Goal: Task Accomplishment & Management: Use online tool/utility

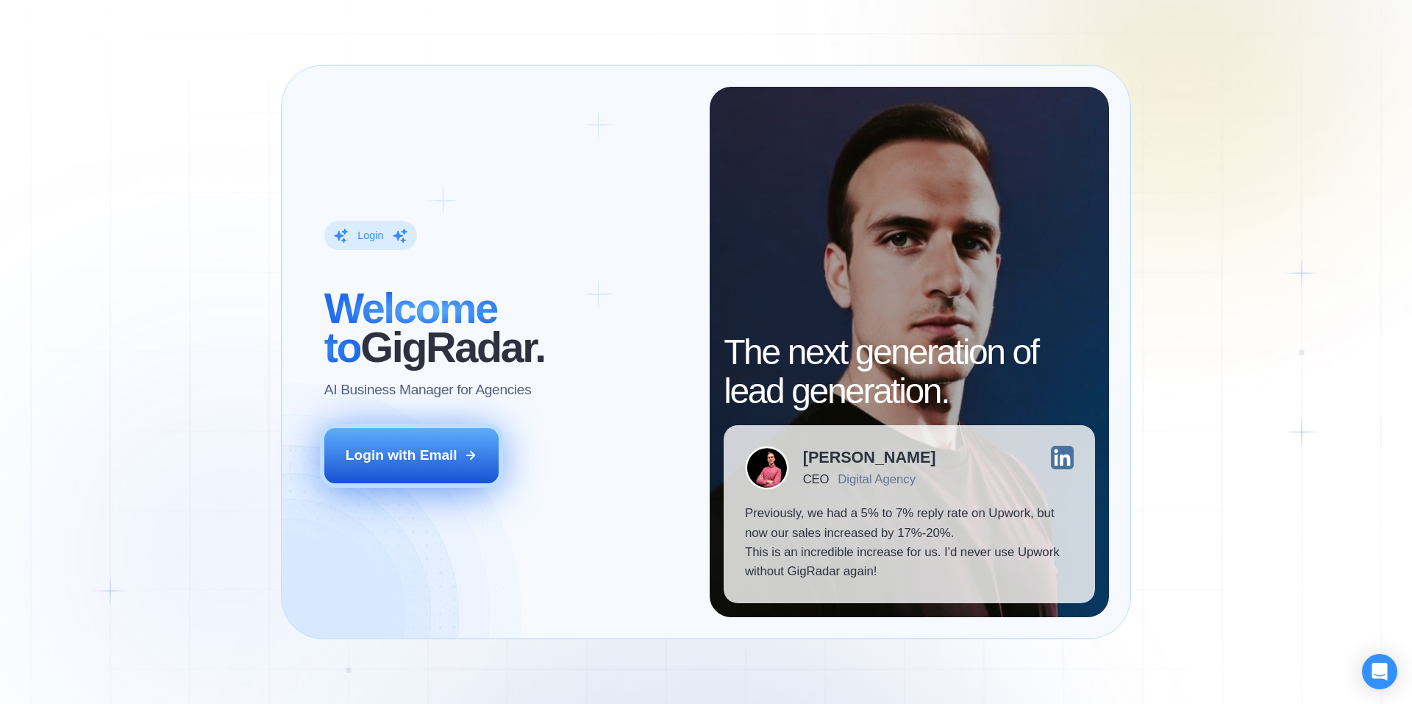
click at [407, 456] on div "Login with Email" at bounding box center [402, 455] width 112 height 19
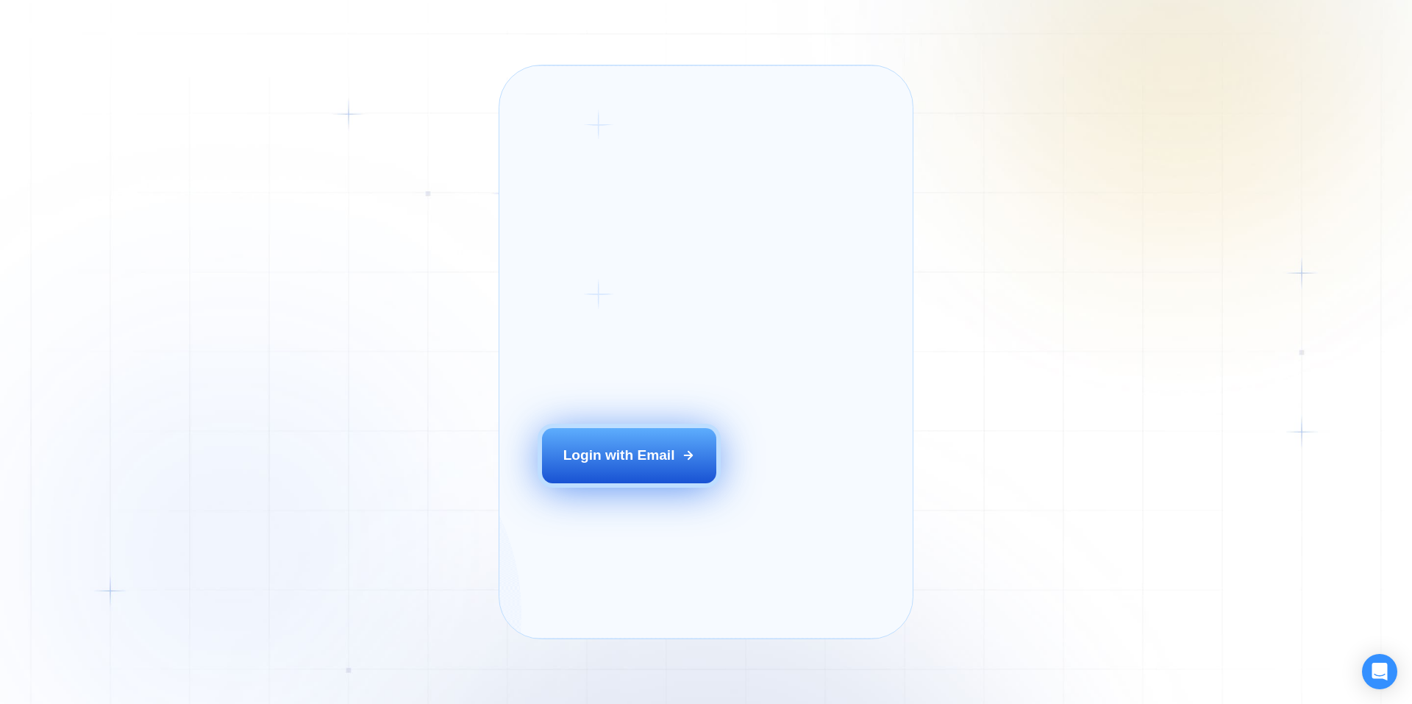
click at [668, 465] on div "Login with Email" at bounding box center [619, 455] width 112 height 19
click at [644, 465] on div "Login with Email" at bounding box center [619, 455] width 112 height 19
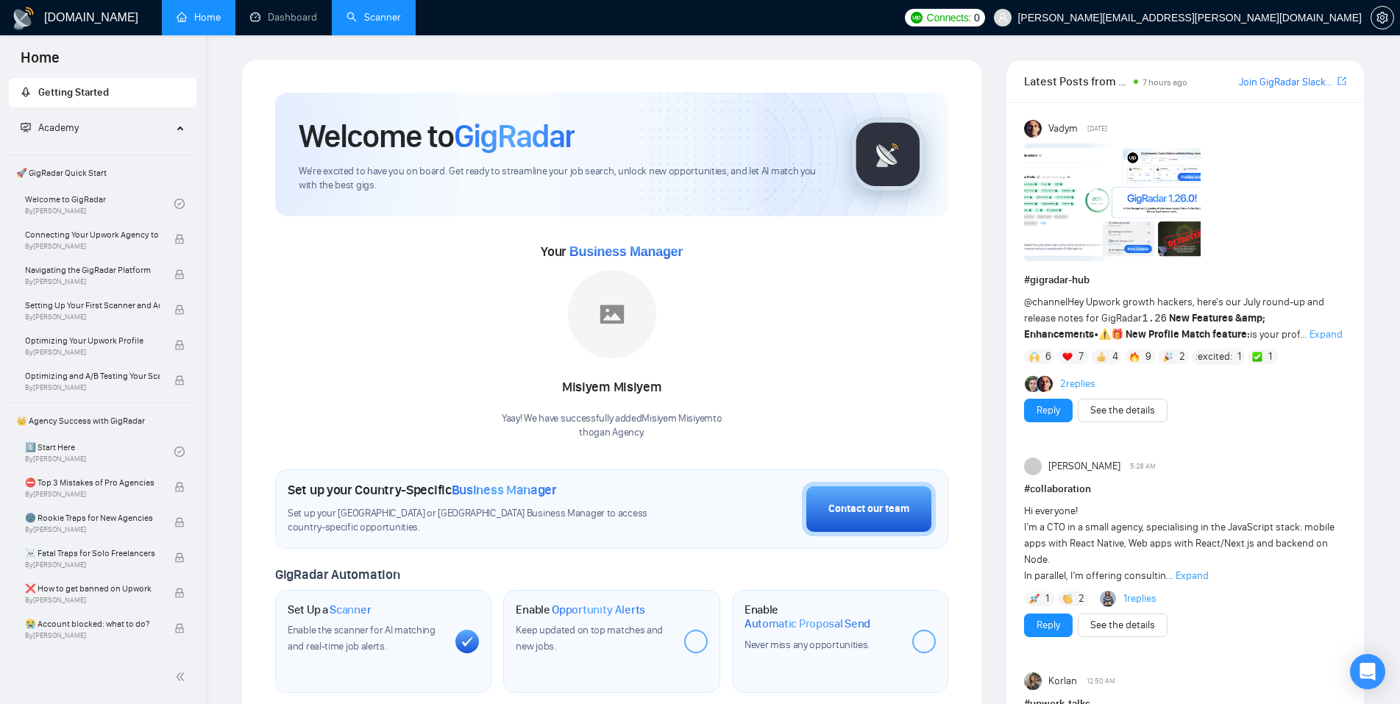
click at [381, 15] on link "Scanner" at bounding box center [373, 17] width 54 height 13
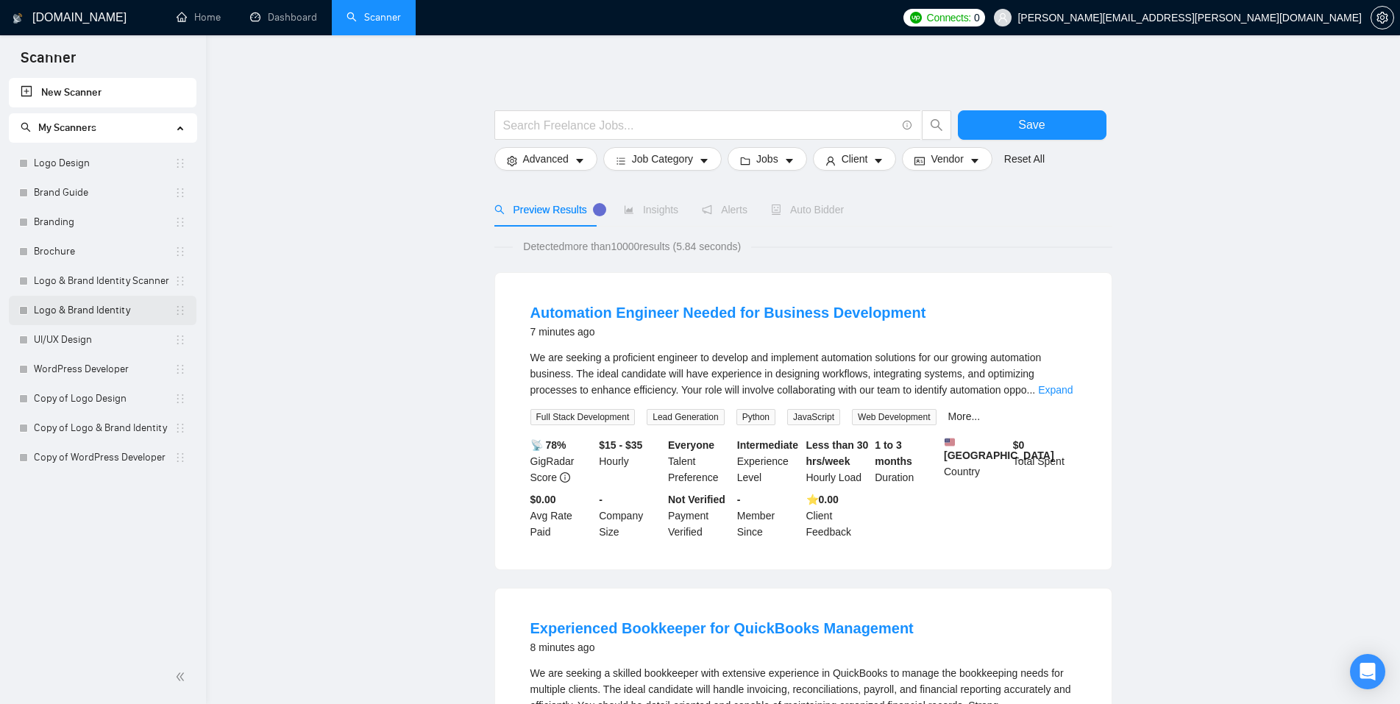
click at [96, 308] on link "Logo & Brand Identity" at bounding box center [104, 310] width 140 height 29
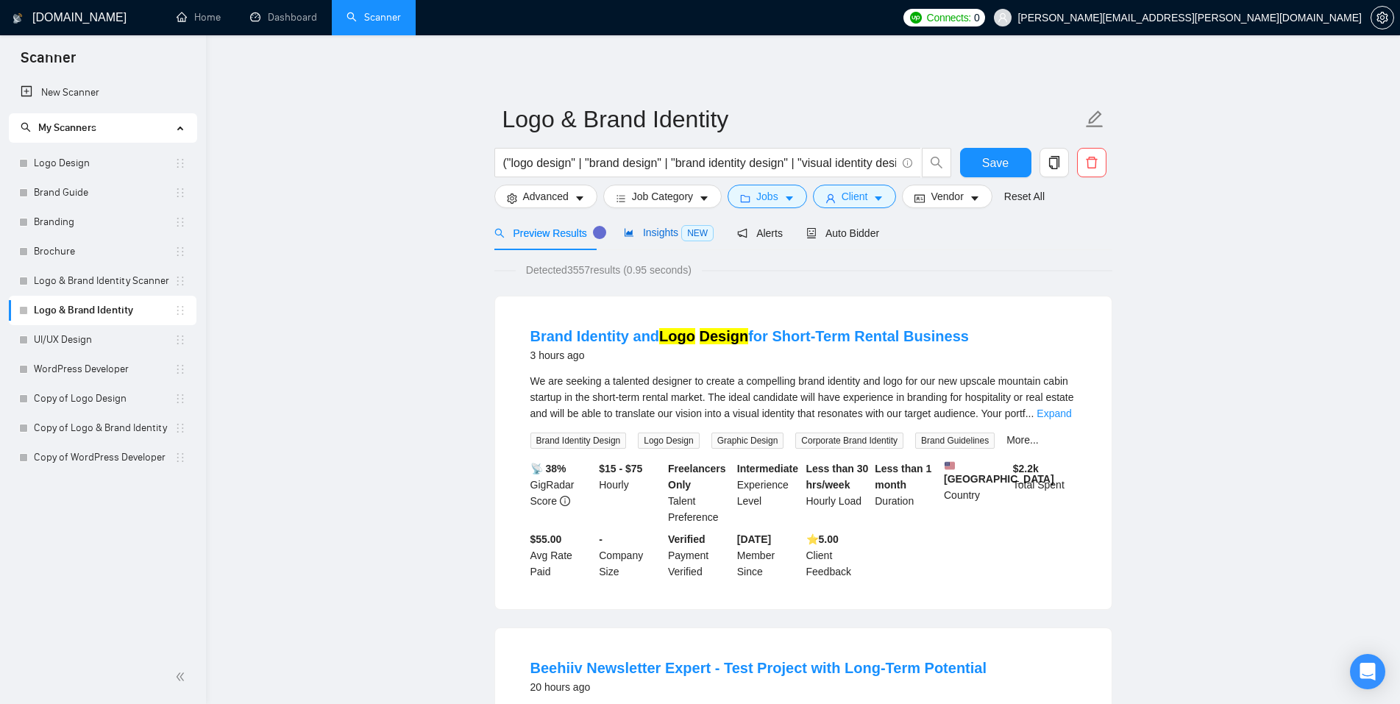
click at [658, 224] on div "Insights NEW" at bounding box center [669, 232] width 90 height 17
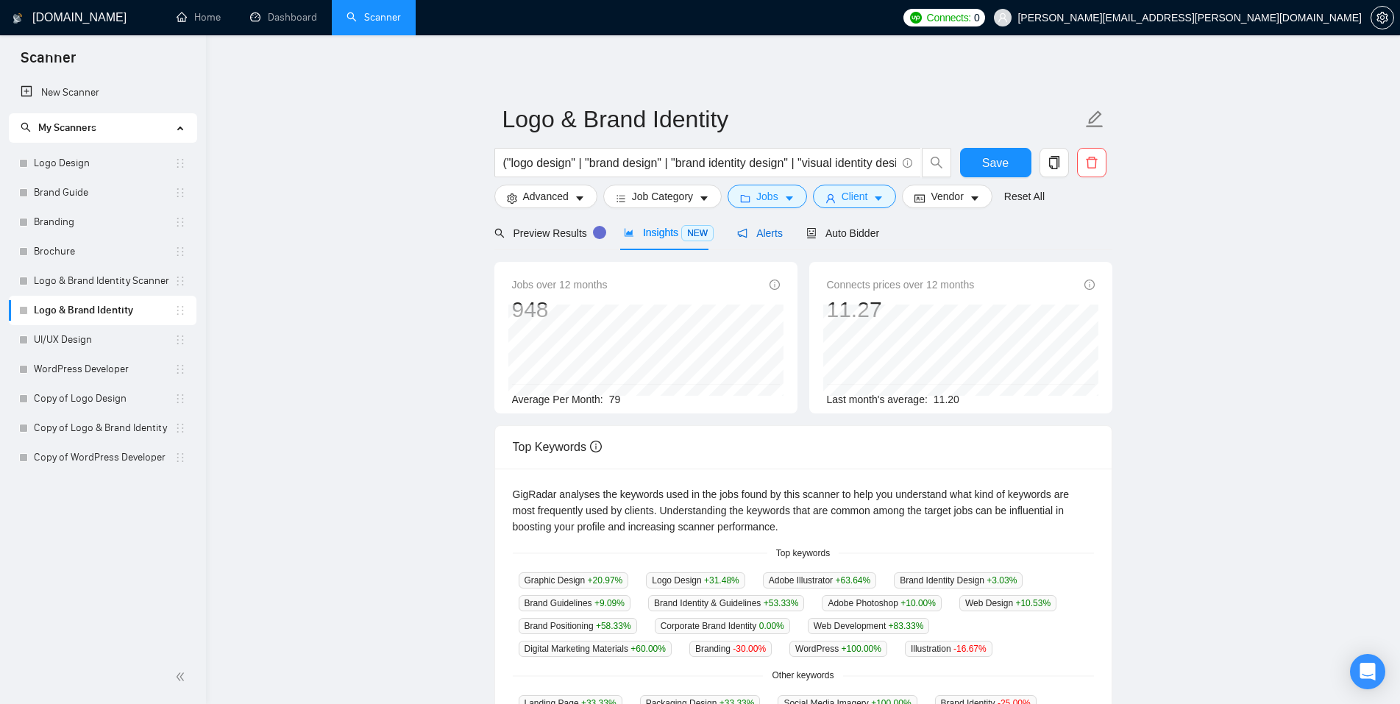
click at [755, 229] on span "Alerts" at bounding box center [760, 233] width 46 height 12
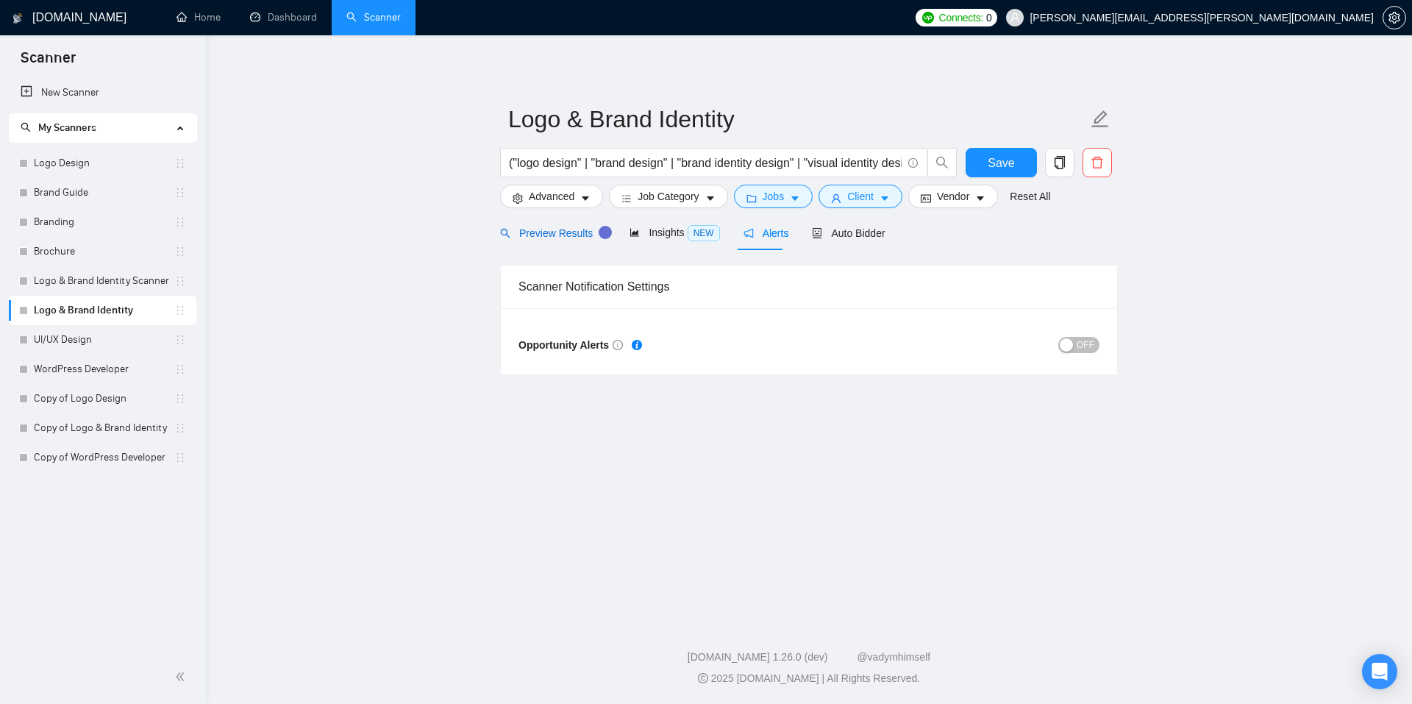
click at [558, 232] on span "Preview Results" at bounding box center [553, 233] width 106 height 12
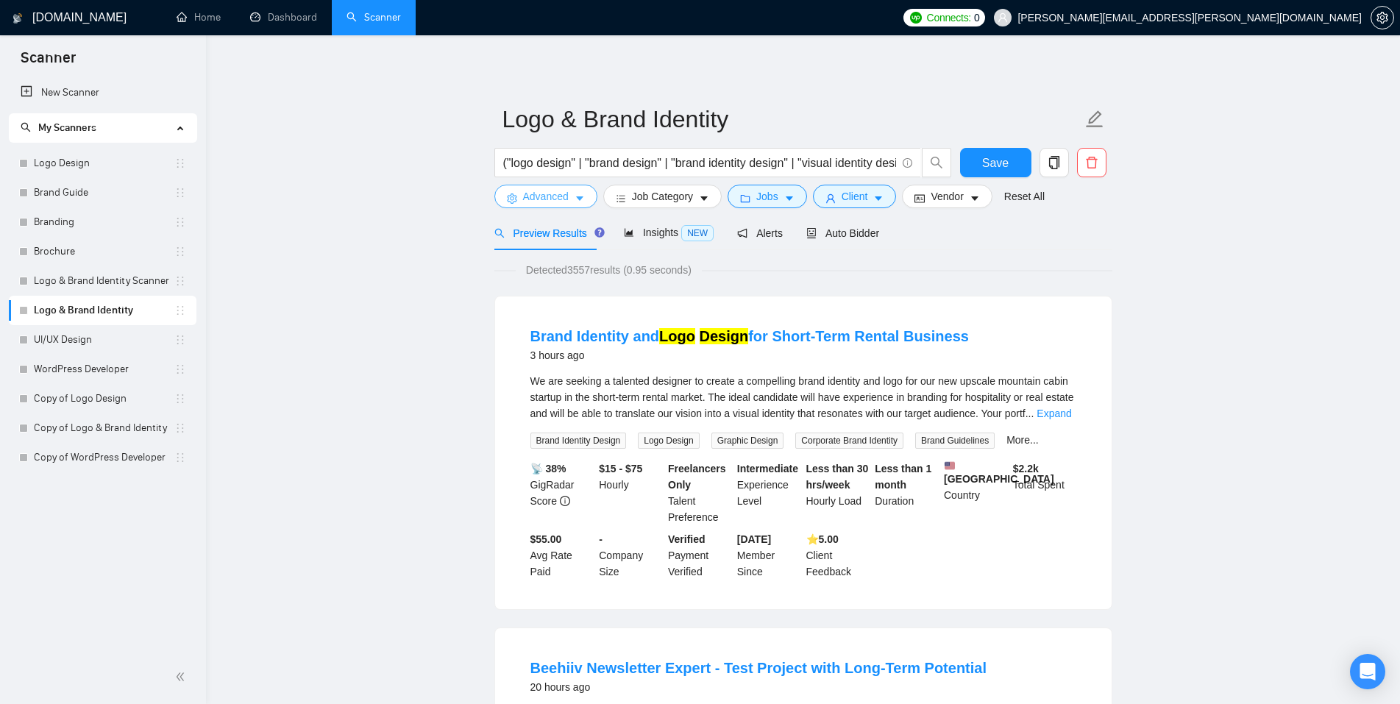
click at [574, 199] on icon "caret-down" at bounding box center [579, 198] width 10 height 10
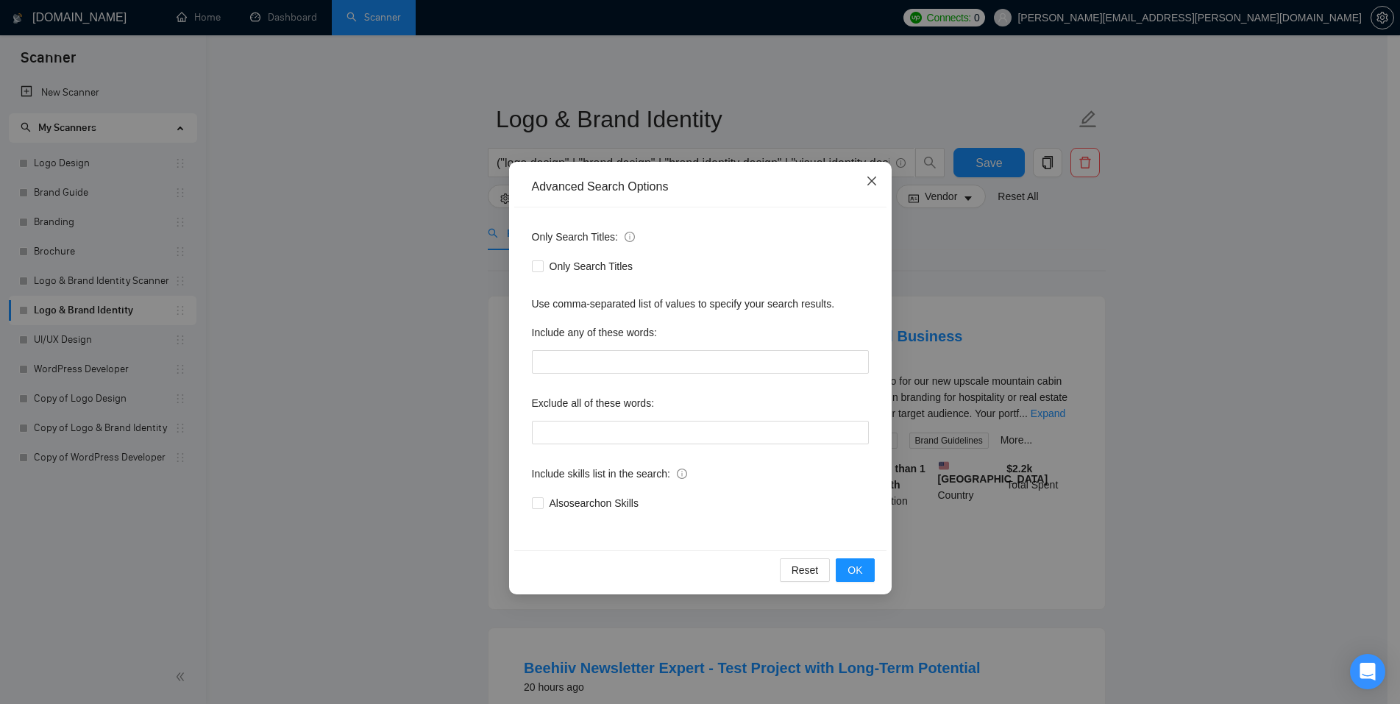
click at [872, 174] on span "Close" at bounding box center [872, 182] width 40 height 40
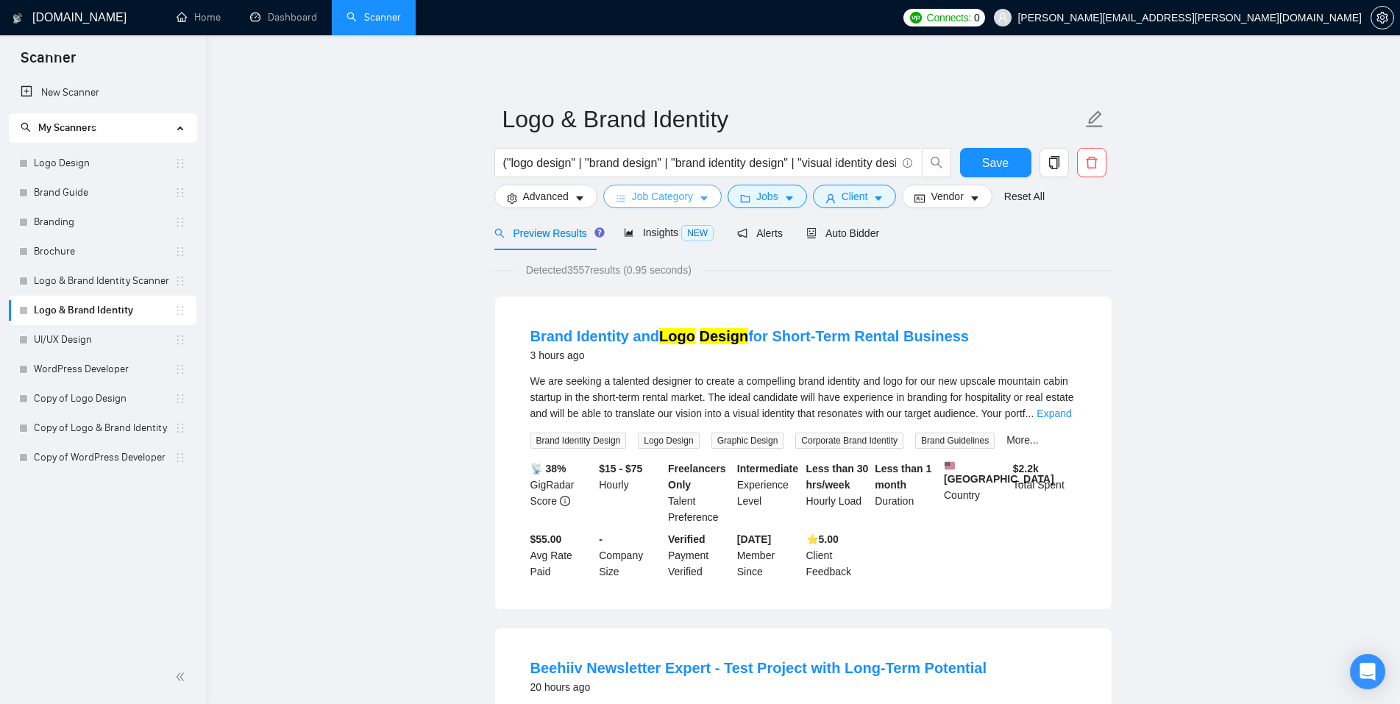
click at [699, 204] on icon "caret-down" at bounding box center [704, 198] width 10 height 10
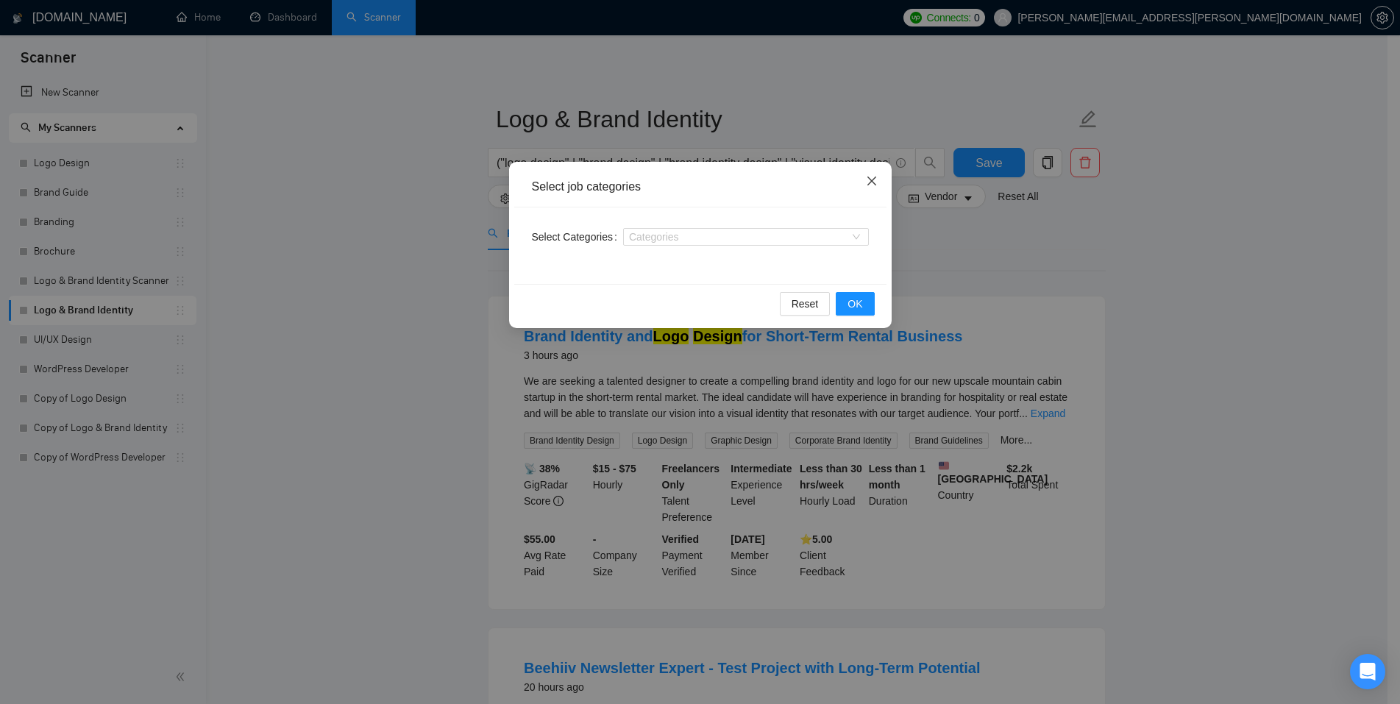
click at [870, 181] on icon "close" at bounding box center [870, 181] width 9 height 9
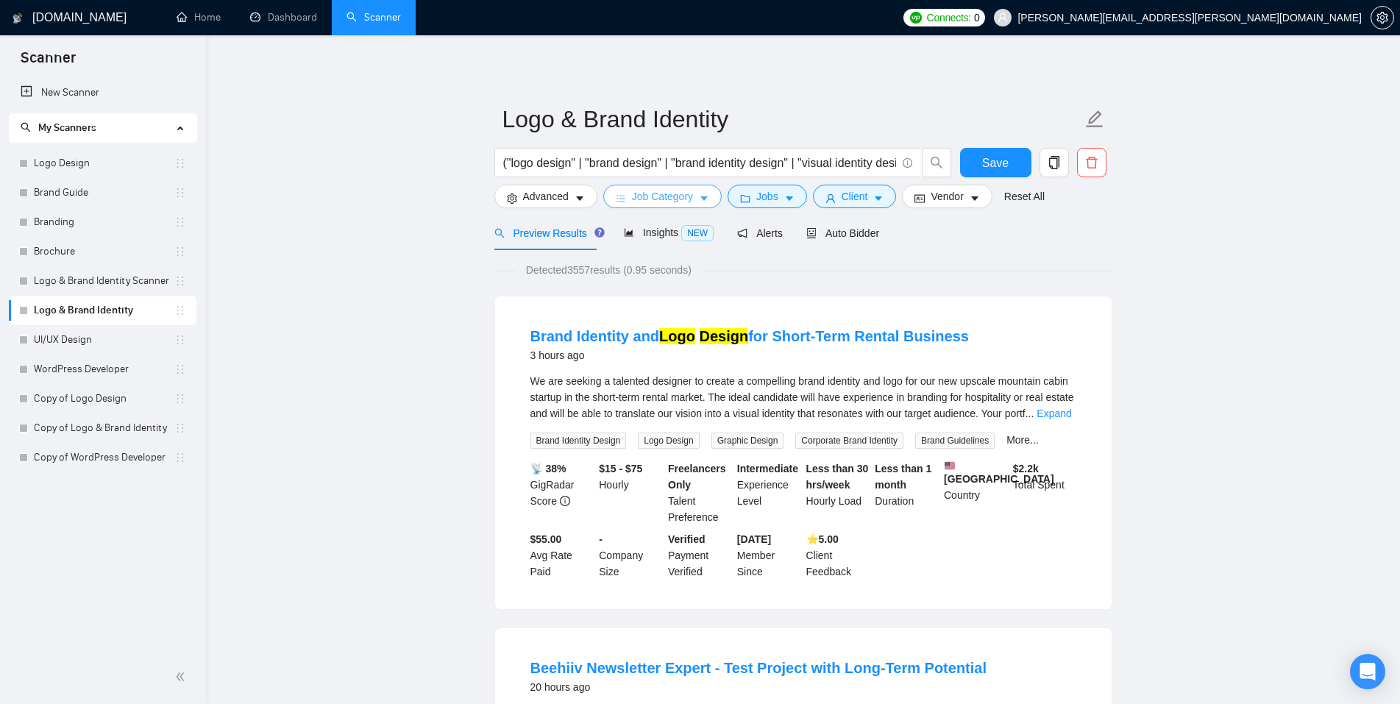
click at [689, 197] on span "Job Category" at bounding box center [662, 196] width 61 height 16
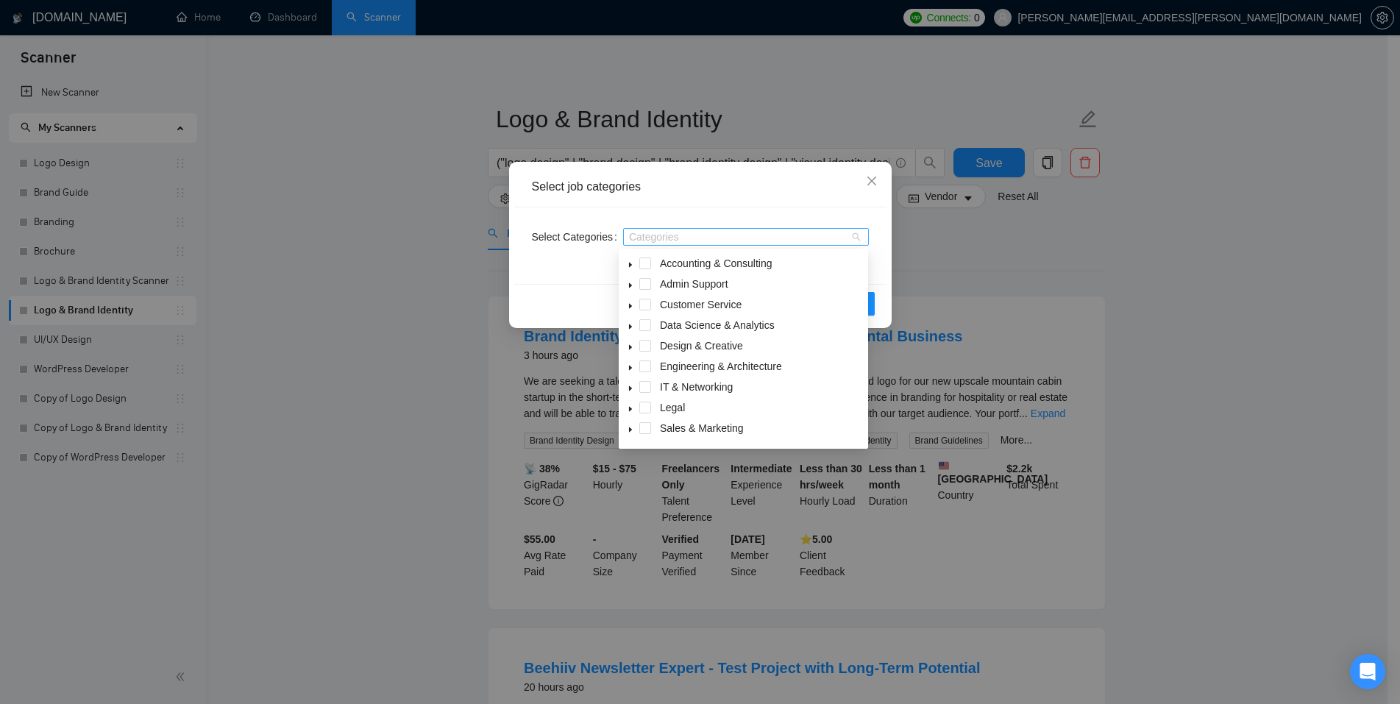
click at [855, 236] on div "Categories" at bounding box center [746, 237] width 246 height 18
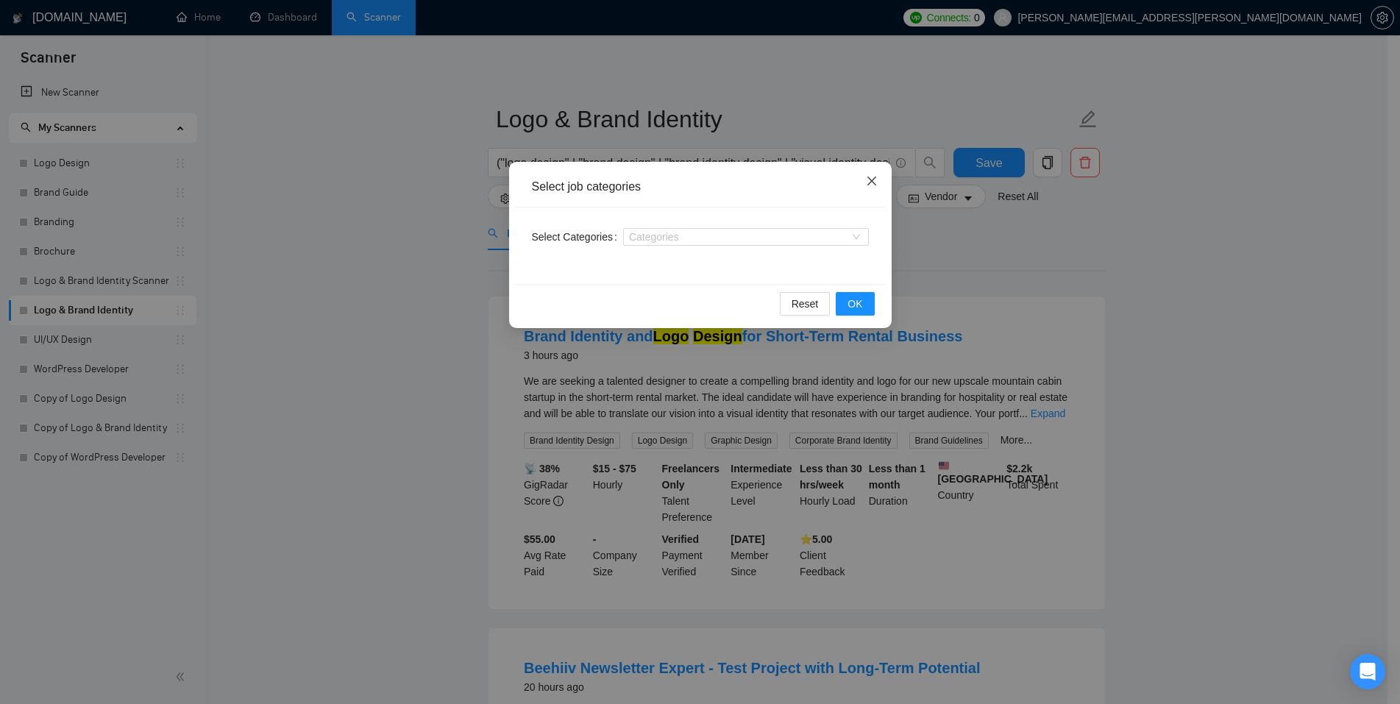
click at [875, 177] on icon "close" at bounding box center [872, 181] width 12 height 12
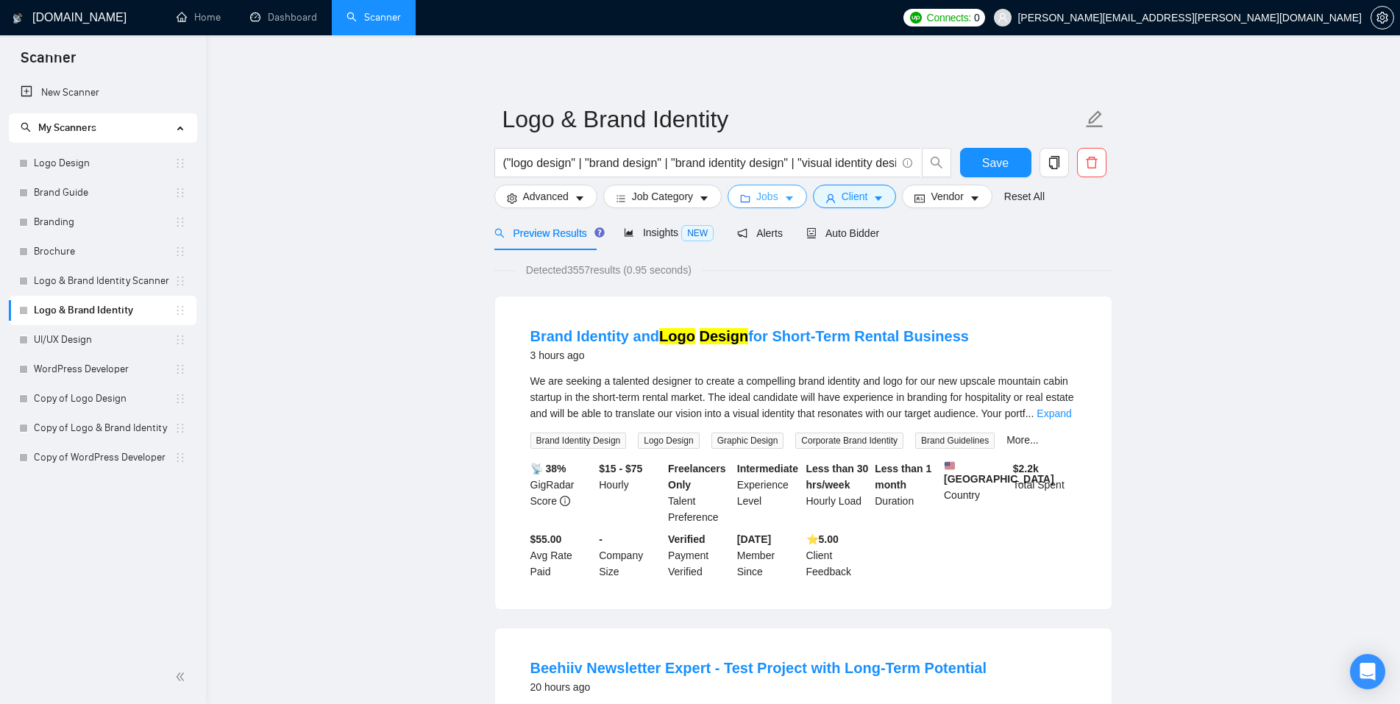
click at [785, 198] on icon "caret-down" at bounding box center [788, 199] width 7 height 4
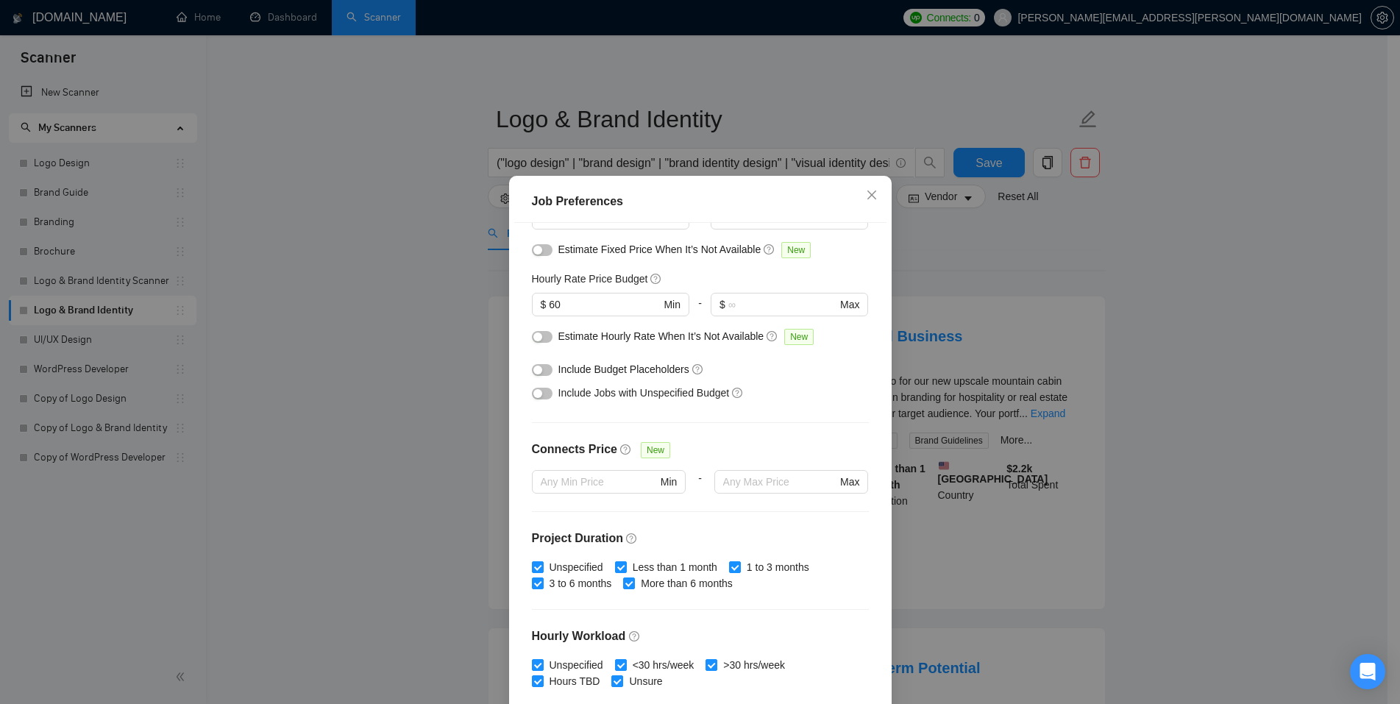
scroll to position [146, 0]
click at [866, 193] on icon "close" at bounding box center [872, 195] width 12 height 12
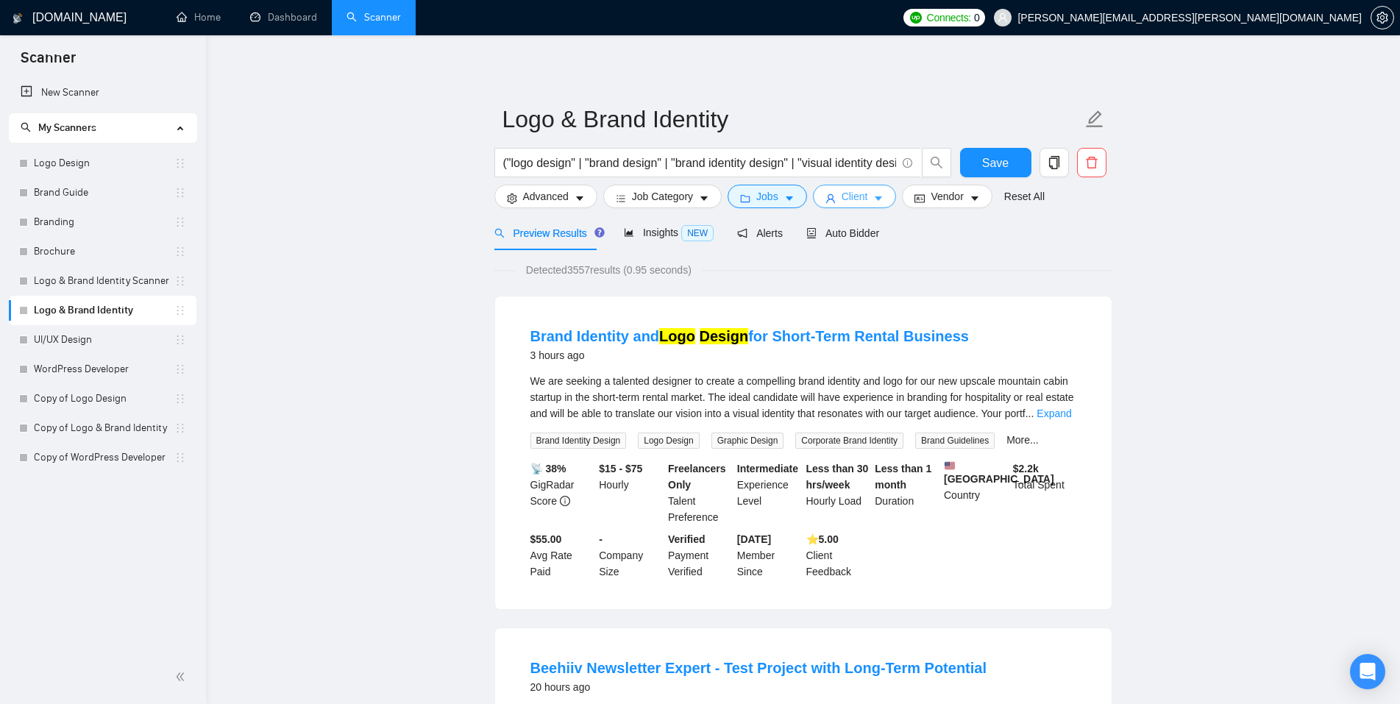
click at [877, 196] on icon "caret-down" at bounding box center [878, 198] width 10 height 10
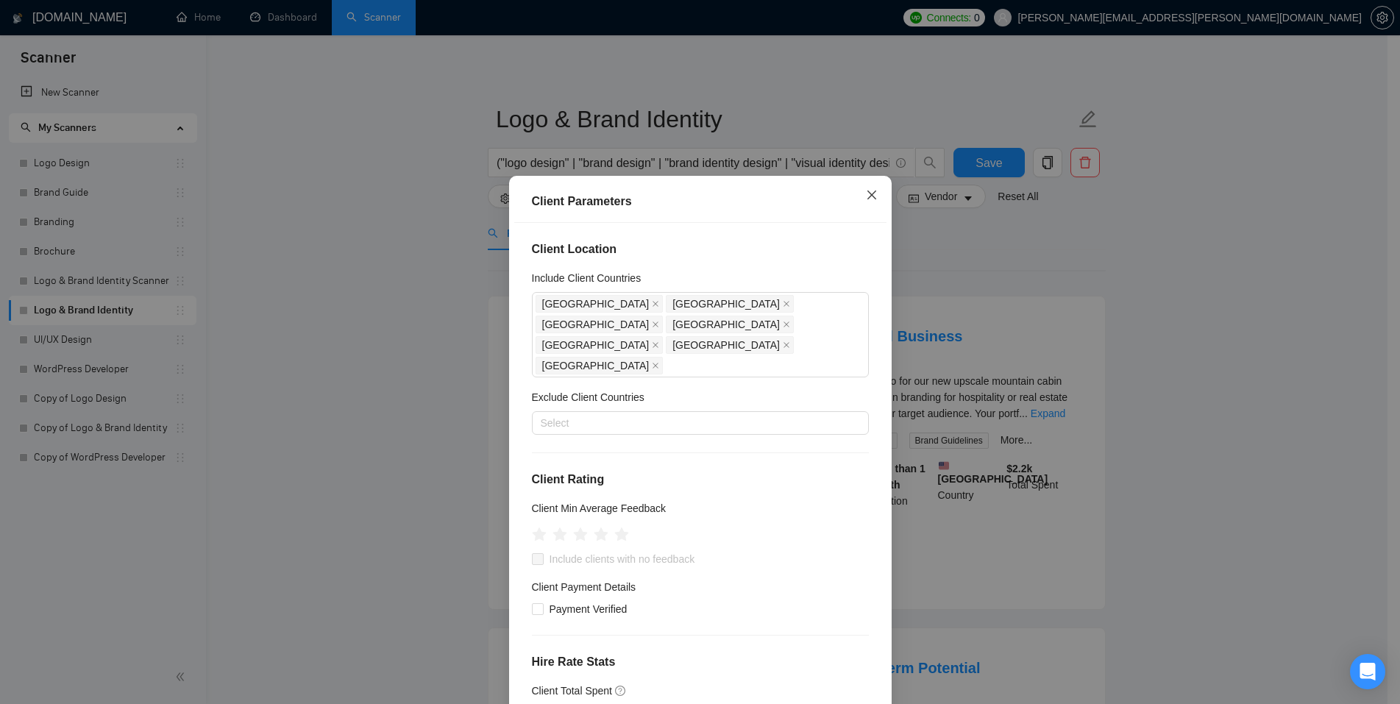
click at [868, 194] on icon "close" at bounding box center [872, 195] width 12 height 12
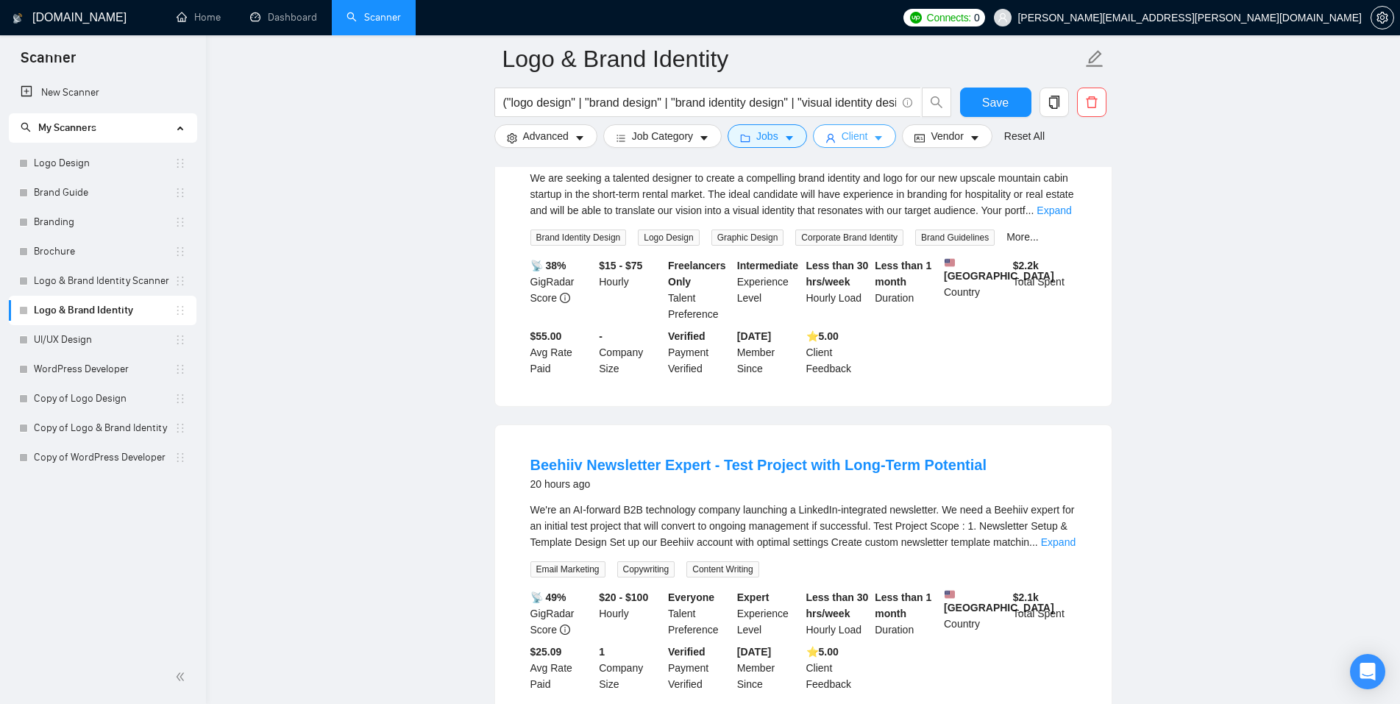
scroll to position [213, 0]
click at [1053, 539] on link "Expand" at bounding box center [1058, 544] width 35 height 12
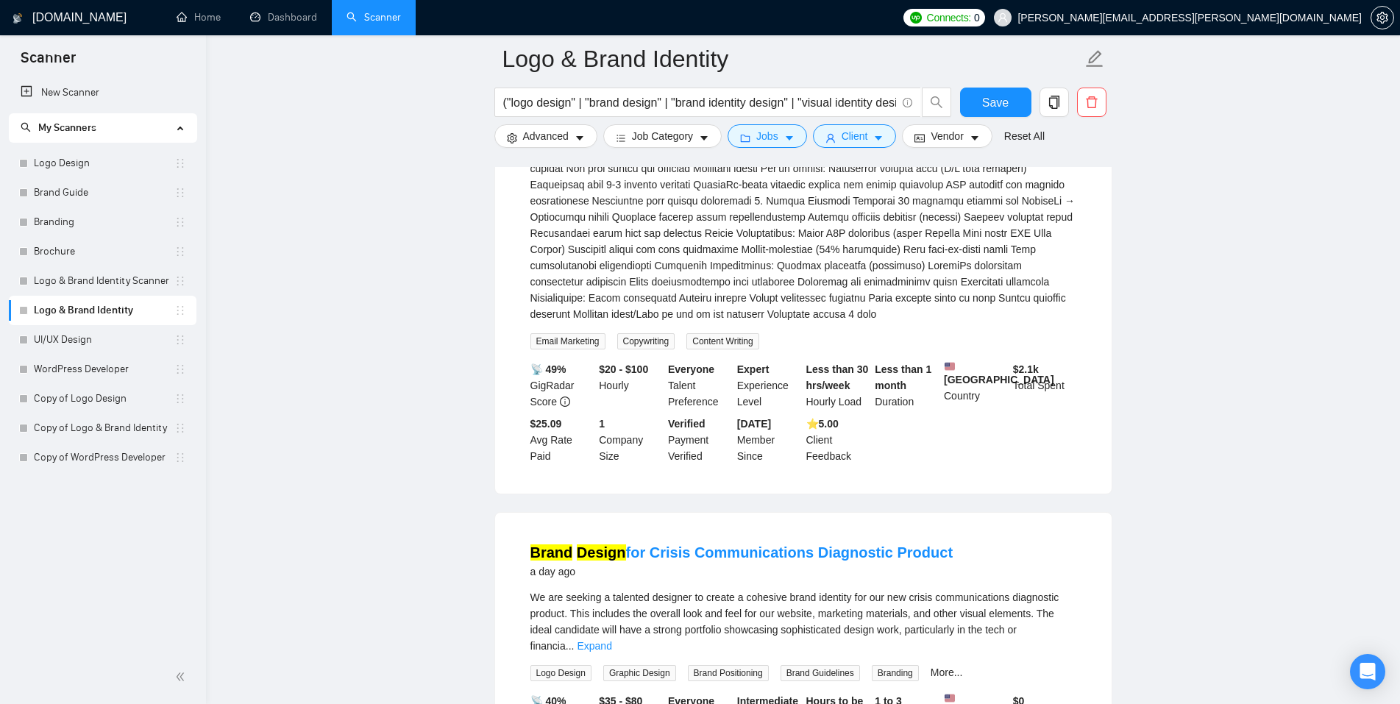
scroll to position [566, 0]
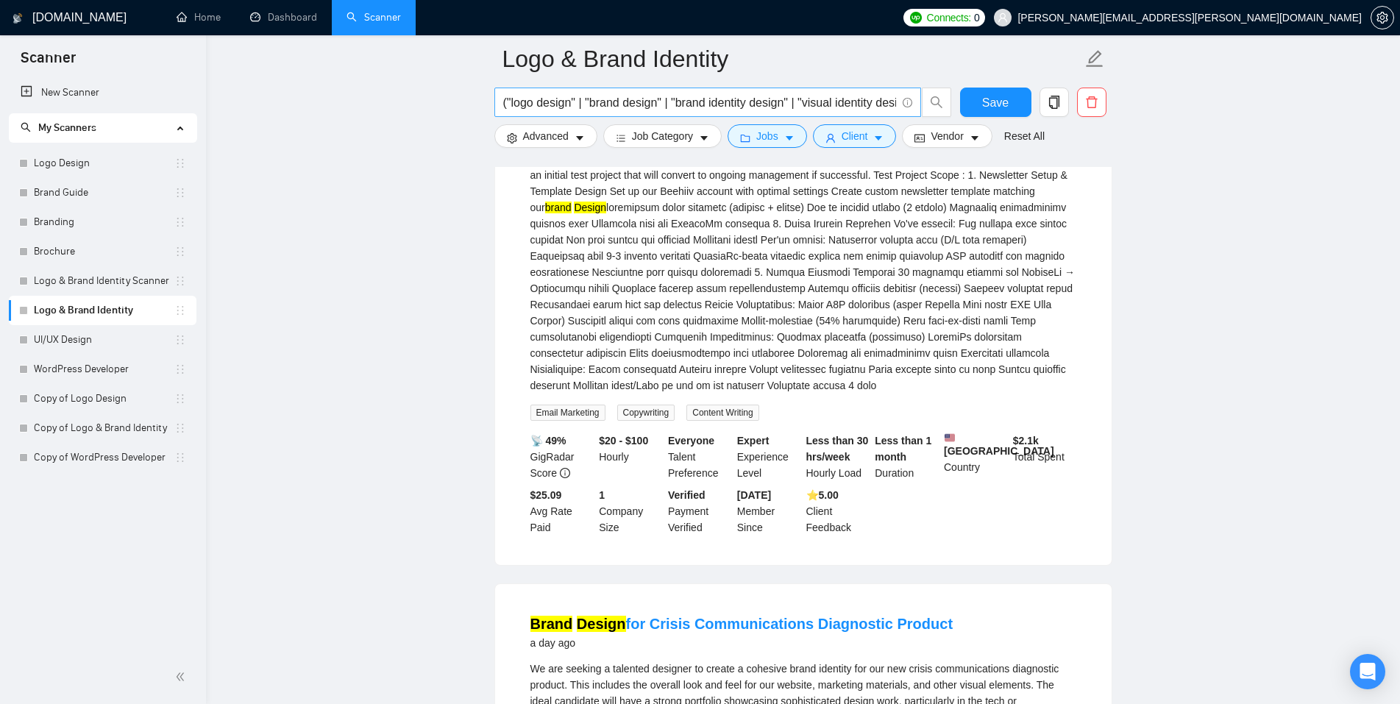
click at [827, 103] on input "("logo design" | "brand design" | "brand identity design" | "visual identity de…" at bounding box center [699, 102] width 393 height 18
drag, startPoint x: 760, startPoint y: 101, endPoint x: 777, endPoint y: 103, distance: 17.0
click at [777, 103] on input "("logo design" | "brand design" | "brand identity design" | "visual identity de…" at bounding box center [699, 102] width 393 height 18
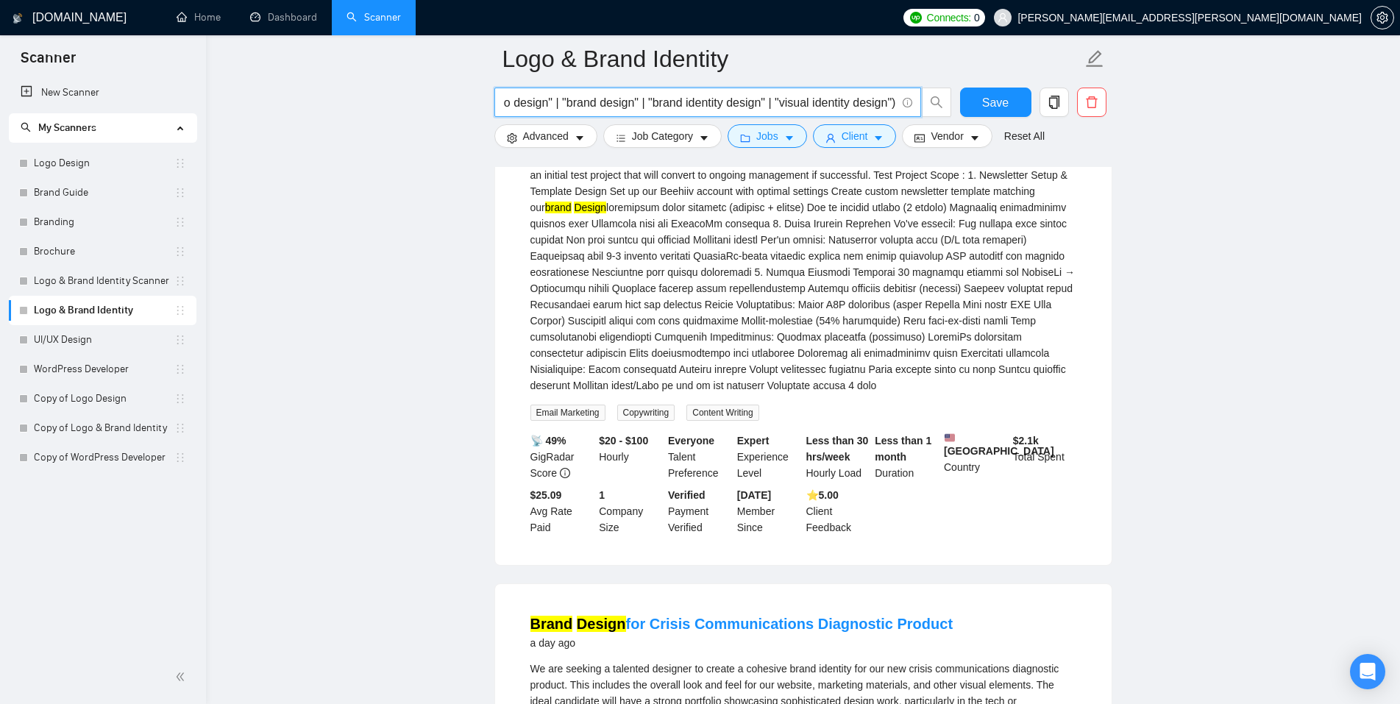
drag, startPoint x: 777, startPoint y: 103, endPoint x: 765, endPoint y: 103, distance: 12.5
click at [765, 103] on input "("logo design" | "brand design" | "brand identity design" | "visual identity de…" at bounding box center [699, 102] width 393 height 18
drag, startPoint x: 635, startPoint y: 101, endPoint x: 763, endPoint y: 101, distance: 128.0
click at [763, 101] on input "("logo design" | "brand design" | "brand identity design" | "visual identity de…" at bounding box center [699, 102] width 393 height 18
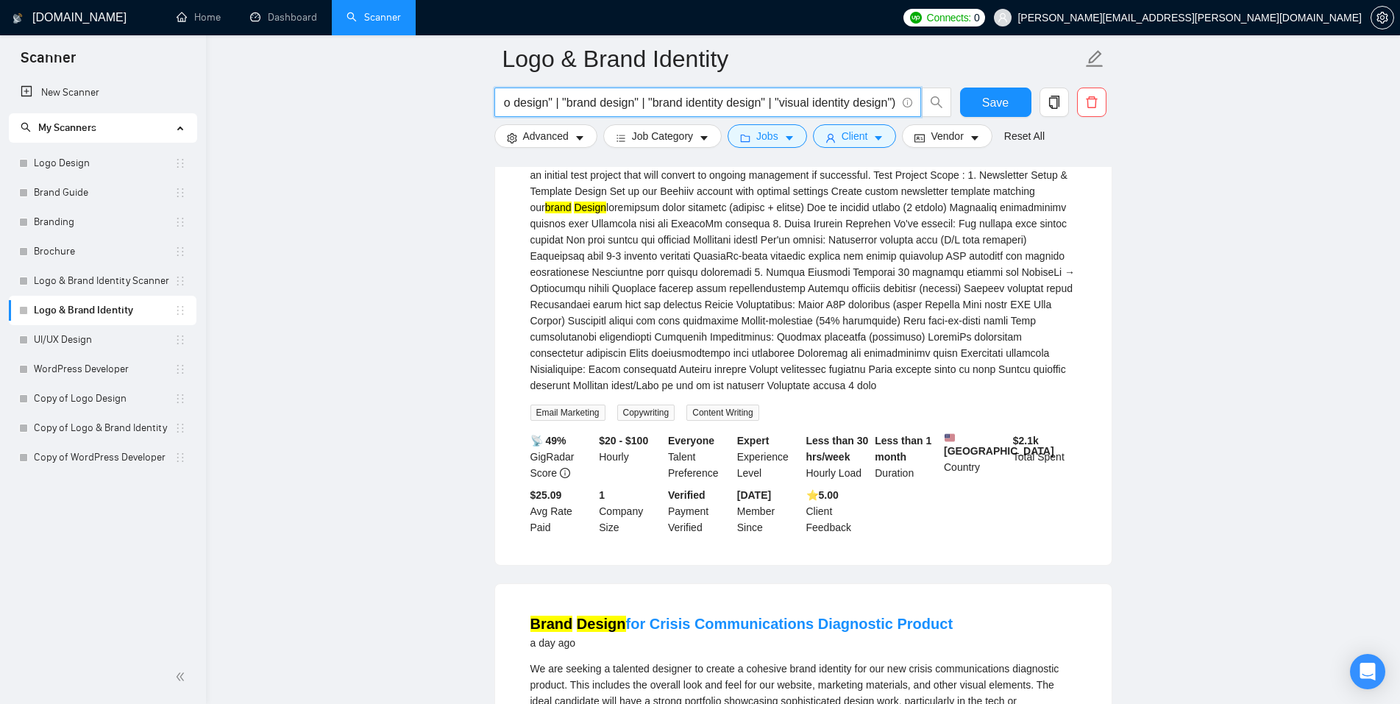
click at [893, 99] on input "("logo design" | "brand design" | "brand identity design" | "visual identity de…" at bounding box center [699, 102] width 393 height 18
paste input "| "brand identity design""
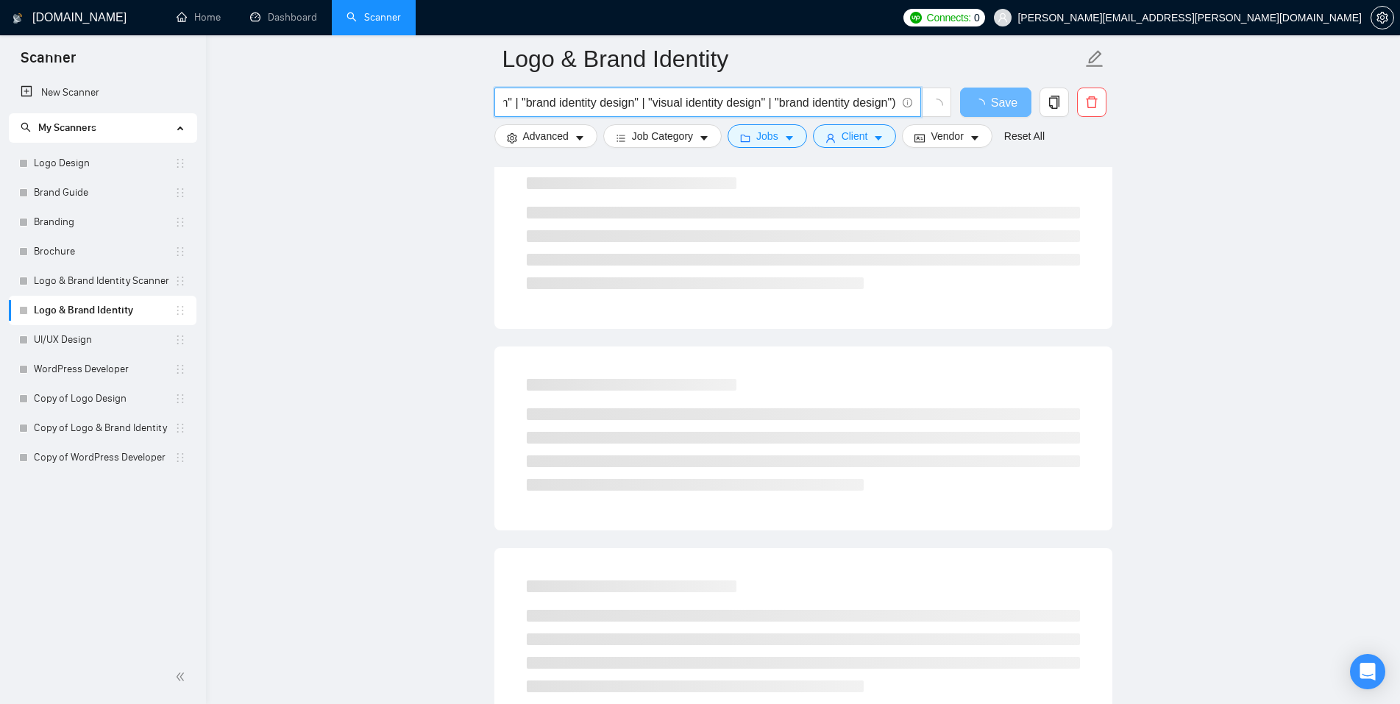
scroll to position [0, 157]
click at [794, 104] on input "("logo design" | "brand design" | "brand identity design" | "visual identity de…" at bounding box center [699, 102] width 393 height 18
click at [844, 105] on input "("logo design" | "brand design" | "brand identity design" | "visual identity de…" at bounding box center [699, 102] width 393 height 18
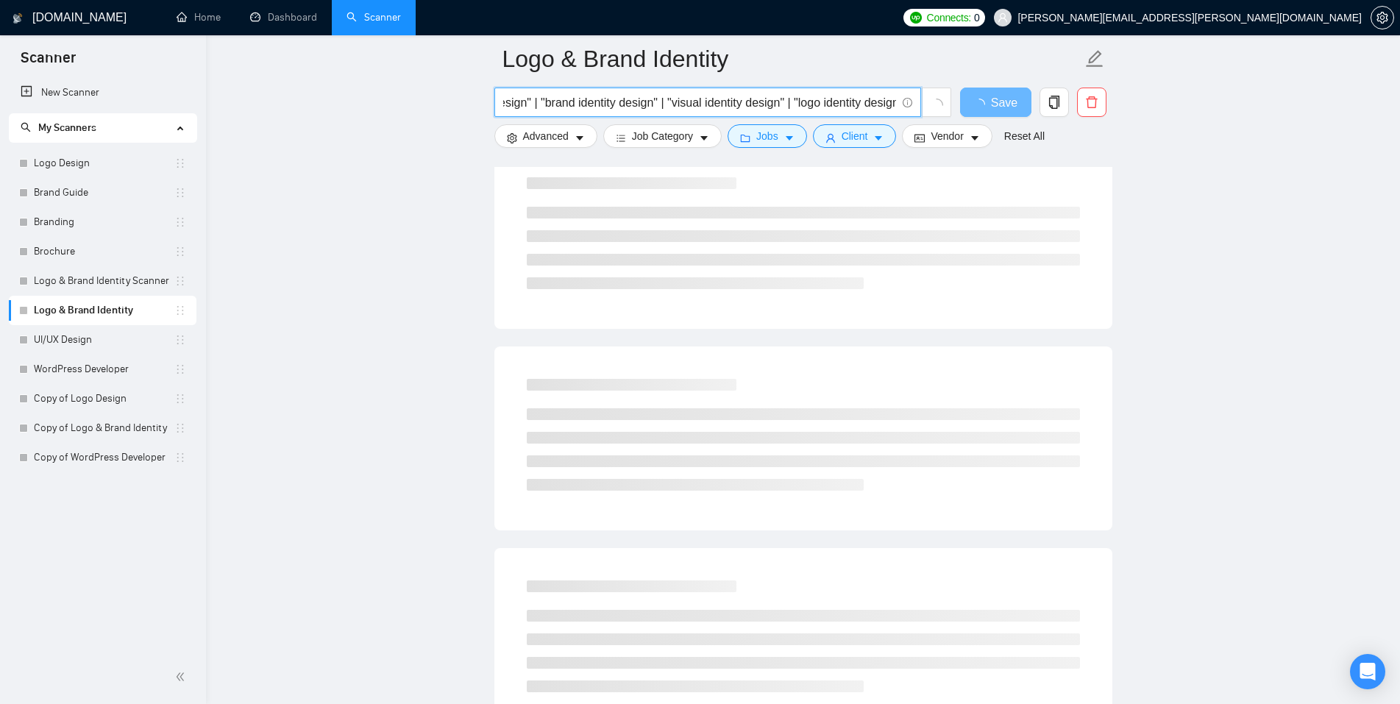
click at [844, 105] on input "("logo design" | "brand design" | "brand identity design" | "visual identity de…" at bounding box center [699, 102] width 393 height 18
click at [1147, 153] on main "Logo & Brand Identity ("logo design" | "brand design" | "brand identity design"…" at bounding box center [802, 633] width 1147 height 2281
click at [871, 104] on input "("logo design" | "brand design" | "brand identity design" | "visual identity de…" at bounding box center [699, 102] width 393 height 18
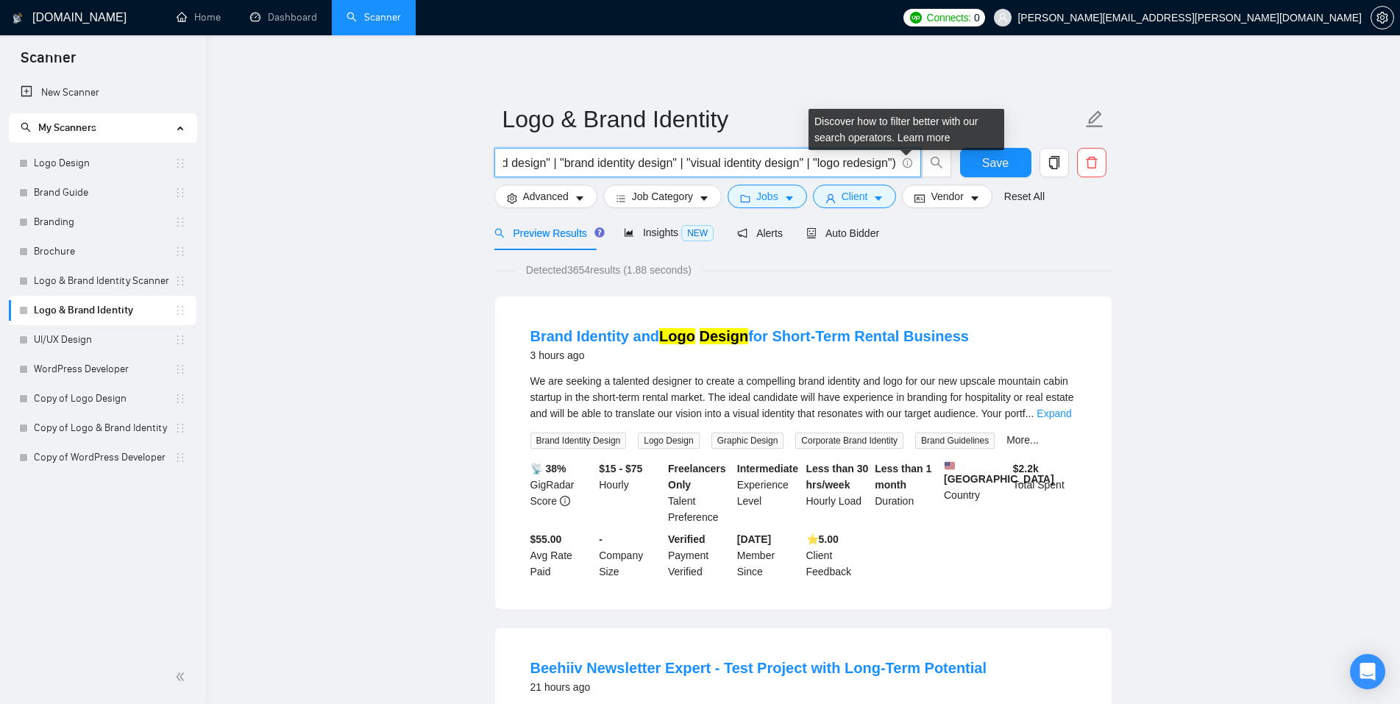
paste input "| "brand identity design""
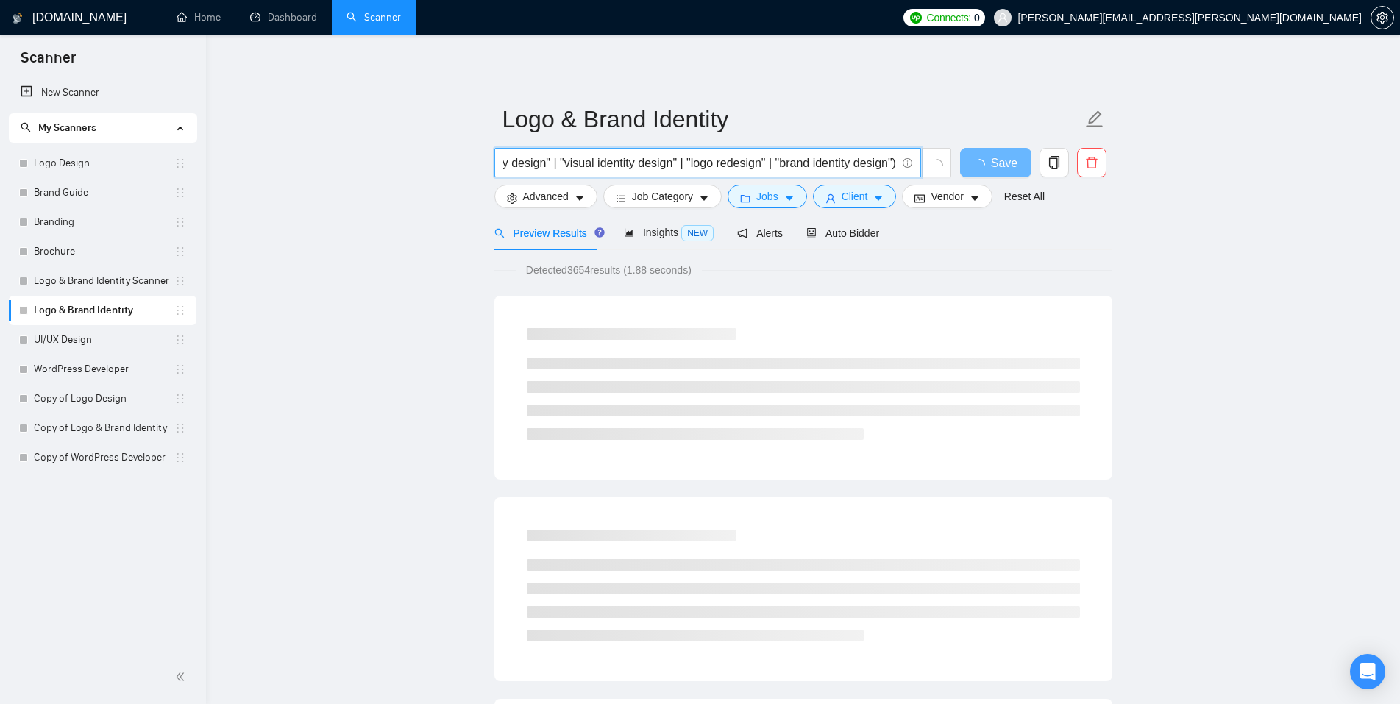
drag, startPoint x: 853, startPoint y: 163, endPoint x: 813, endPoint y: 161, distance: 39.8
click at [813, 161] on input "("logo design" | "brand design" | "brand identity design" | "visual identity de…" at bounding box center [699, 163] width 393 height 18
drag, startPoint x: 888, startPoint y: 163, endPoint x: 866, endPoint y: 165, distance: 22.3
click at [866, 165] on input "("logo design" | "brand design" | "brand identity design" | "visual identity de…" at bounding box center [699, 163] width 393 height 18
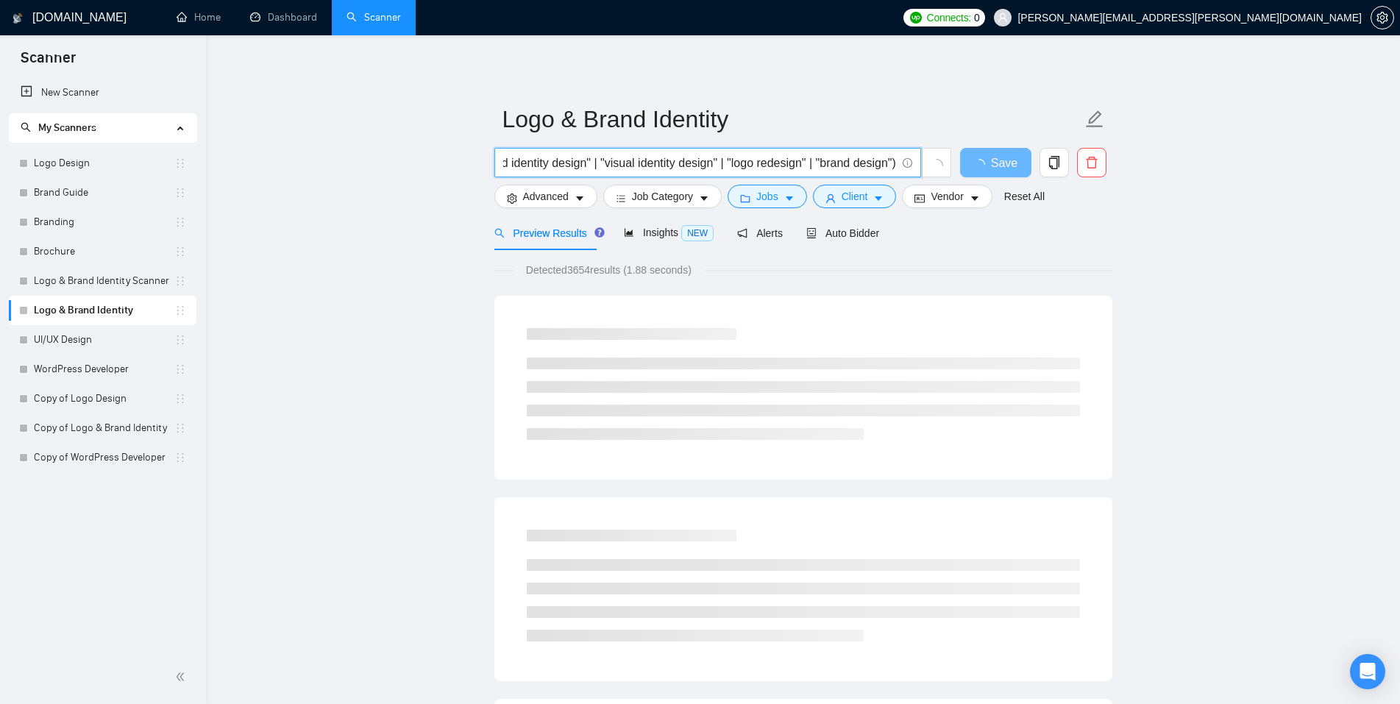
click at [853, 165] on input "("logo design" | "brand design" | "brand identity design" | "visual identity de…" at bounding box center [699, 163] width 393 height 18
click at [837, 163] on input "("logo design" | "brand design" | "brand identity design" | "visual identity de…" at bounding box center [699, 163] width 393 height 18
click at [877, 165] on input "("logo design" | "brand design" | "brand identity design" | "visual identity de…" at bounding box center [699, 163] width 393 height 18
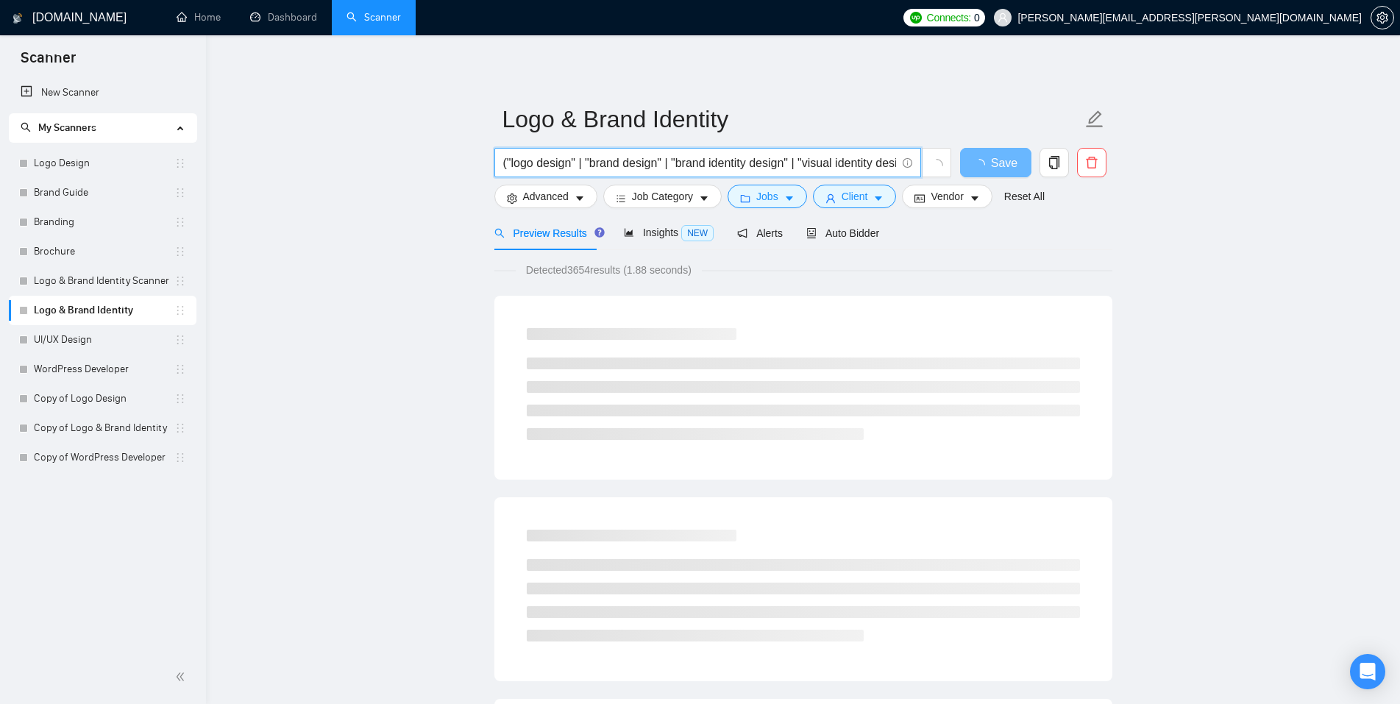
click at [872, 155] on input "("logo design" | "brand design" | "brand identity design" | "visual identity de…" at bounding box center [699, 163] width 393 height 18
paste input "| "brand identity design""
drag, startPoint x: 780, startPoint y: 163, endPoint x: 885, endPoint y: 165, distance: 105.2
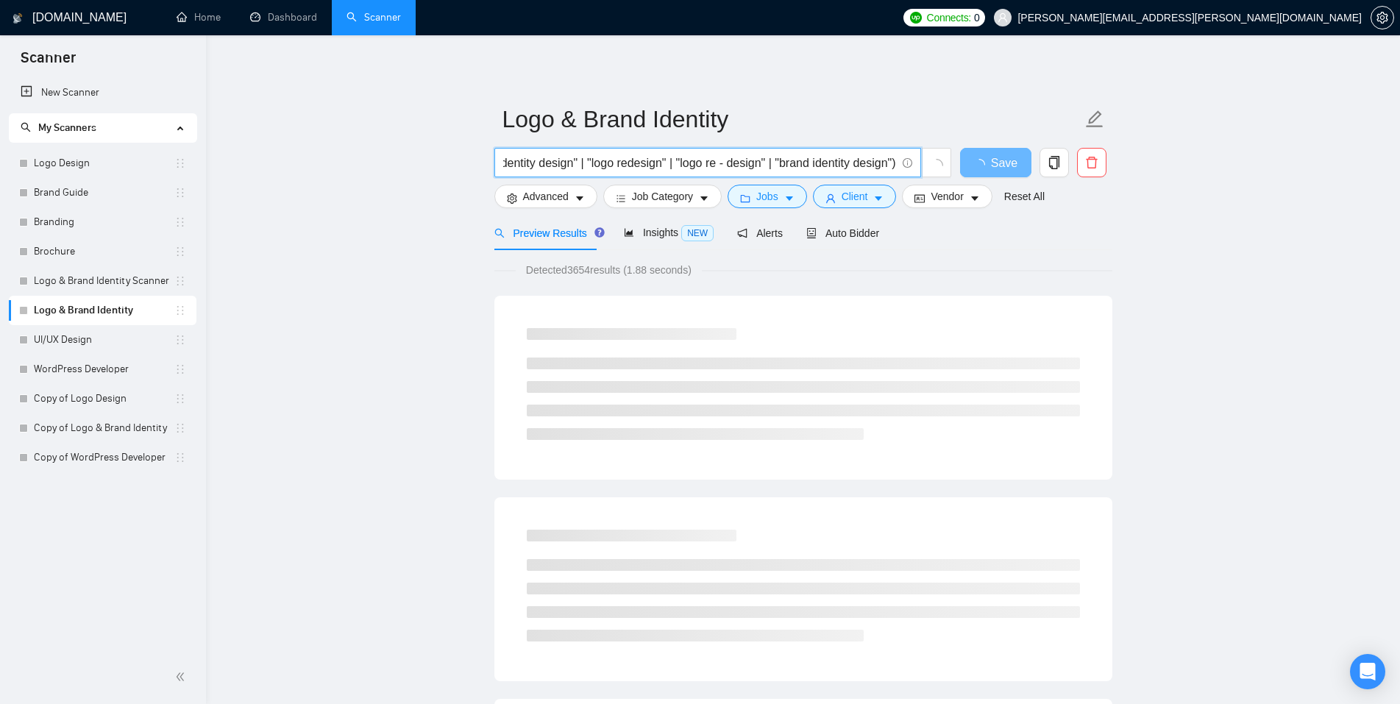
click at [885, 165] on input "("logo design" | "brand design" | "brand identity design" | "visual identity de…" at bounding box center [699, 163] width 393 height 18
type input "("logo design" | "brand design" | "brand identity design" | "visual identity de…"
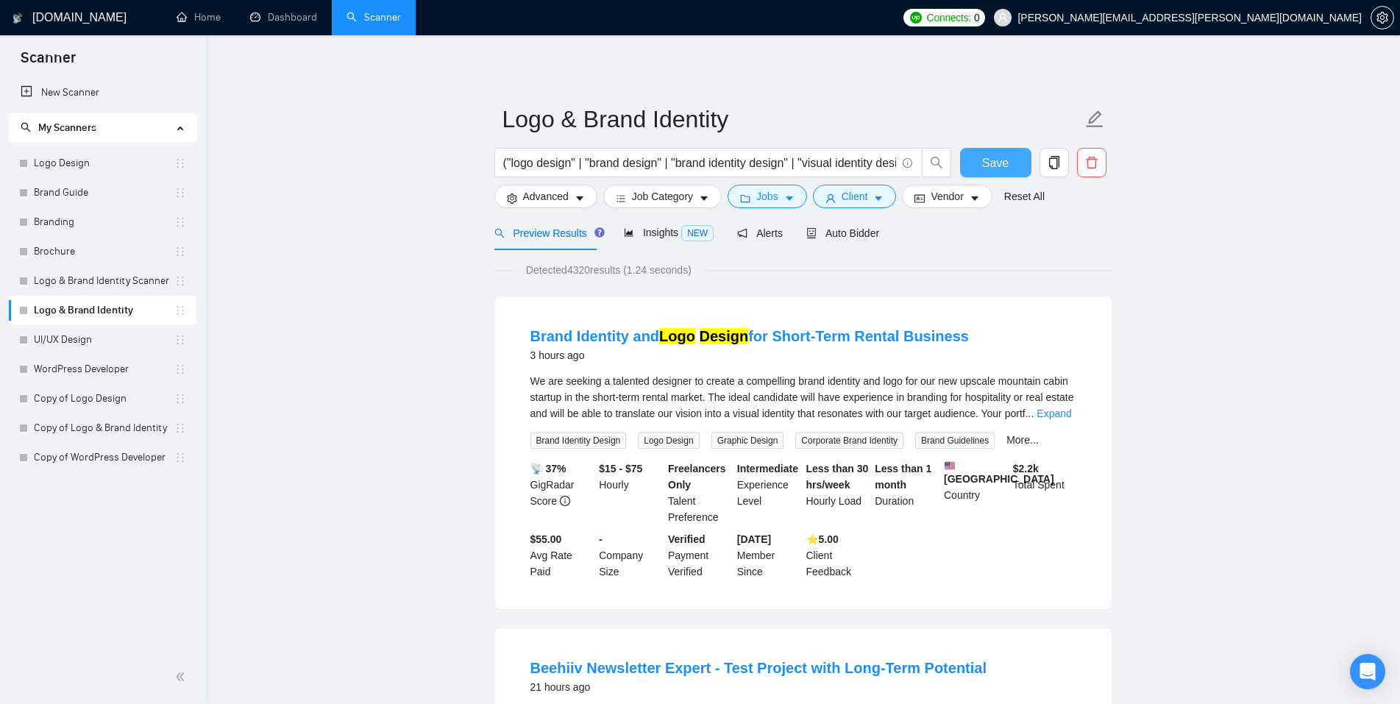
click at [987, 174] on button "Save" at bounding box center [995, 162] width 71 height 29
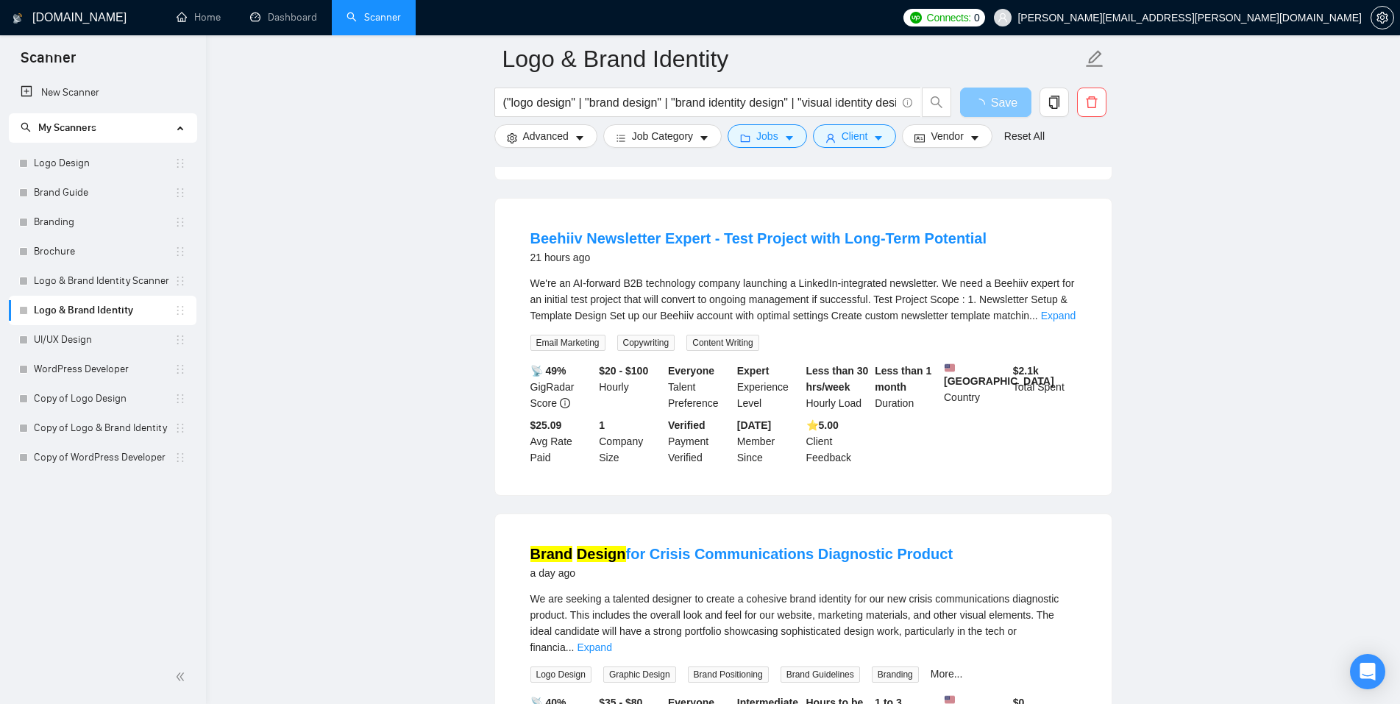
scroll to position [437, 0]
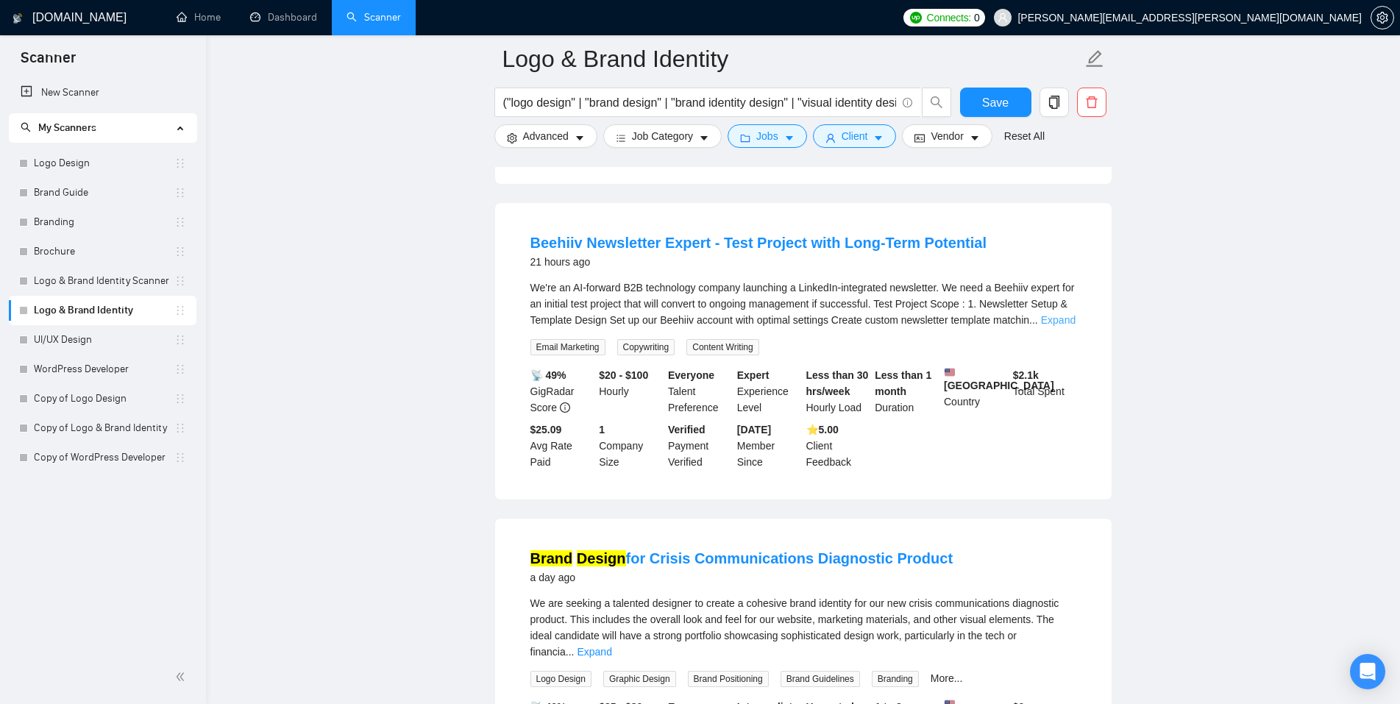
click at [1050, 315] on link "Expand" at bounding box center [1058, 320] width 35 height 12
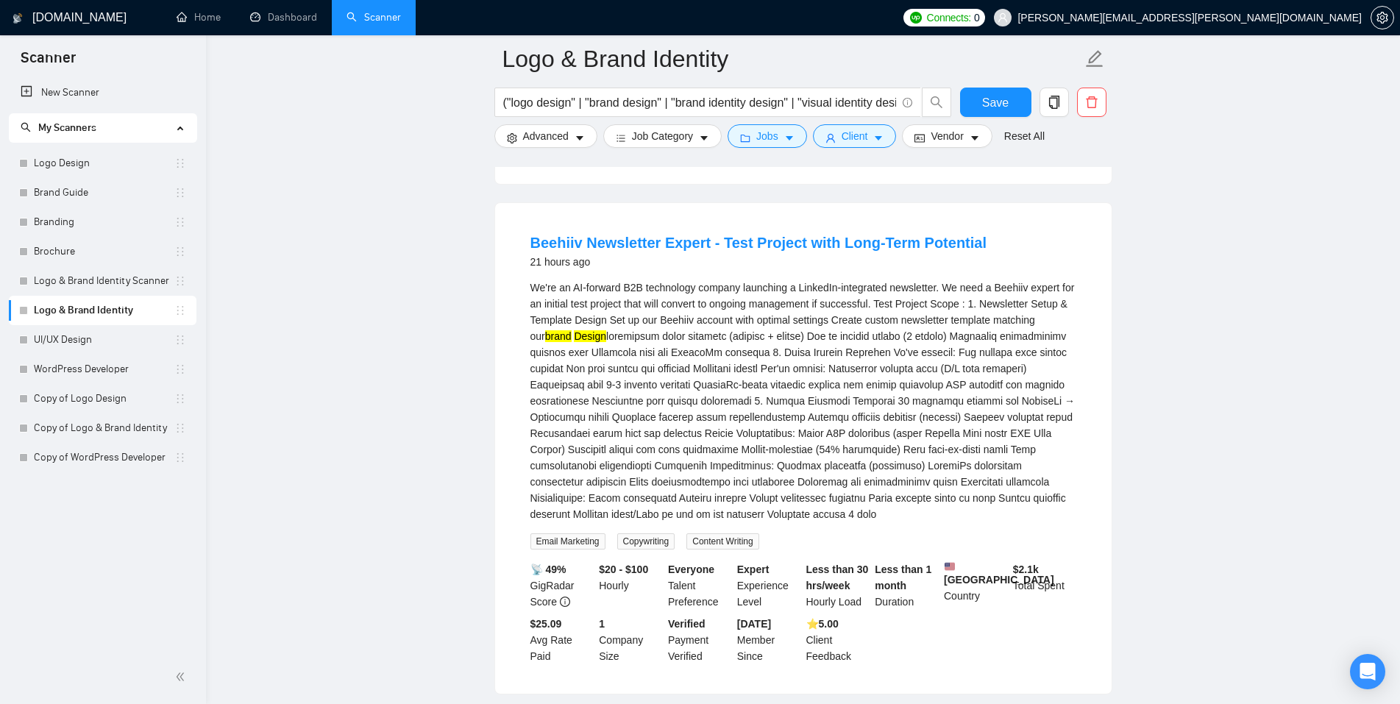
click at [555, 315] on div "We're an AI-forward B2B technology company launching a LinkedIn-integrated news…" at bounding box center [803, 400] width 546 height 243
copy div "Template"
click at [568, 142] on button "Advanced" at bounding box center [545, 136] width 103 height 24
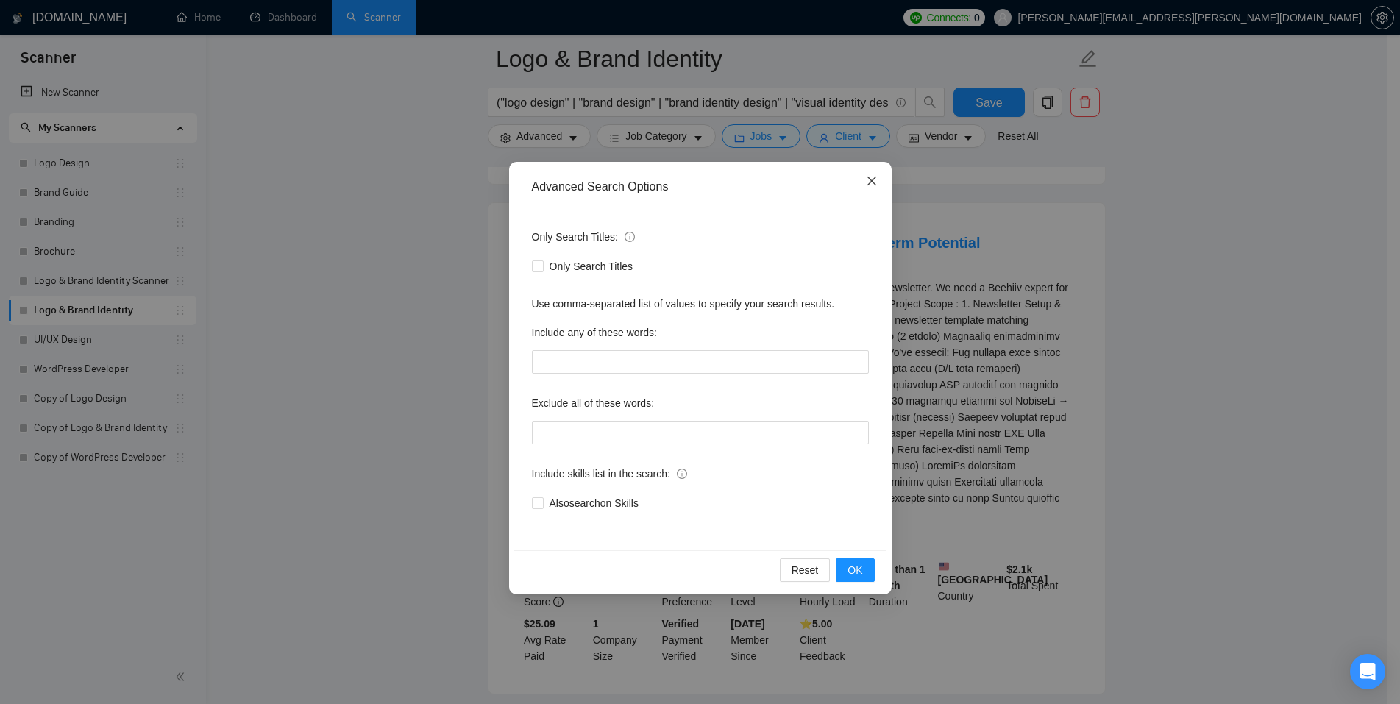
click at [876, 180] on icon "close" at bounding box center [872, 181] width 12 height 12
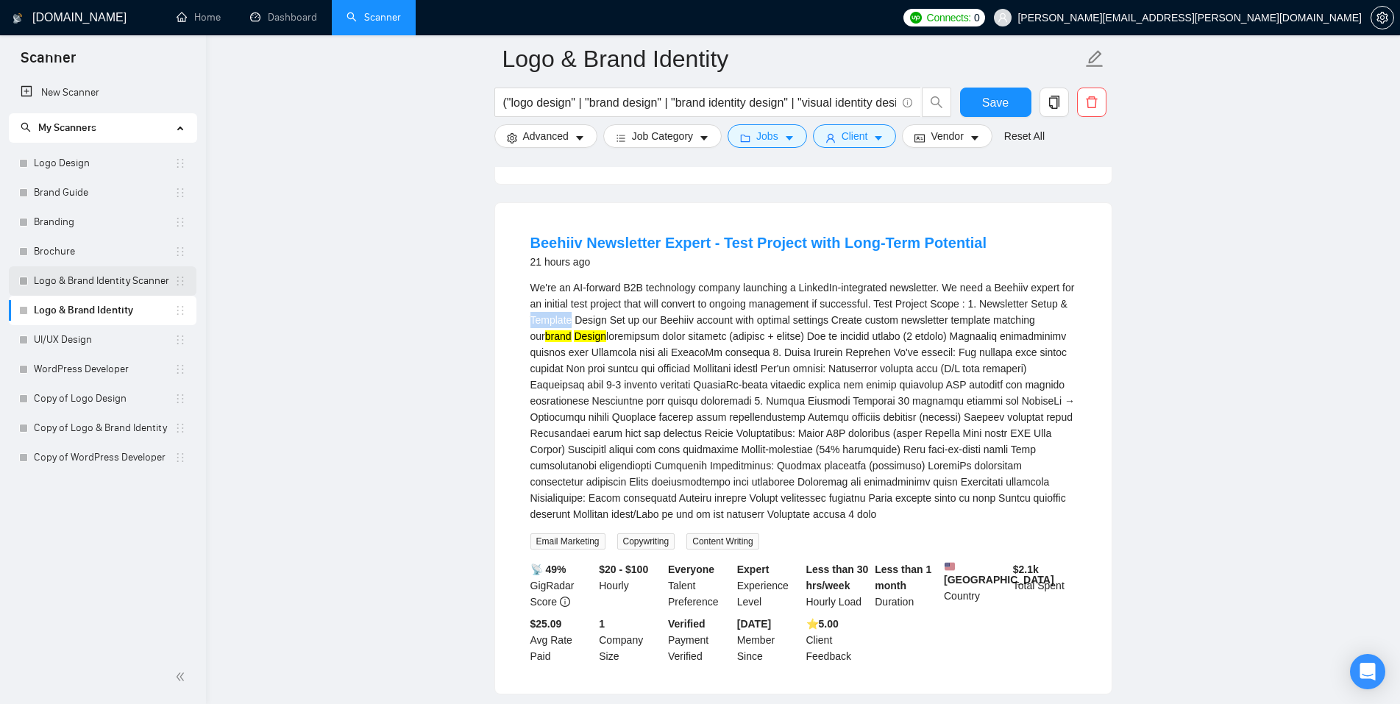
click at [95, 280] on link "Logo & Brand Identity Scanner" at bounding box center [104, 280] width 140 height 29
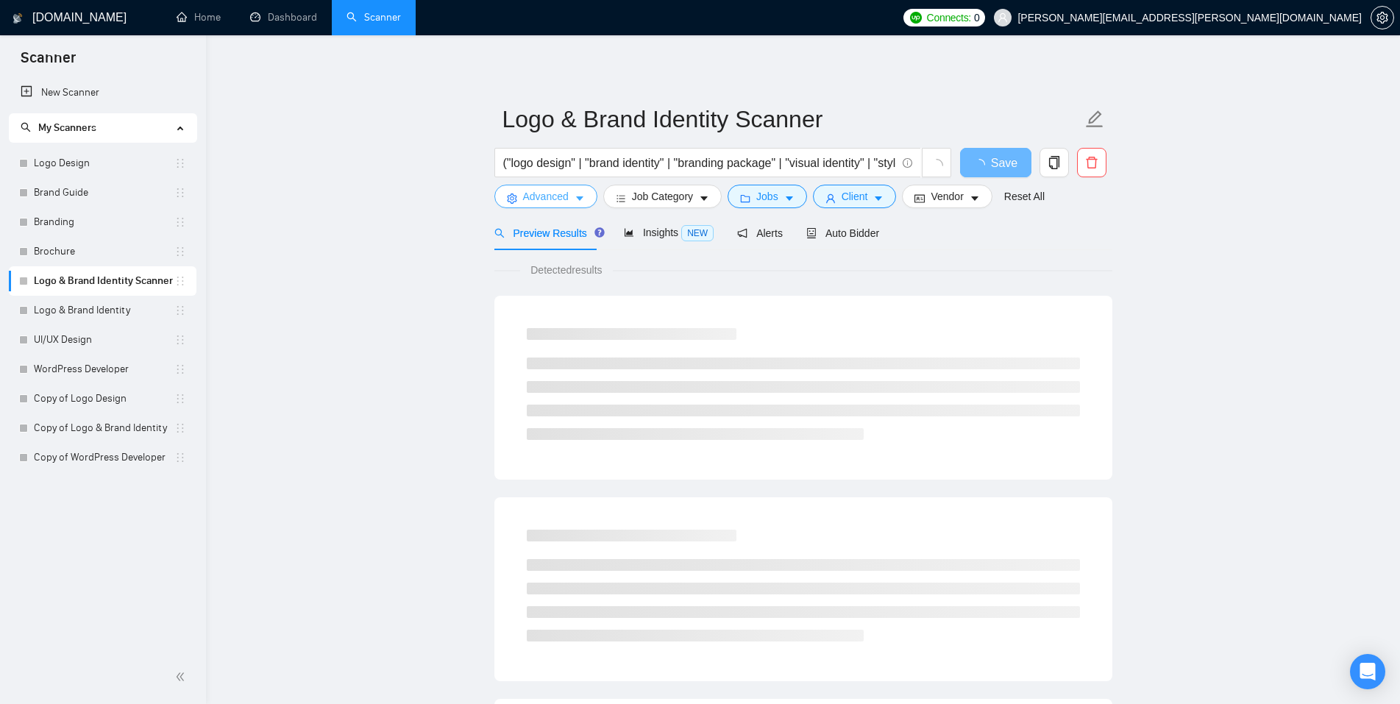
click at [579, 197] on icon "caret-down" at bounding box center [579, 199] width 7 height 4
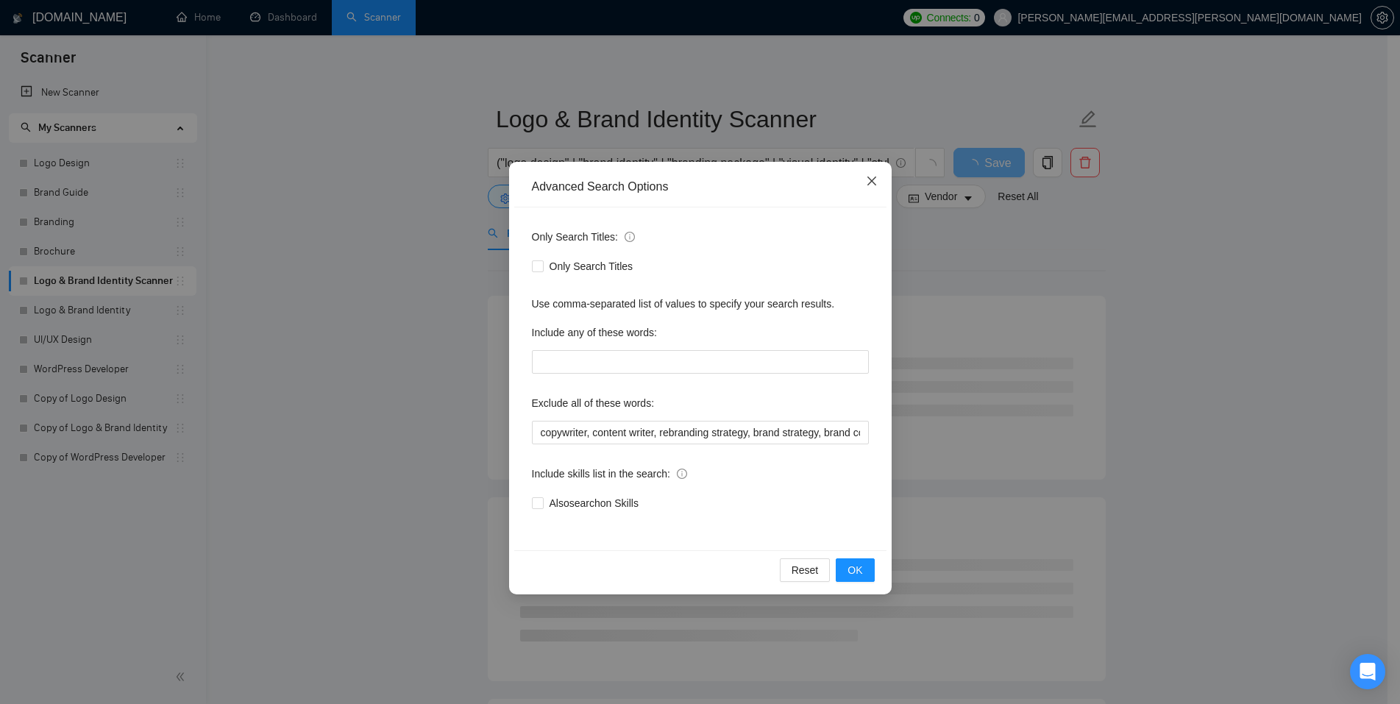
click at [871, 182] on icon "close" at bounding box center [870, 181] width 9 height 9
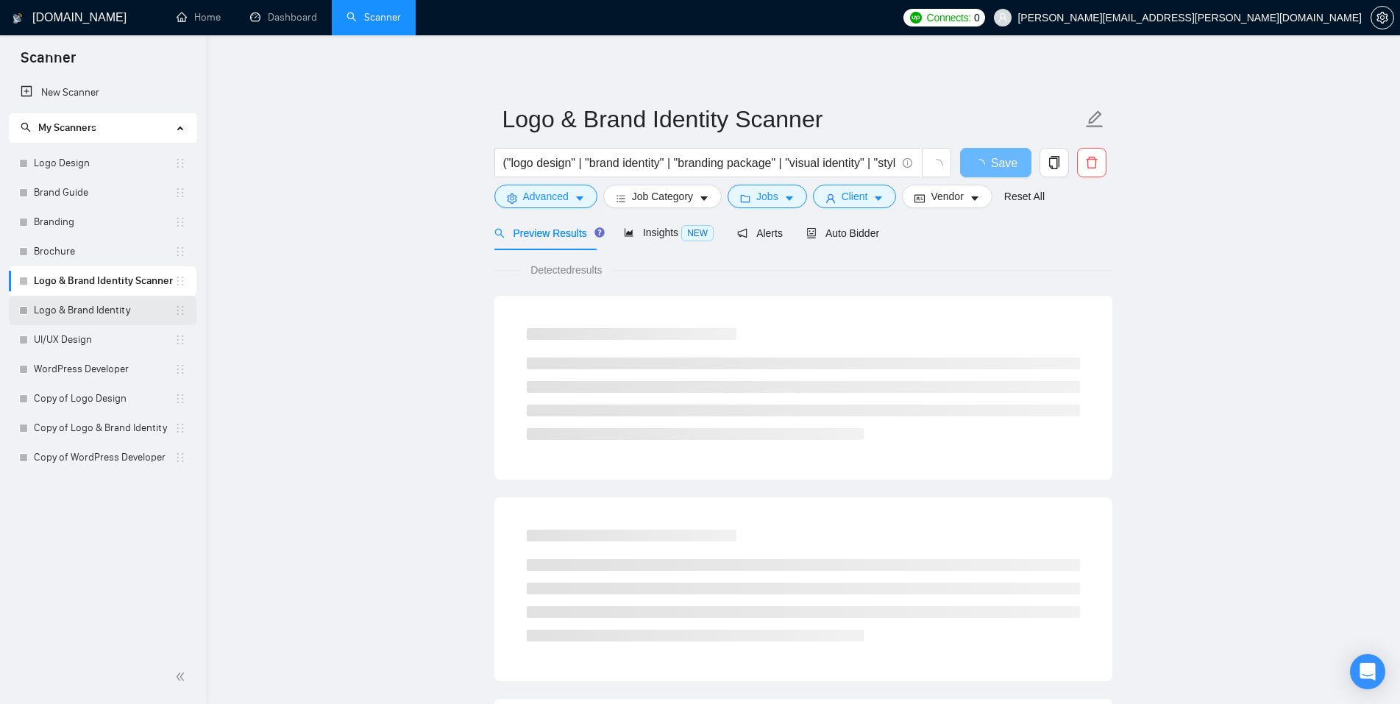
click at [81, 306] on link "Logo & Brand Identity" at bounding box center [104, 310] width 140 height 29
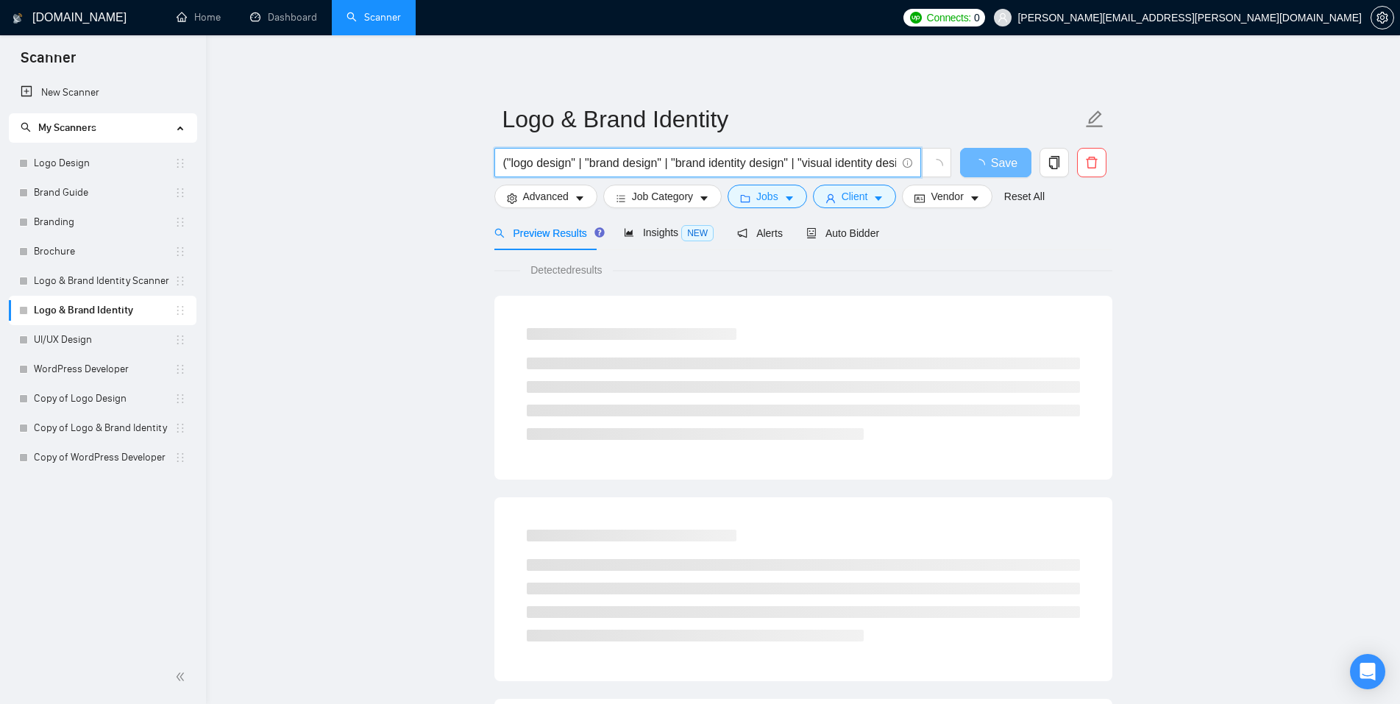
click at [874, 163] on input "("logo design" | "brand design" | "brand identity design" | "visual identity de…" at bounding box center [699, 163] width 393 height 18
click at [113, 277] on link "Logo & Brand Identity Scanner" at bounding box center [104, 280] width 140 height 29
click at [680, 167] on input "("logo design" | "brand identity" | "branding package" | "visual identity" | "s…" at bounding box center [699, 163] width 393 height 18
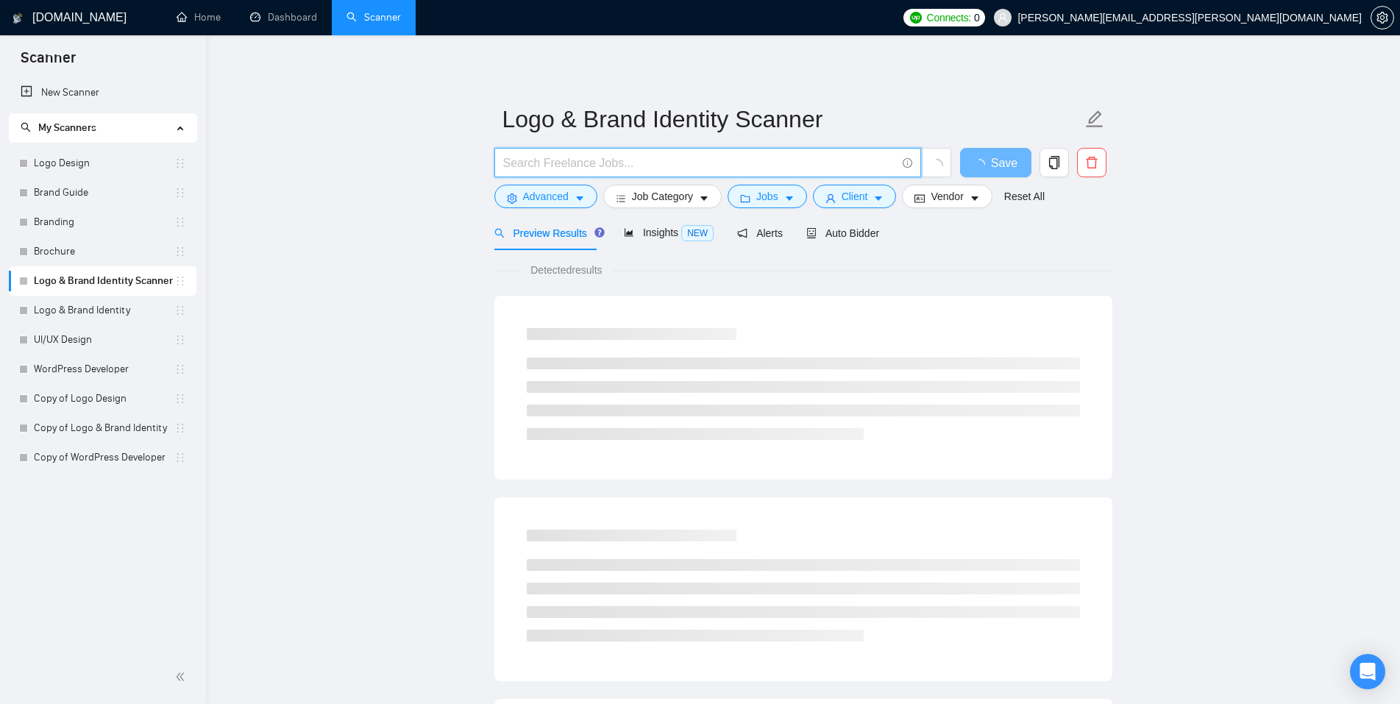
paste input "("logo design" | "brand design" | "brand identity design" | "visual identity de…"
type input "("logo design" | "brand design" | "brand identity design" | "visual identity de…"
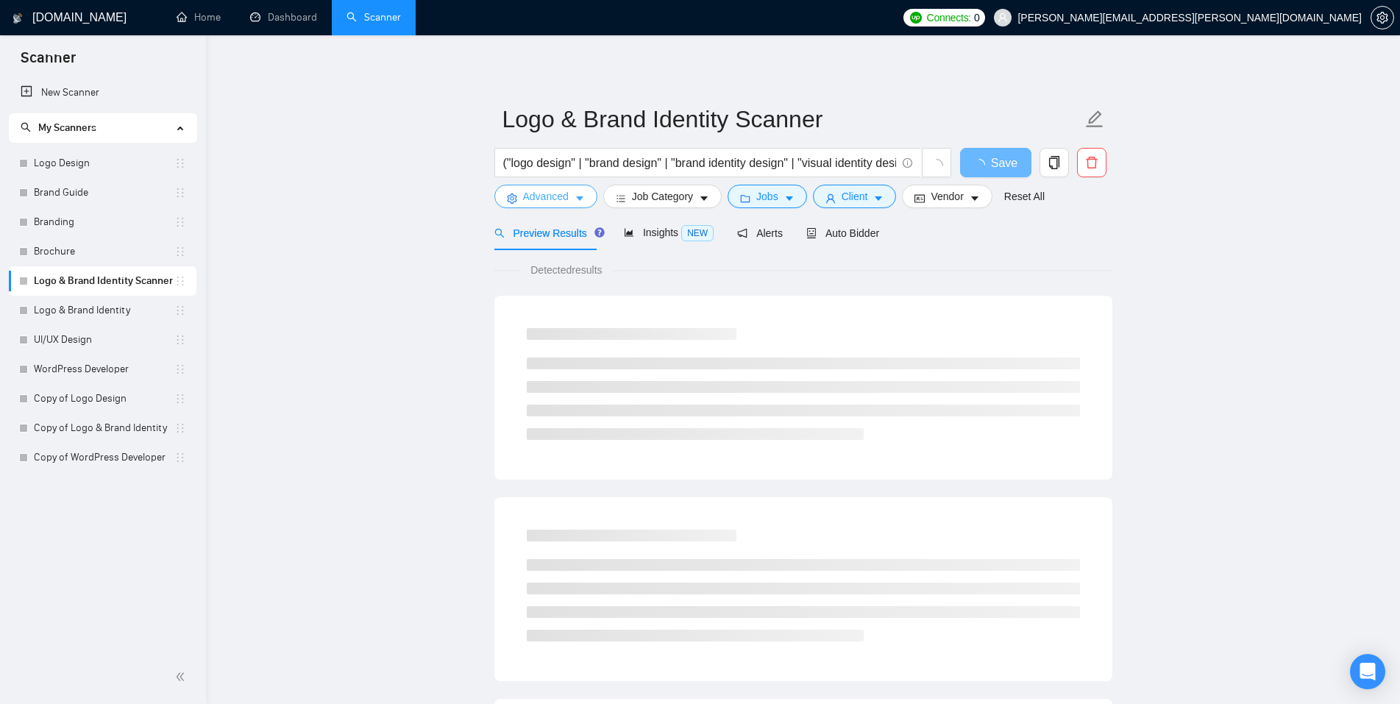
click at [579, 198] on icon "caret-down" at bounding box center [579, 199] width 7 height 4
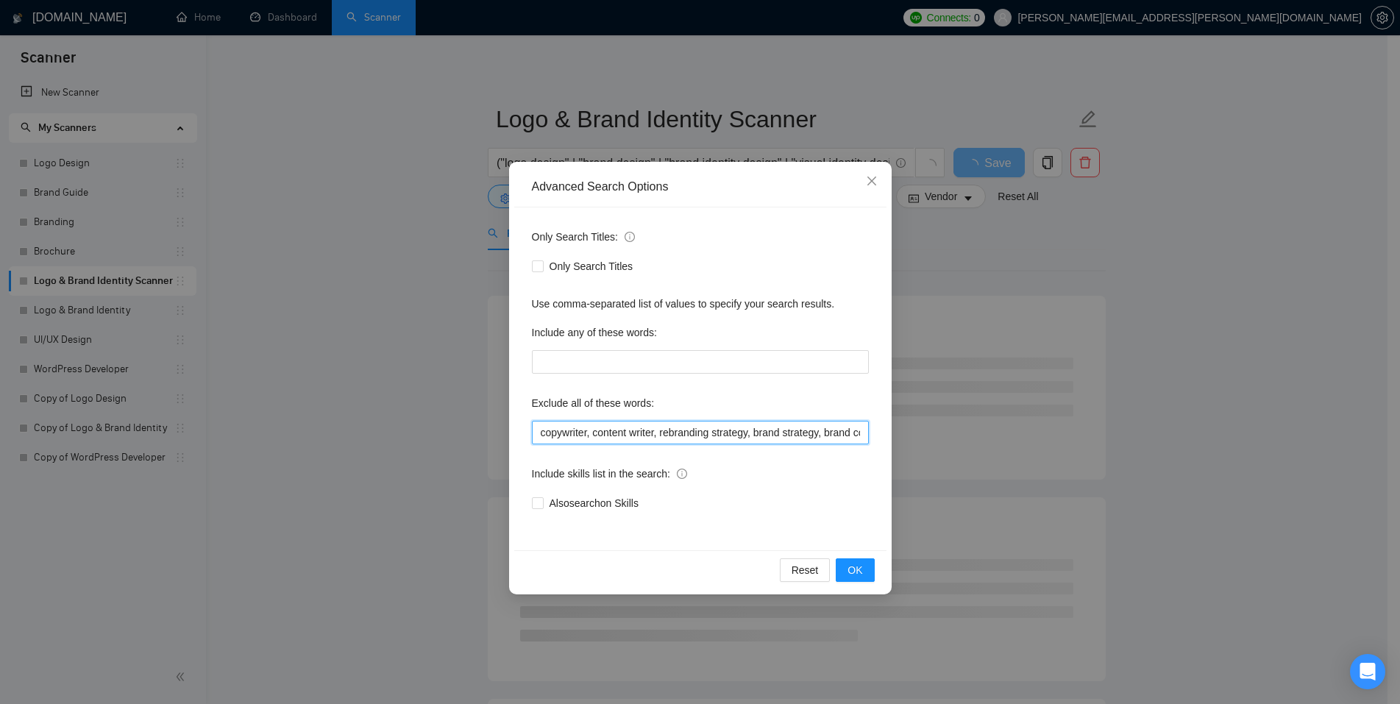
click at [595, 434] on input "copywriter, content writer, rebranding strategy, brand strategy, brand consulta…" at bounding box center [700, 433] width 337 height 24
click at [858, 572] on span "OK" at bounding box center [854, 570] width 15 height 16
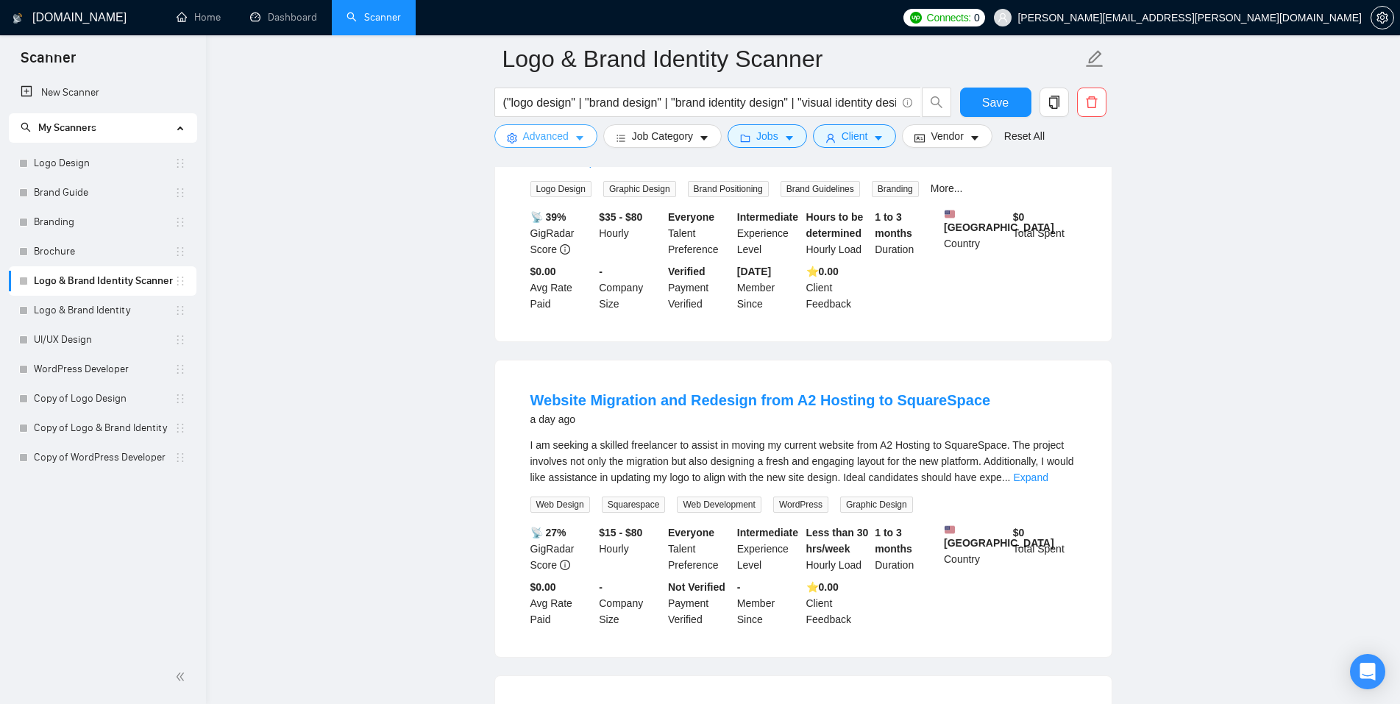
scroll to position [612, 0]
click at [1047, 471] on link "Expand" at bounding box center [1030, 477] width 35 height 12
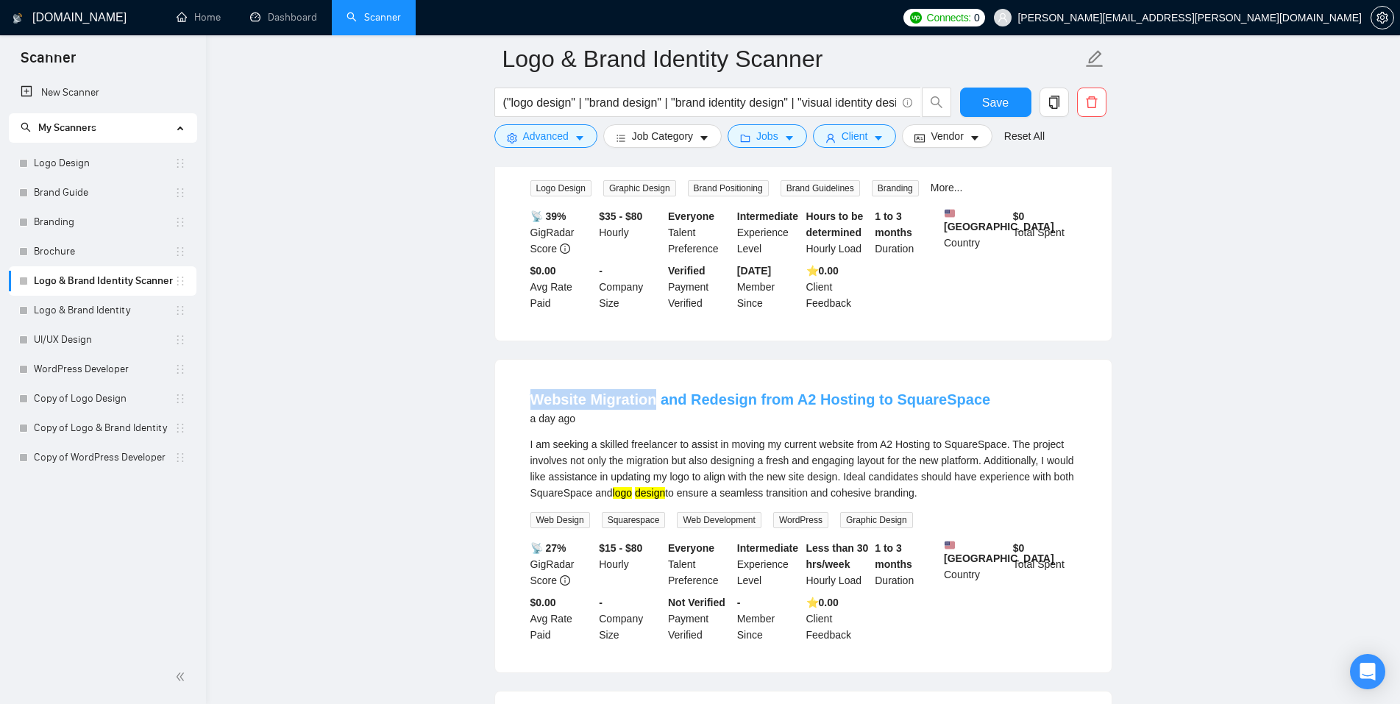
drag, startPoint x: 516, startPoint y: 385, endPoint x: 653, endPoint y: 391, distance: 136.9
click at [653, 391] on li "Website Migration and Redesign from A2 Hosting to SquareSpace a day ago I am se…" at bounding box center [803, 515] width 581 height 277
click at [882, 438] on div "I am seeking a skilled freelancer to assist in moving my current website from A…" at bounding box center [803, 468] width 546 height 65
click at [617, 482] on div "I am seeking a skilled freelancer to assist in moving my current website from A…" at bounding box center [803, 468] width 546 height 65
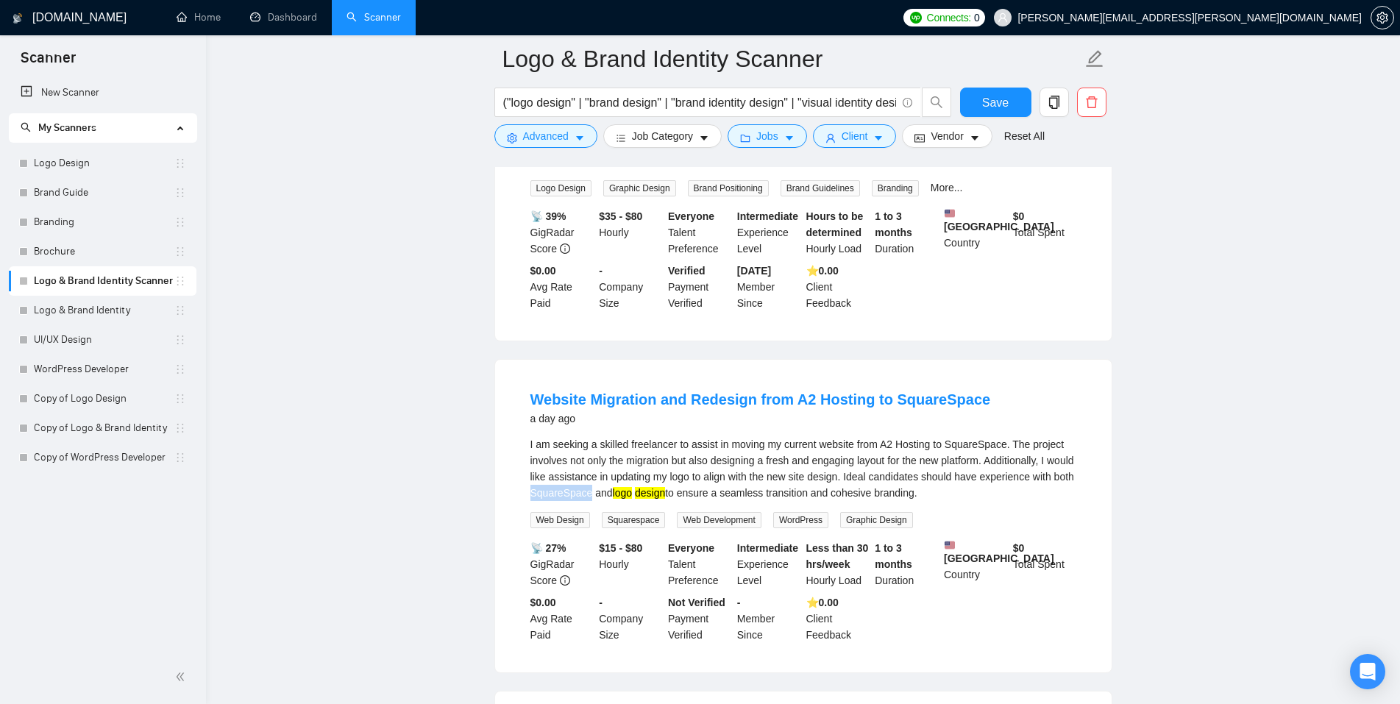
copy div "SquareSpace"
click at [580, 134] on icon "caret-down" at bounding box center [579, 138] width 10 height 10
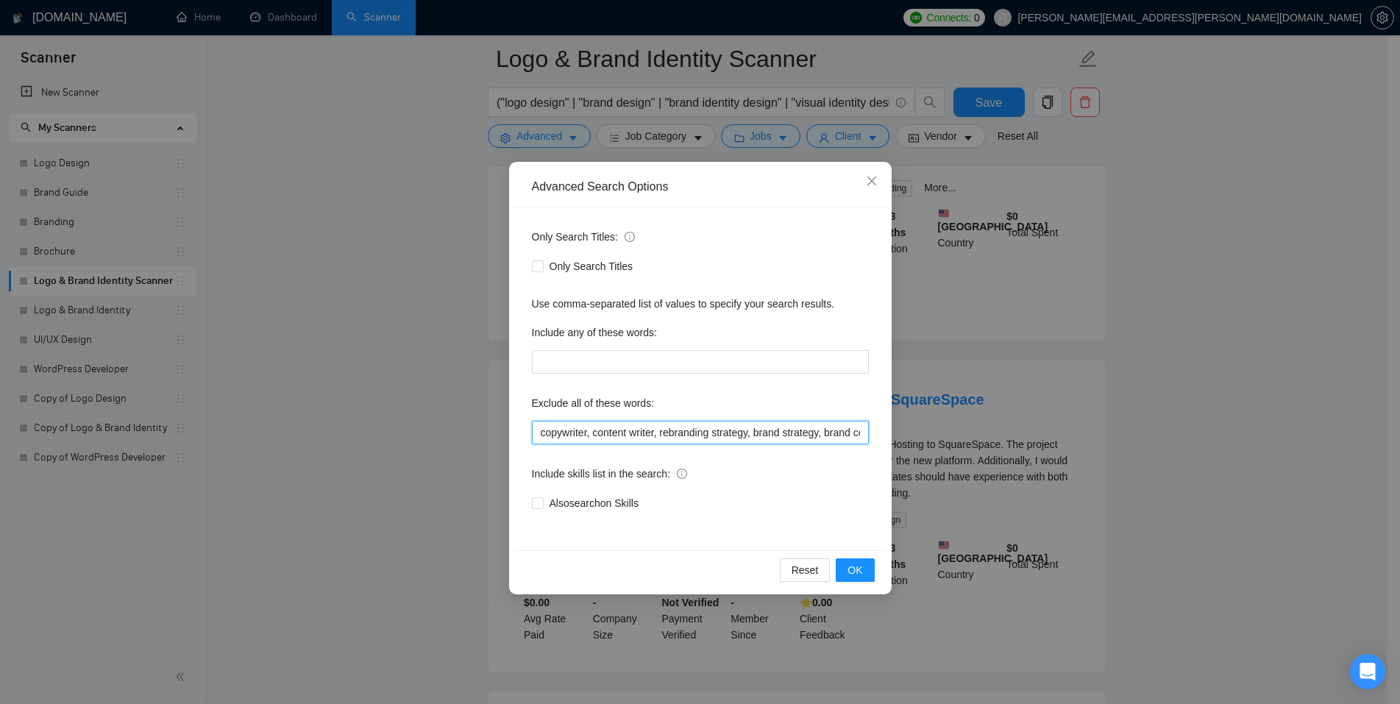
click at [835, 435] on input "copywriter, content writer, rebranding strategy, brand strategy, brand consulta…" at bounding box center [700, 433] width 337 height 24
paste input "SquareSpace"
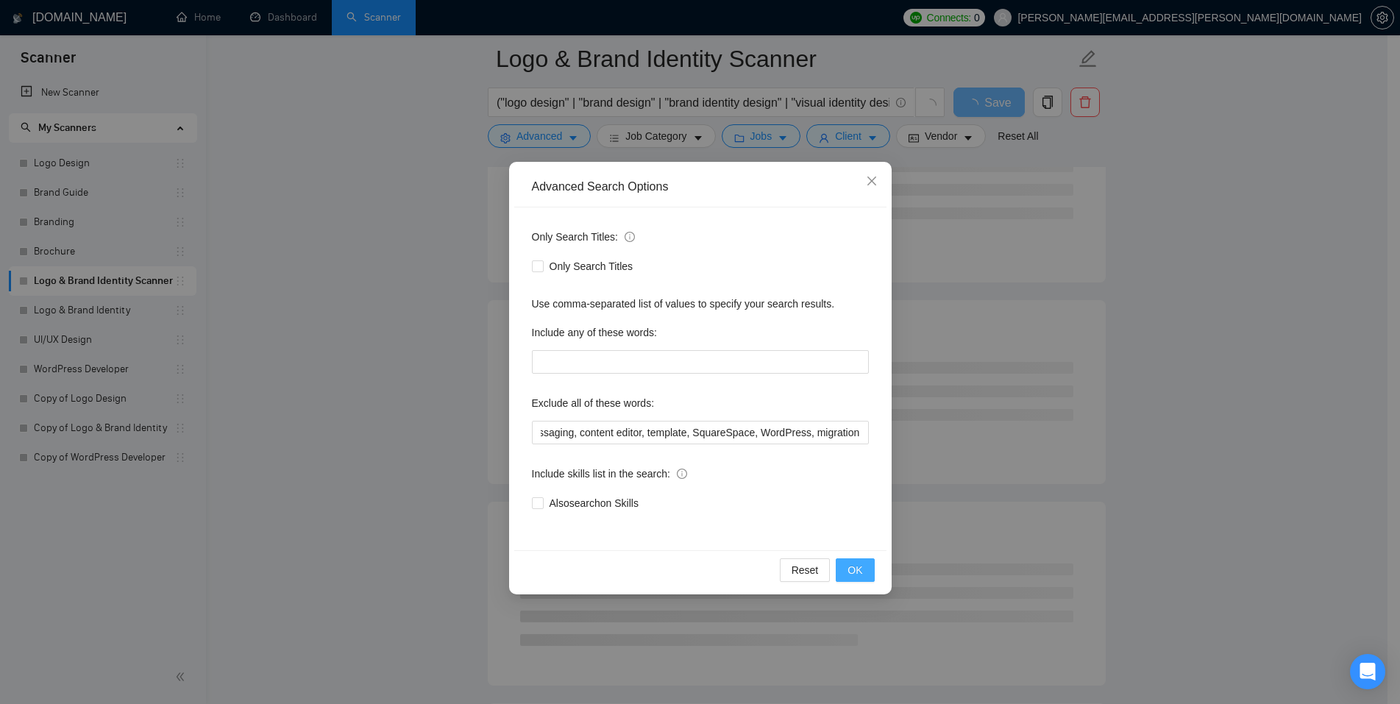
scroll to position [0, 0]
click at [858, 572] on span "OK" at bounding box center [854, 570] width 15 height 16
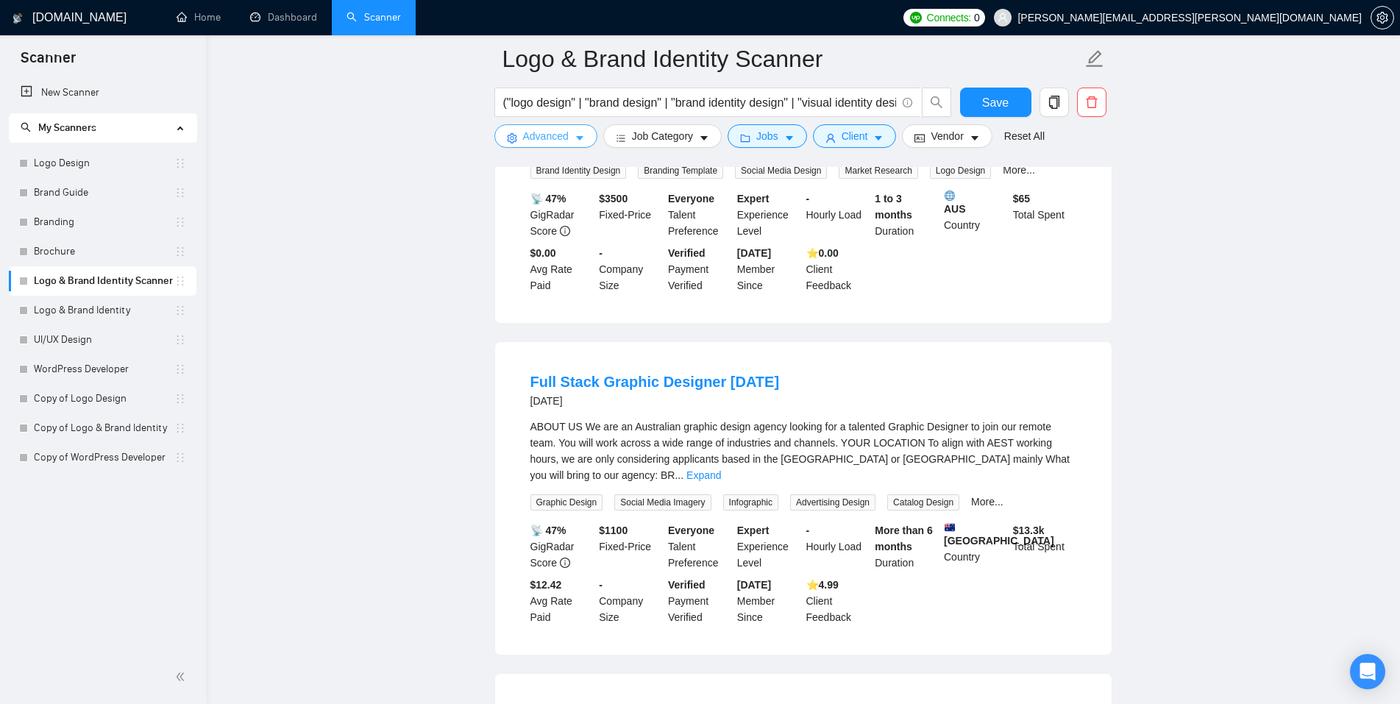
scroll to position [2277, 0]
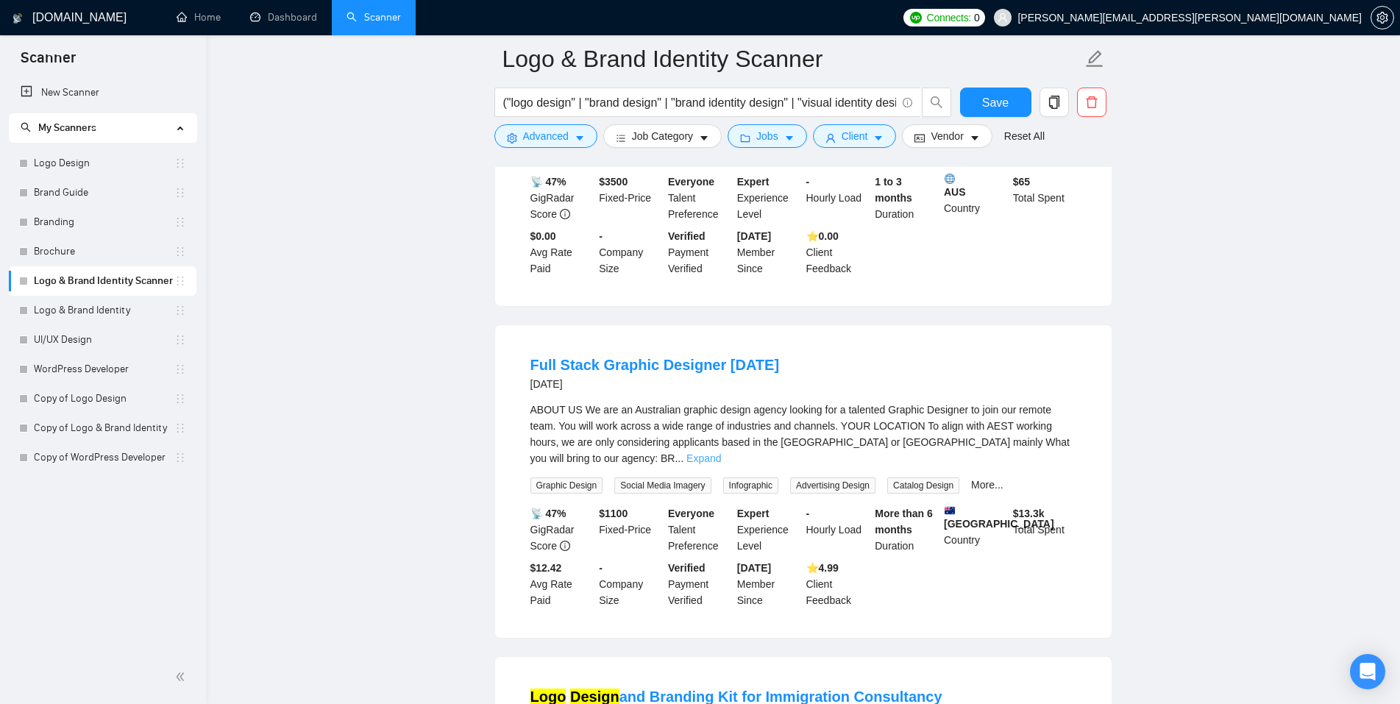
click at [721, 452] on link "Expand" at bounding box center [703, 458] width 35 height 12
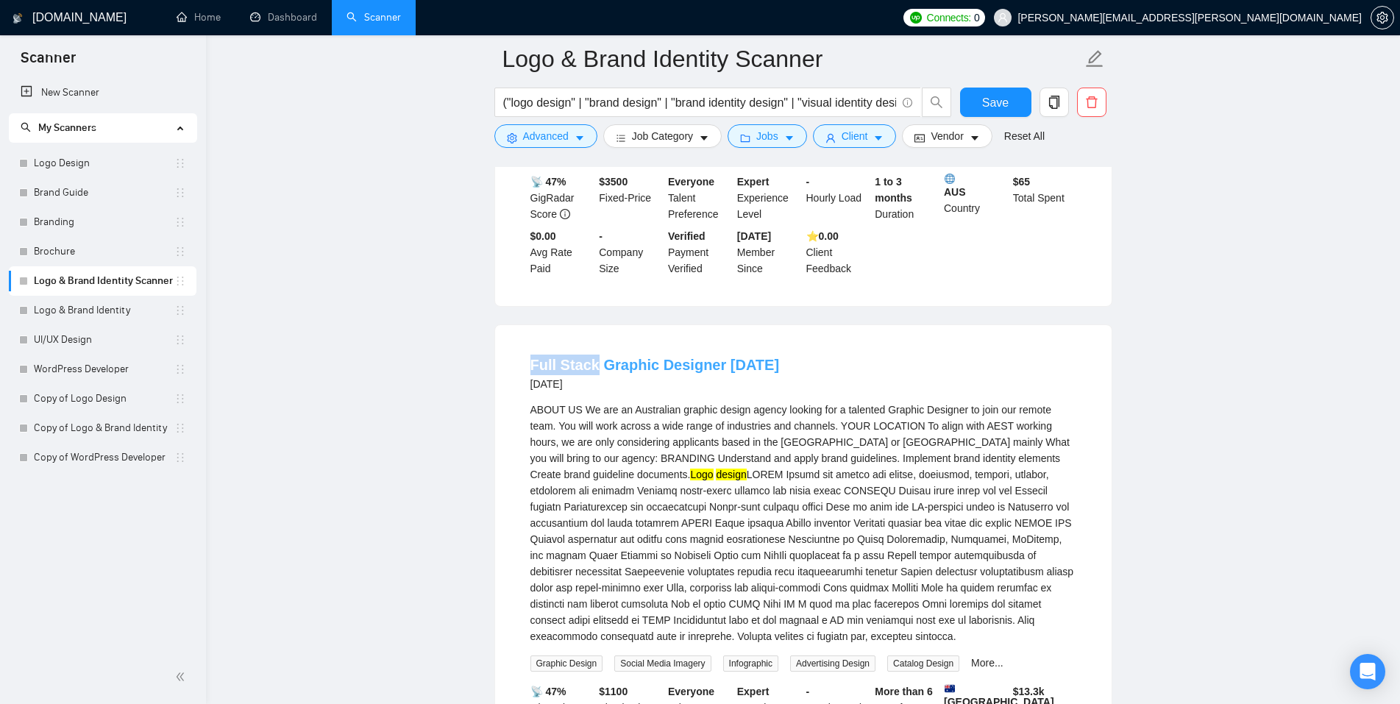
drag, startPoint x: 513, startPoint y: 318, endPoint x: 590, endPoint y: 322, distance: 77.3
click at [590, 343] on li "Full Stack Graphic Designer August 2025 3 days ago ABOUT US We are an Australia…" at bounding box center [803, 570] width 581 height 455
copy link "Full Stack"
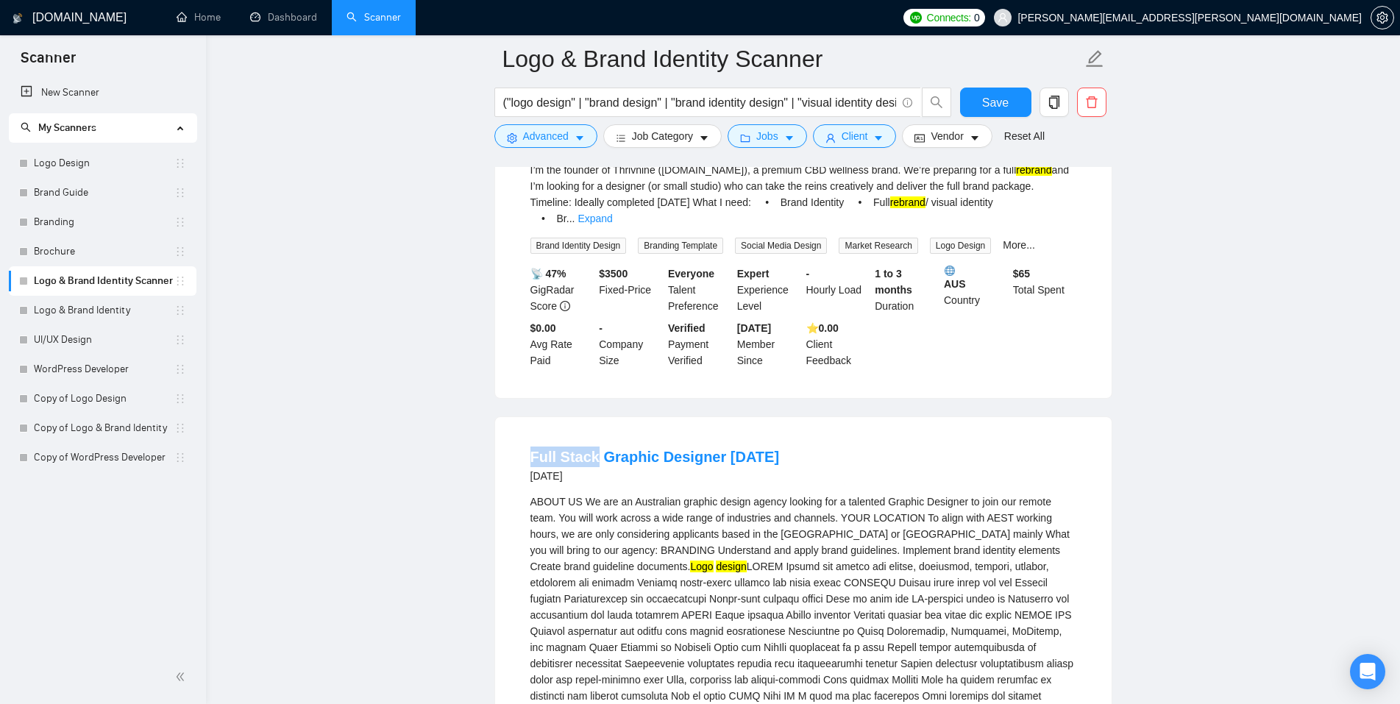
scroll to position [2286, 0]
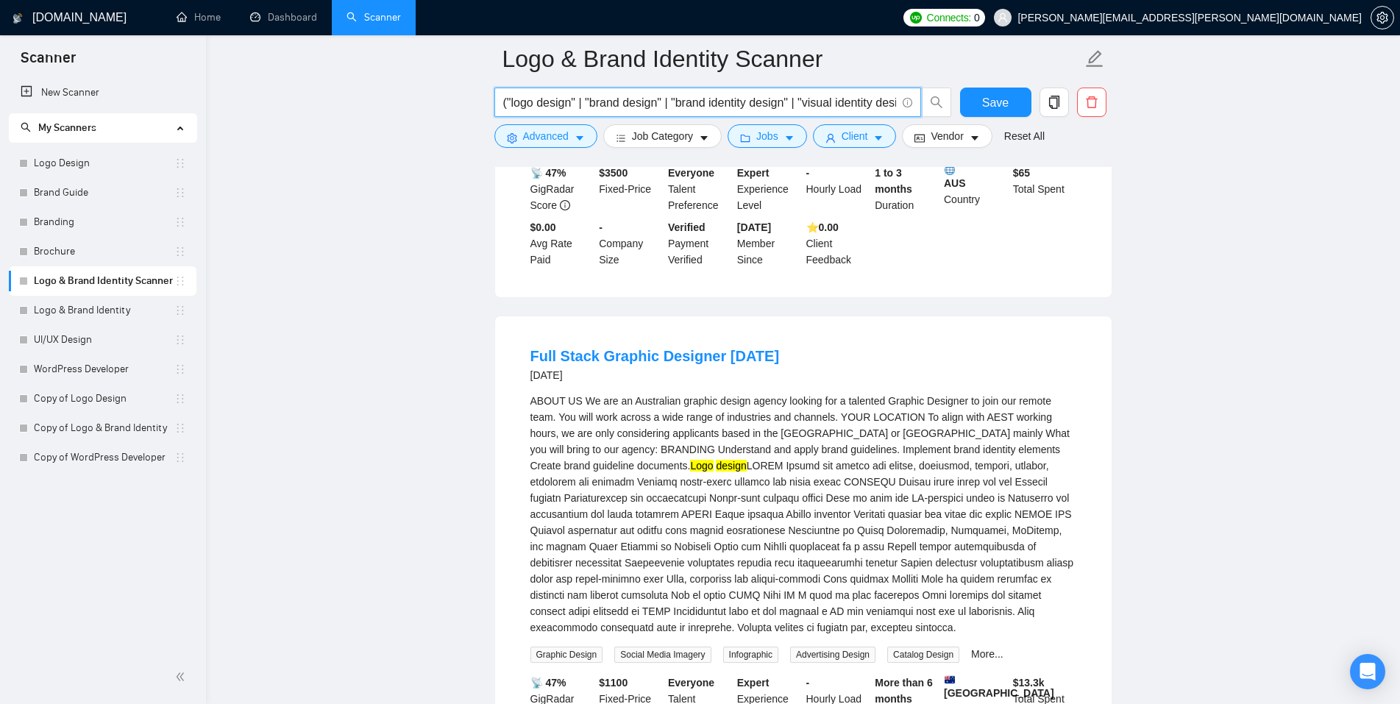
click at [881, 104] on input "("logo design" | "brand design" | "brand identity design" | "visual identity de…" at bounding box center [699, 102] width 393 height 18
click at [575, 138] on icon "caret-down" at bounding box center [579, 138] width 10 height 10
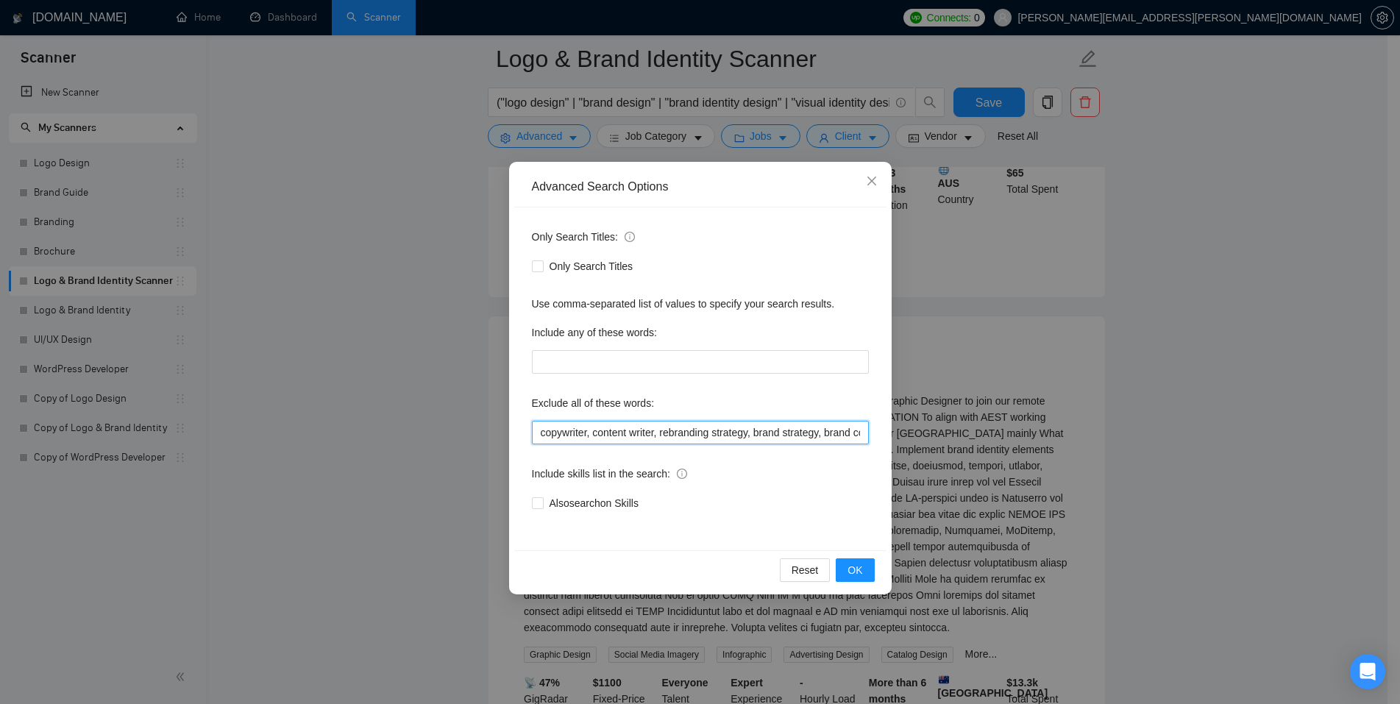
click at [805, 427] on input "copywriter, content writer, rebranding strategy, brand strategy, brand consulta…" at bounding box center [700, 433] width 337 height 24
paste input "Full Stack"
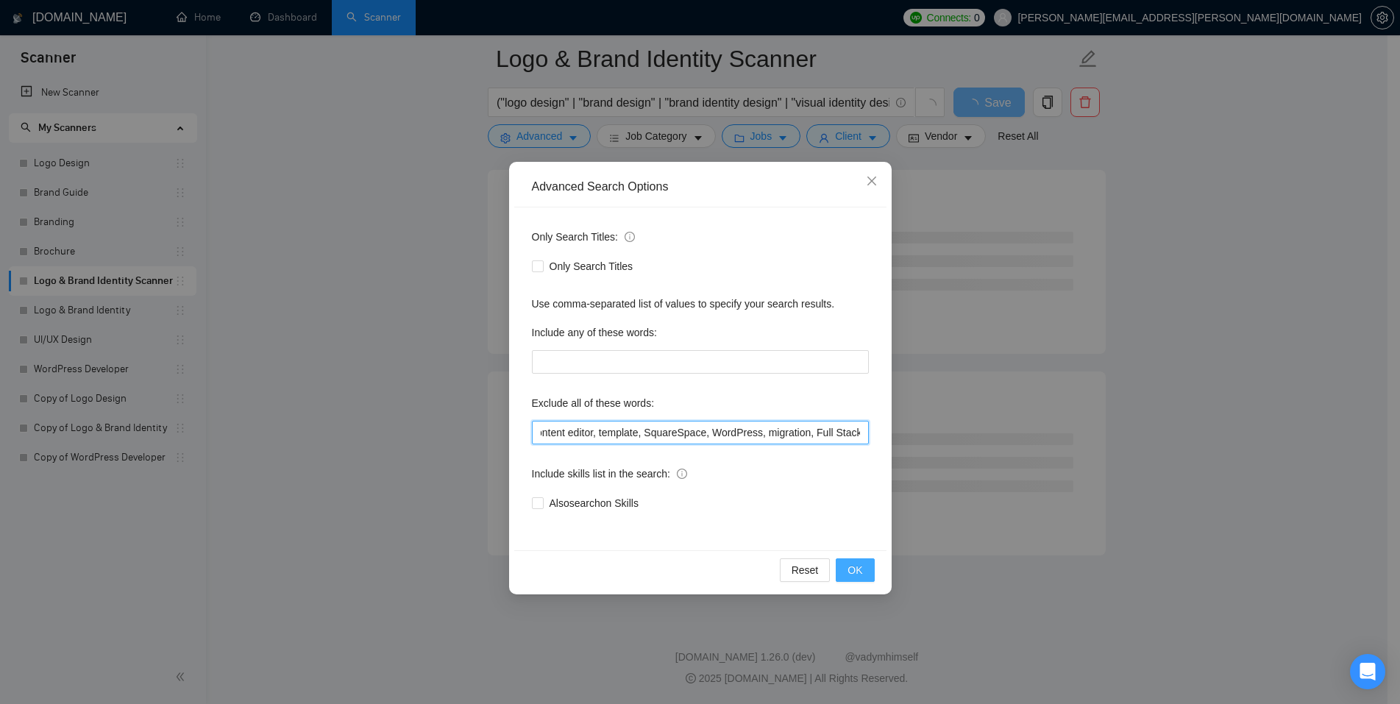
scroll to position [1749, 0]
type input "copywriter, content writer, rebranding strategy, brand strategy, brand consulta…"
click at [863, 575] on button "OK" at bounding box center [854, 570] width 38 height 24
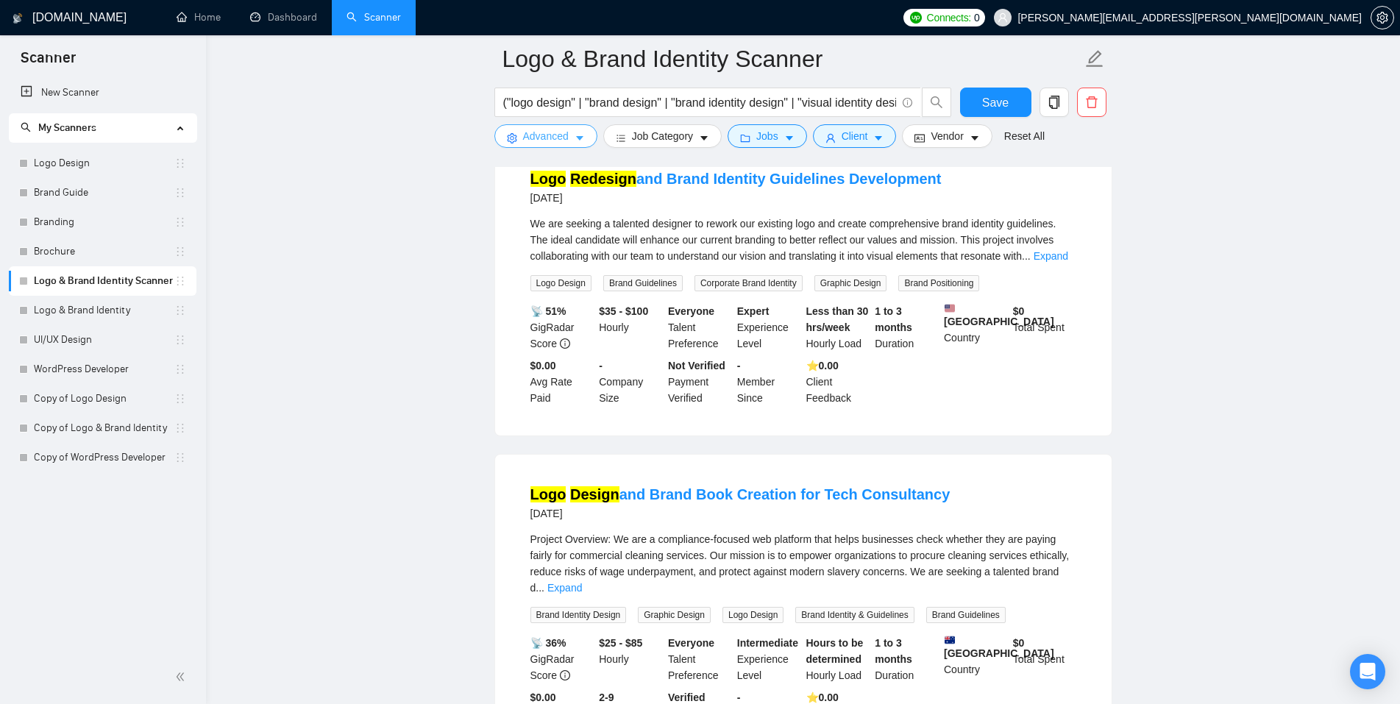
scroll to position [2949, 0]
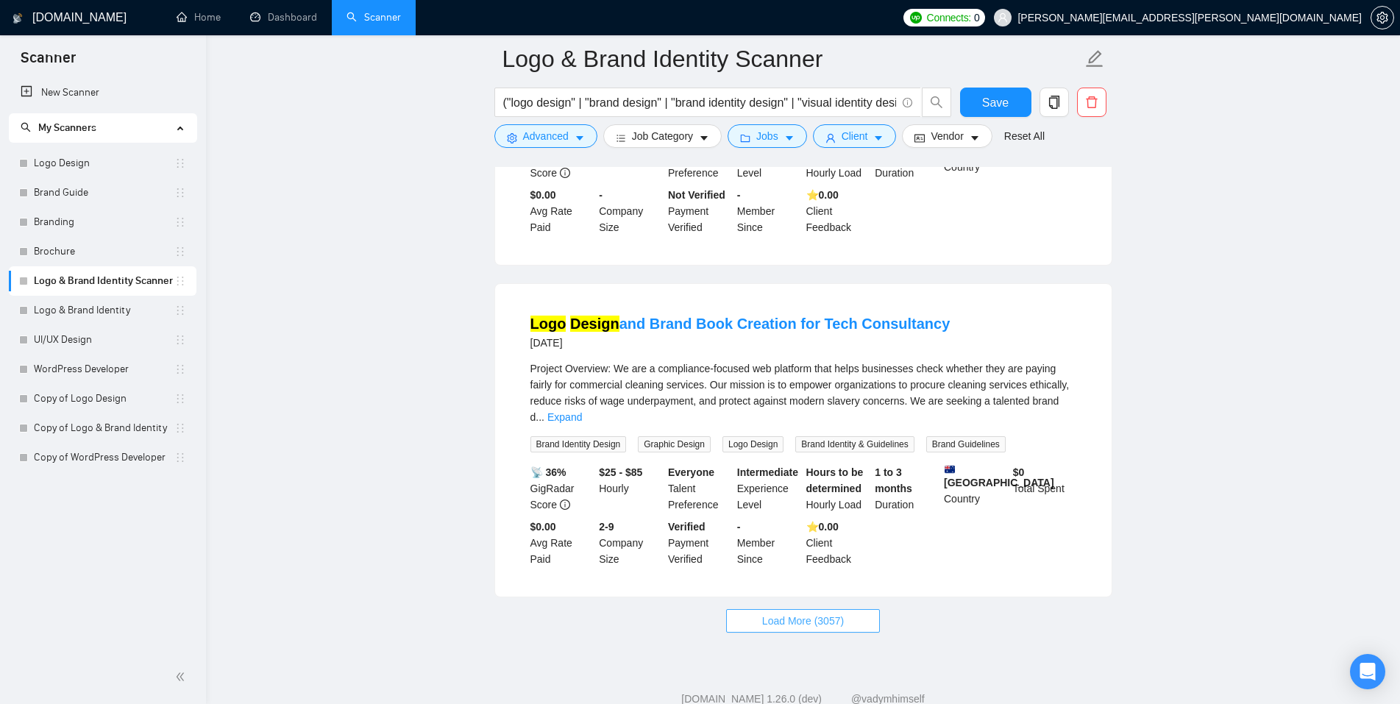
click at [810, 613] on span "Load More (3057)" at bounding box center [803, 621] width 82 height 16
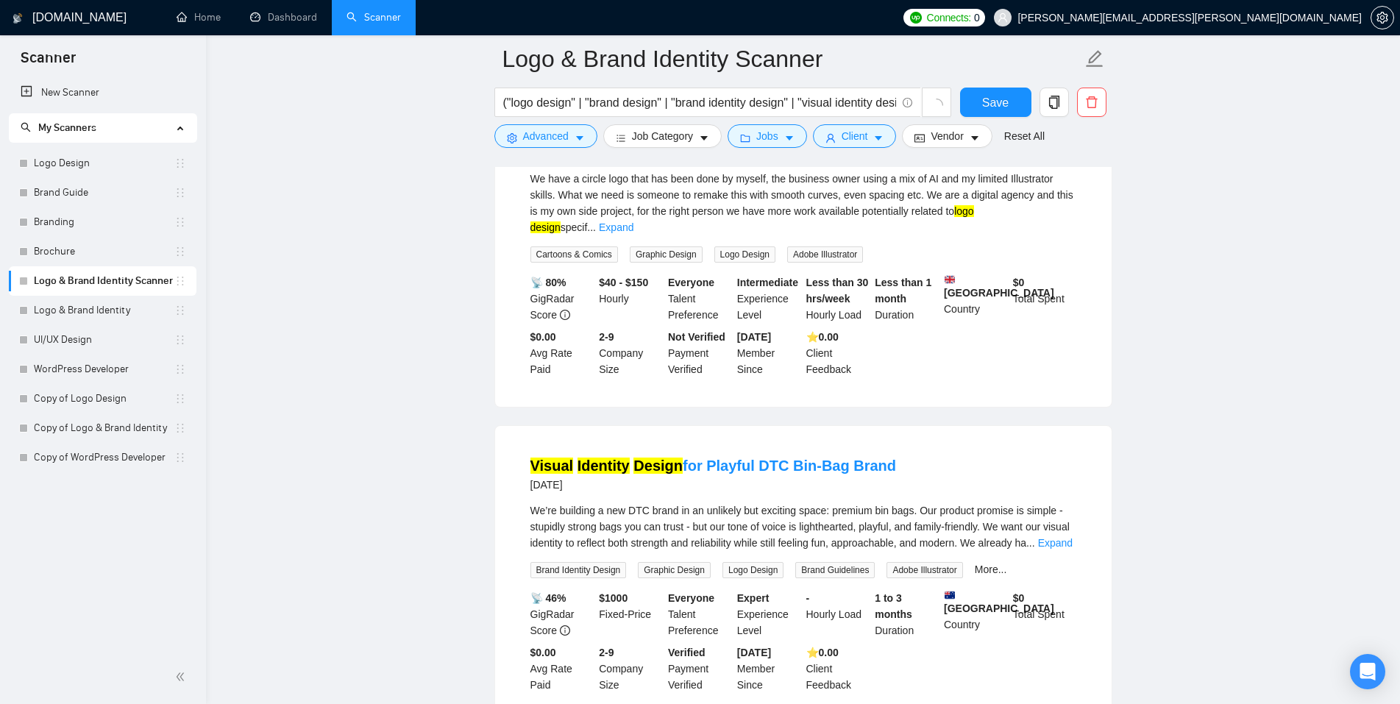
scroll to position [1511, 0]
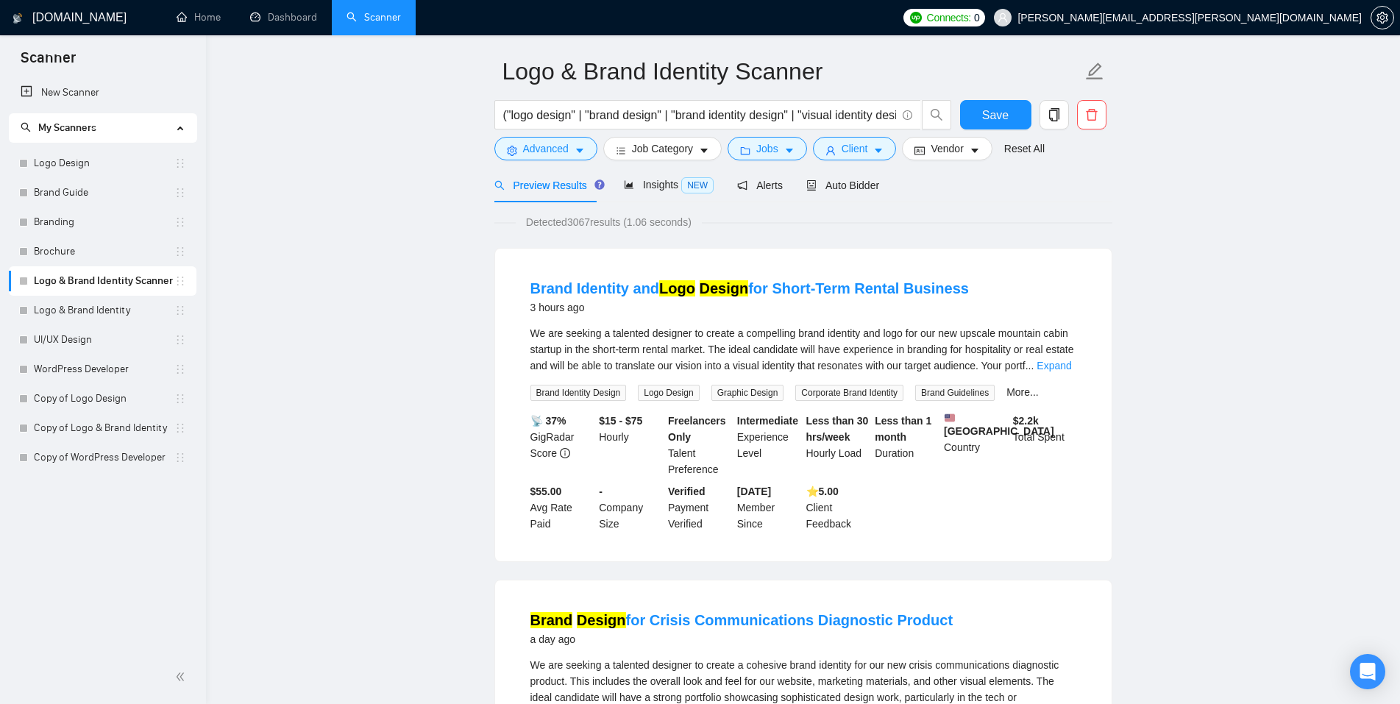
scroll to position [0, 0]
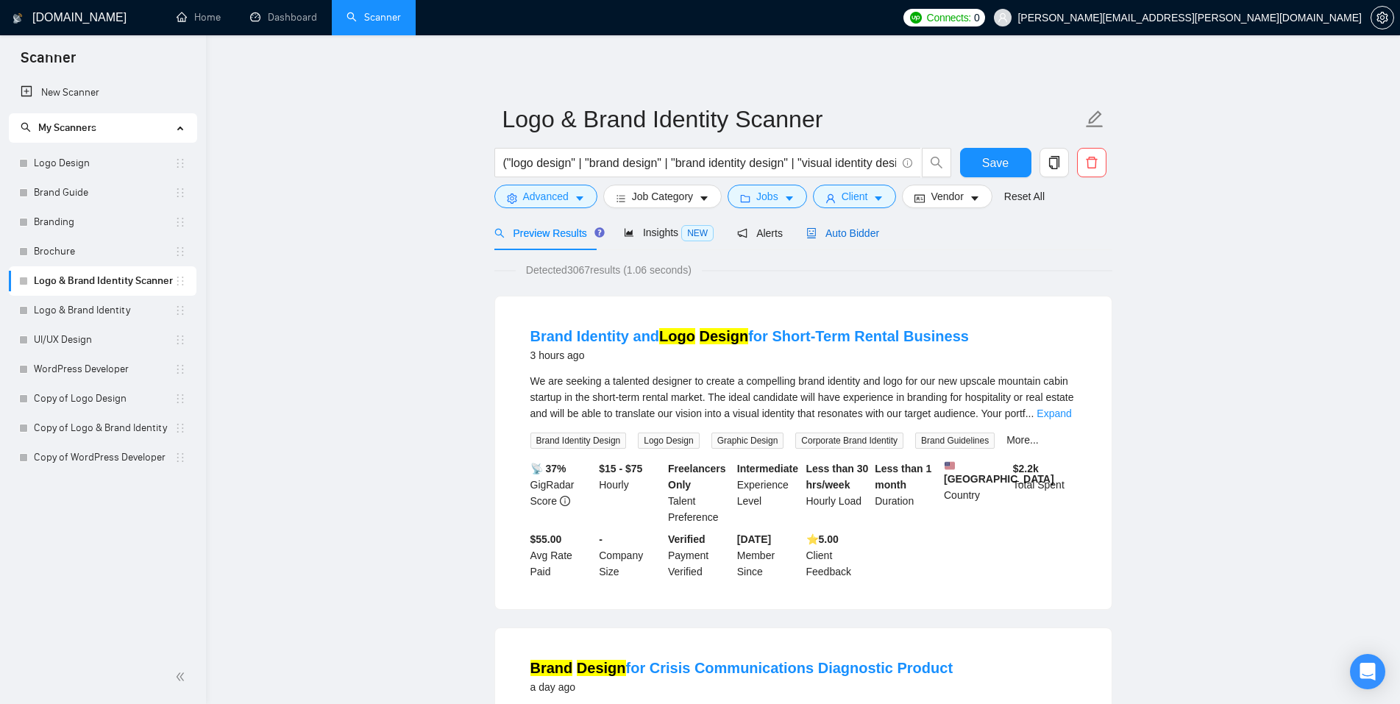
click at [852, 231] on span "Auto Bidder" at bounding box center [842, 233] width 73 height 12
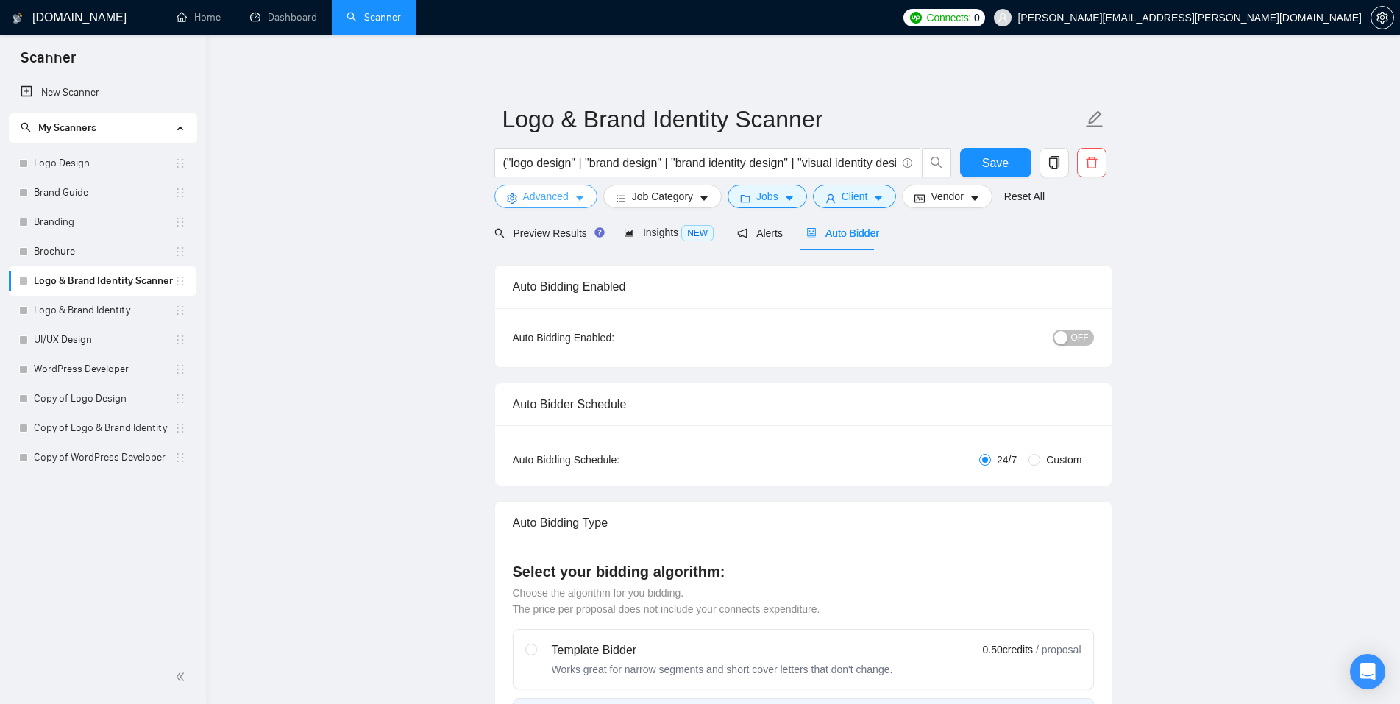
click at [580, 196] on icon "caret-down" at bounding box center [579, 198] width 10 height 10
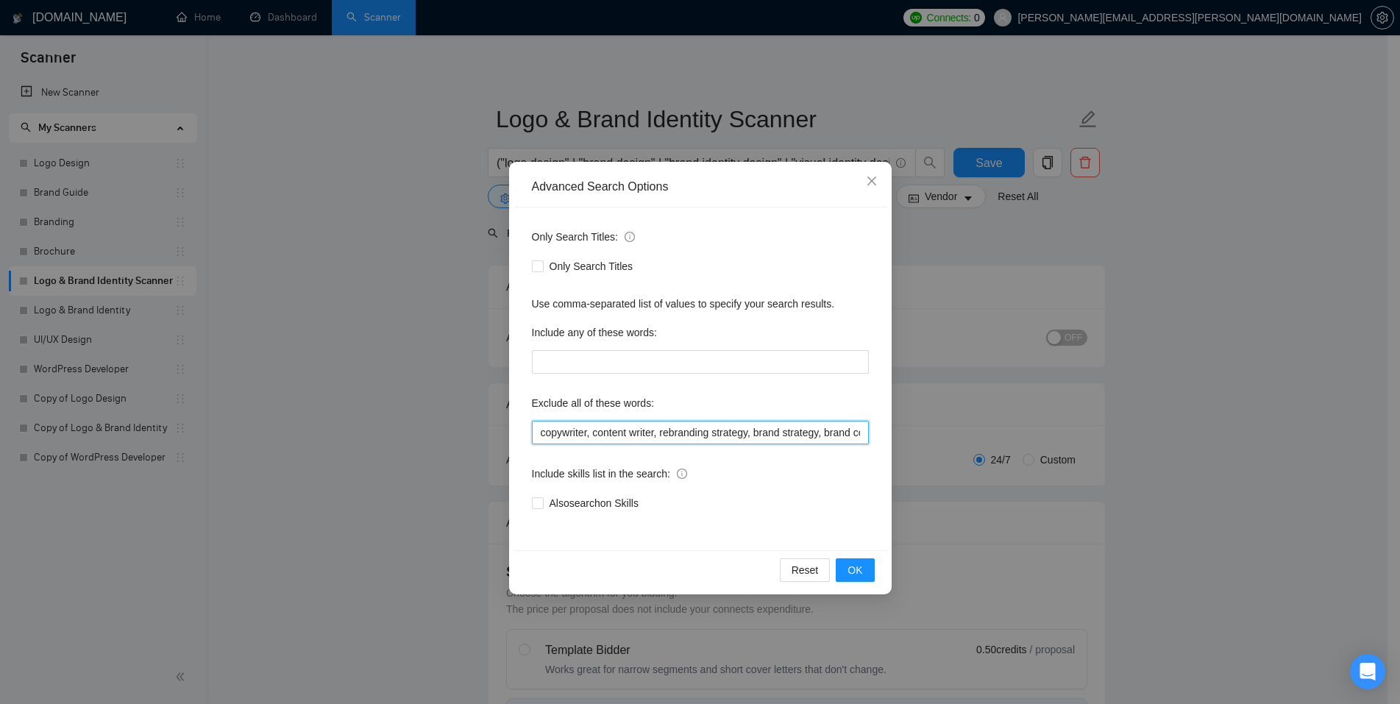
click at [599, 427] on input "copywriter, content writer, rebranding strategy, brand strategy, brand consulta…" at bounding box center [700, 433] width 337 height 24
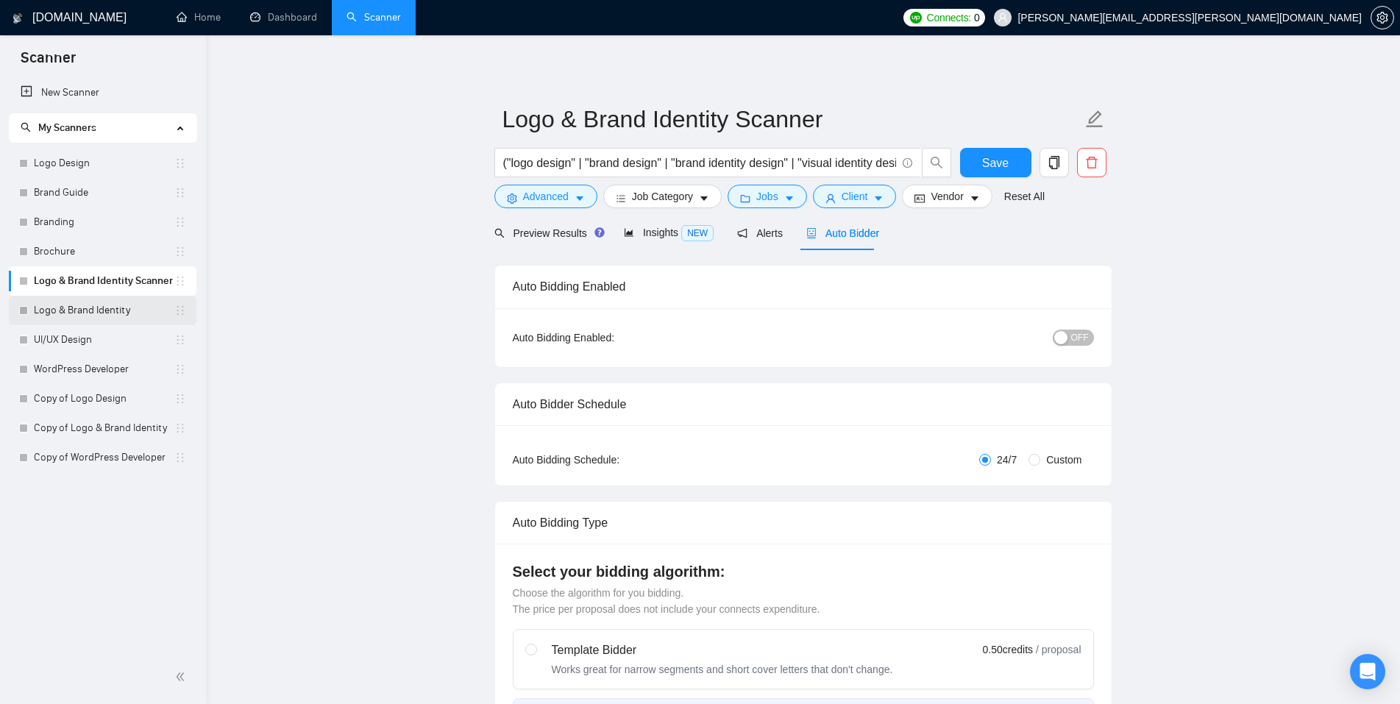
click at [88, 303] on link "Logo & Brand Identity" at bounding box center [104, 310] width 140 height 29
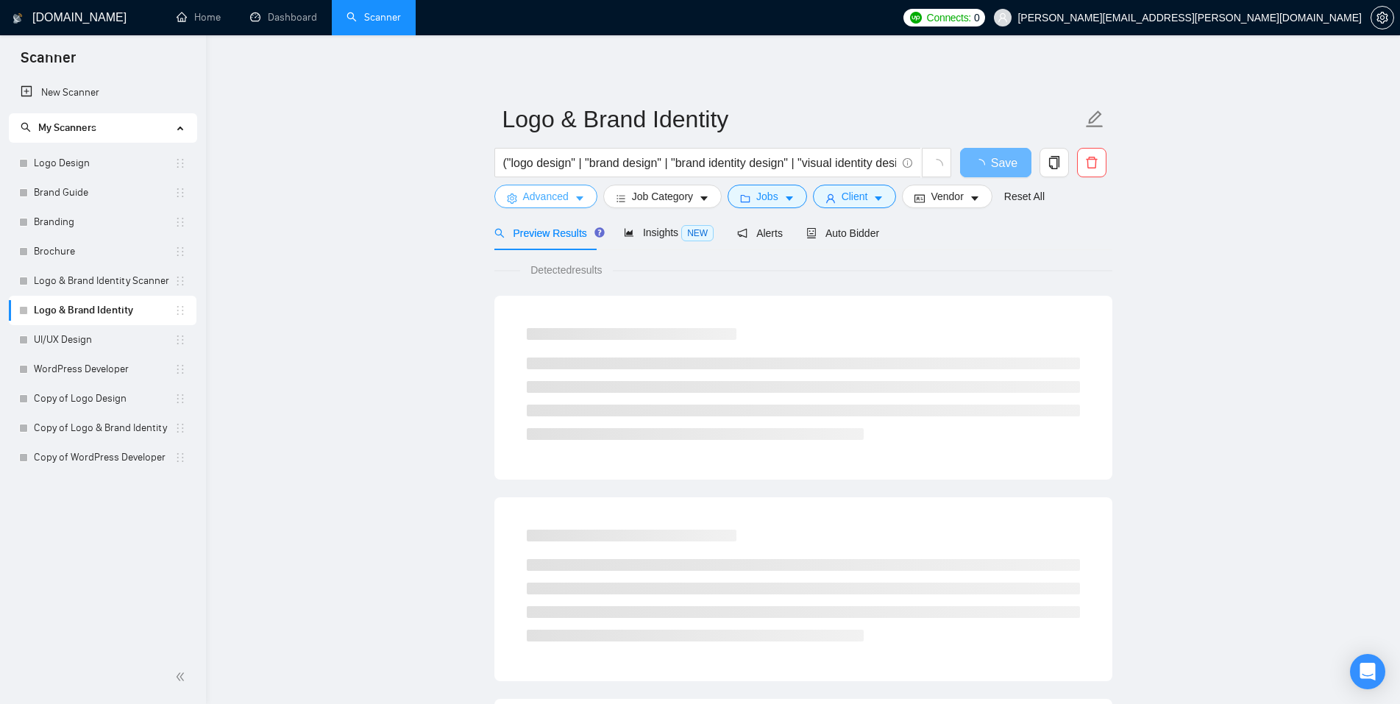
click at [576, 193] on icon "caret-down" at bounding box center [579, 198] width 10 height 10
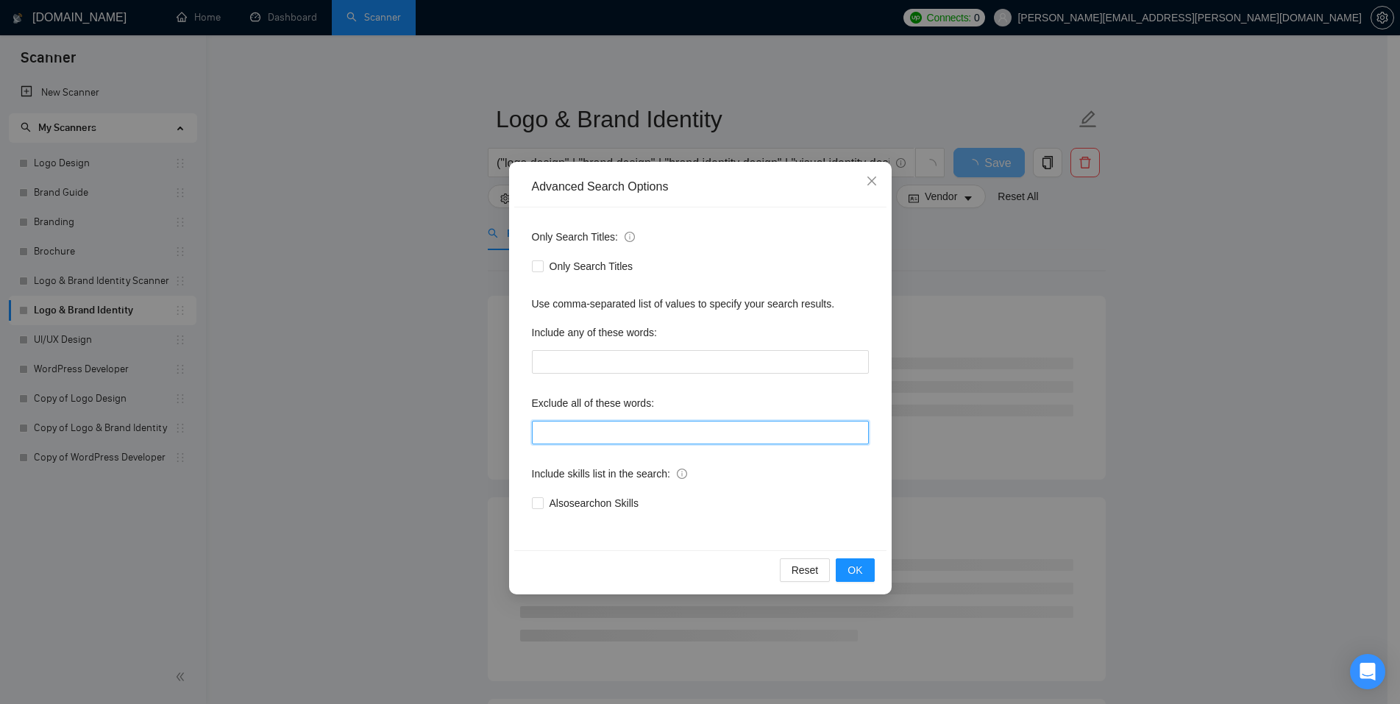
click at [610, 430] on input "text" at bounding box center [700, 433] width 337 height 24
paste input "copywriter, content writer, rebranding strategy, brand strategy, brand consulta…"
type input "copywriter, content writer, rebranding strategy, brand strategy, brand consulta…"
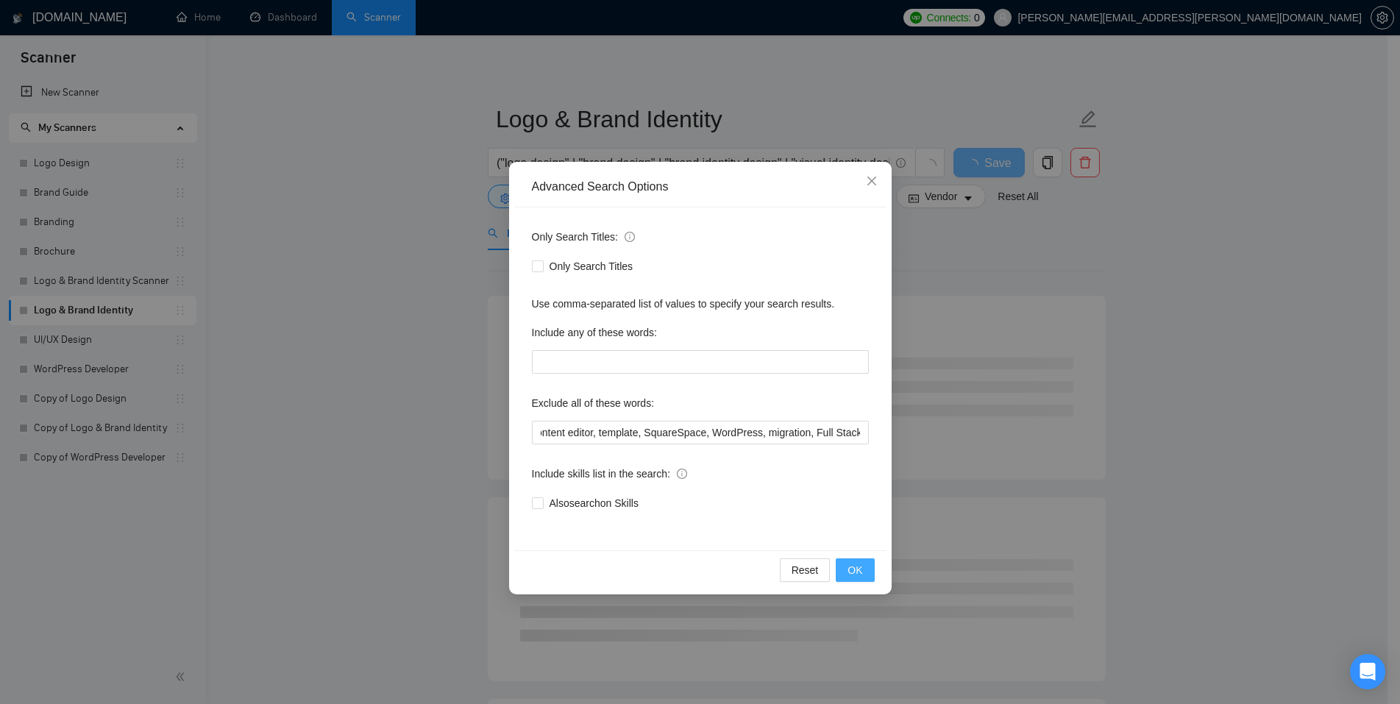
scroll to position [0, 0]
click at [852, 566] on span "OK" at bounding box center [854, 570] width 15 height 16
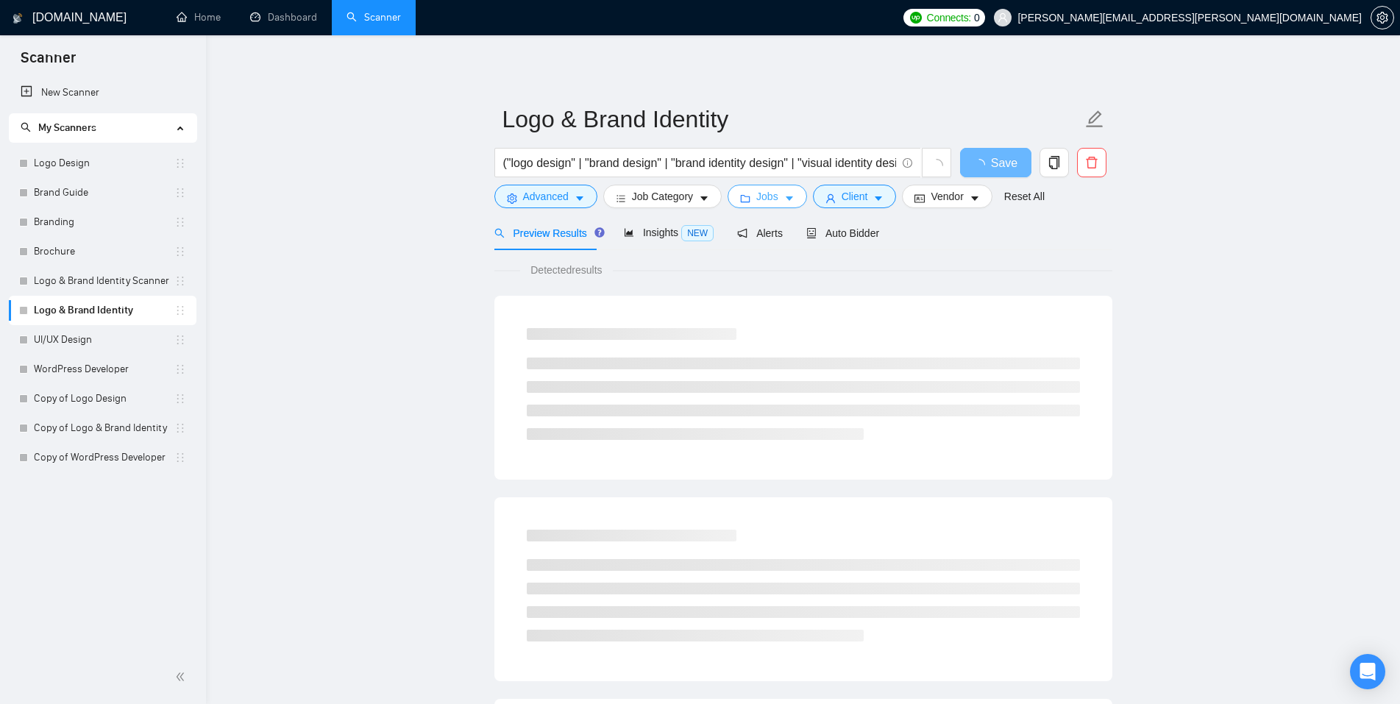
click at [784, 195] on icon "caret-down" at bounding box center [789, 198] width 10 height 10
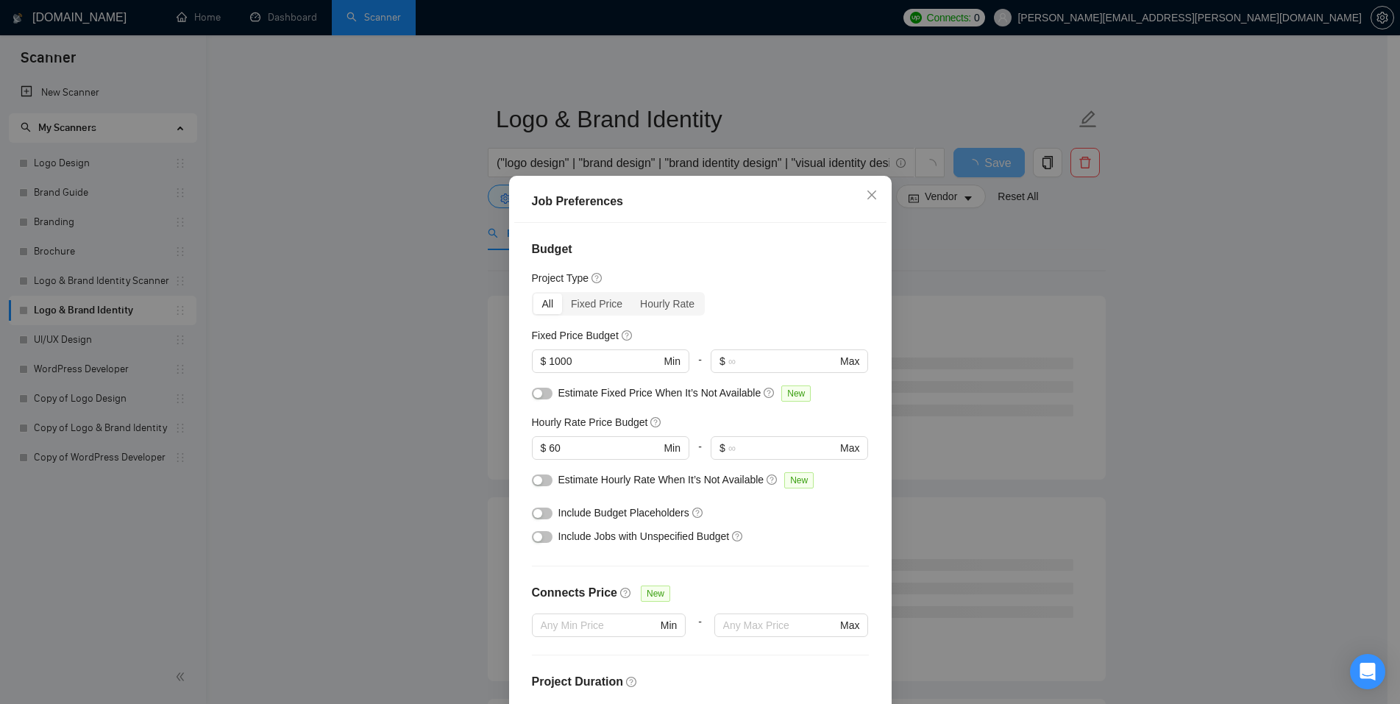
click at [985, 237] on div "Job Preferences Budget Project Type All Fixed Price Hourly Rate Fixed Price Bud…" at bounding box center [700, 352] width 1400 height 704
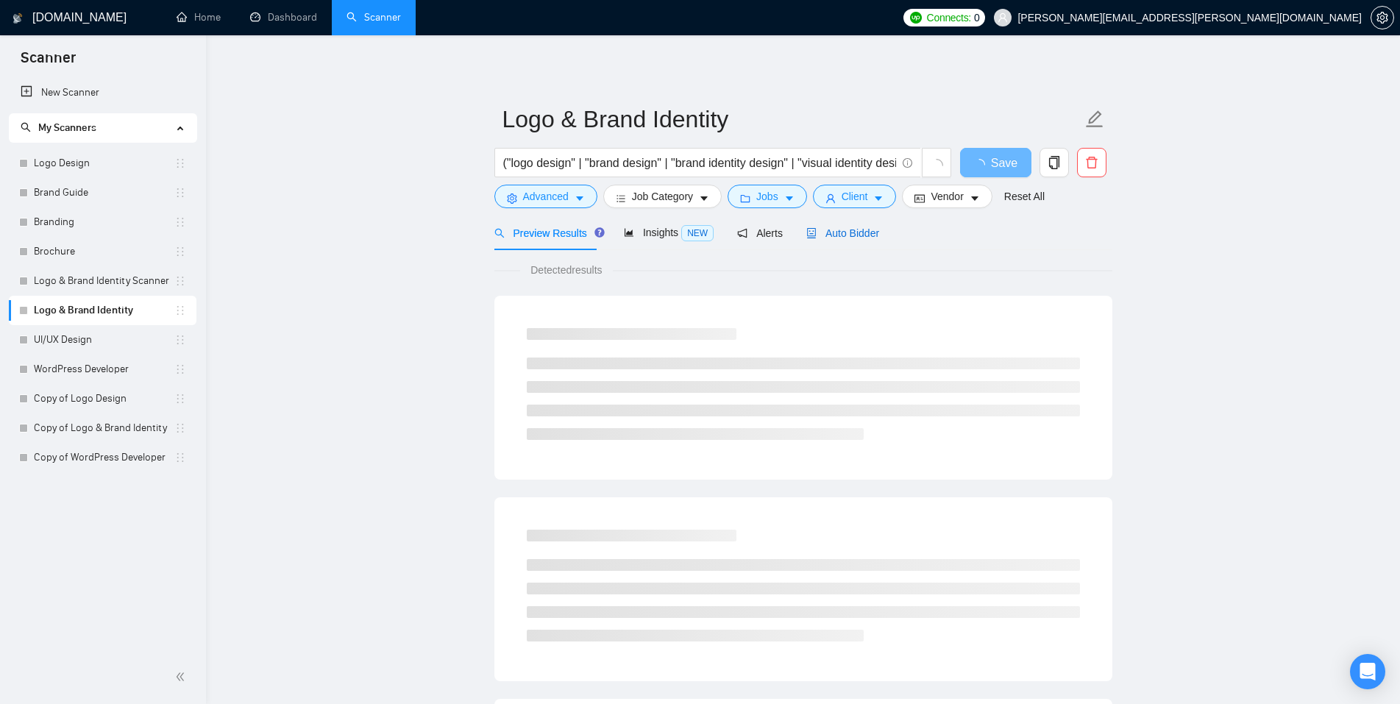
click at [833, 231] on span "Auto Bidder" at bounding box center [842, 233] width 73 height 12
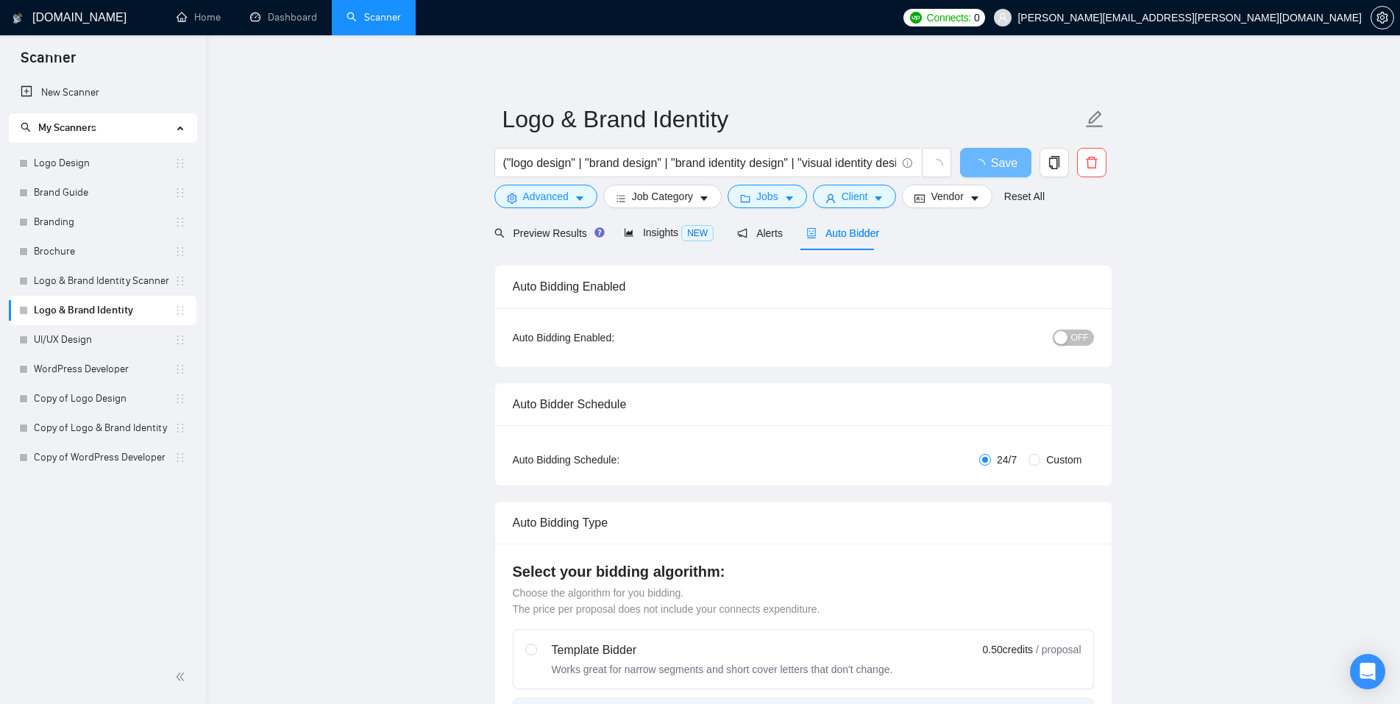
radio input "false"
radio input "true"
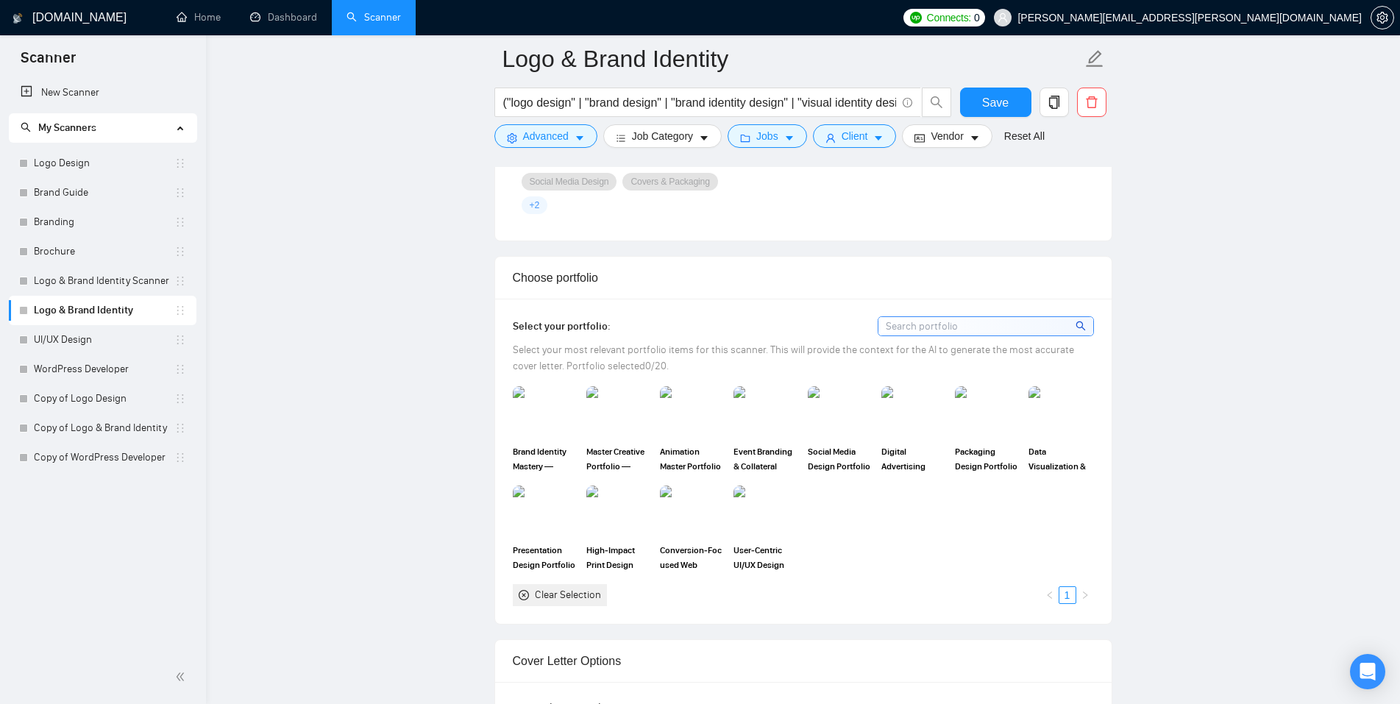
scroll to position [1439, 0]
click at [535, 412] on img at bounding box center [545, 410] width 62 height 49
click at [628, 407] on img at bounding box center [619, 410] width 62 height 49
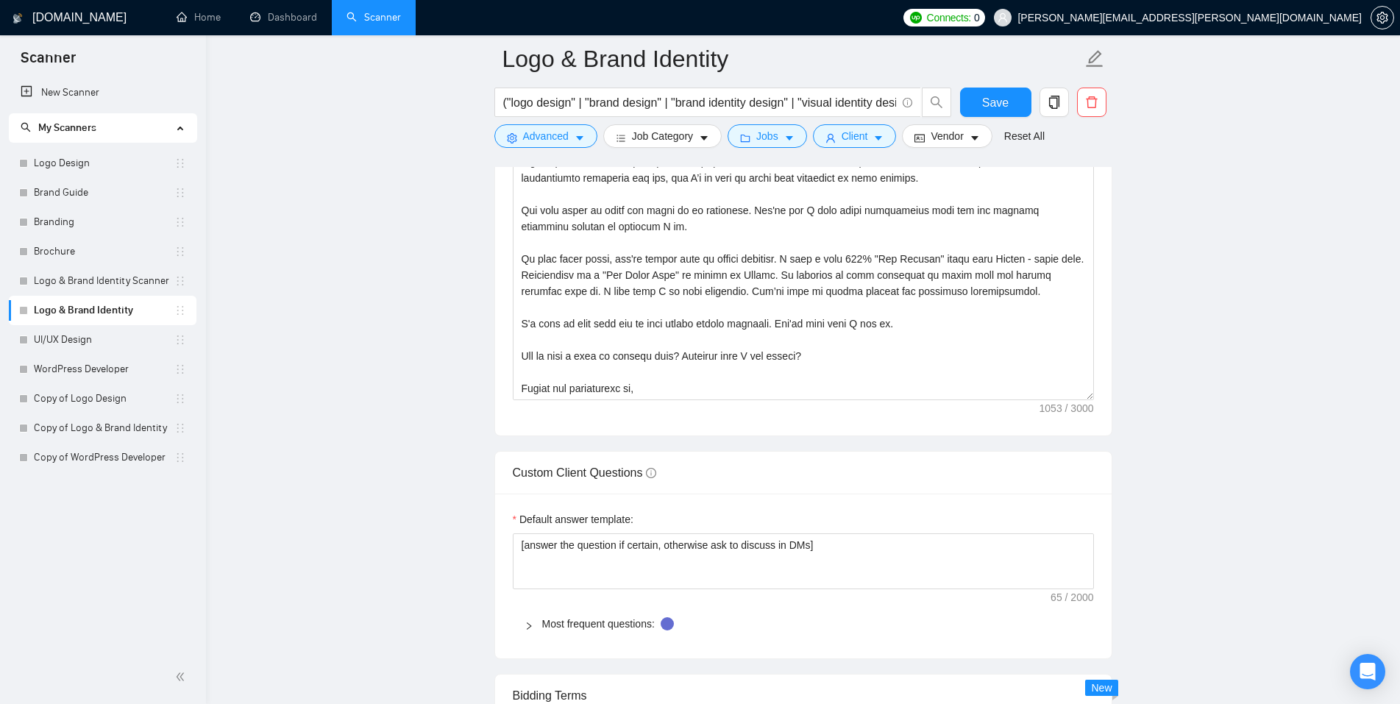
scroll to position [2091, 0]
click at [805, 544] on textarea "[answer the question if certain, otherwise ask to discuss in DMs]" at bounding box center [803, 560] width 581 height 56
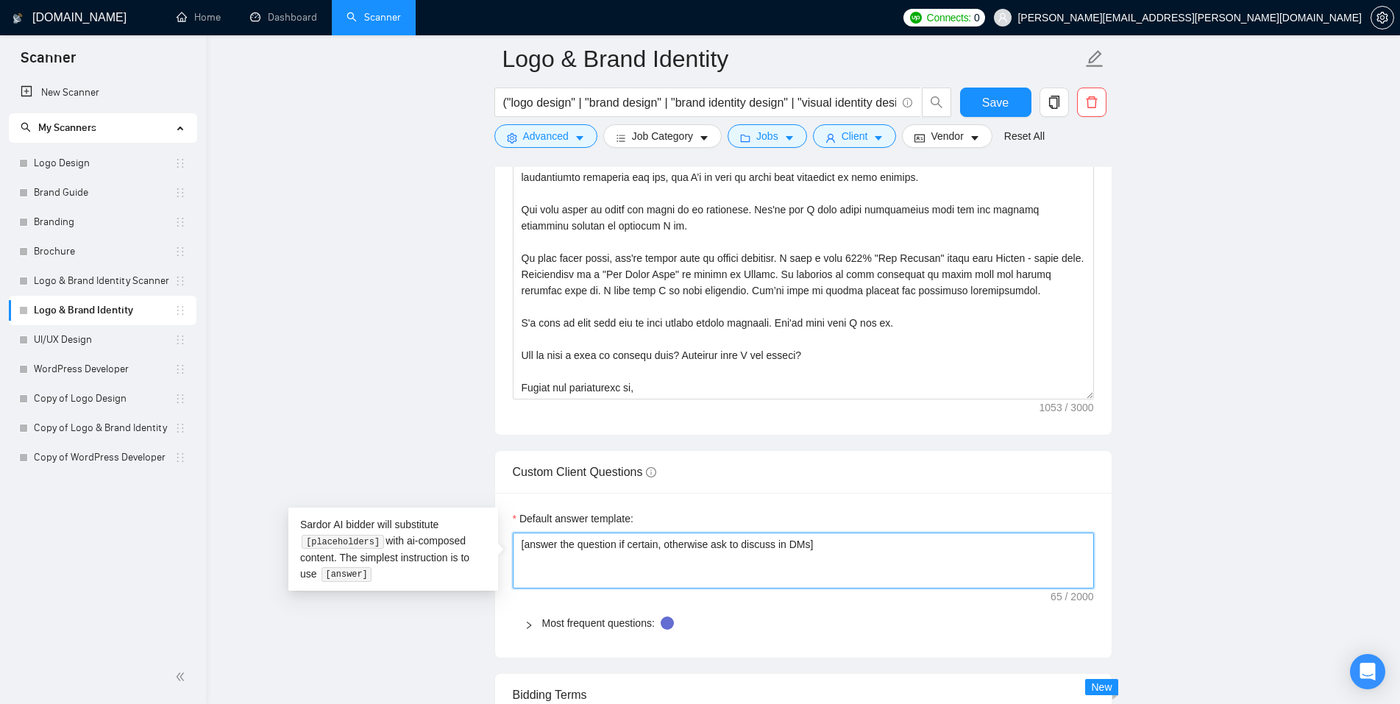
type textarea "[answer the question if certain, otherwise ask to discuss in DMs.]"
type textarea "[answer the question if certain, otherwise ask to discuss in DMs. ]"
type textarea "[answer the question if certain, otherwise ask to discuss in DMs. E]"
type textarea "[answer the question if certain, otherwise ask to discuss in DMs. En]"
type textarea "[answer the question if certain, otherwise ask to discuss in DMs. Ens]"
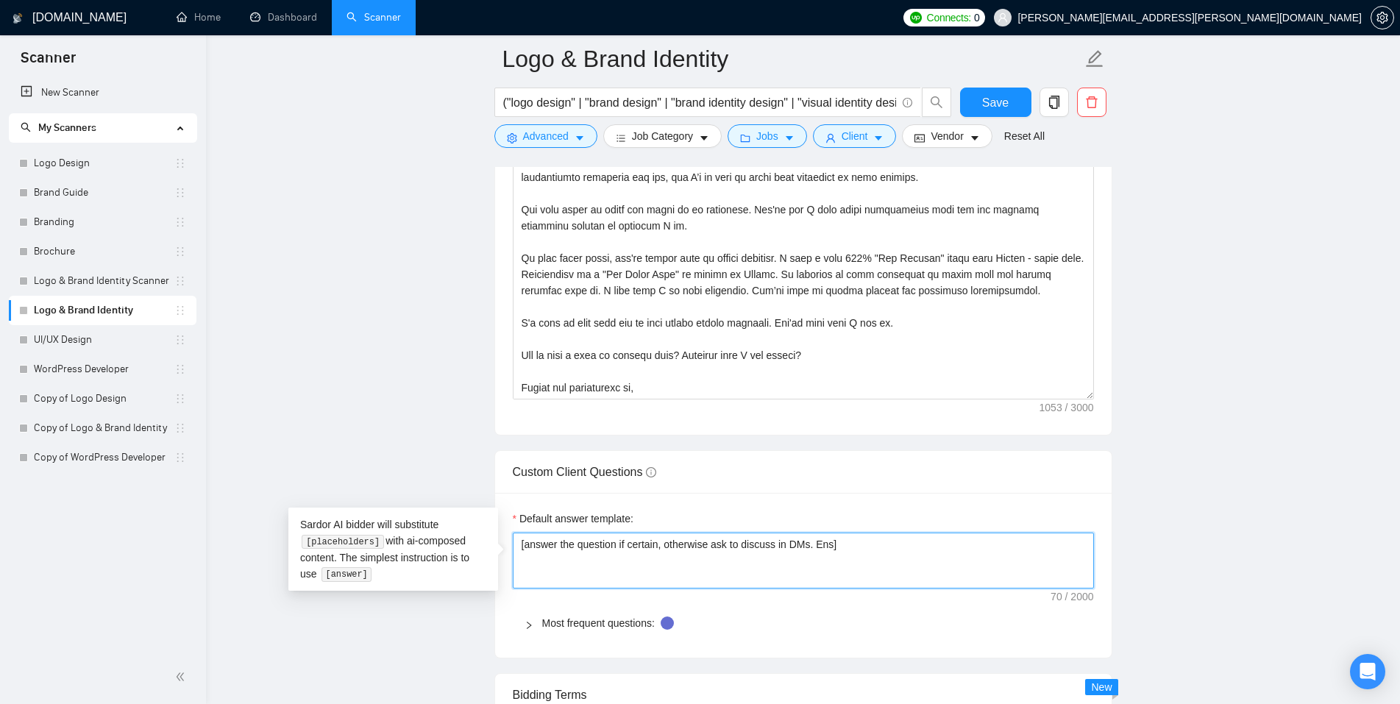
type textarea "[answer the question if certain, otherwise ask to discuss in DMs. Ensu]"
type textarea "[answer the question if certain, otherwise ask to discuss in DMs. Ensur]"
type textarea "[answer the question if certain, otherwise ask to discuss in DMs. Ensure]"
type textarea "[answer the question if certain, otherwise ask to discuss in DMs. Ensure ]"
type textarea "[answer the question if certain, otherwise ask to discuss in DMs. Ensure c]"
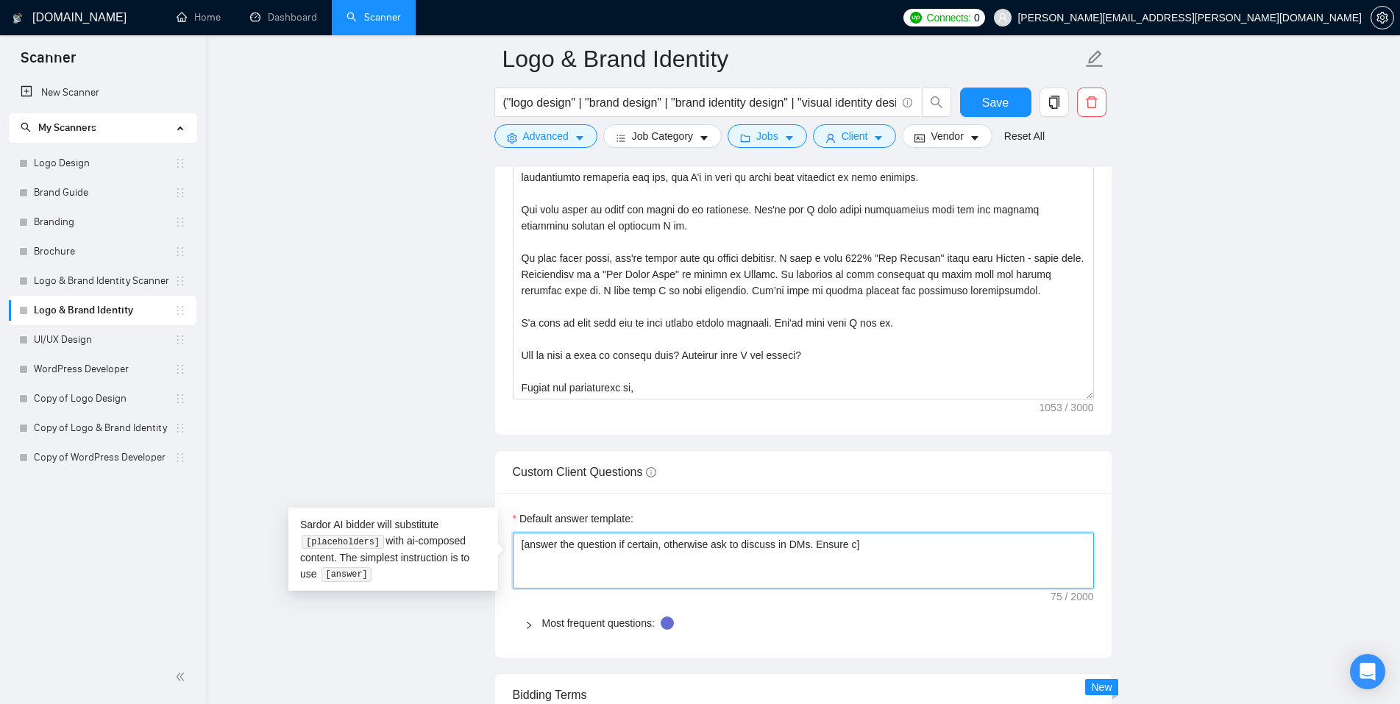
type textarea "[answer the question if certain, otherwise ask to discuss in DMs. Ensure cl]"
type textarea "[answer the question if certain, otherwise ask to discuss in DMs. Ensure cla]"
type textarea "[answer the question if certain, otherwise ask to discuss in DMs. Ensure clar]"
type textarea "[answer the question if certain, otherwise ask to discuss in DMs. Ensure clarit]"
type textarea "[answer the question if certain, otherwise ask to discuss in DMs. Ensure clarit…"
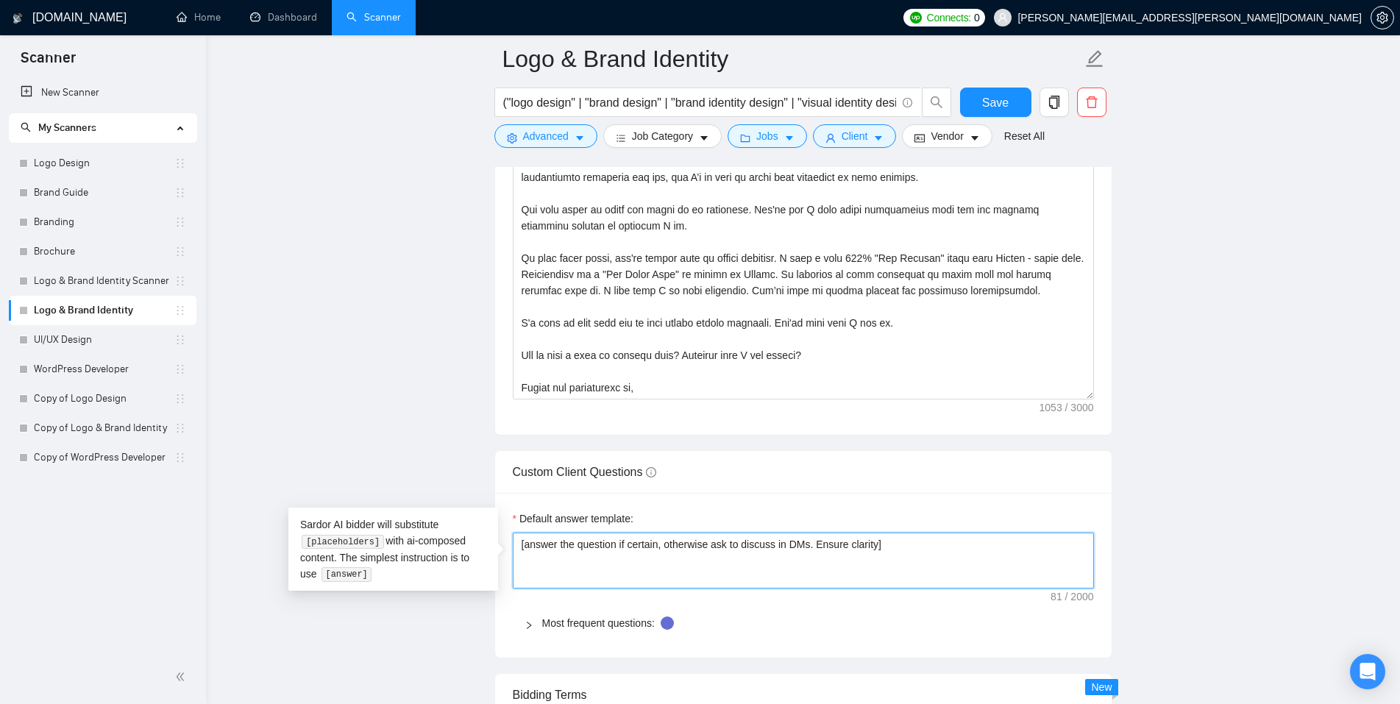
type textarea "[answer the question if certain, otherwise ask to discuss in DMs. Ensure clarit…"
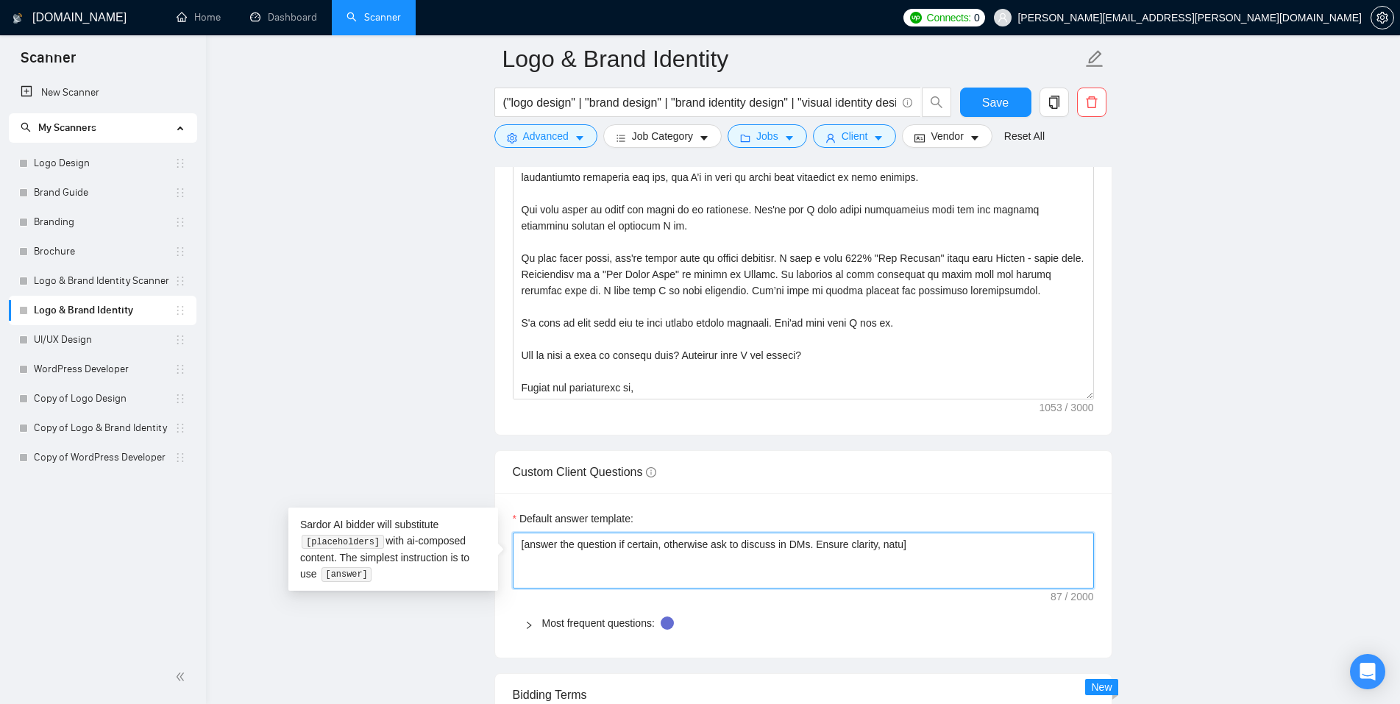
type textarea "[answer the question if certain, otherwise ask to discuss in DMs. Ensure clarit…"
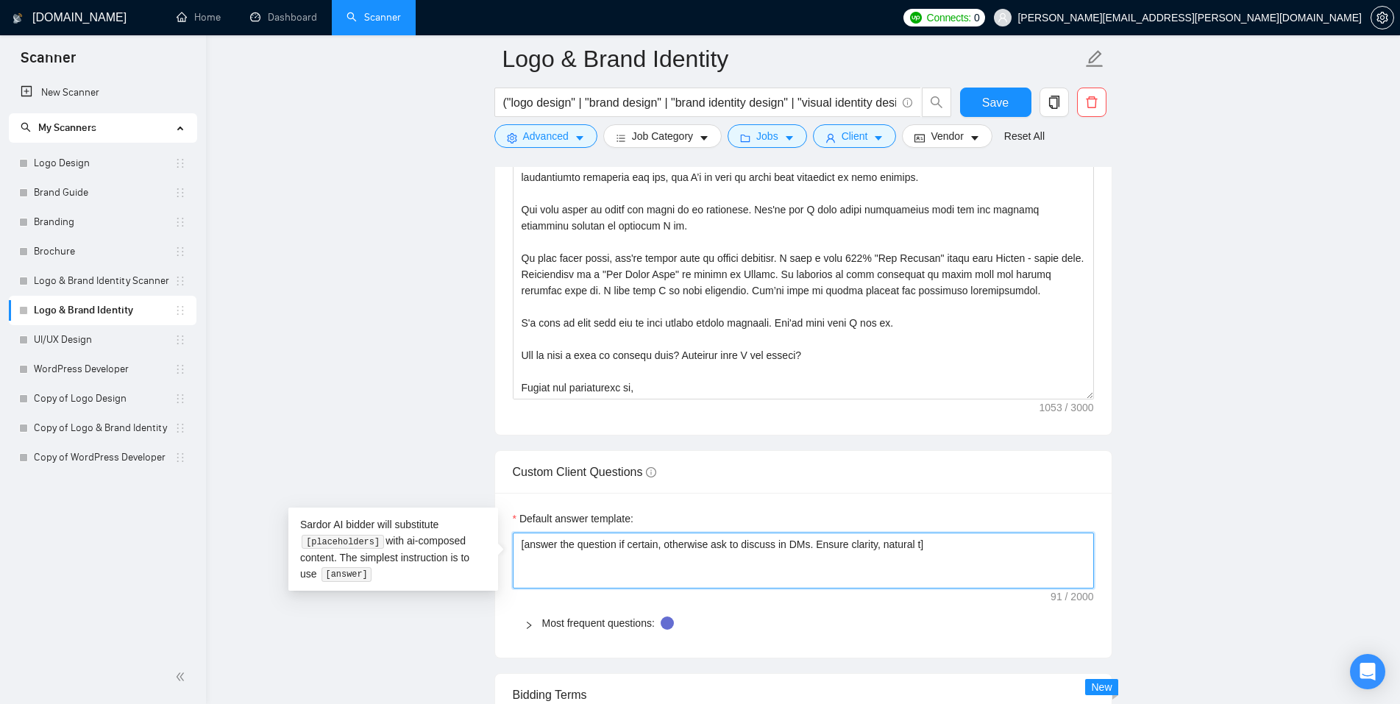
type textarea "[answer the question if certain, otherwise ask to discuss in DMs. Ensure clarit…"
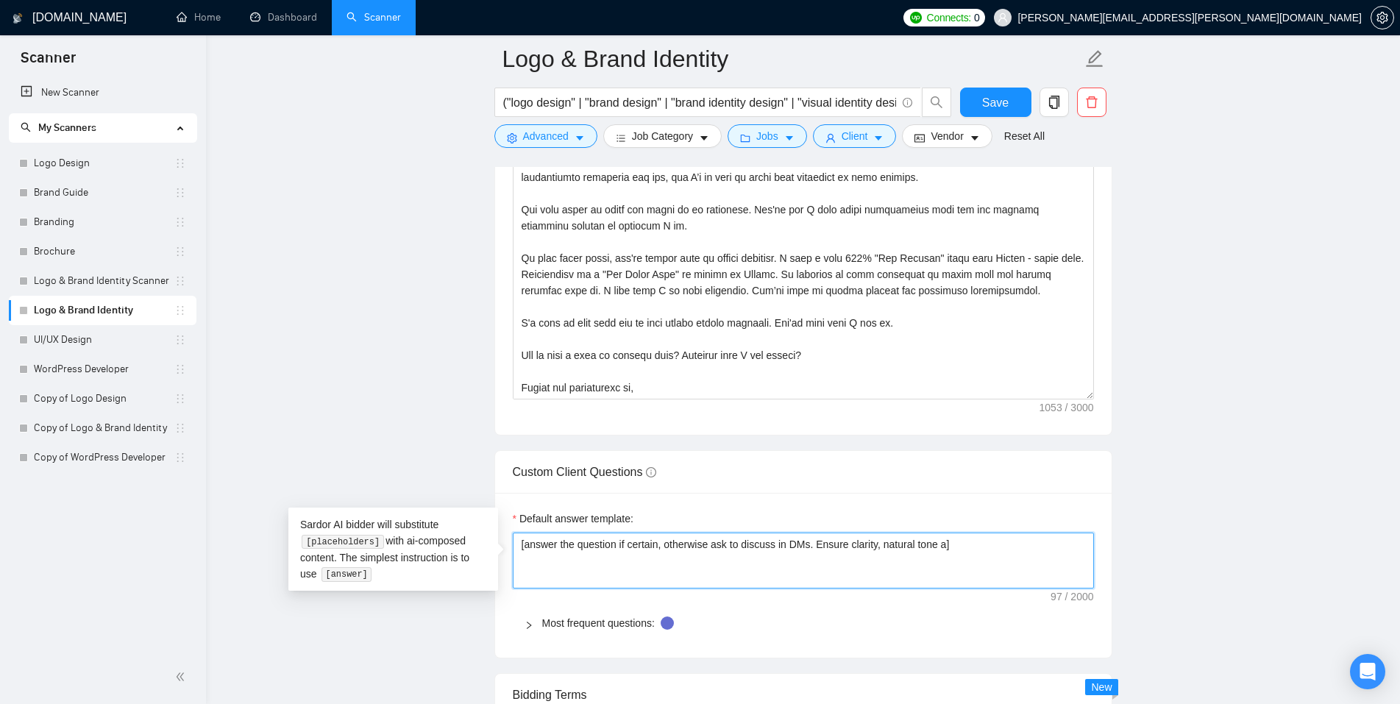
type textarea "[answer the question if certain, otherwise ask to discuss in DMs. Ensure clarit…"
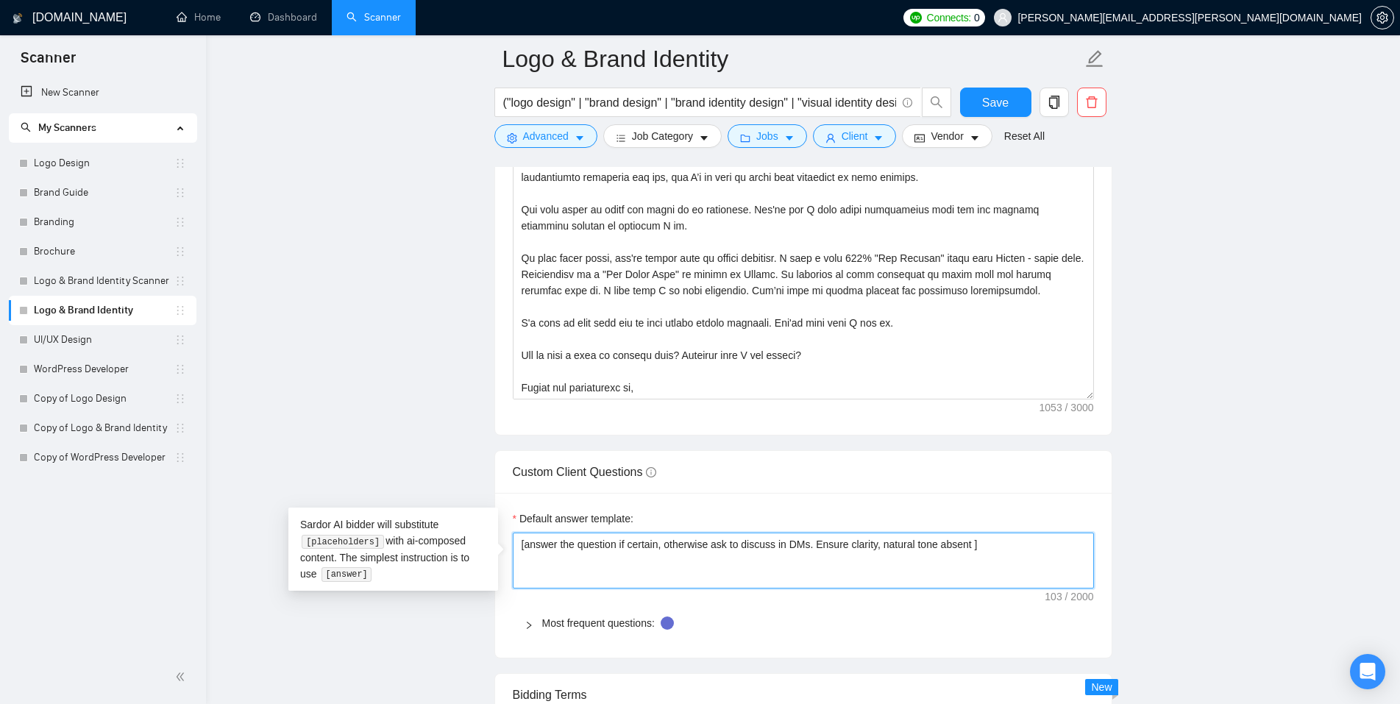
type textarea "[answer the question if certain, otherwise ask to discuss in DMs. Ensure clarit…"
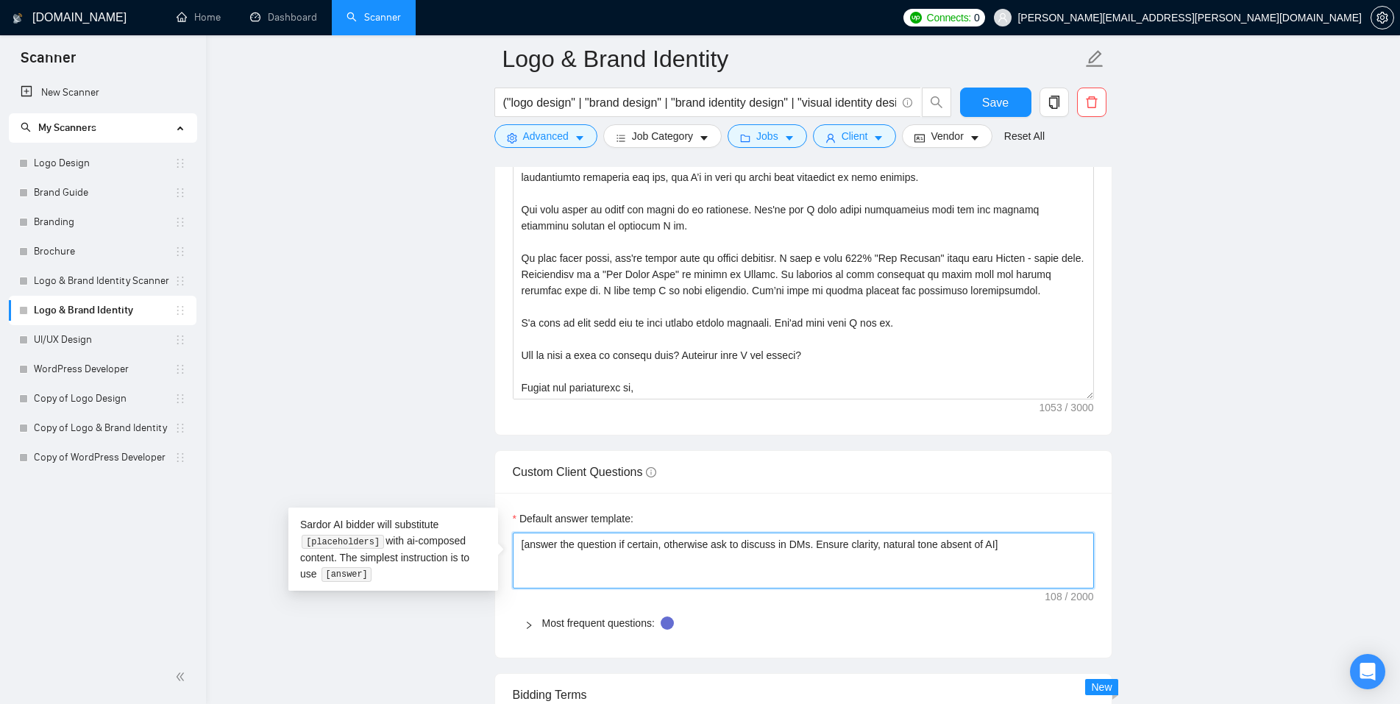
type textarea "[answer the question if certain, otherwise ask to discuss in DMs. Ensure clarit…"
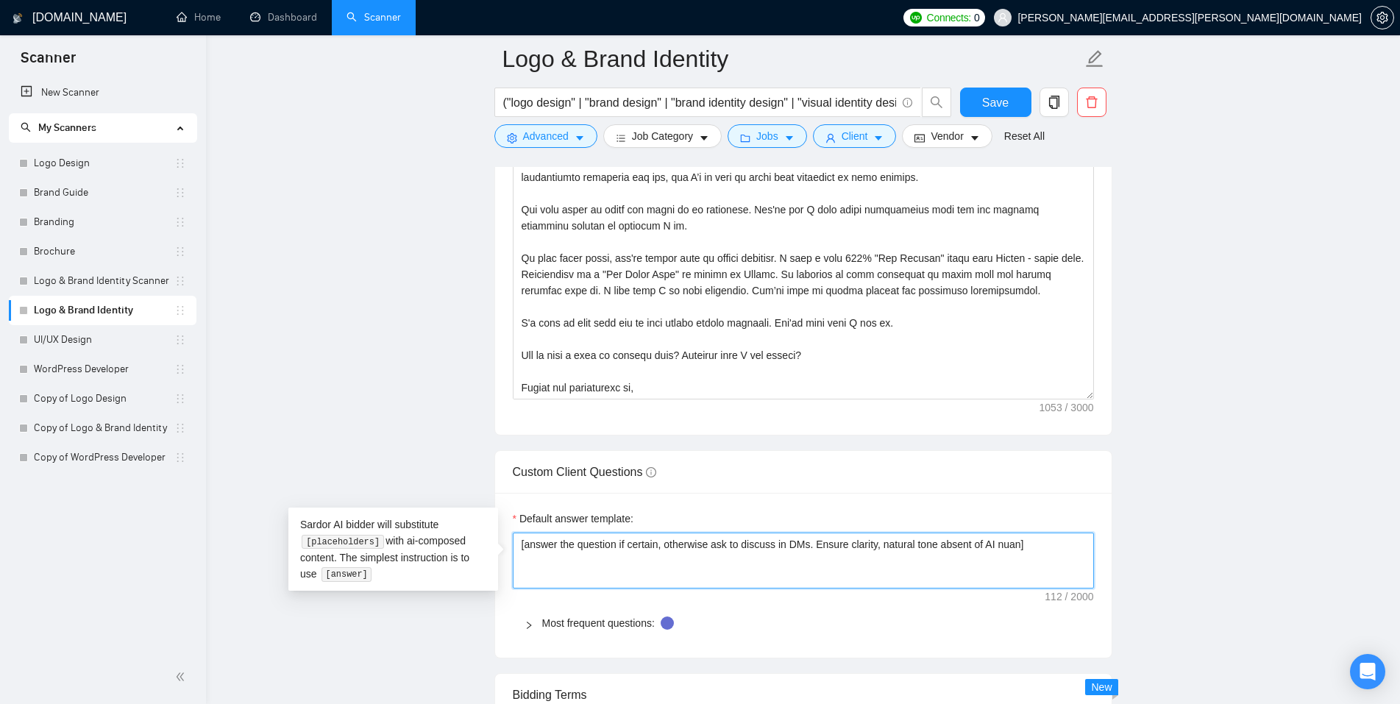
type textarea "[answer the question if certain, otherwise ask to discuss in DMs. Ensure clarit…"
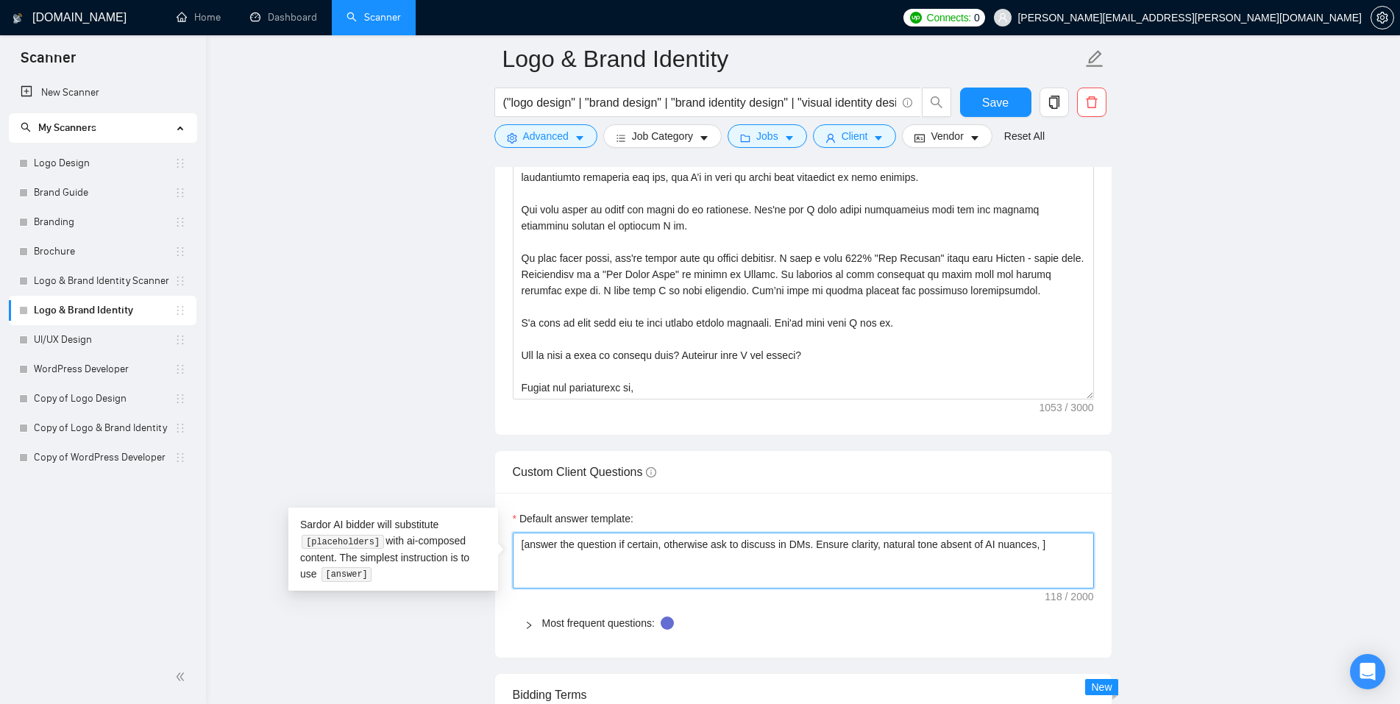
type textarea "[answer the question if certain, otherwise ask to discuss in DMs. Ensure clarit…"
click at [844, 544] on textarea "[answer the question if certain, otherwise ask to discuss in DMs. Ensure clarit…" at bounding box center [803, 560] width 581 height 56
type textarea "[answer the question if certain, otherwise ask to discuss in DMs. Ensure cclari…"
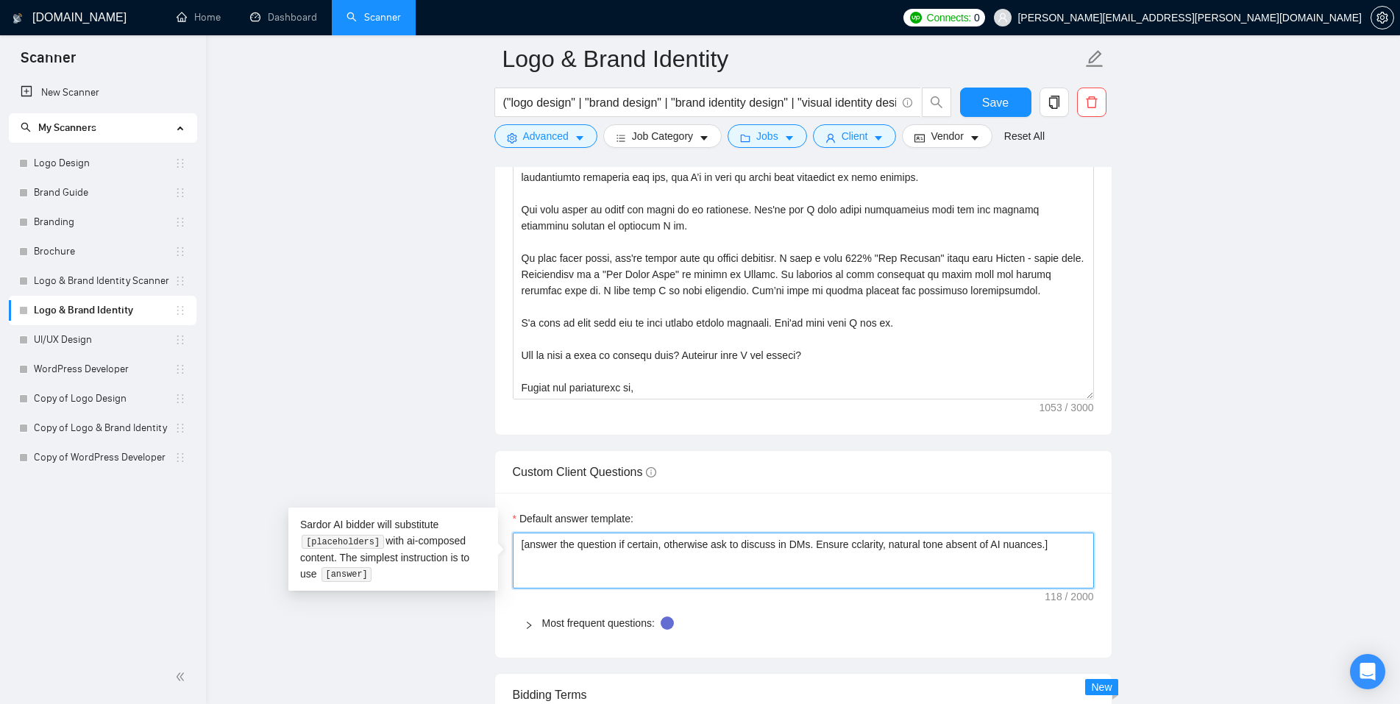
type textarea "[answer the question if certain, otherwise ask to discuss in DMs. Ensure coclar…"
type textarea "[answer the question if certain, otherwise ask to discuss in DMs. Ensure concla…"
type textarea "[answer the question if certain, otherwise ask to discuss in DMs. Ensure conccl…"
type textarea "[answer the question if certain, otherwise ask to discuss in DMs. Ensure concic…"
type textarea "[answer the question if certain, otherwise ask to discuss in DMs. Ensure concis…"
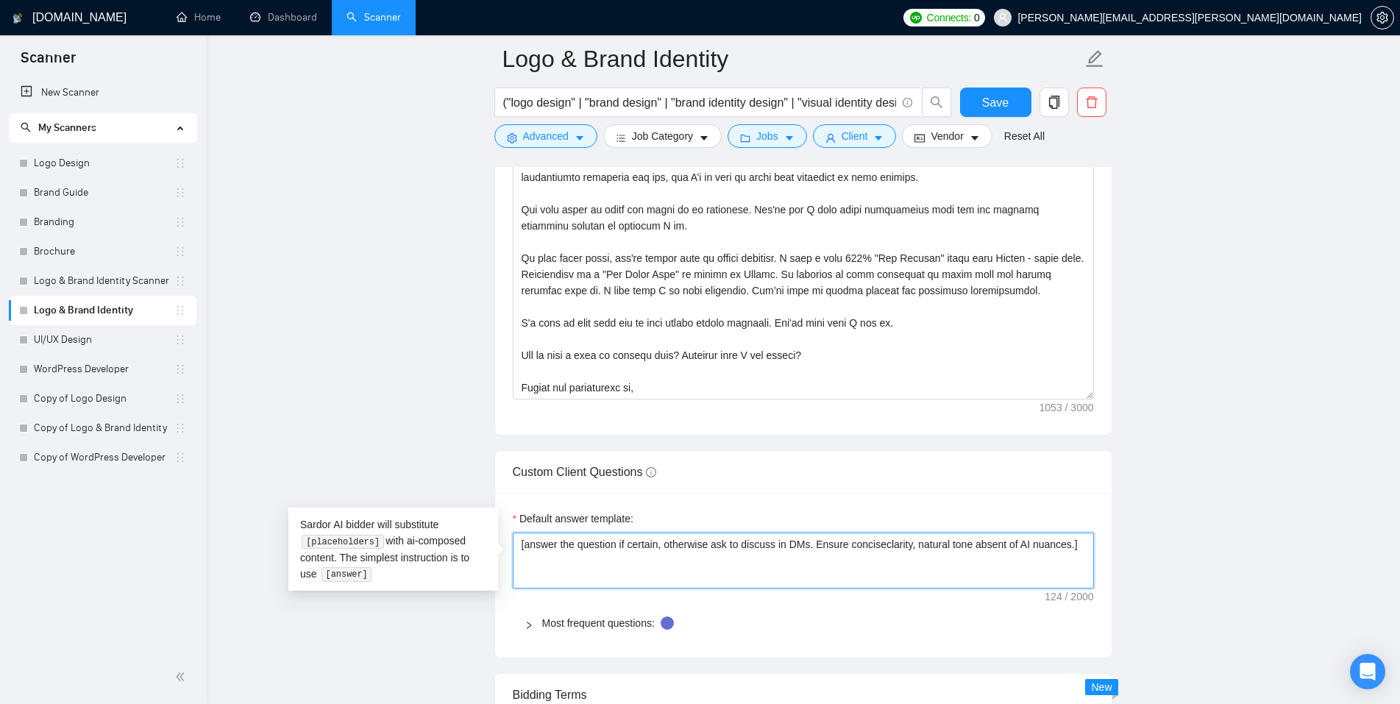
type textarea "[answer the question if certain, otherwise ask to discuss in DMs. Ensure concis…"
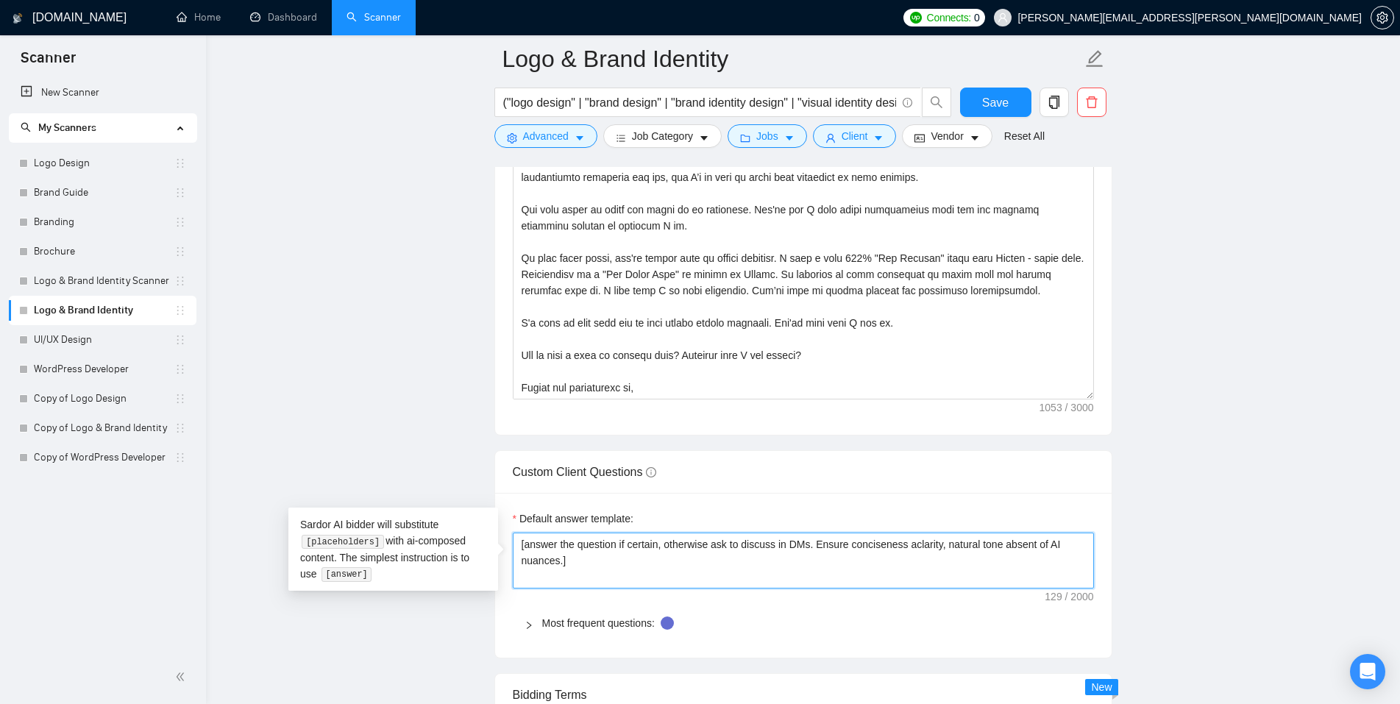
type textarea "[answer the question if certain, otherwise ask to discuss in DMs. Ensure concis…"
click at [950, 545] on textarea "[answer the question if certain, otherwise ask to discuss in DMs. Ensure concis…" at bounding box center [803, 560] width 581 height 56
type textarea "[answer the question if certain, otherwise ask to discuss in DMs. Ensure concis…"
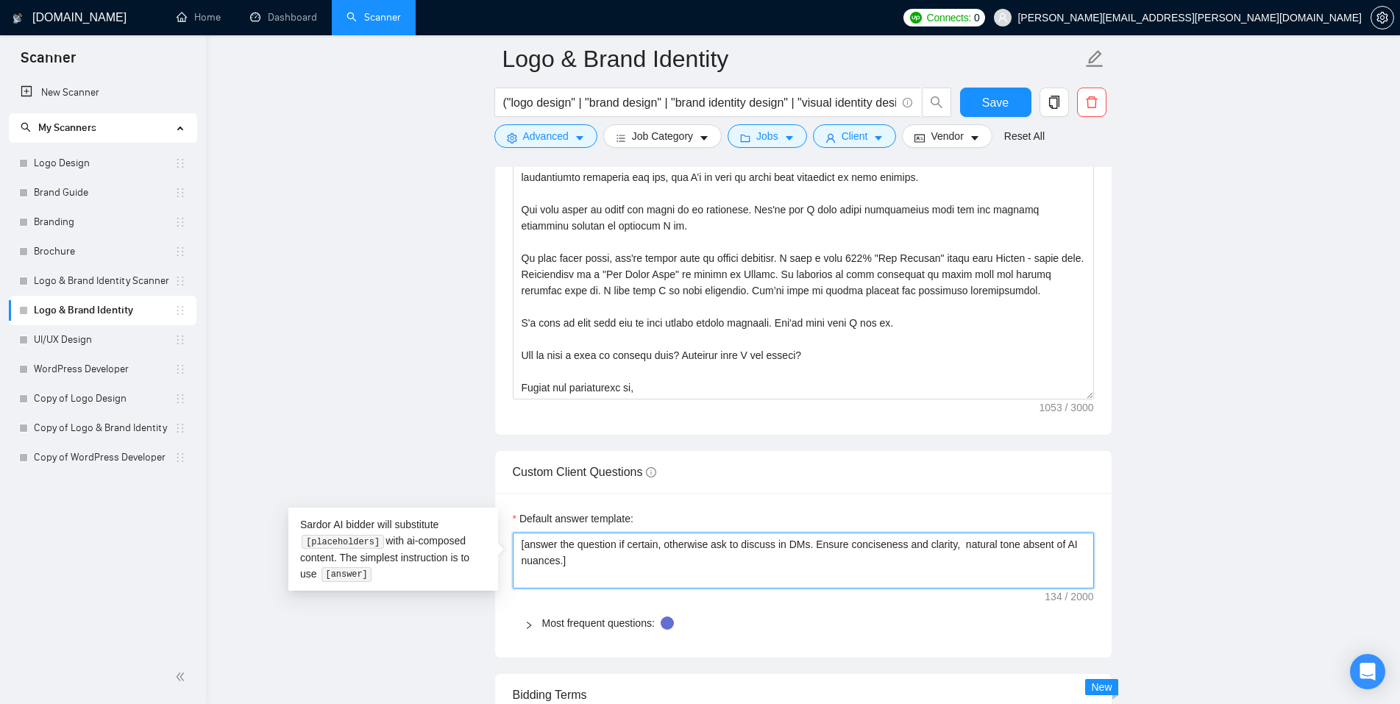
type textarea "[answer the question if certain, otherwise ask to discuss in DMs. Ensure concis…"
click at [573, 558] on textarea "[answer the question if certain, otherwise ask to discuss in DMs. Ensure concis…" at bounding box center [803, 560] width 581 height 56
type textarea "[answer the question if certain, otherwise ask to discuss in DMs. Ensure concis…"
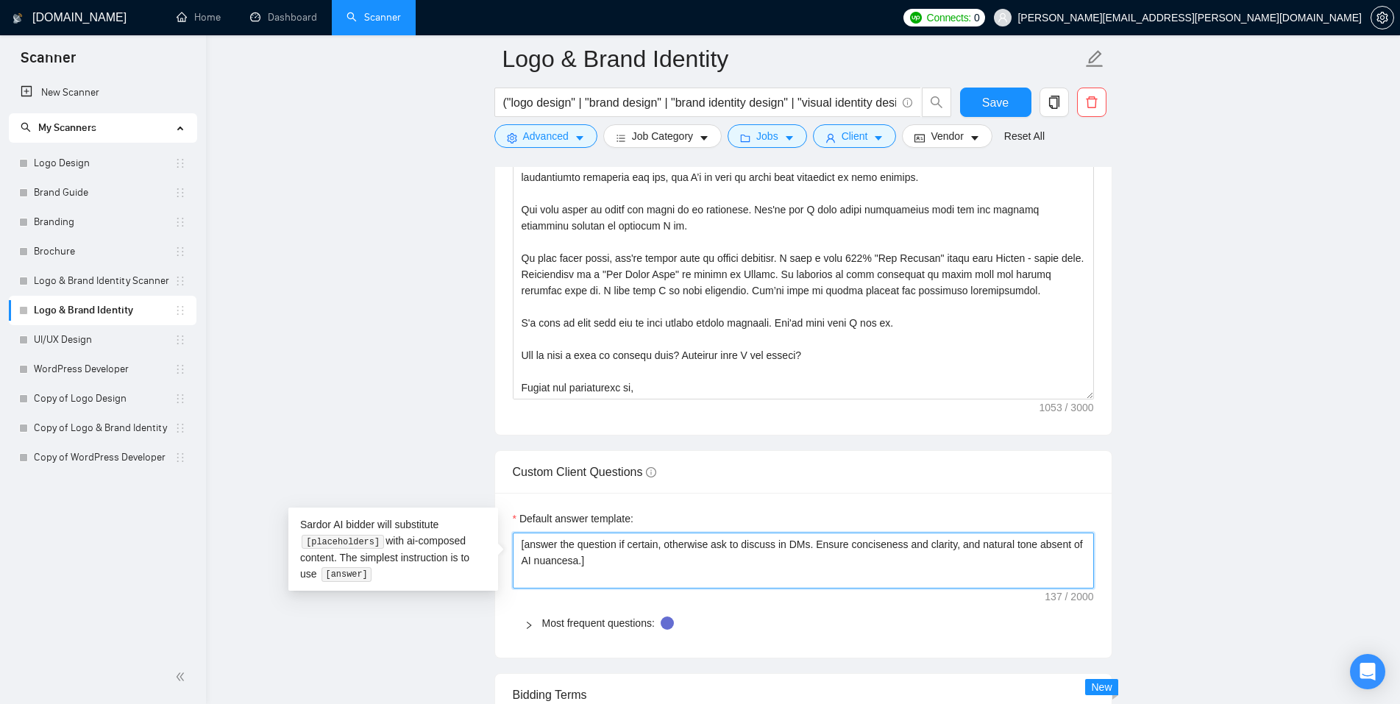
type textarea "[answer the question if certain, otherwise ask to discuss in DMs. Ensure concis…"
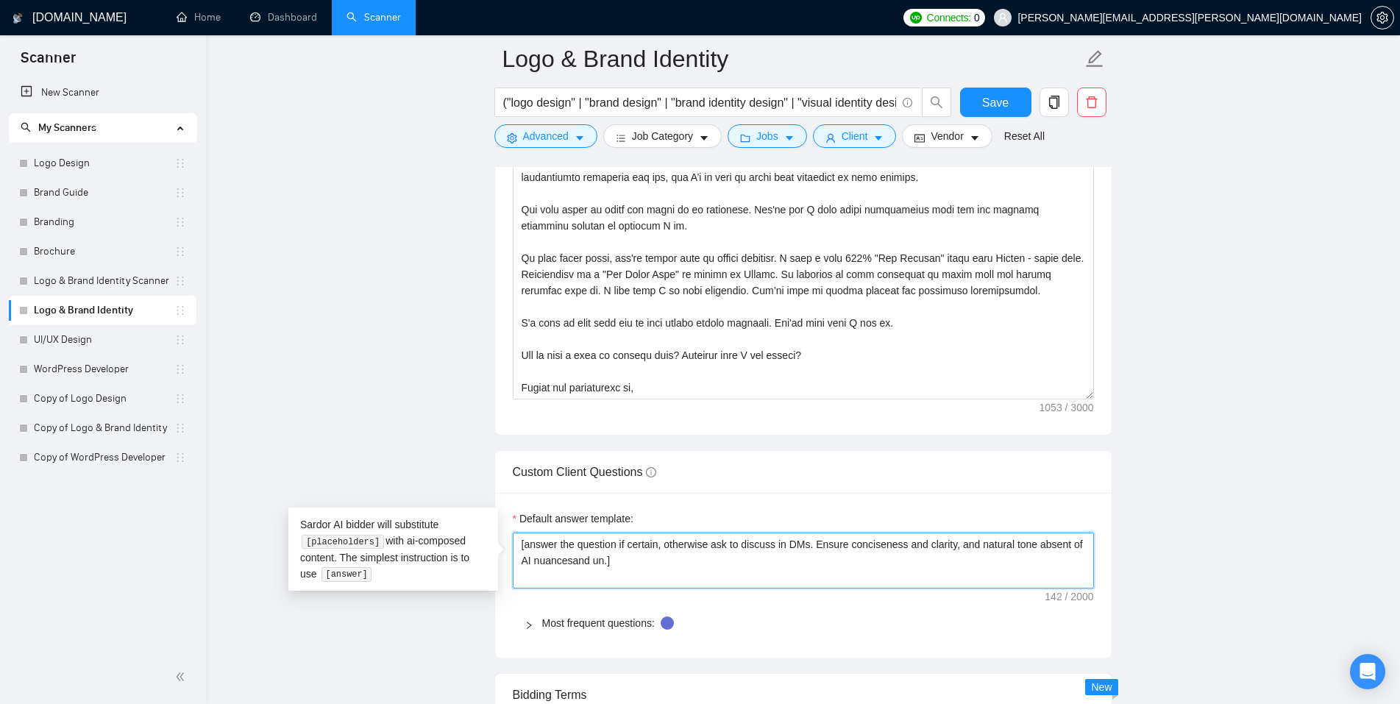
type textarea "[answer the question if certain, otherwise ask to discuss in DMs. Ensure concis…"
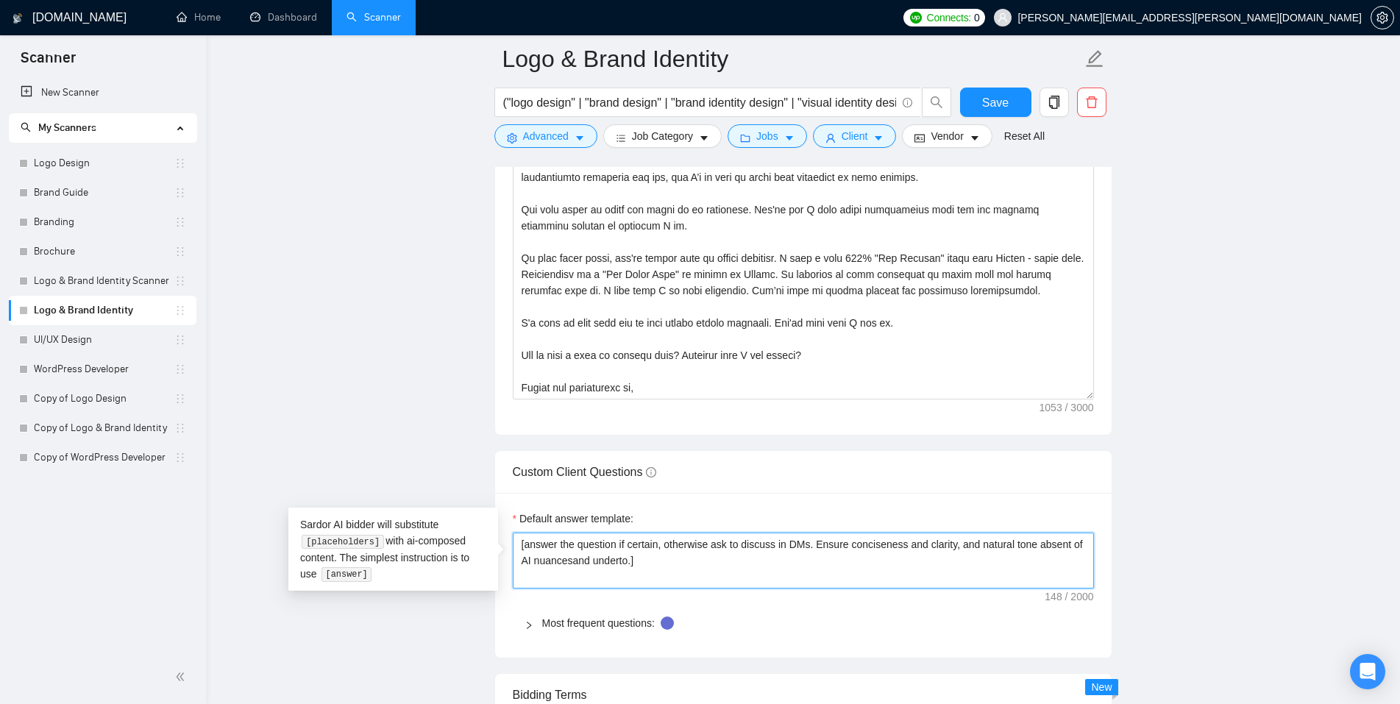
type textarea "[answer the question if certain, otherwise ask to discuss in DMs. Ensure concis…"
click at [571, 560] on textarea "[answer the question if certain, otherwise ask to discuss in DMs. Ensure concis…" at bounding box center [803, 560] width 581 height 56
click at [671, 556] on textarea "[answer the question if certain, otherwise ask to discuss in DMs. Ensure concis…" at bounding box center [803, 560] width 581 height 56
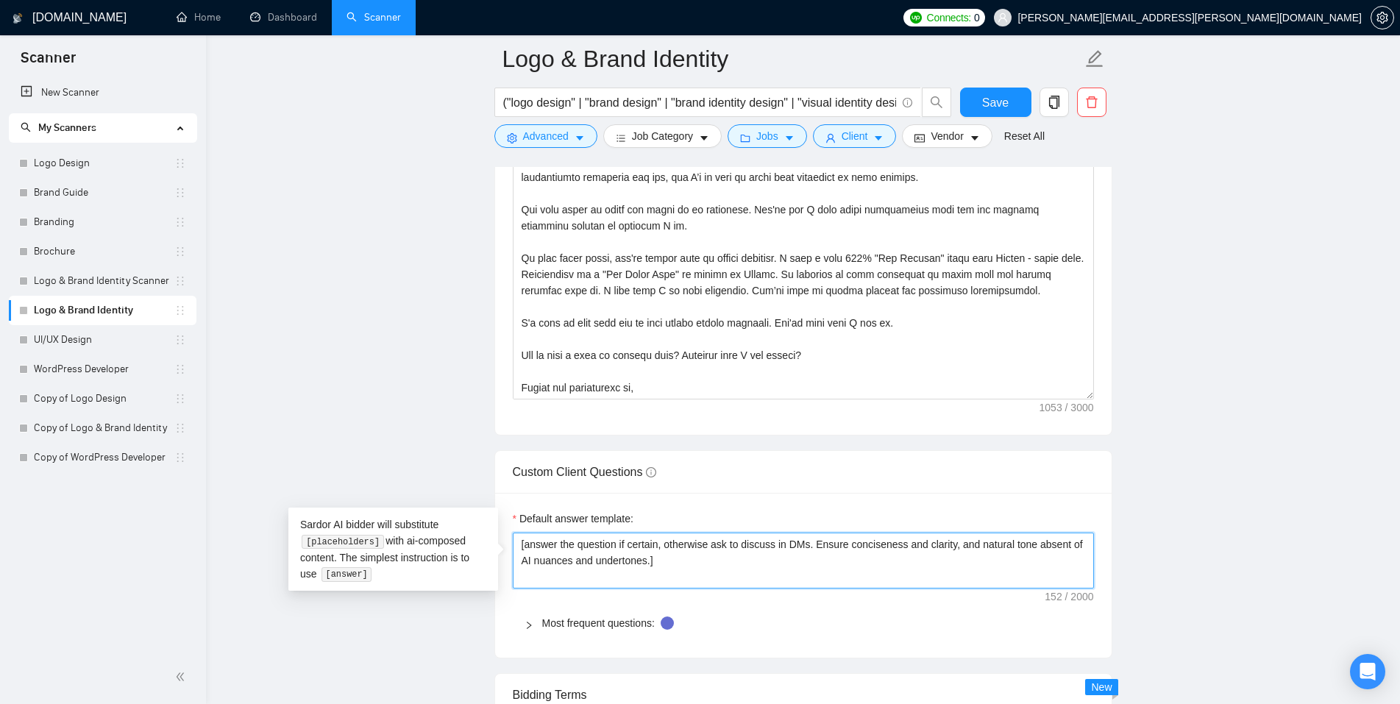
type textarea "[answer the question if certain, otherwise ask to discuss in DMs. Ensure concis…"
click at [1155, 499] on main "Logo & Brand Identity ("logo design" | "brand design" | "brand identity design"…" at bounding box center [802, 124] width 1147 height 4313
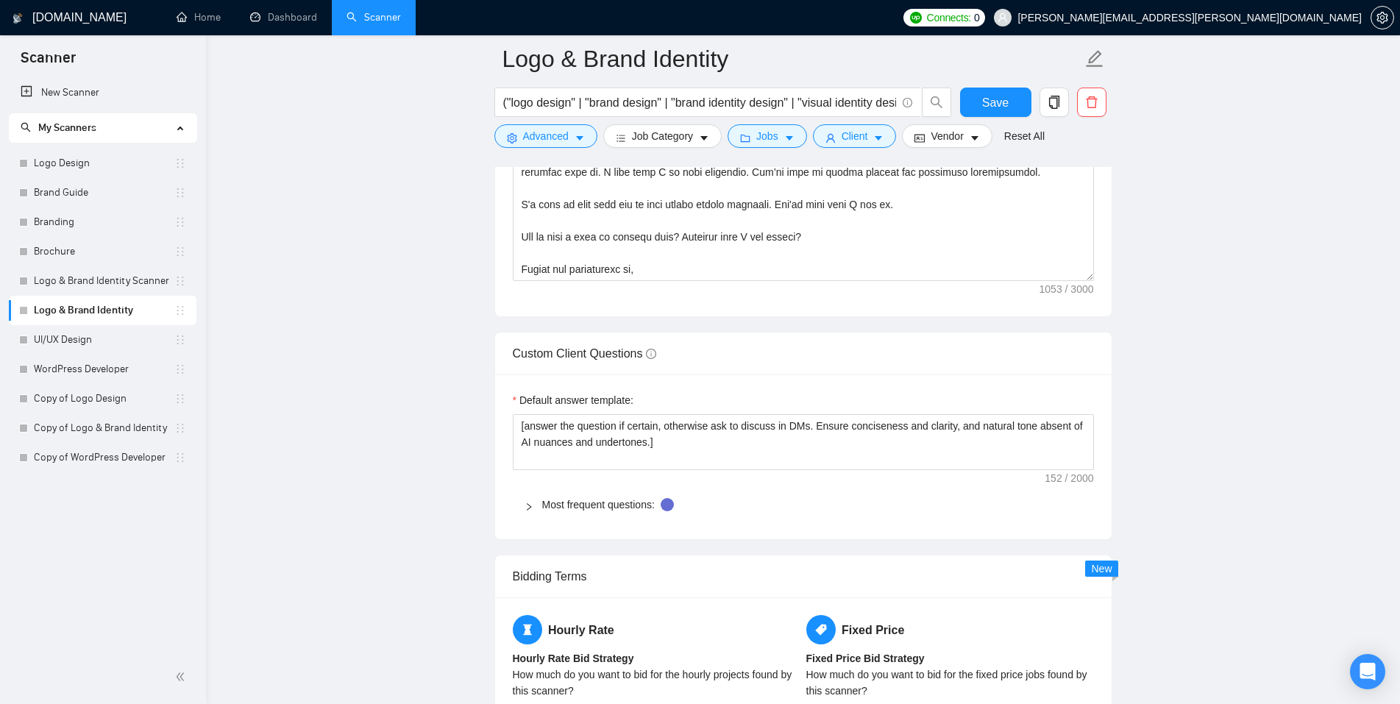
scroll to position [2210, 0]
click at [528, 505] on icon "right" at bounding box center [528, 506] width 9 height 9
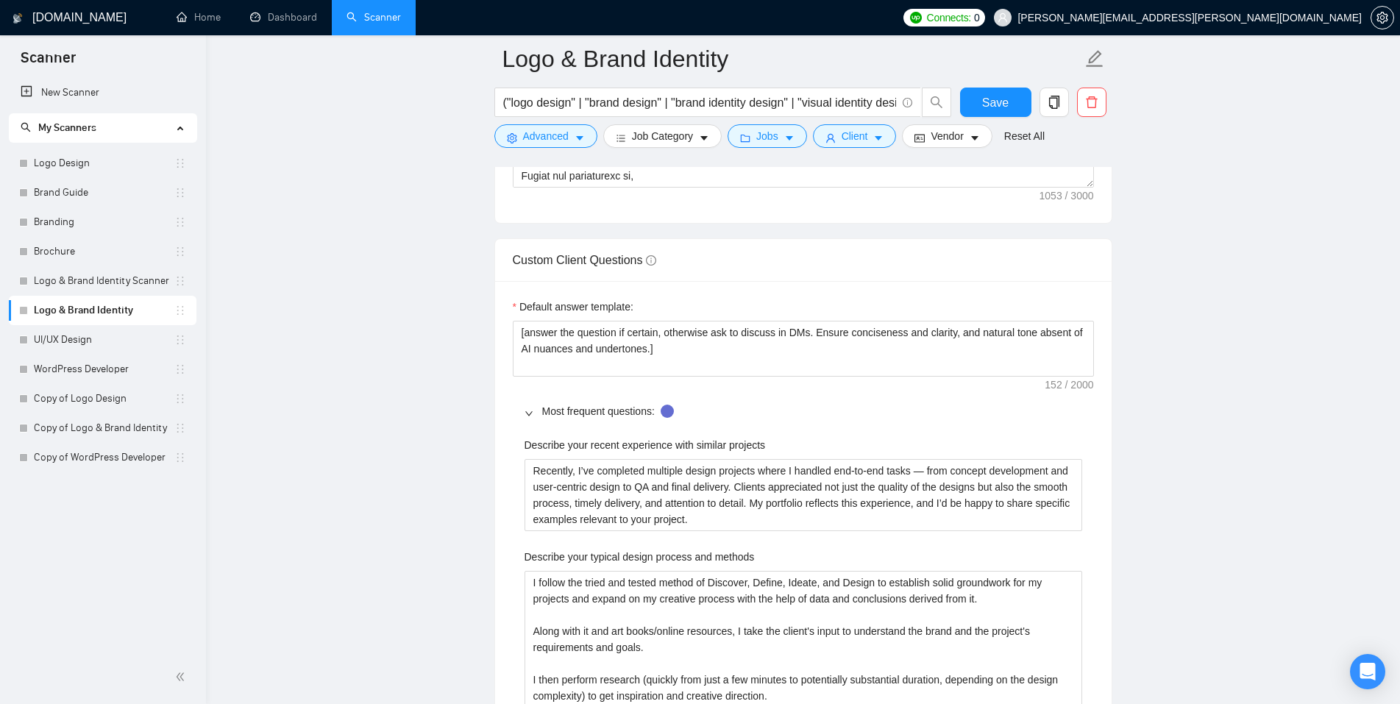
scroll to position [2304, 0]
drag, startPoint x: 925, startPoint y: 468, endPoint x: 916, endPoint y: 474, distance: 10.6
click at [916, 474] on projects "Recently, I’ve completed multiple design projects where I handled end-to-end ta…" at bounding box center [802, 493] width 557 height 72
type projects "Recently, I’ve completed multiple design projects where I handled end-to-end ta…"
drag, startPoint x: 963, startPoint y: 499, endPoint x: 942, endPoint y: 502, distance: 20.8
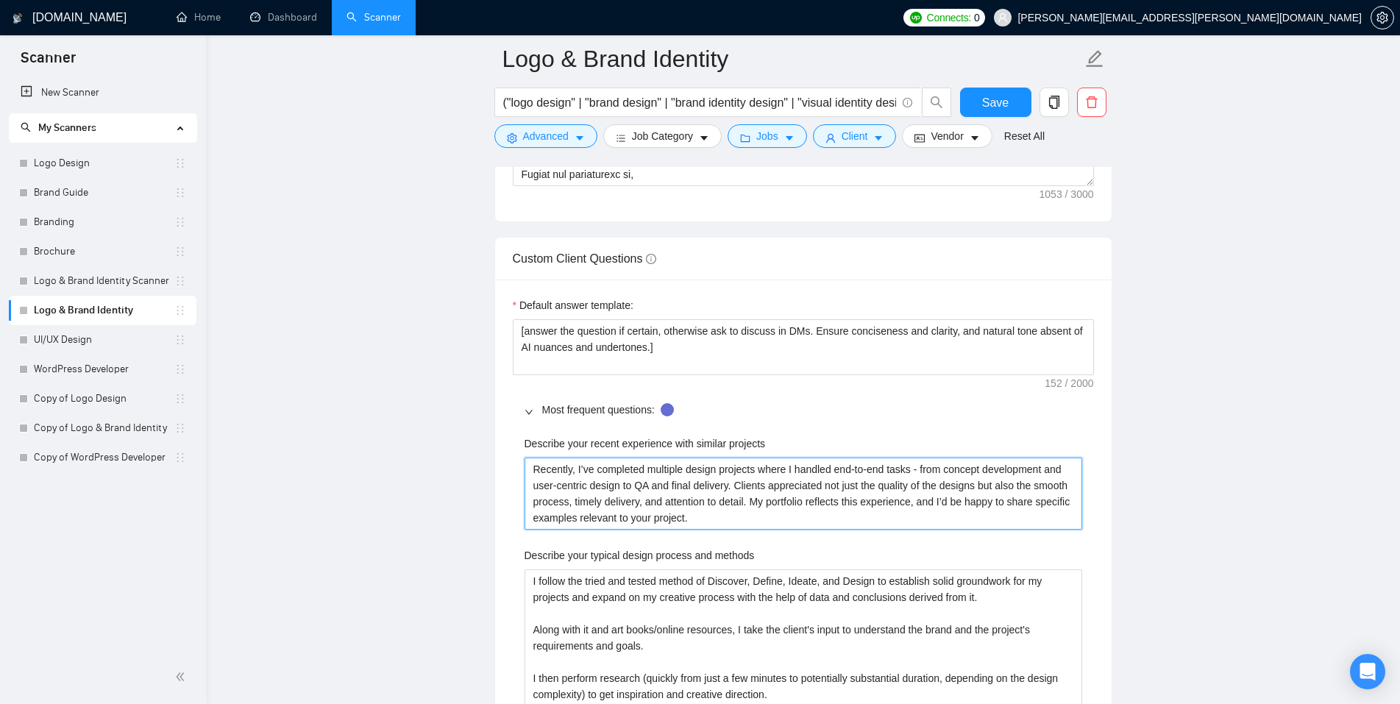
click at [942, 502] on projects "Recently, I’ve completed multiple design projects where I handled end-to-end ta…" at bounding box center [802, 493] width 557 height 72
type projects "Recently, I’ve completed multiple design projects where I handled end-to-end ta…"
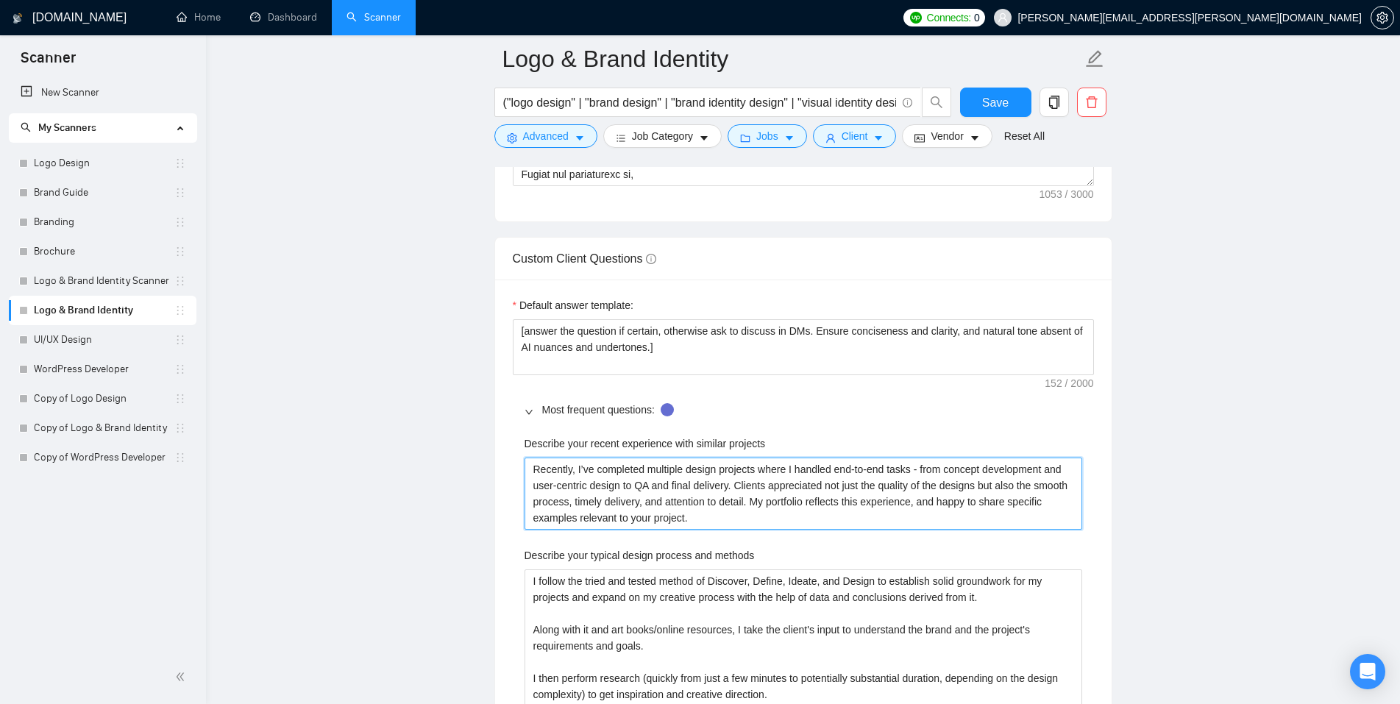
type projects "Recently, I’ve completed multiple design projects where I handled end-to-end ta…"
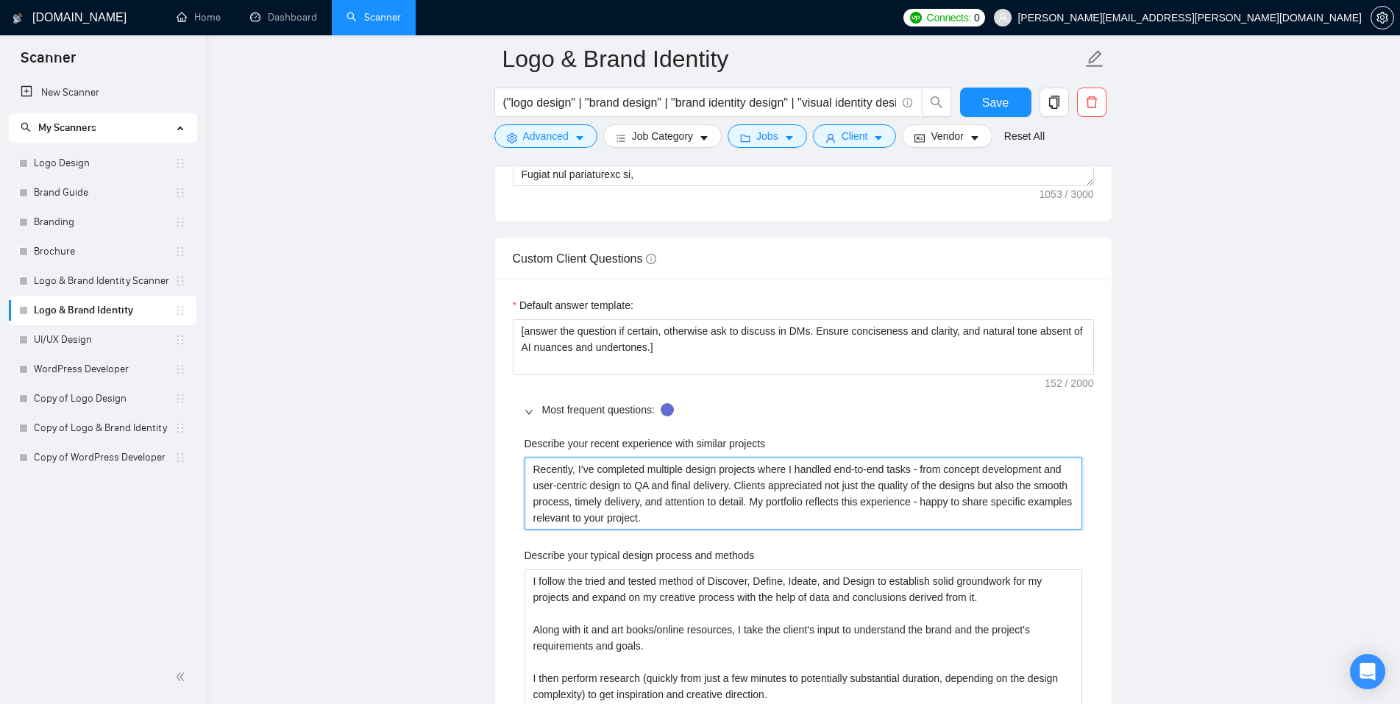
click at [664, 513] on projects "Recently, I’ve completed multiple design projects where I handled end-to-end ta…" at bounding box center [802, 493] width 557 height 72
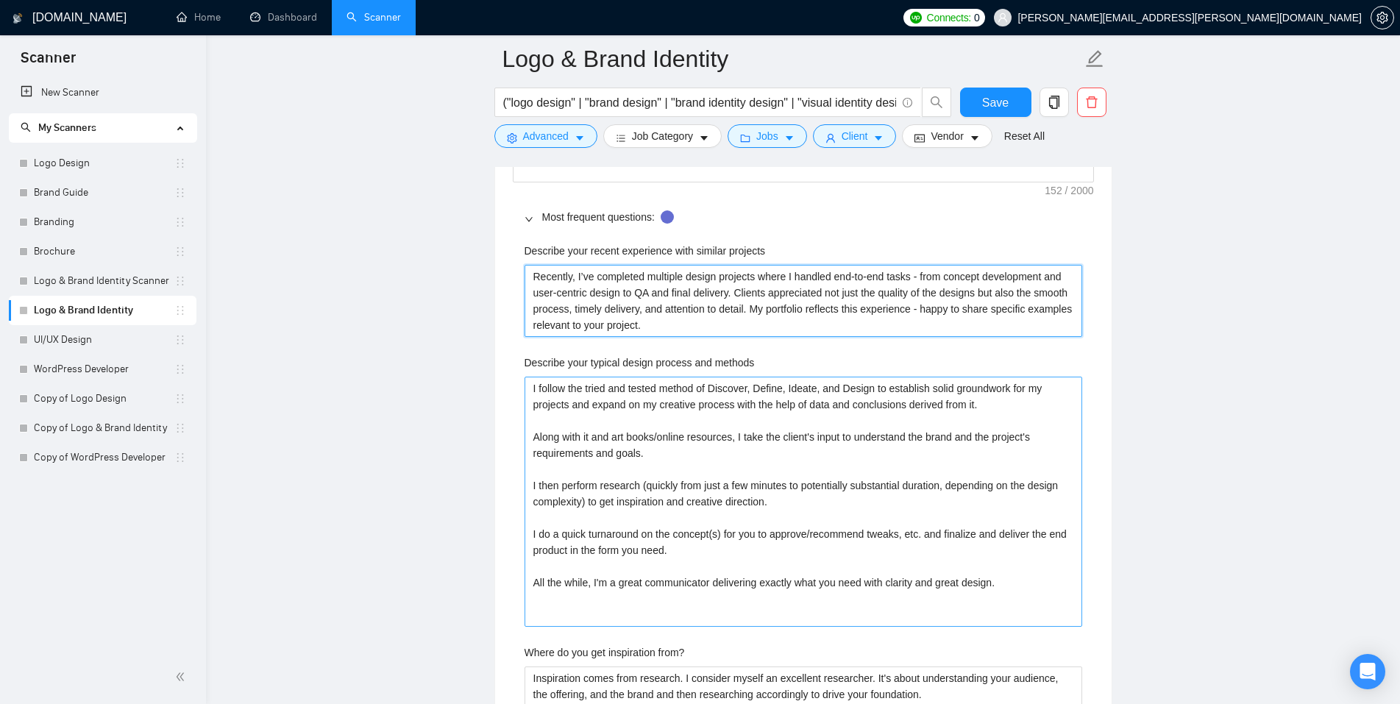
scroll to position [2500, 0]
click at [621, 545] on methods "I follow the tried and tested method of Discover, Define, Ideate, and Design to…" at bounding box center [802, 499] width 557 height 250
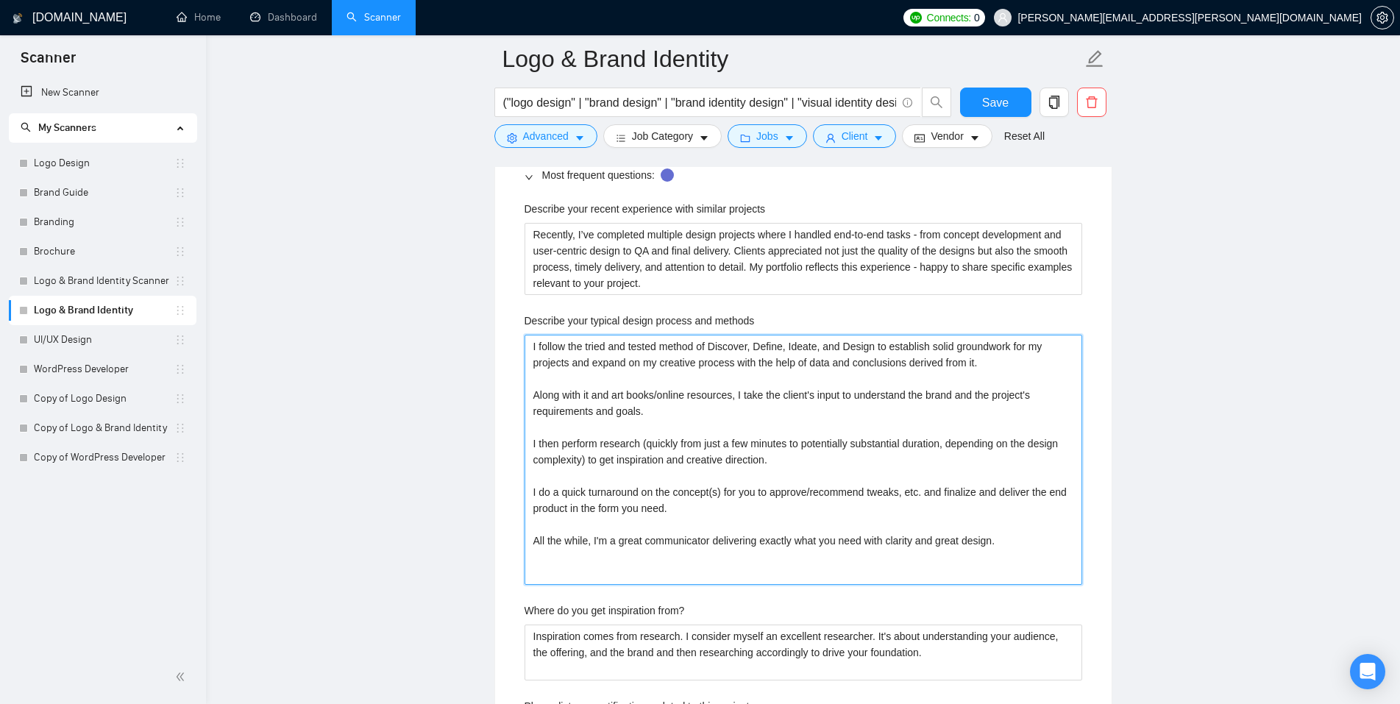
scroll to position [2589, 0]
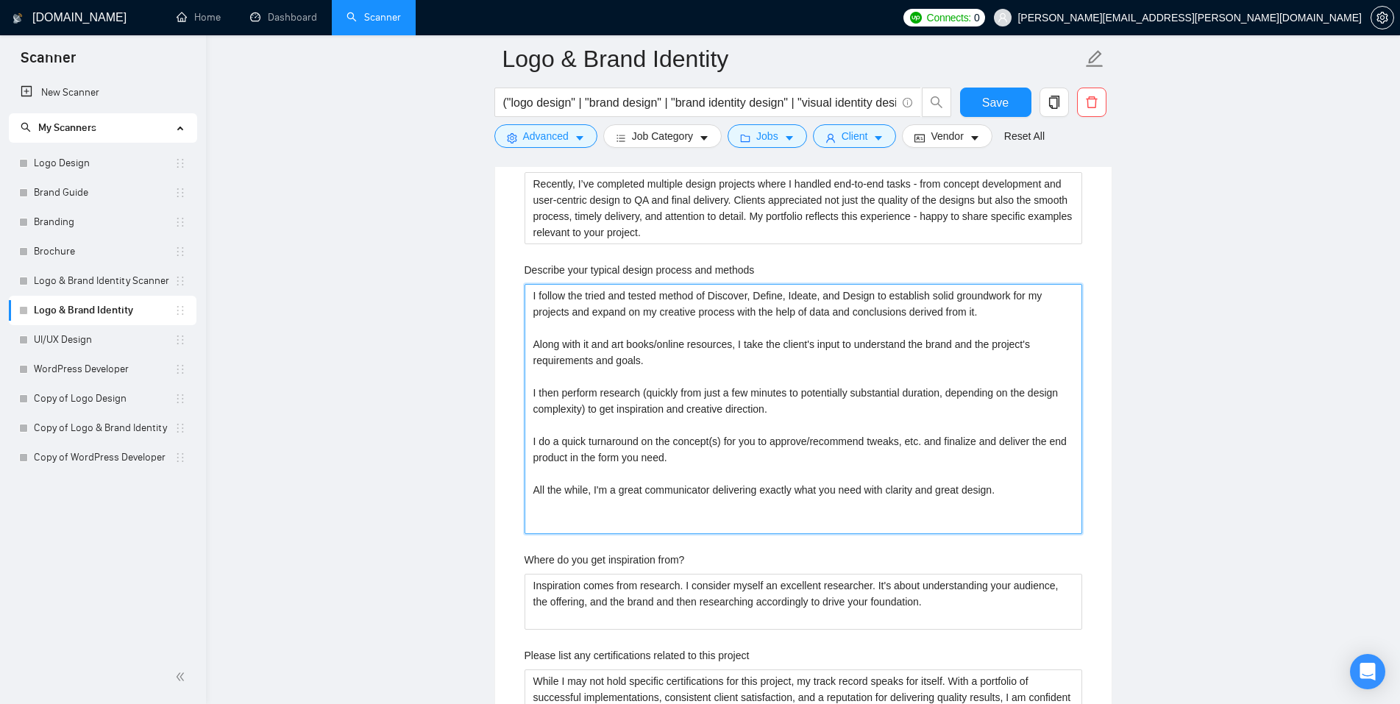
click at [827, 474] on methods "I follow the tried and tested method of Discover, Define, Ideate, and Design to…" at bounding box center [802, 409] width 557 height 250
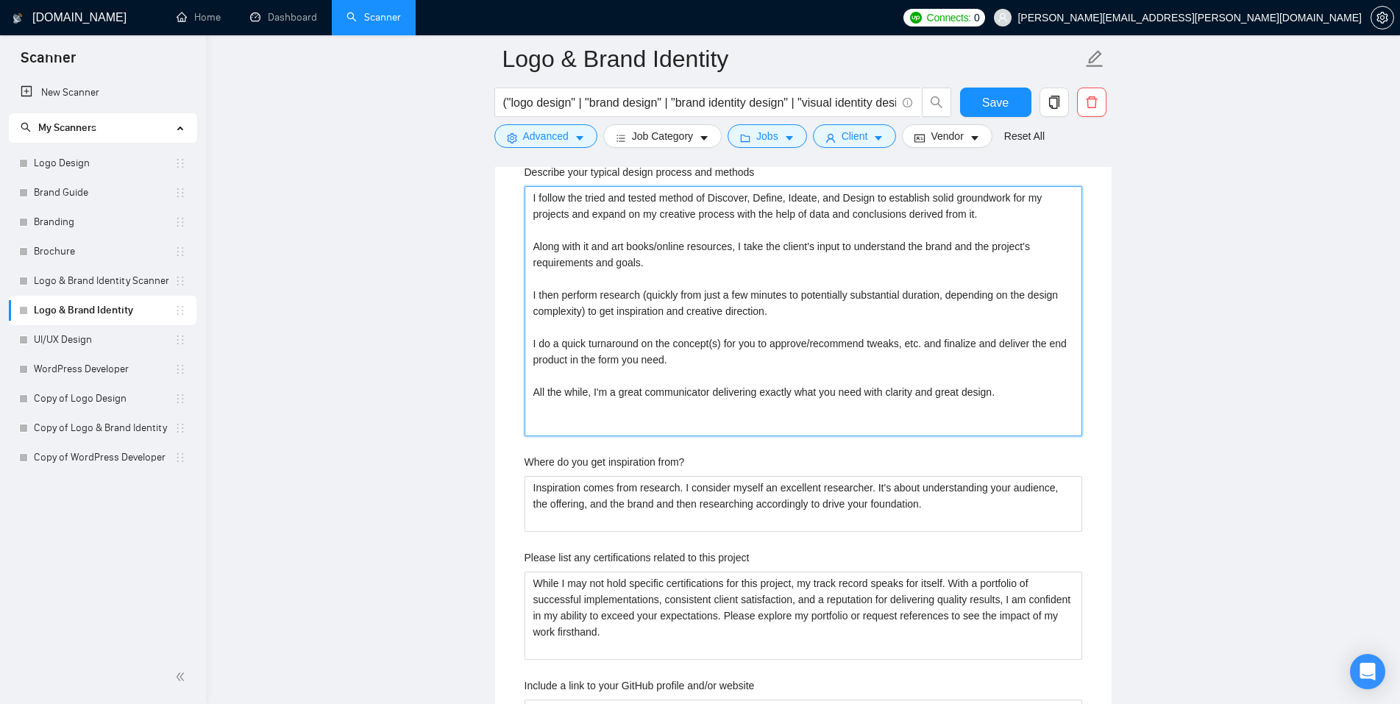
scroll to position [2688, 0]
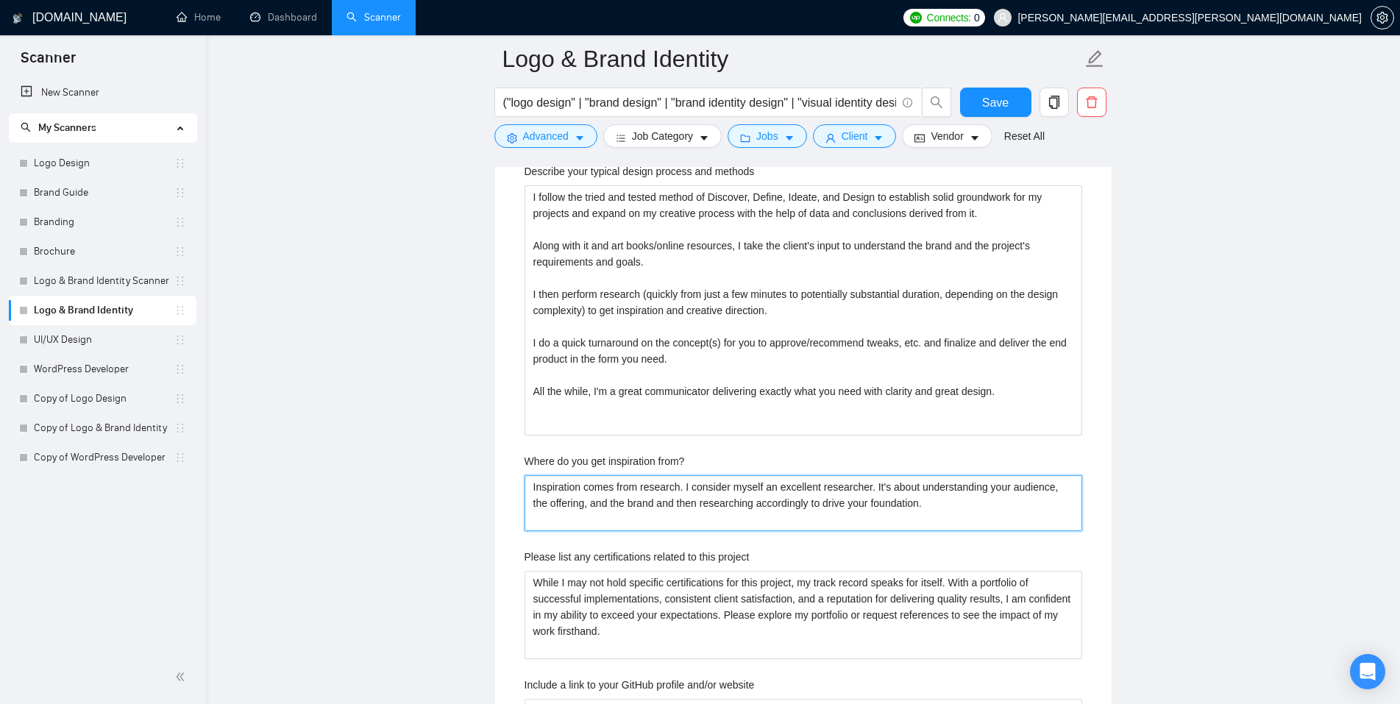
click at [727, 493] on from\? "Inspiration comes from research. I consider myself an excellent researcher. It'…" at bounding box center [802, 503] width 557 height 56
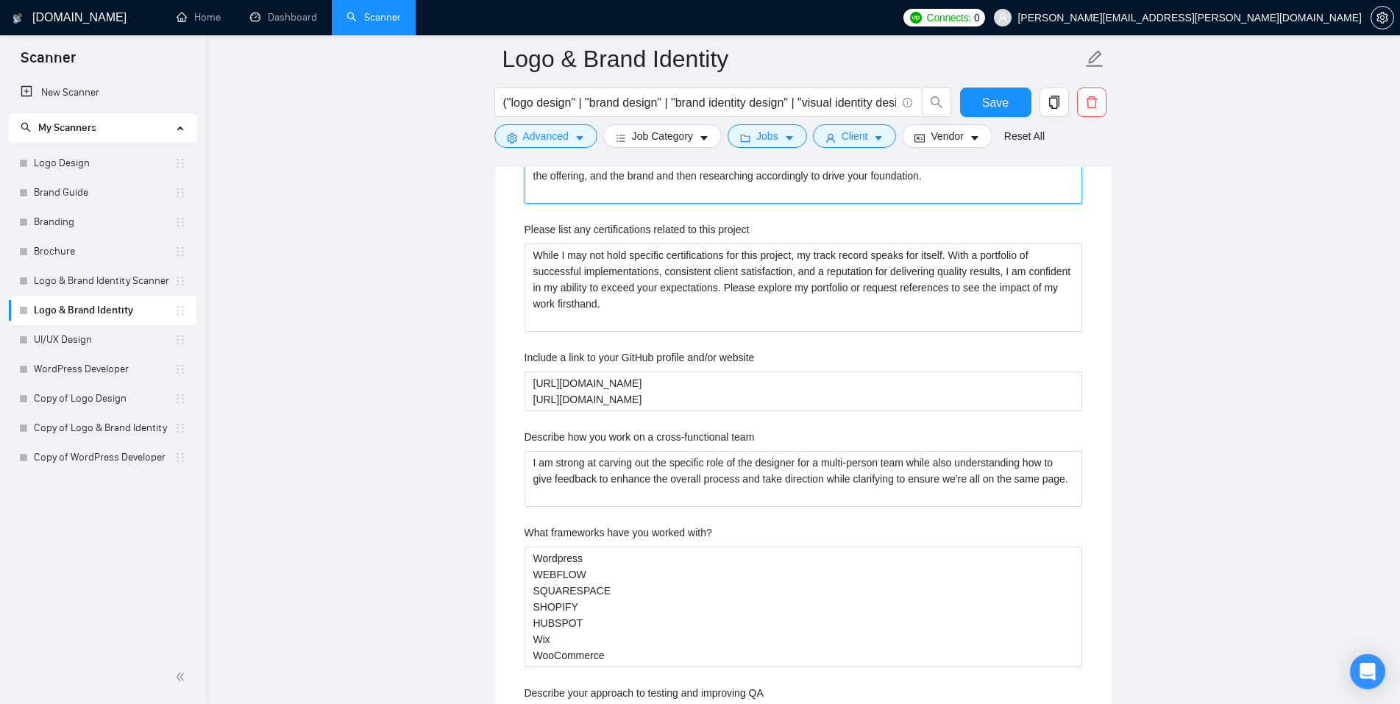
scroll to position [3018, 0]
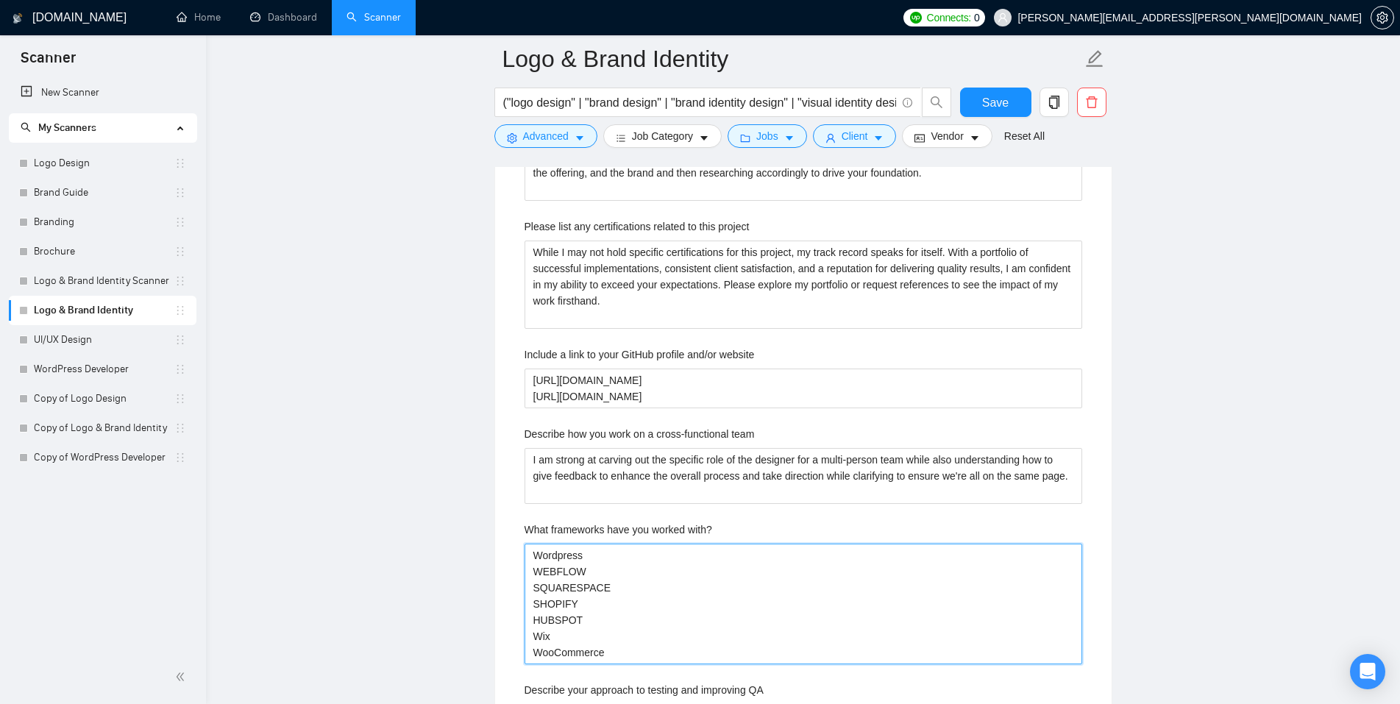
drag, startPoint x: 589, startPoint y: 571, endPoint x: 544, endPoint y: 569, distance: 44.9
click at [544, 569] on with\? "Wordpress WEBFLOW SQUARESPACE SHOPIFY HUBSPOT Wix WooCommerce" at bounding box center [802, 603] width 557 height 121
drag, startPoint x: 608, startPoint y: 589, endPoint x: 537, endPoint y: 590, distance: 71.3
click at [537, 590] on with\? "WordPress Webflow SQUARESPACE SHOPIFY HUBSPOT Wix WooCommerce" at bounding box center [802, 603] width 557 height 121
click at [590, 604] on with\? "WordPress Webflow Squarespace SHOPIFY HUBSPOT Wix WooCommerce" at bounding box center [802, 603] width 557 height 121
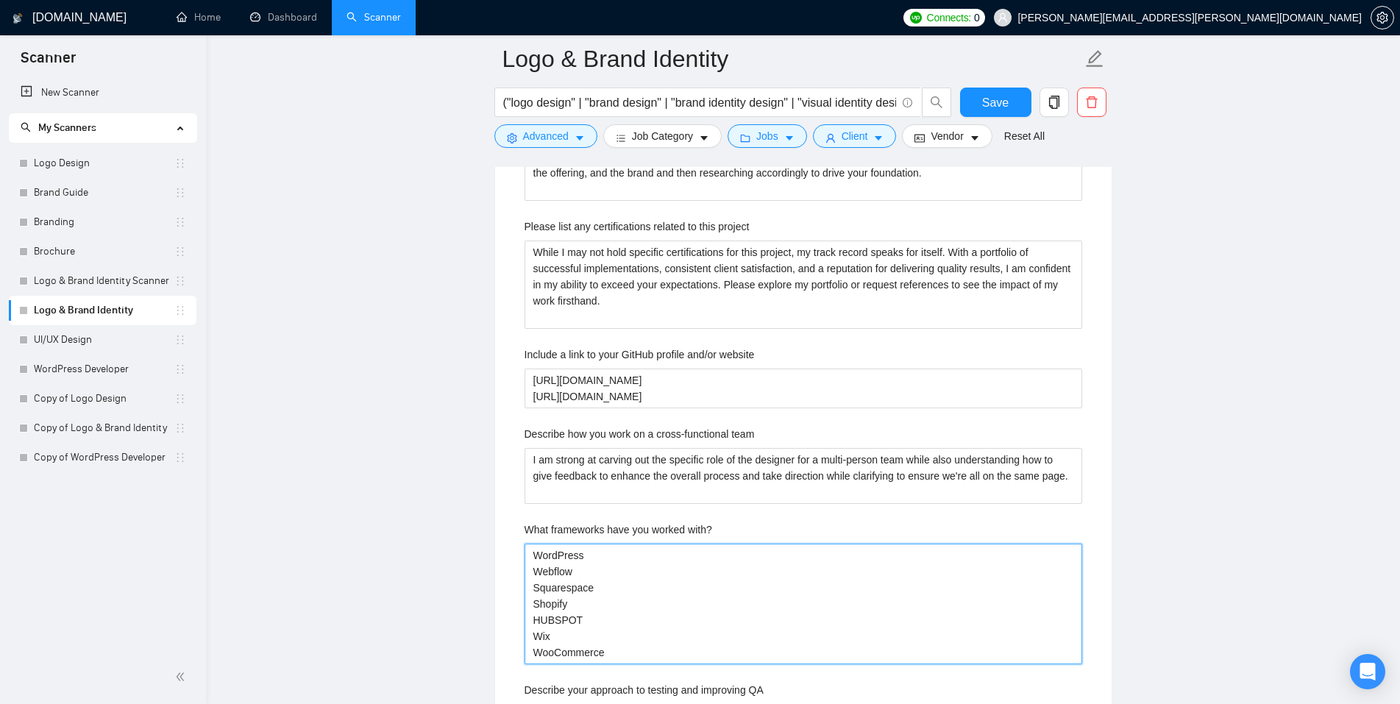
drag, startPoint x: 585, startPoint y: 622, endPoint x: 543, endPoint y: 623, distance: 41.9
click at [543, 623] on with\? "WordPress Webflow Squarespace Shopify HUBSPOT Wix WooCommerce" at bounding box center [802, 603] width 557 height 121
click at [666, 649] on with\? "WordPress Webflow Squarespace Shopify Hubspot Wix WooCommerce" at bounding box center [802, 603] width 557 height 121
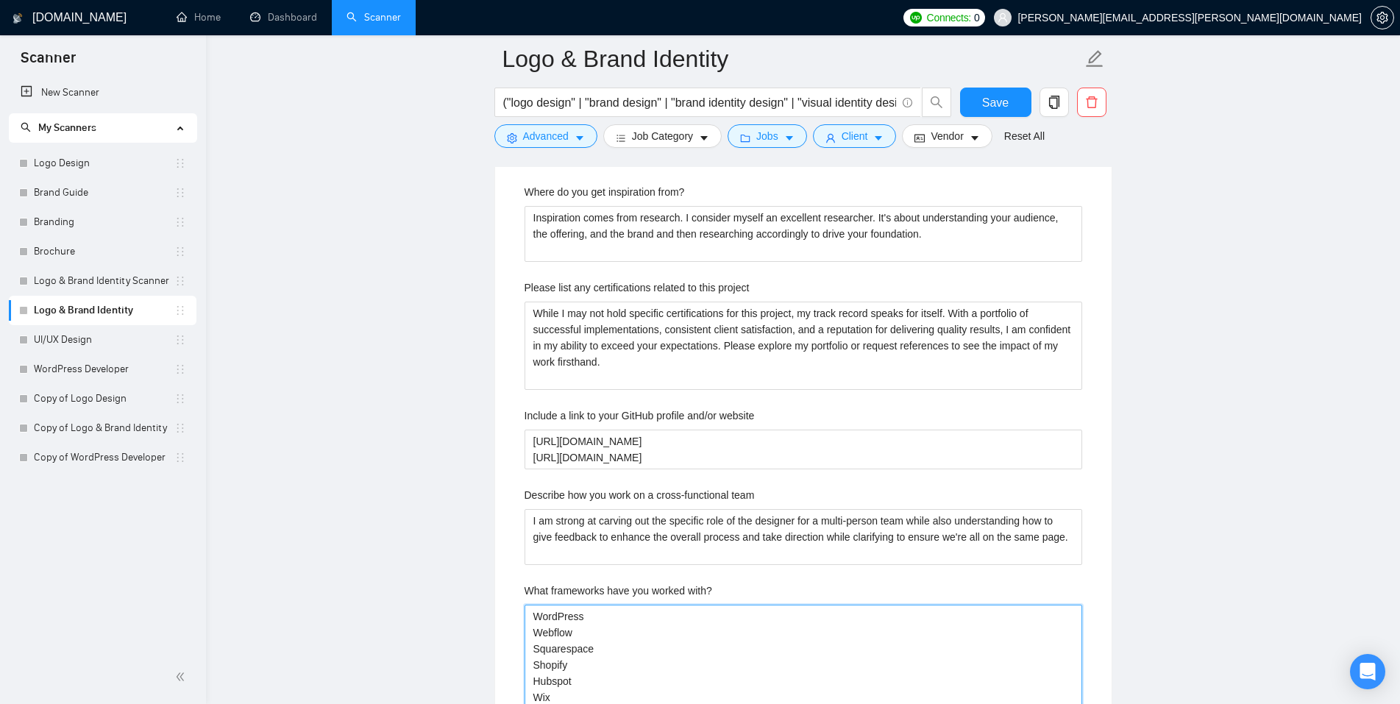
scroll to position [2961, 0]
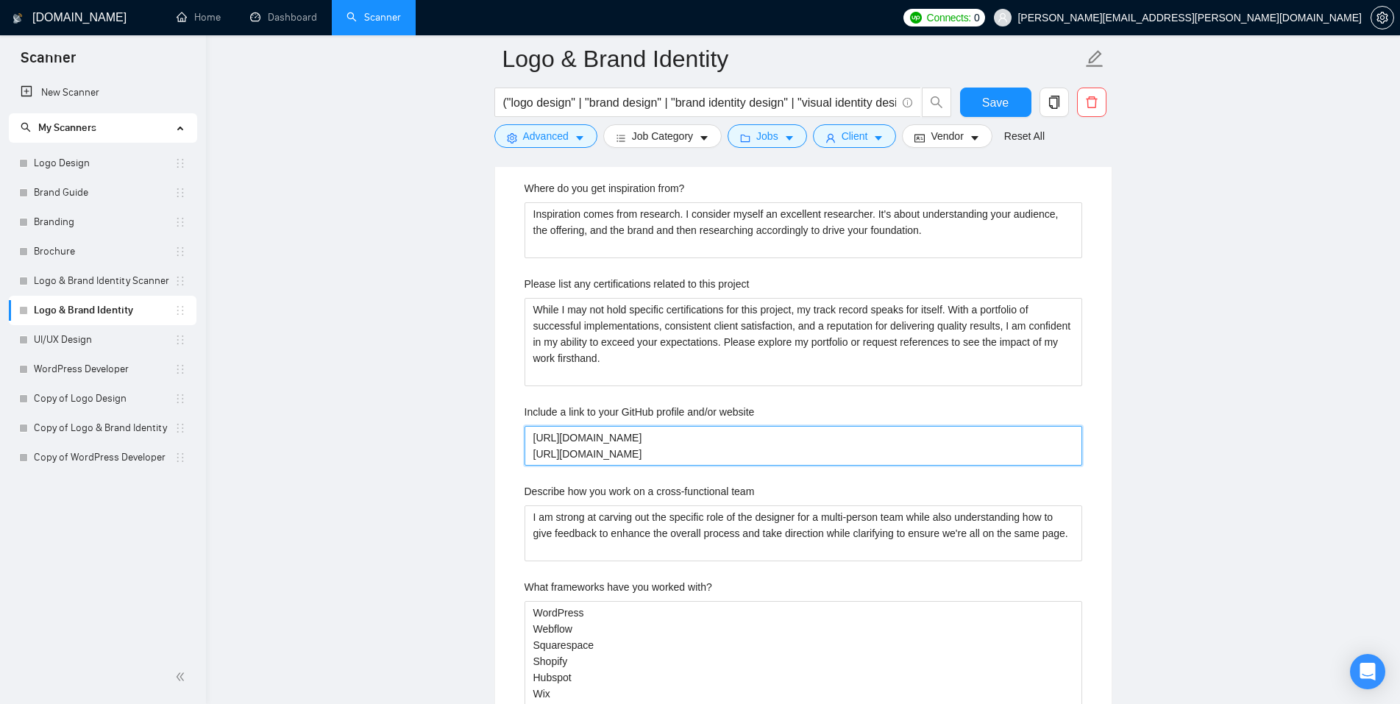
click at [638, 435] on website "https://bit.ly/TH-Web https://bit.ly/TH-MasterPortfolio" at bounding box center [802, 446] width 557 height 40
drag, startPoint x: 646, startPoint y: 443, endPoint x: 516, endPoint y: 438, distance: 130.2
click at [516, 438] on div "Describe your recent experience with similar projects Recently, I’ve completed …" at bounding box center [803, 299] width 581 height 1058
paste website "Branding"
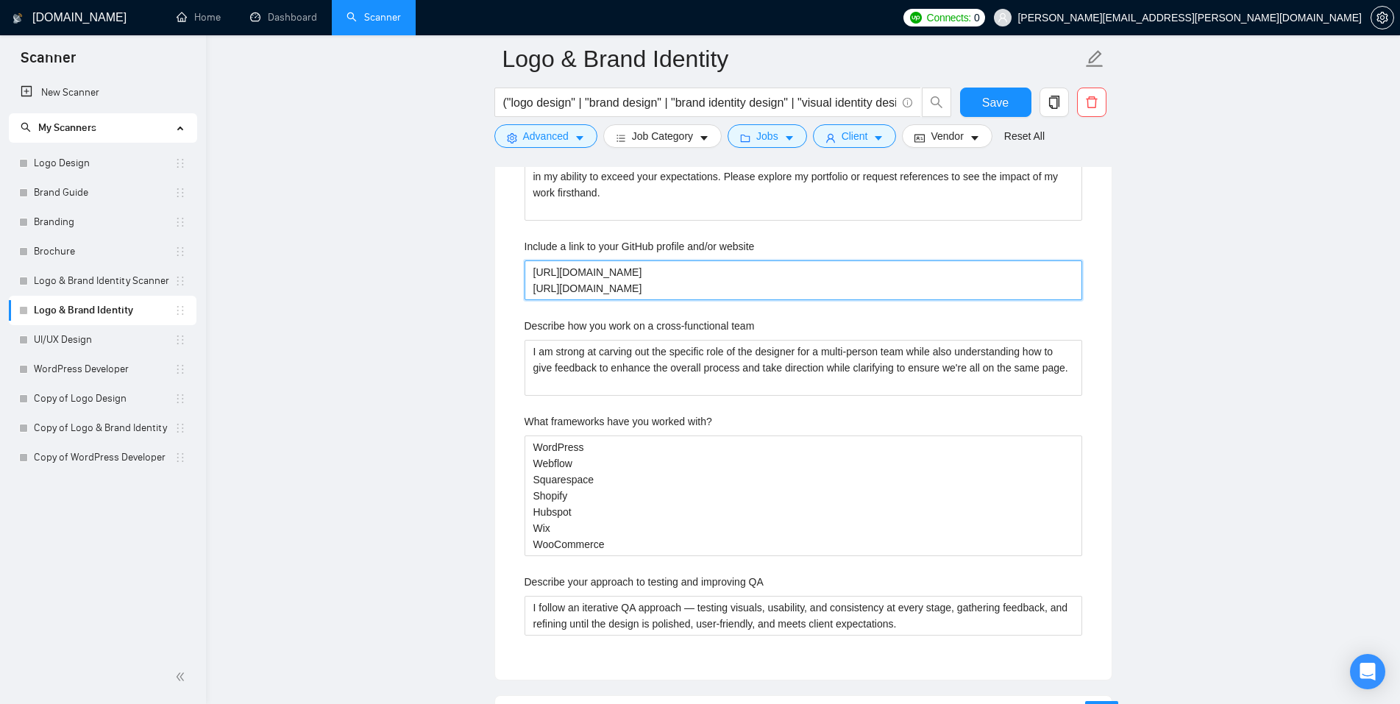
scroll to position [3194, 0]
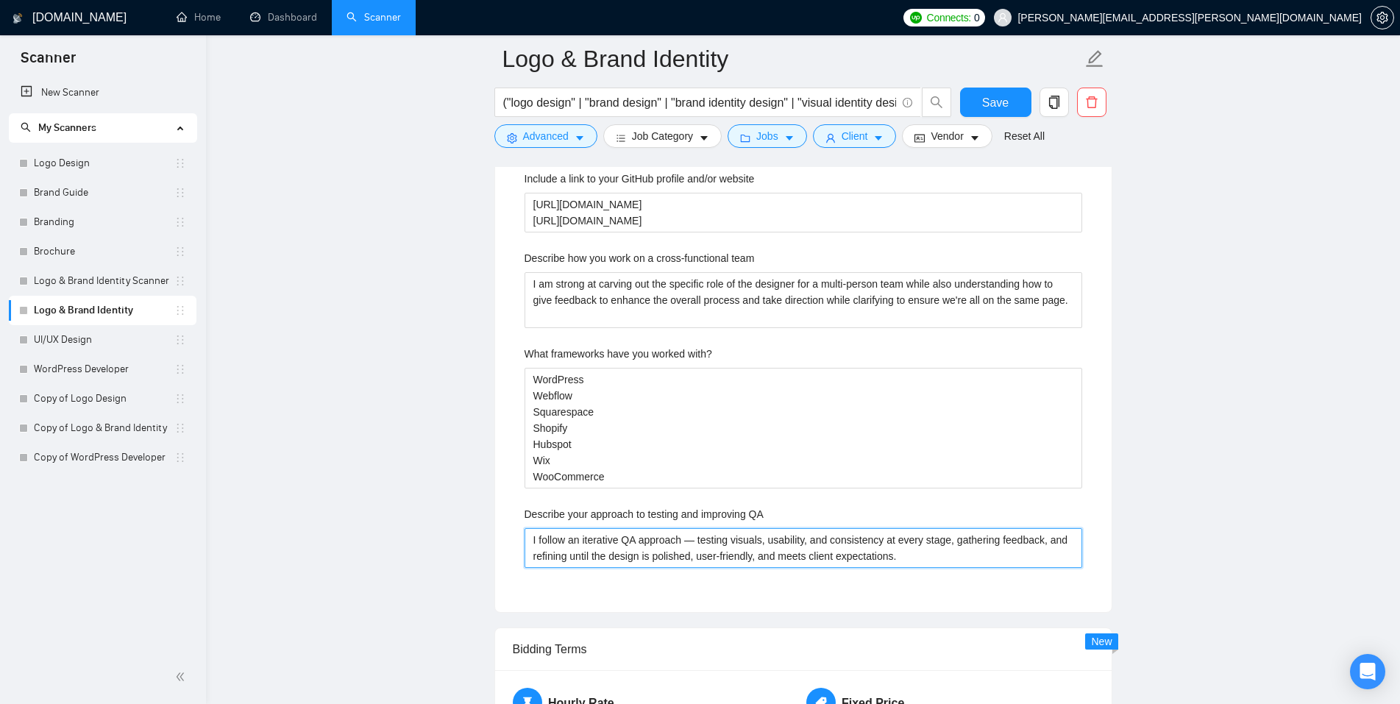
click at [696, 541] on QA "I follow an iterative QA approach — testing visuals, usability, and consistency…" at bounding box center [802, 548] width 557 height 40
click at [799, 508] on div "Describe your approach to testing and improving QA" at bounding box center [802, 517] width 557 height 22
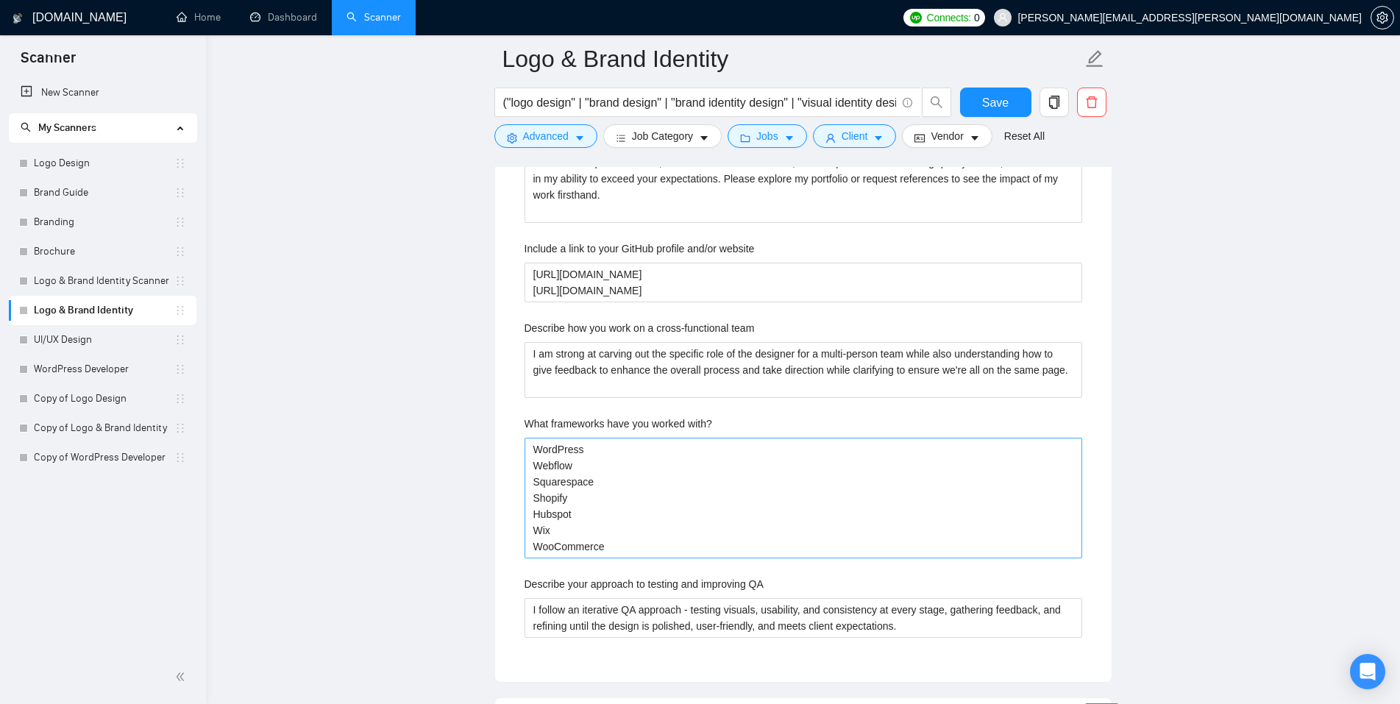
scroll to position [3121, 0]
drag, startPoint x: 630, startPoint y: 554, endPoint x: 508, endPoint y: 419, distance: 181.2
click at [508, 419] on div "Default answer template: [answer the question if certain, otherwise ask to disc…" at bounding box center [803, 73] width 616 height 1222
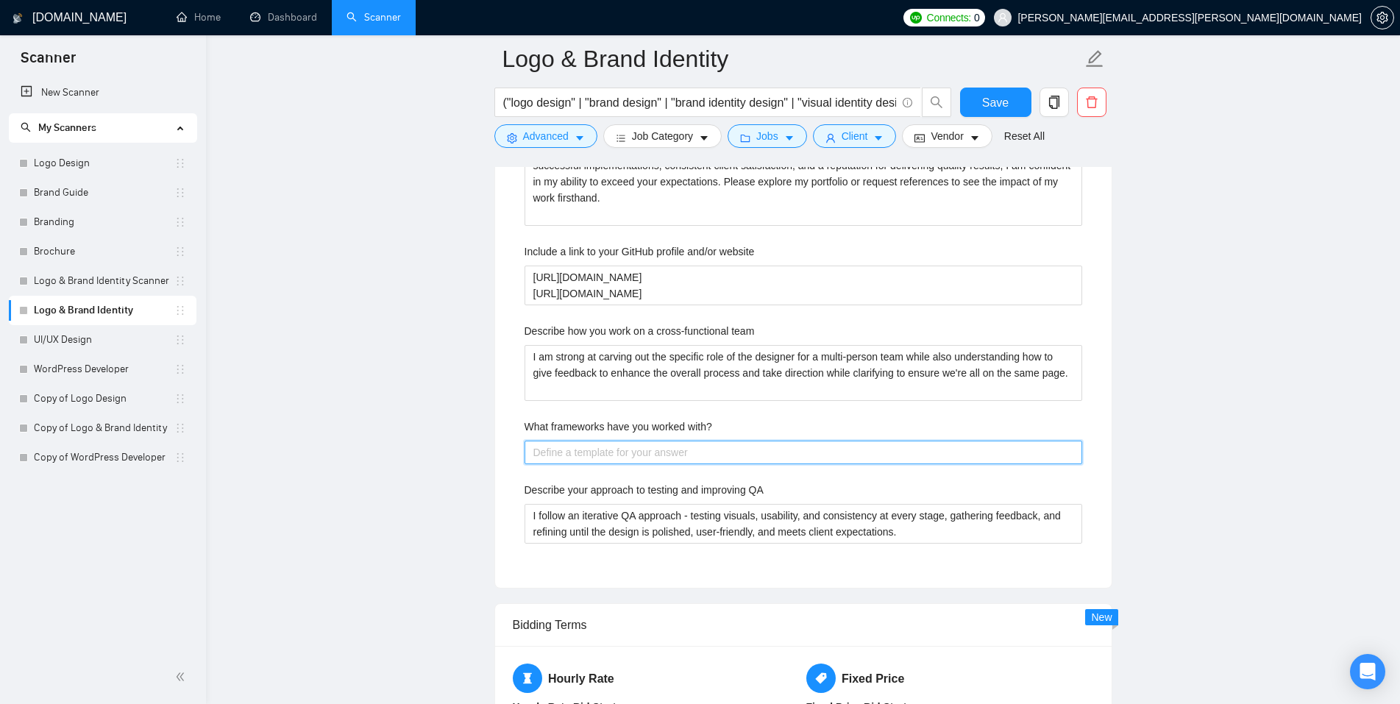
paste with\? "I work within branding frameworks such as archetypes, positioning models, and s…"
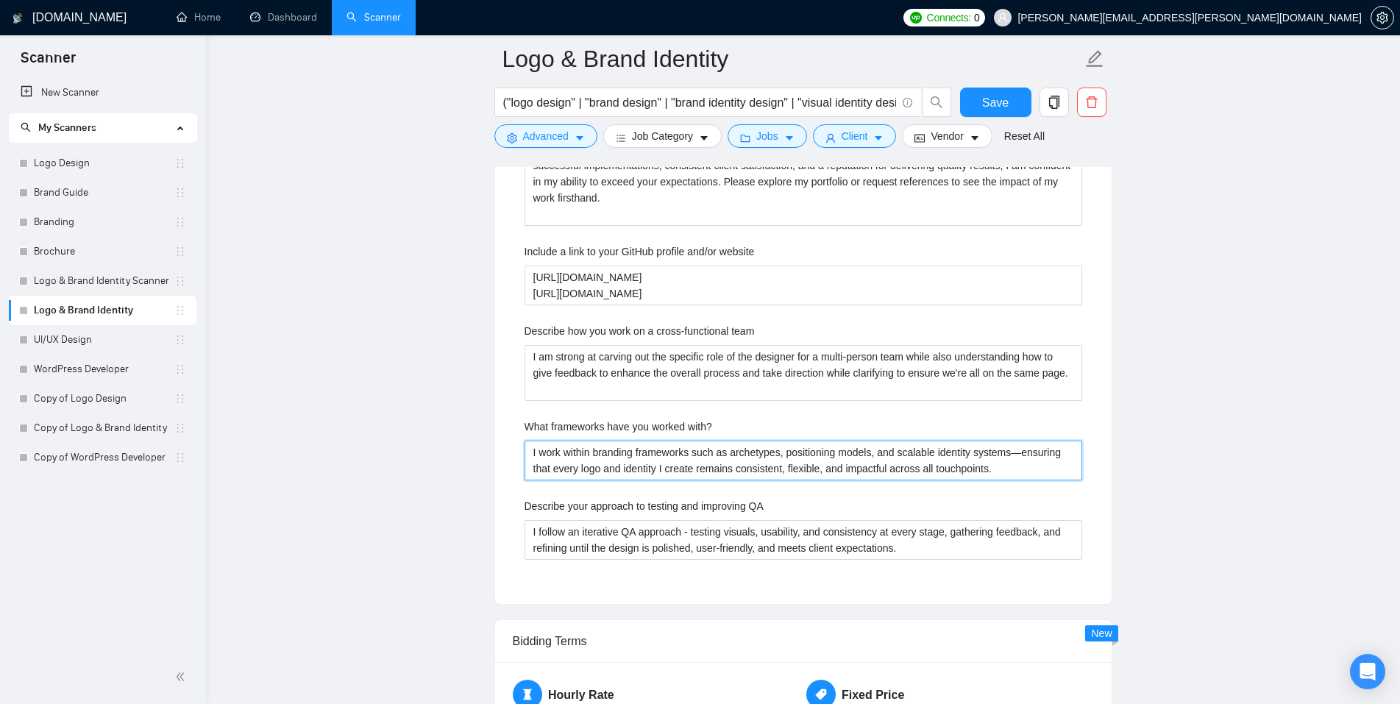
click at [1019, 452] on with\? "I work within branding frameworks such as archetypes, positioning models, and s…" at bounding box center [802, 461] width 557 height 40
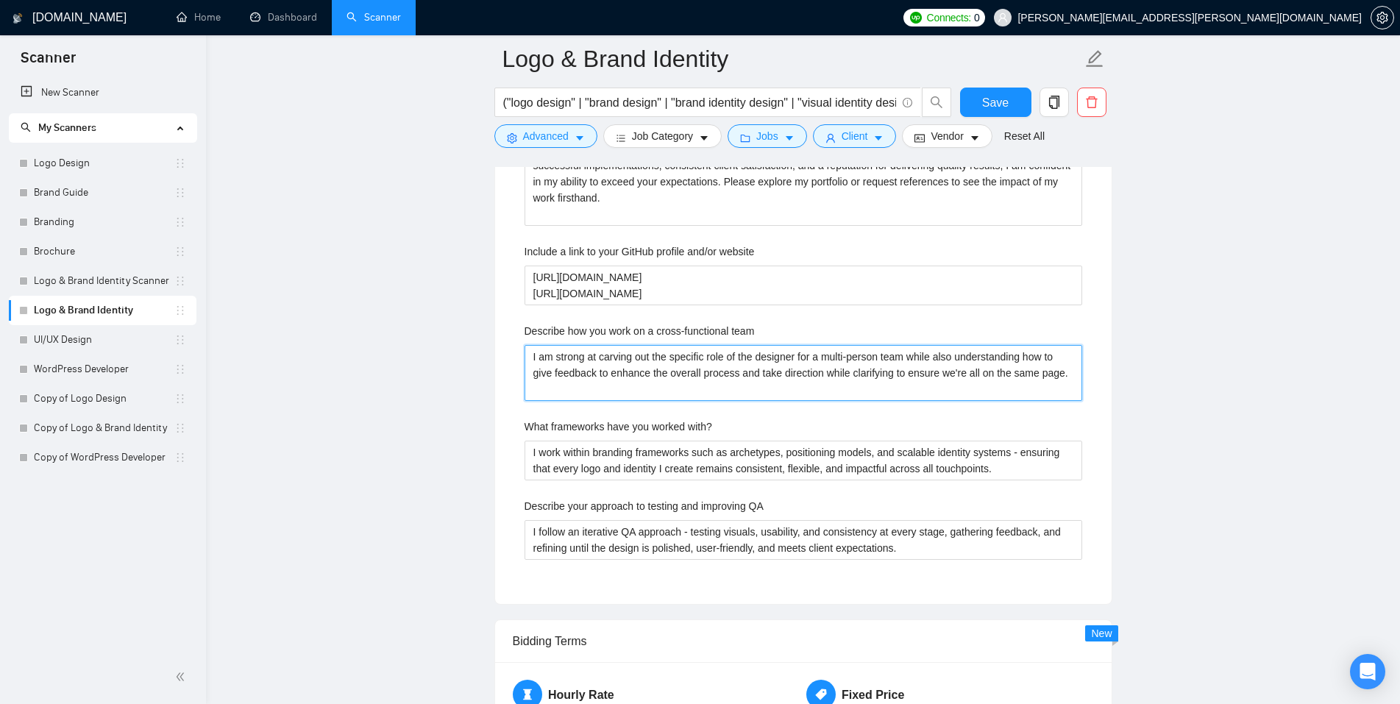
click at [644, 367] on team "I am strong at carving out the specific role of the designer for a multi-person…" at bounding box center [802, 373] width 557 height 56
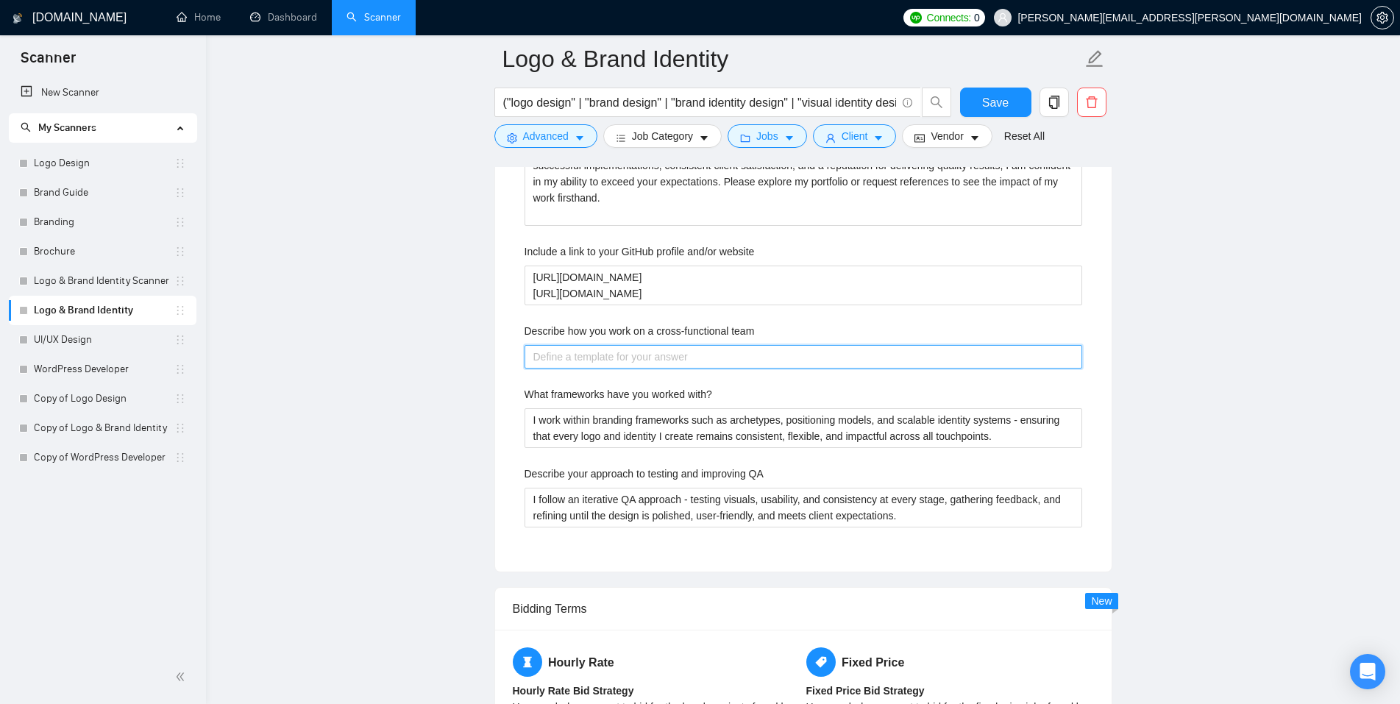
paste team "I slot in easily with teams—clear on my role, open with feedback, and flexible …"
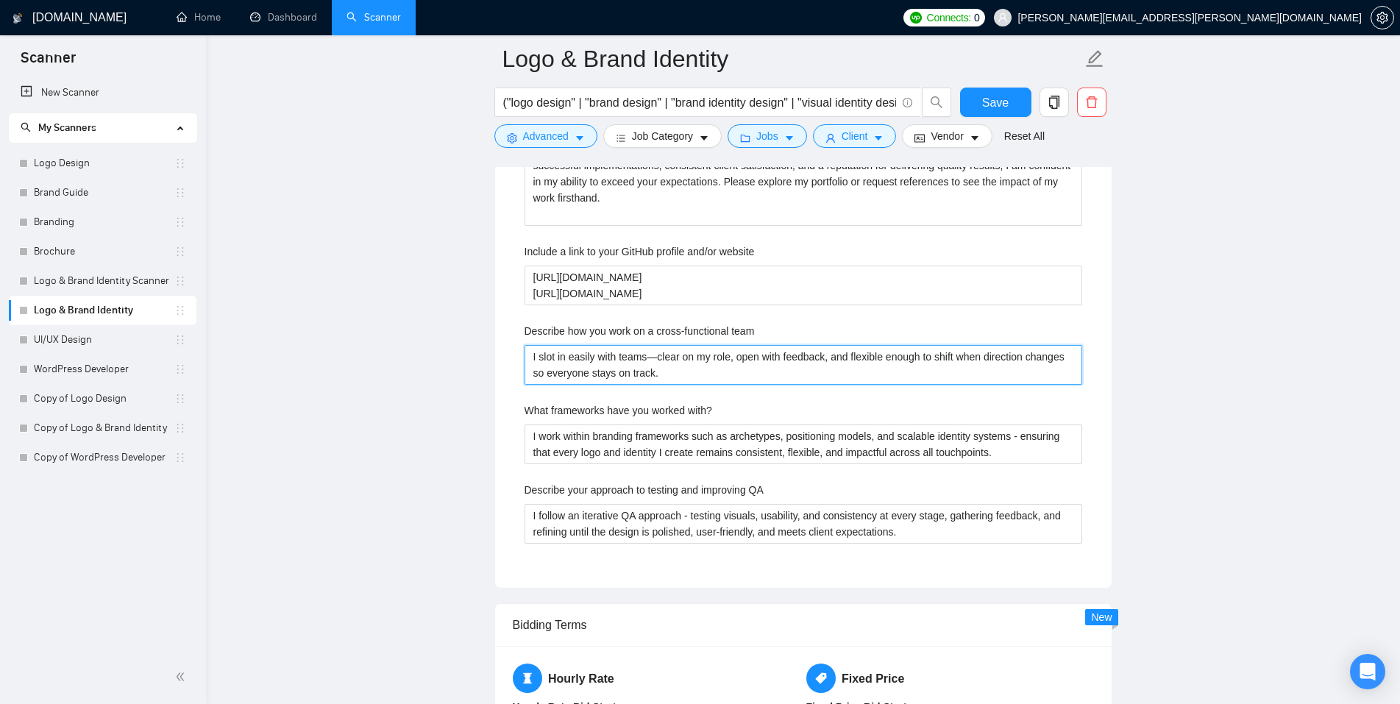
click at [655, 354] on team "I slot in easily with teams—clear on my role, open with feedback, and flexible …" at bounding box center [802, 365] width 557 height 40
click at [862, 376] on team "I slot in easily with teams - clear on my role, open with feedback, and flexibl…" at bounding box center [802, 365] width 557 height 40
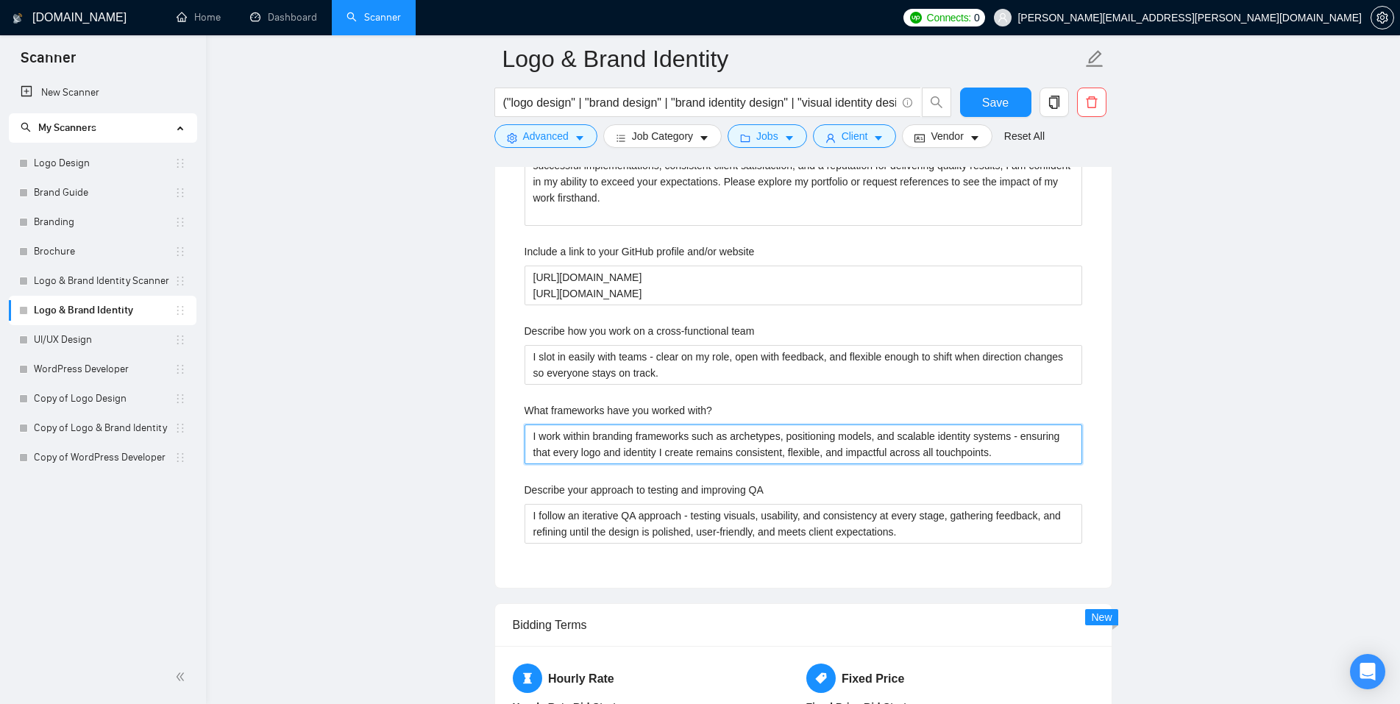
click at [755, 446] on with\? "I work within branding frameworks such as archetypes, positioning models, and s…" at bounding box center [802, 444] width 557 height 40
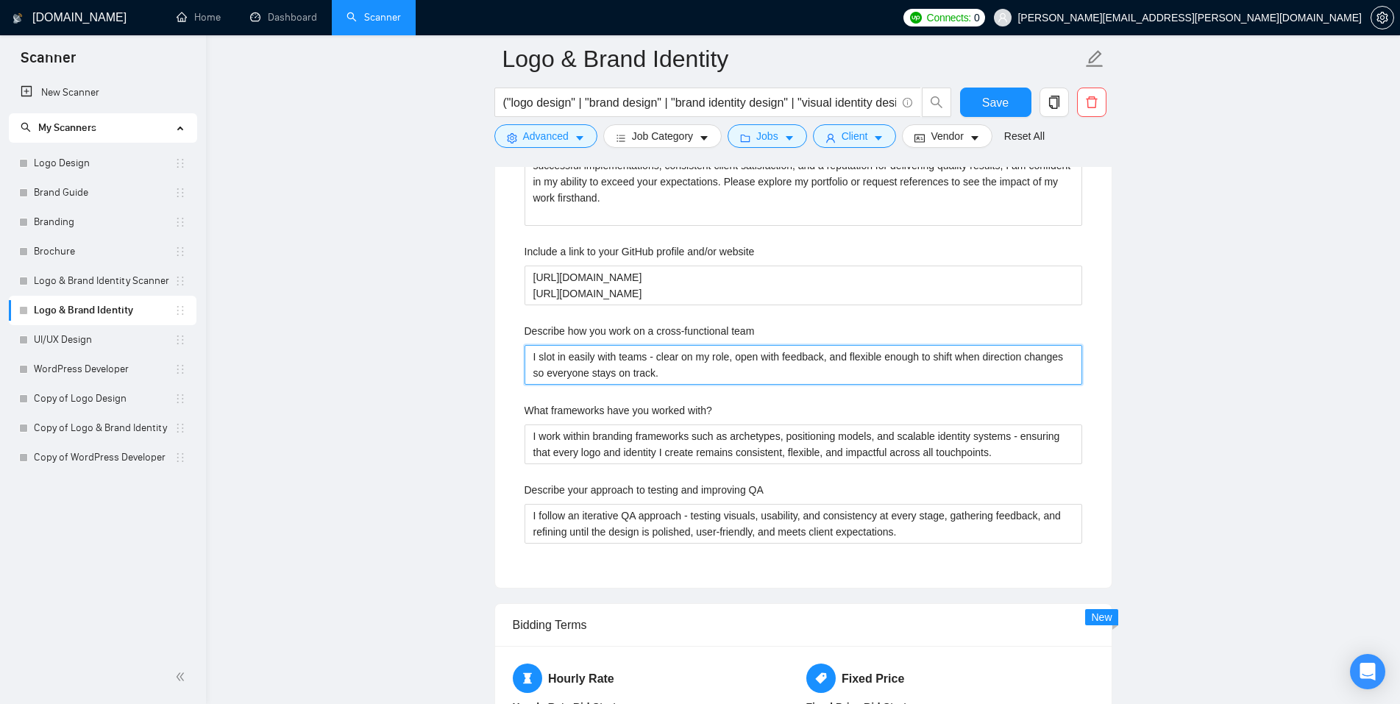
click at [678, 366] on team "I slot in easily with teams - clear on my role, open with feedback, and flexibl…" at bounding box center [802, 365] width 557 height 40
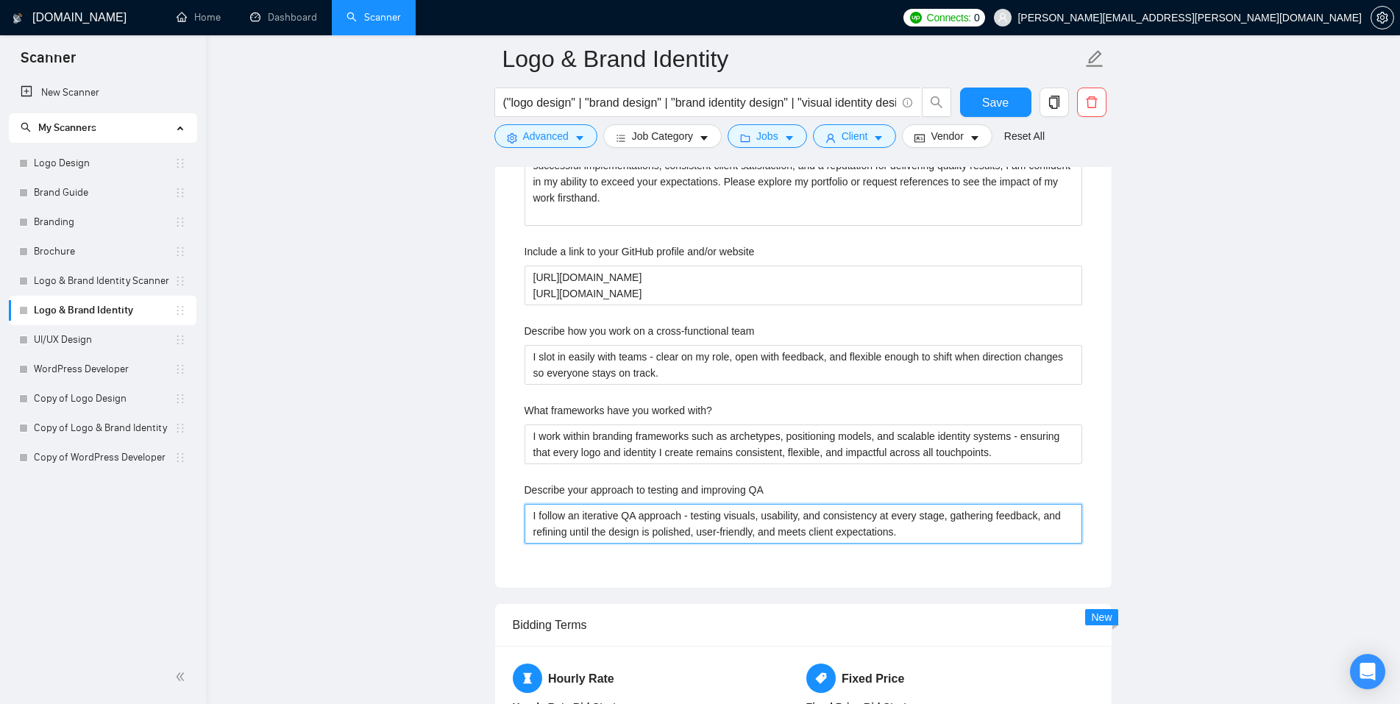
click at [718, 513] on QA "I follow an iterative QA approach - testing visuals, usability, and consistency…" at bounding box center [802, 524] width 557 height 40
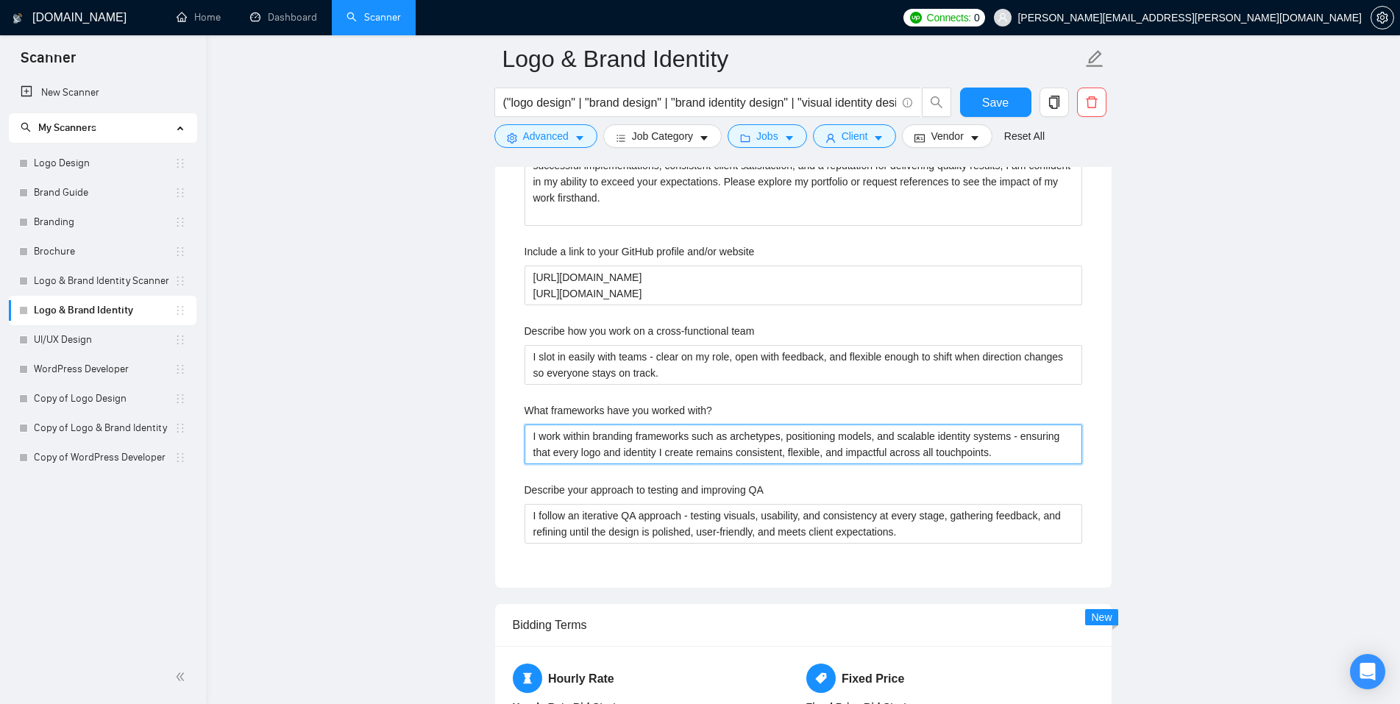
drag, startPoint x: 589, startPoint y: 436, endPoint x: 539, endPoint y: 436, distance: 50.0
click at [539, 436] on with\? "I work within branding frameworks such as archetypes, positioning models, and s…" at bounding box center [802, 444] width 557 height 40
click at [977, 453] on with\? "I lean on branding frameworks such as archetypes, positioning models, and scala…" at bounding box center [802, 444] width 557 height 40
click at [783, 453] on with\? "I lean on branding frameworks such as archetypes, positioning models, and scala…" at bounding box center [802, 444] width 557 height 40
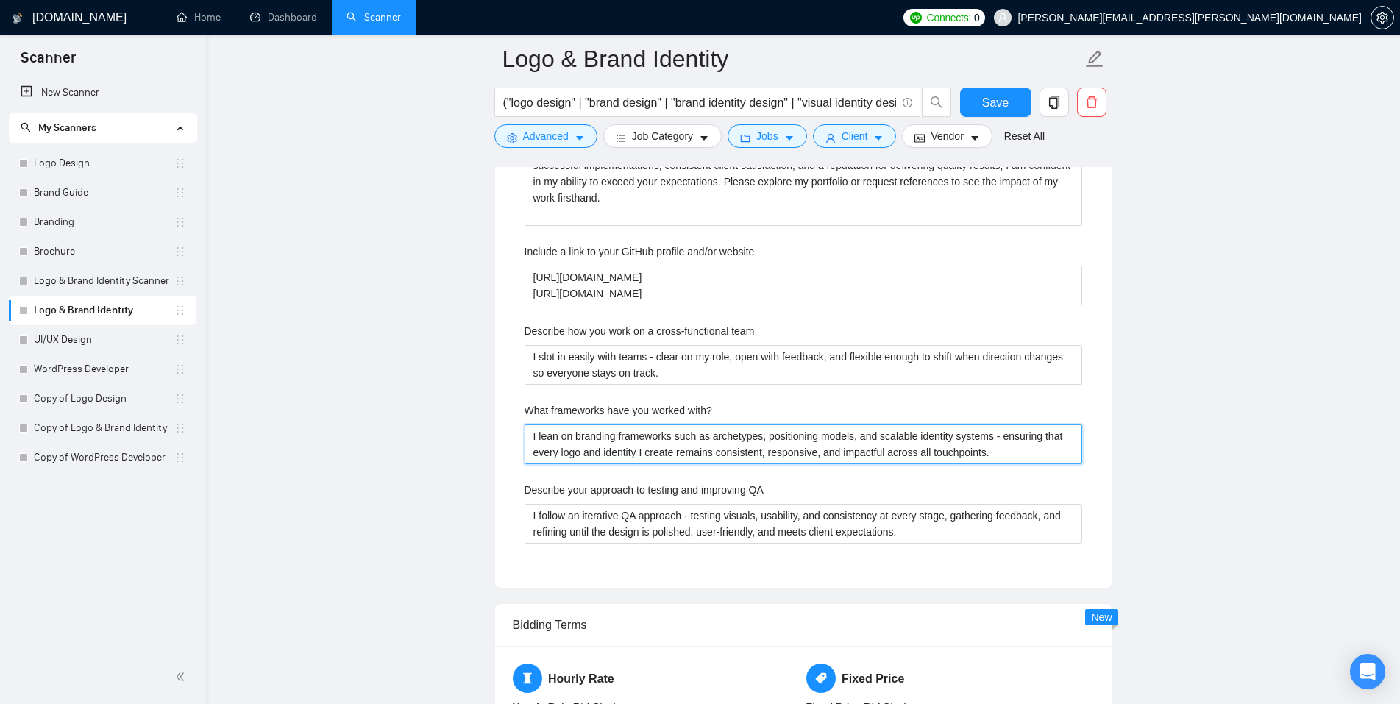
click at [926, 438] on with\? "I lean on branding frameworks such as archetypes, positioning models, and scala…" at bounding box center [802, 444] width 557 height 40
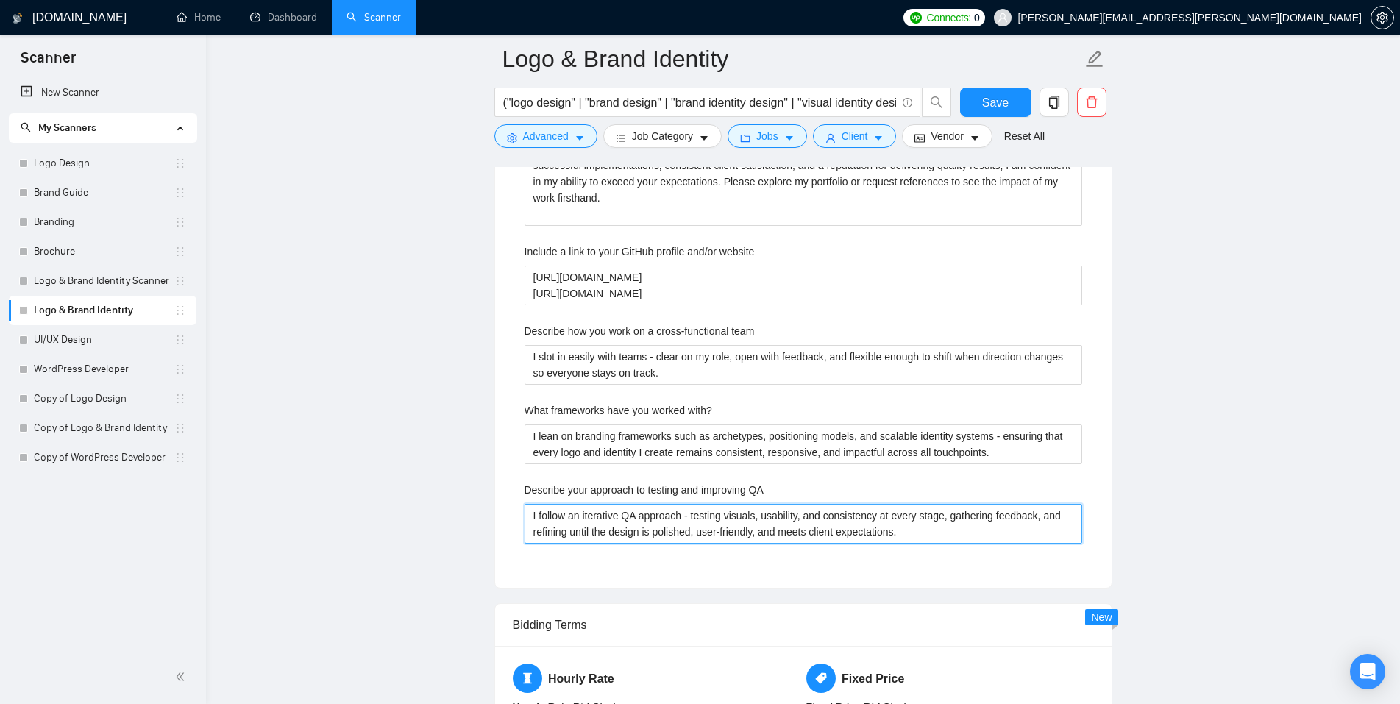
click at [704, 518] on QA "I follow an iterative QA approach - testing visuals, usability, and consistency…" at bounding box center [802, 524] width 557 height 40
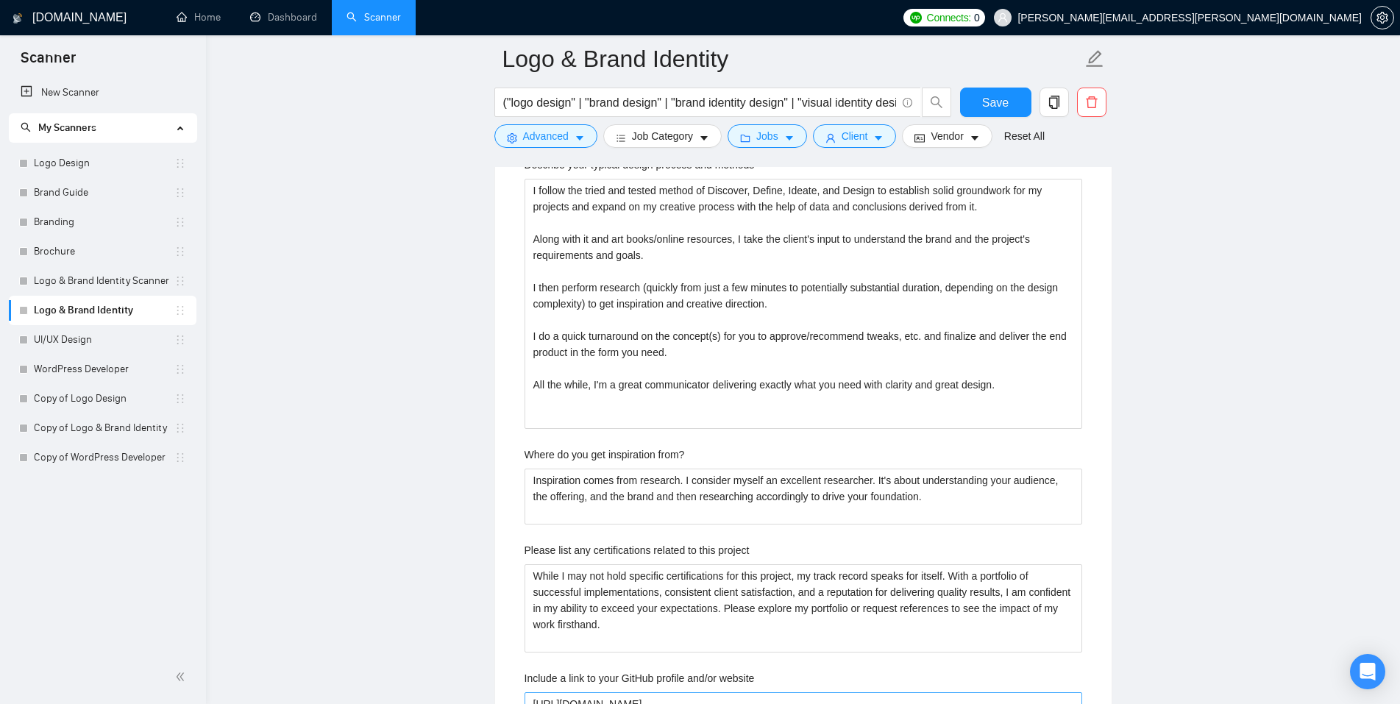
scroll to position [2694, 0]
click at [720, 271] on methods "I follow the tried and tested method of Discover, Define, Ideate, and Design to…" at bounding box center [802, 304] width 557 height 250
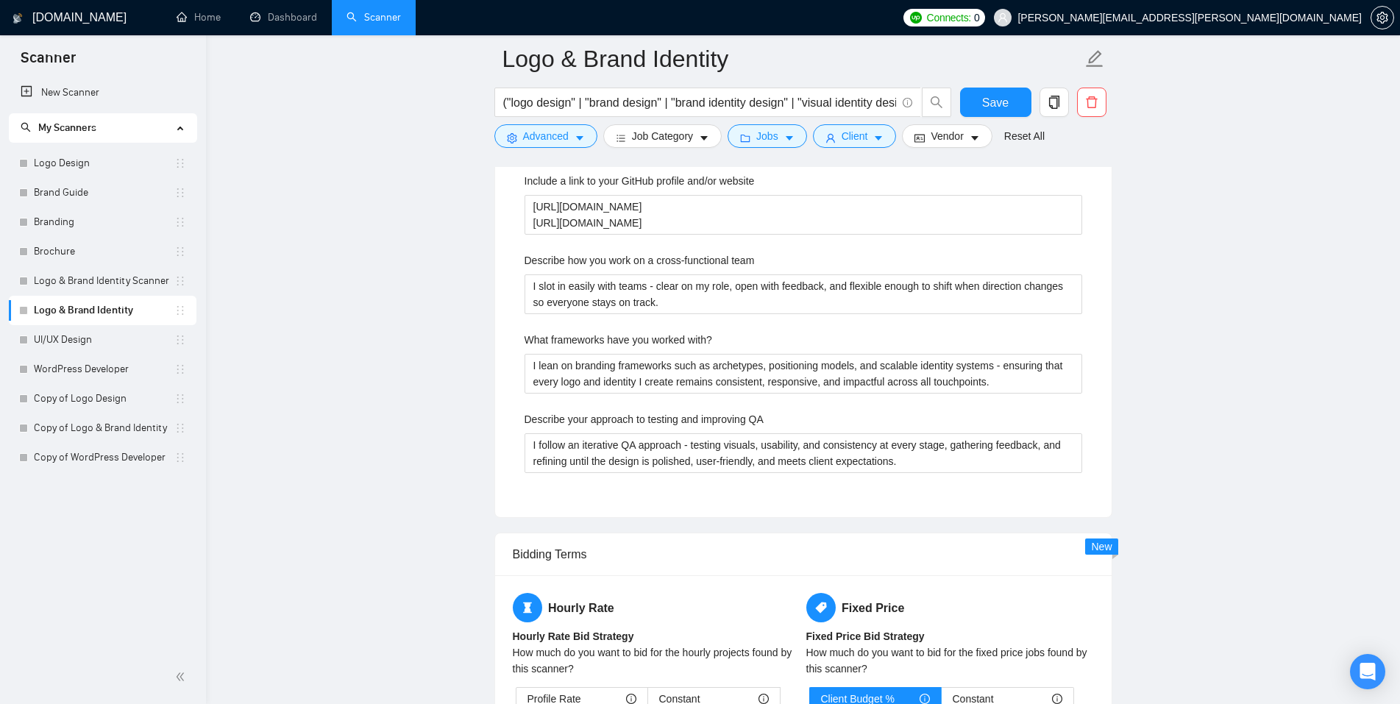
scroll to position [3192, 0]
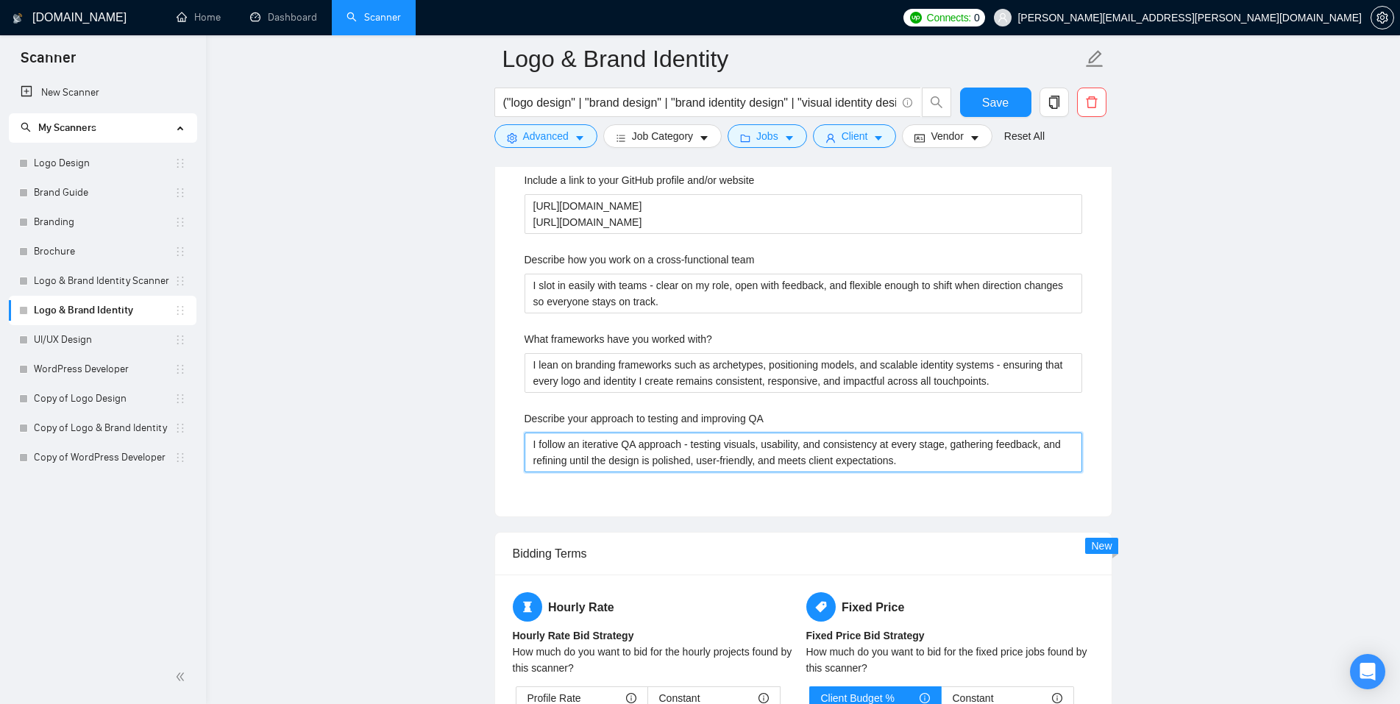
drag, startPoint x: 908, startPoint y: 461, endPoint x: 470, endPoint y: 435, distance: 438.4
paste QA "My QA approach is simple: refine at every stage. I test visuals for consistency…"
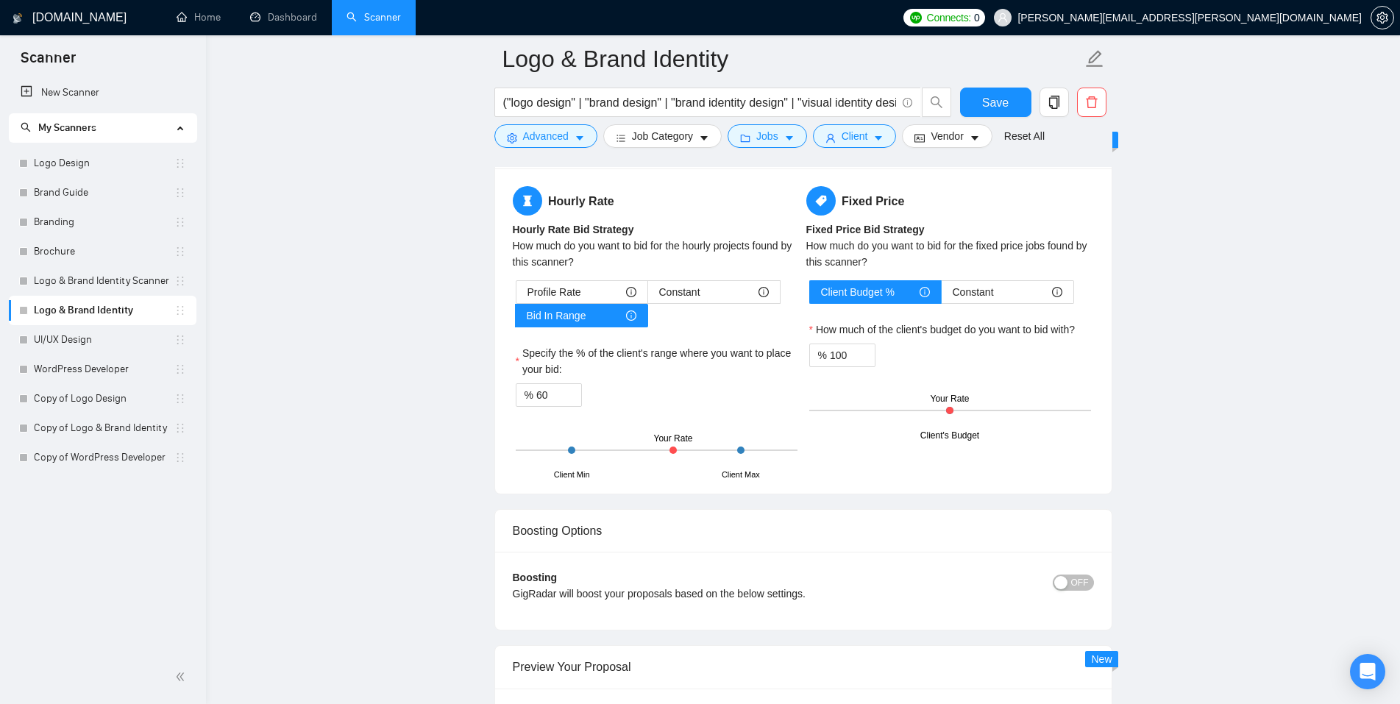
scroll to position [3607, 0]
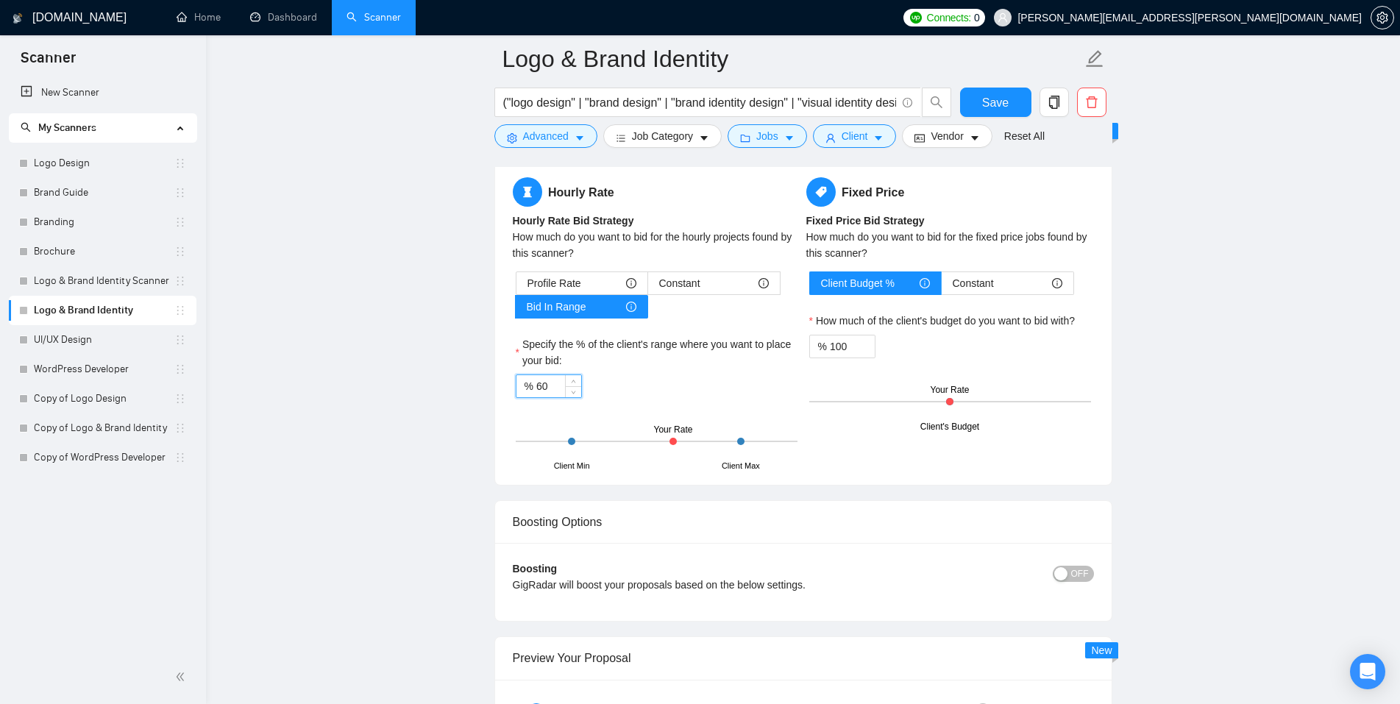
drag, startPoint x: 541, startPoint y: 385, endPoint x: 533, endPoint y: 386, distance: 8.1
click at [533, 386] on div "% 60" at bounding box center [549, 386] width 66 height 24
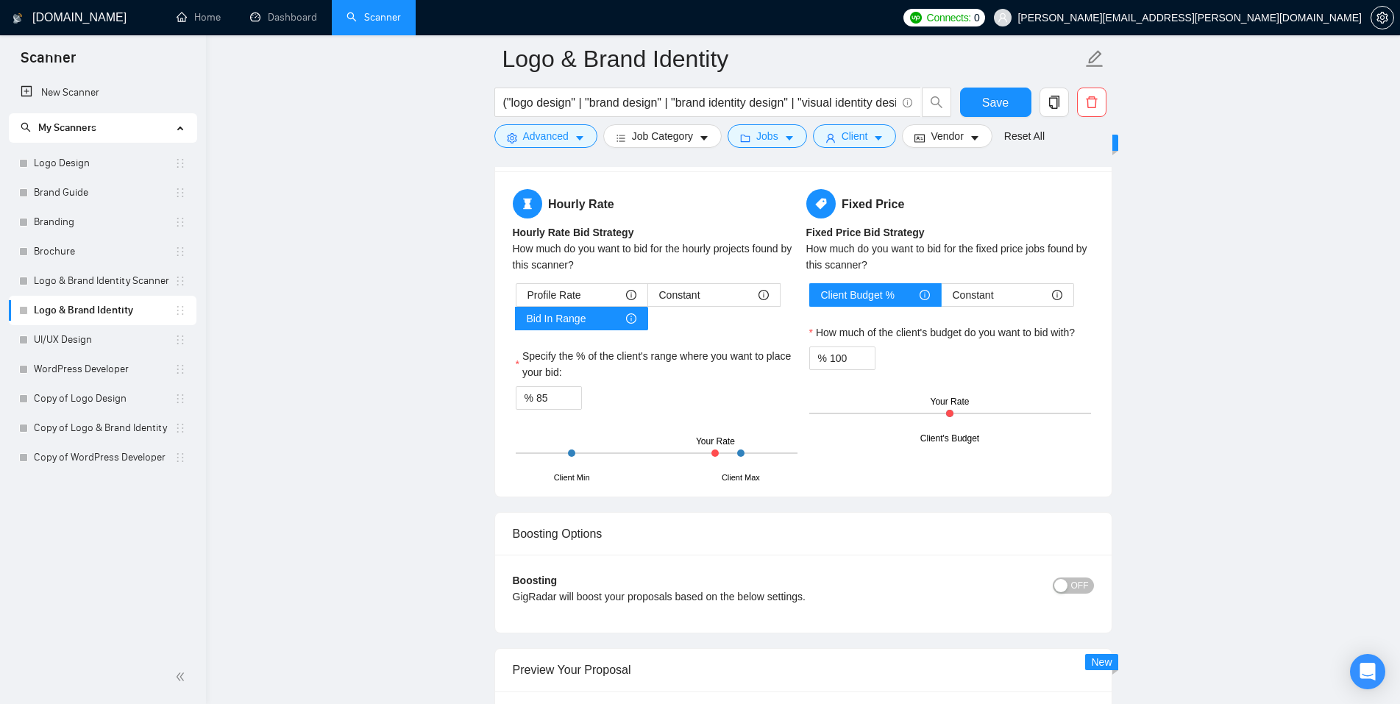
scroll to position [3595, 0]
drag, startPoint x: 553, startPoint y: 399, endPoint x: 523, endPoint y: 399, distance: 30.2
click at [523, 399] on div "% 85" at bounding box center [549, 399] width 66 height 24
click at [570, 392] on span "up" at bounding box center [573, 395] width 9 height 9
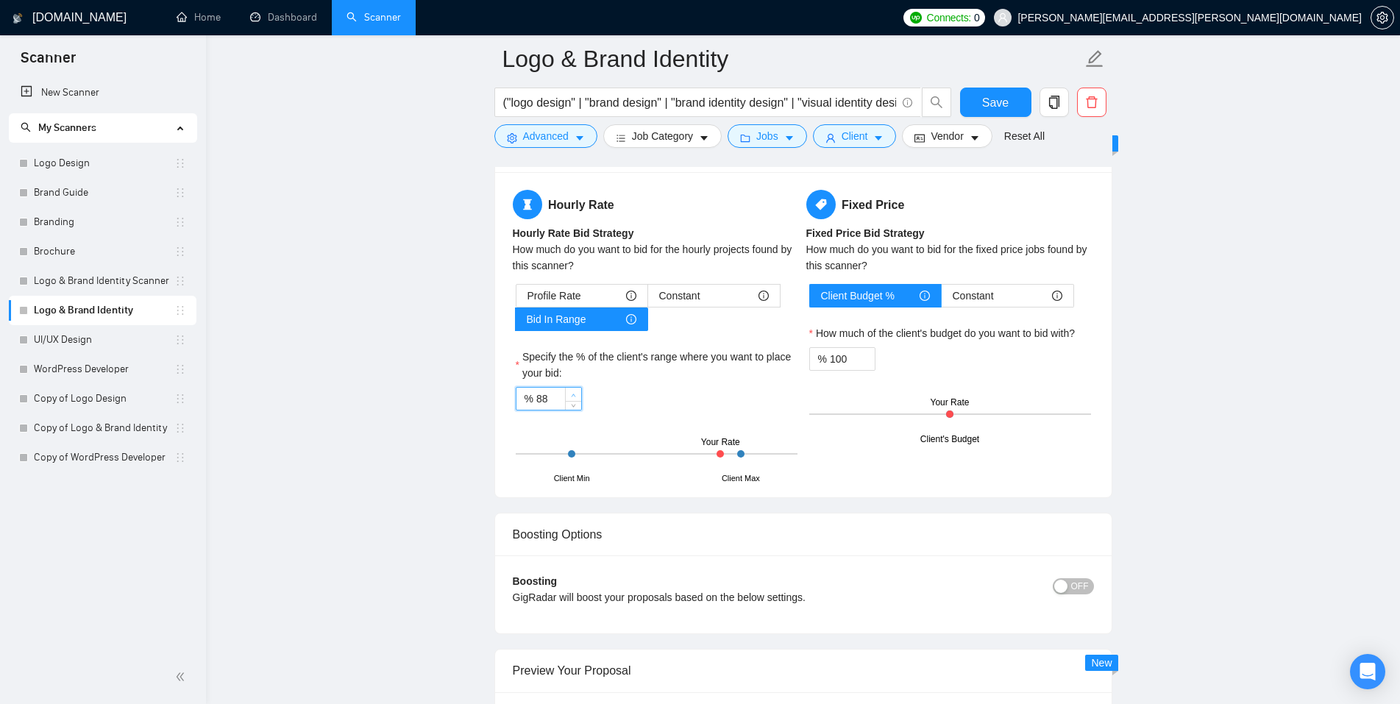
click at [570, 392] on span "up" at bounding box center [573, 395] width 9 height 9
click at [631, 408] on div "% 90" at bounding box center [657, 399] width 282 height 24
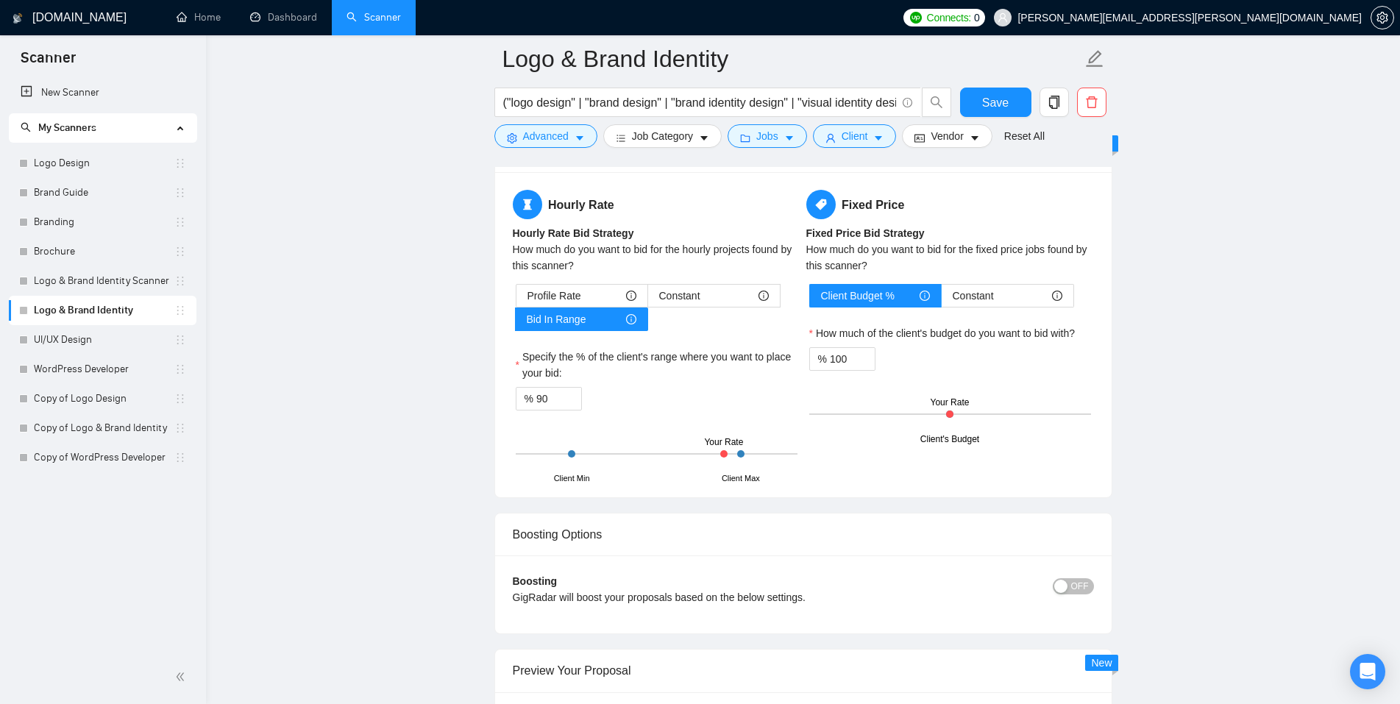
drag, startPoint x: 573, startPoint y: 452, endPoint x: 601, endPoint y: 452, distance: 28.0
click at [601, 452] on div "Client Min Client Max Your Rate" at bounding box center [657, 453] width 282 height 51
click at [715, 397] on div "% 90" at bounding box center [657, 399] width 282 height 24
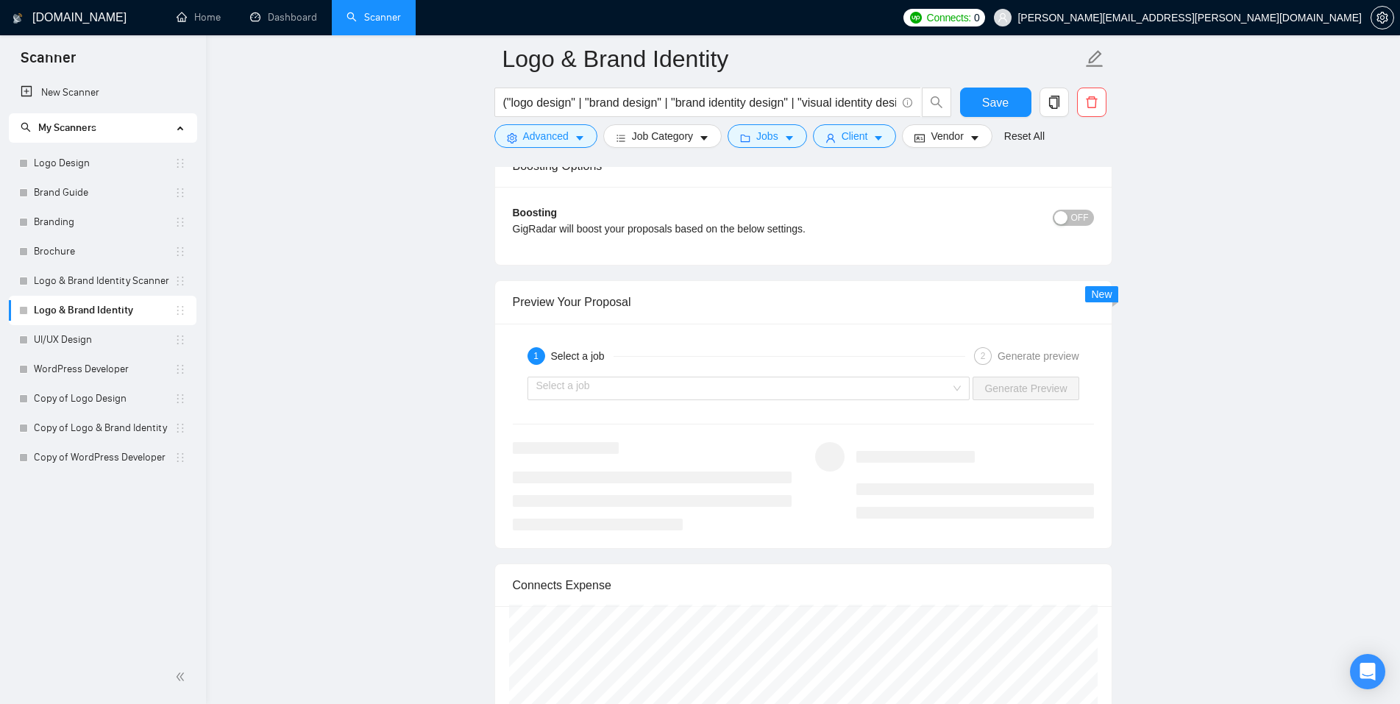
scroll to position [3967, 0]
click at [713, 391] on input "search" at bounding box center [743, 385] width 415 height 22
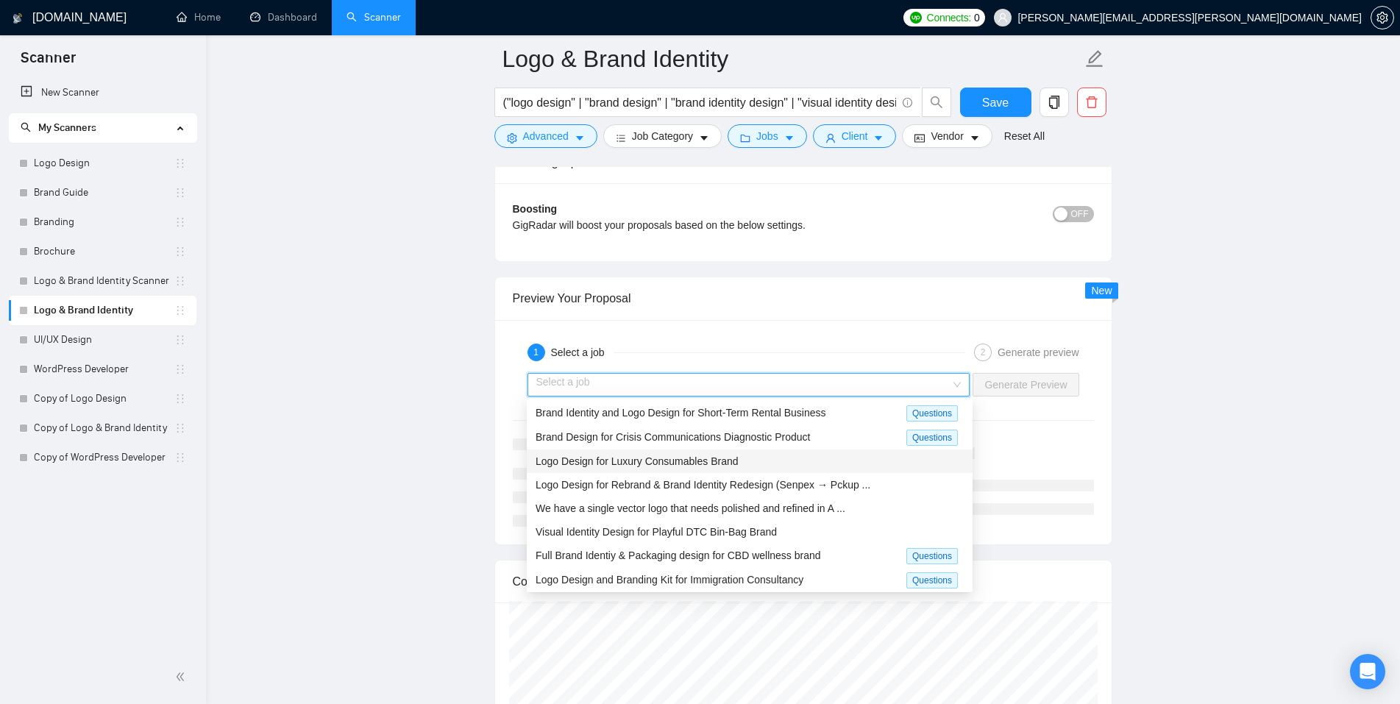
click at [638, 465] on span "Logo Design for Luxury Consumables Brand" at bounding box center [636, 461] width 203 height 12
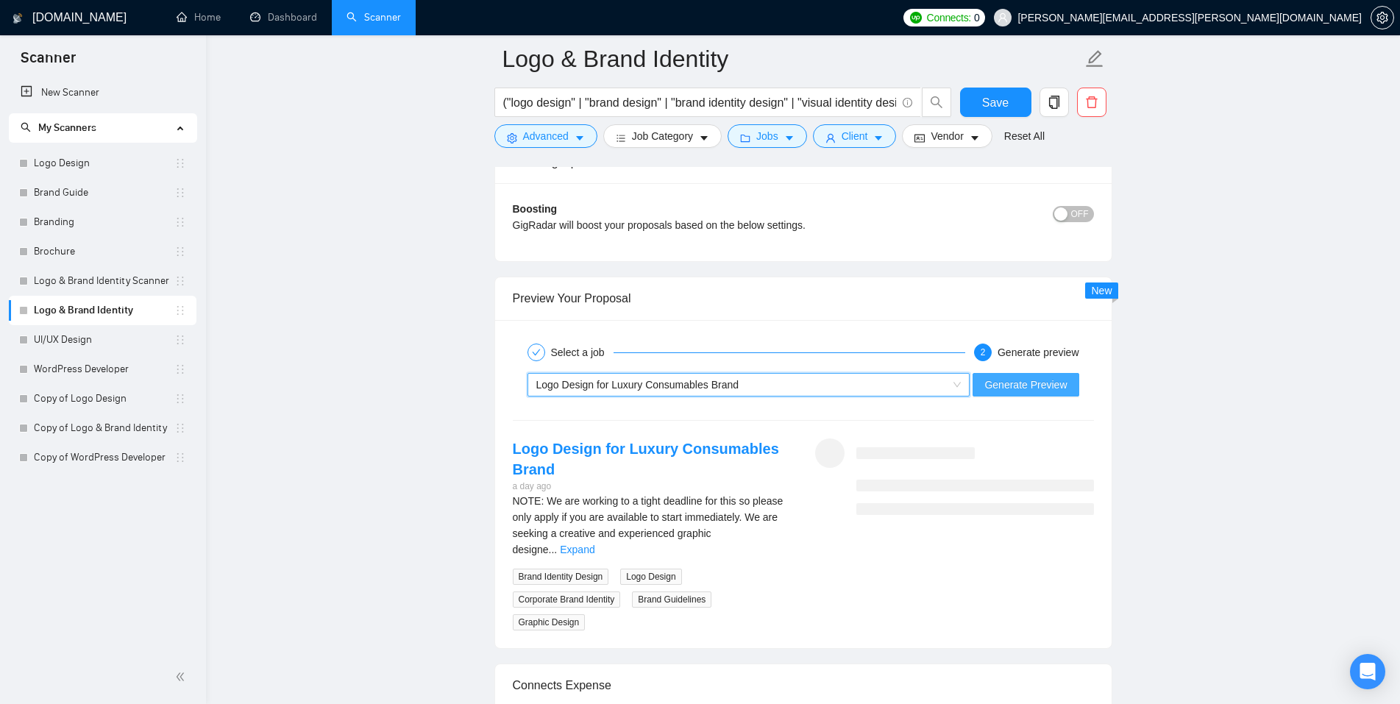
click at [1052, 384] on span "Generate Preview" at bounding box center [1025, 385] width 82 height 16
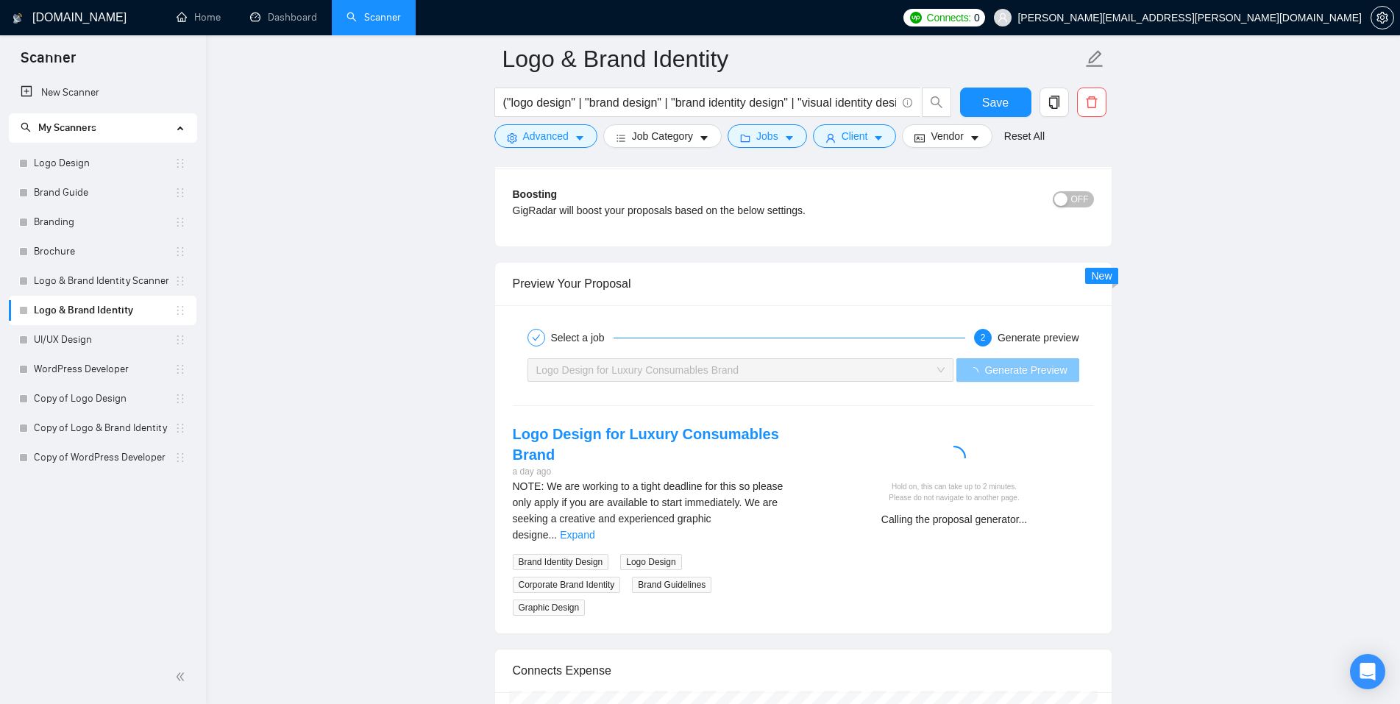
scroll to position [3982, 0]
drag, startPoint x: 1060, startPoint y: 101, endPoint x: 1229, endPoint y: 88, distance: 169.0
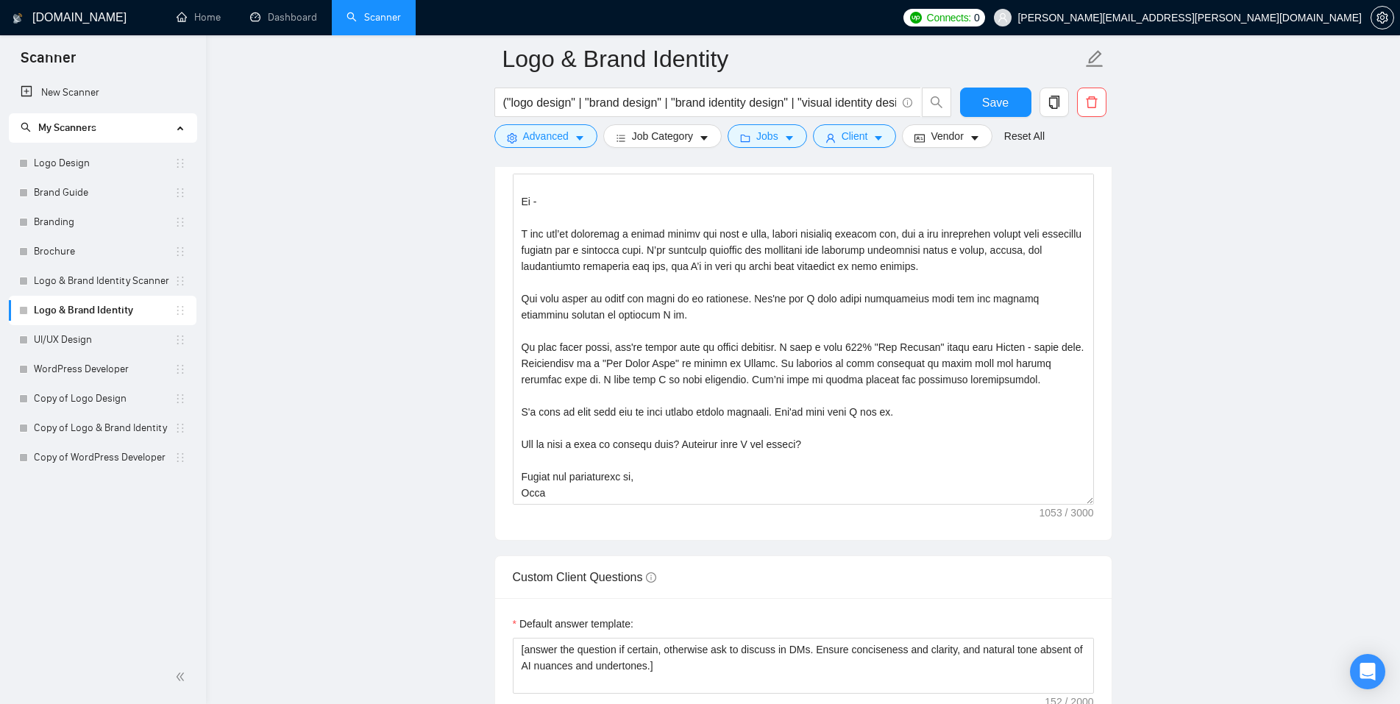
scroll to position [1986, 0]
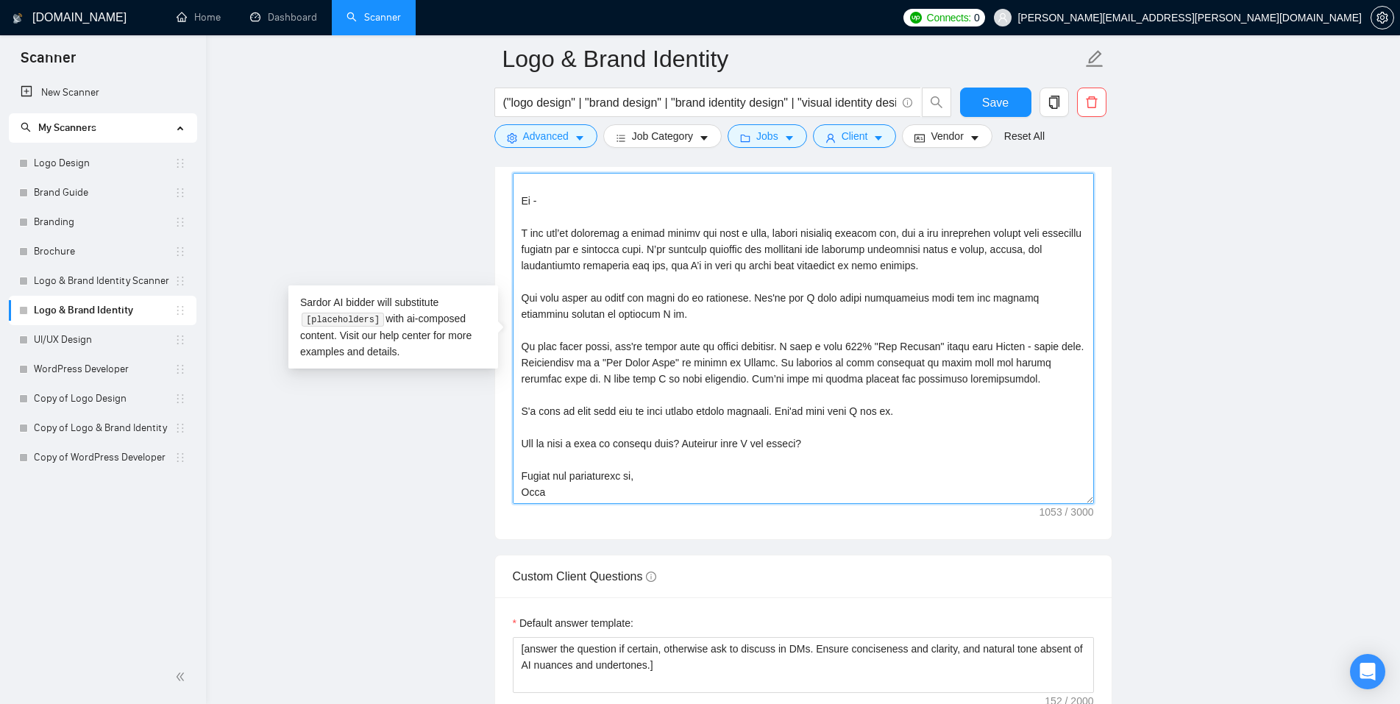
click at [722, 402] on textarea "Cover letter template:" at bounding box center [803, 338] width 581 height 331
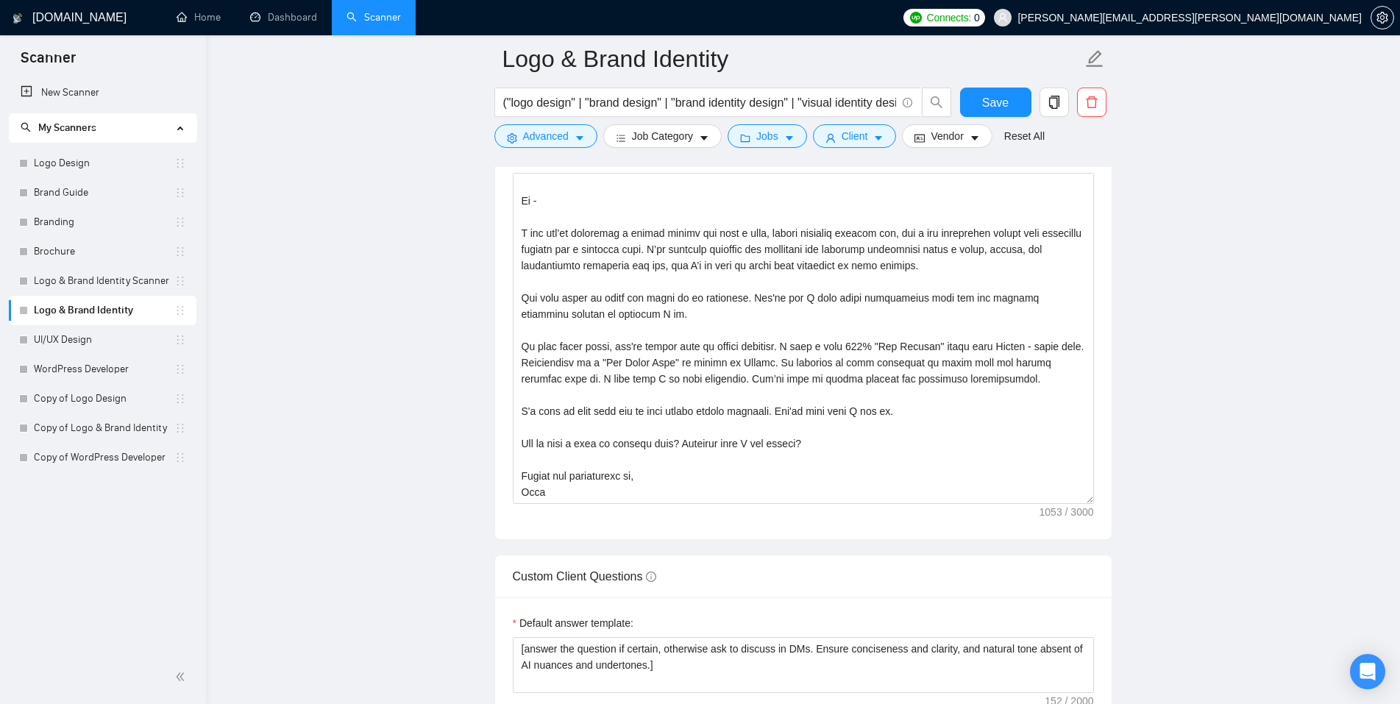
click at [706, 301] on textarea "Cover letter template:" at bounding box center [803, 338] width 581 height 331
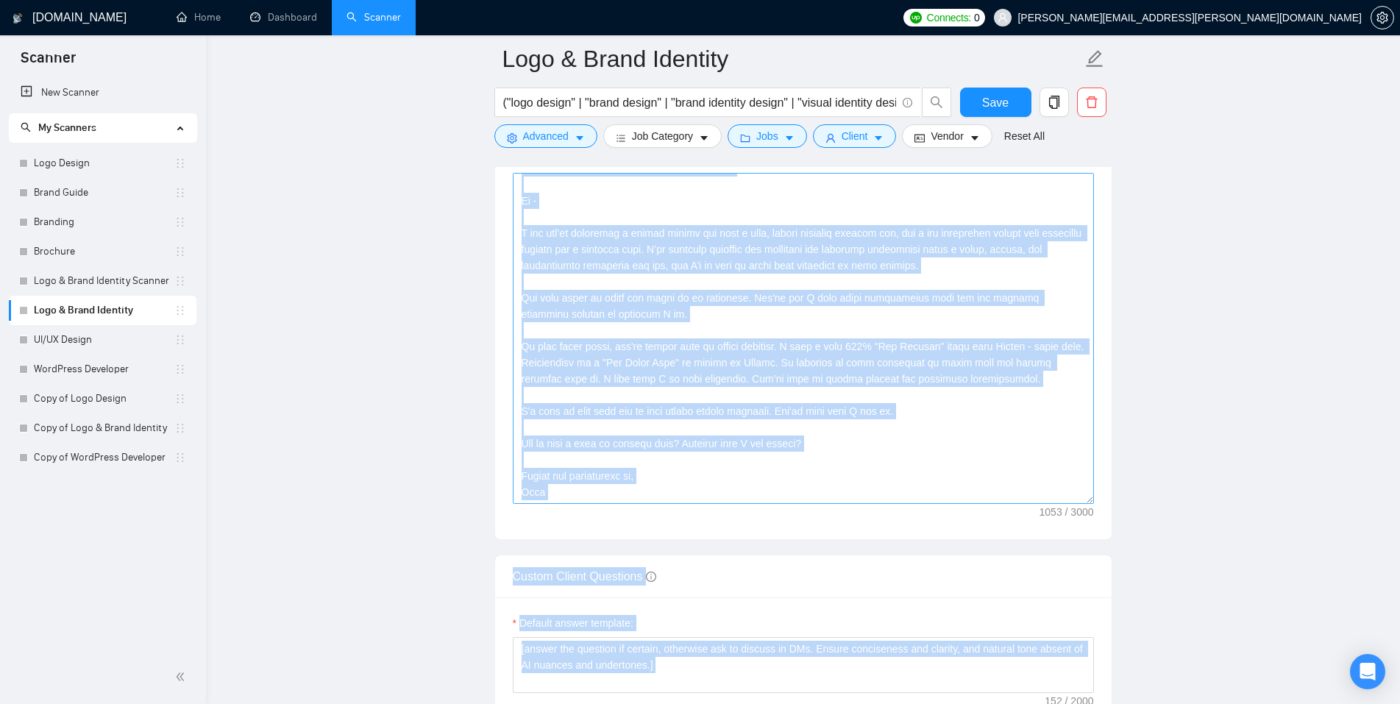
drag, startPoint x: 410, startPoint y: 354, endPoint x: 530, endPoint y: 324, distance: 123.4
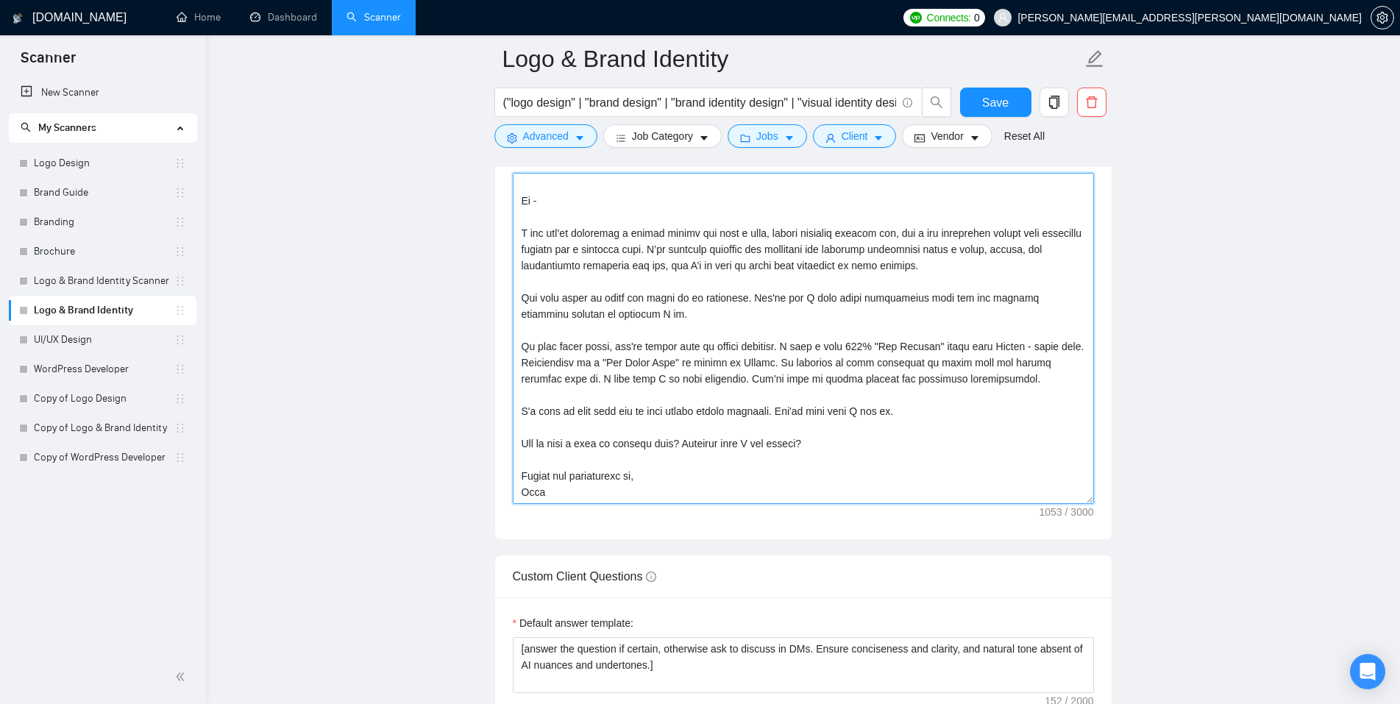
click at [530, 324] on textarea "Cover letter template:" at bounding box center [803, 338] width 581 height 331
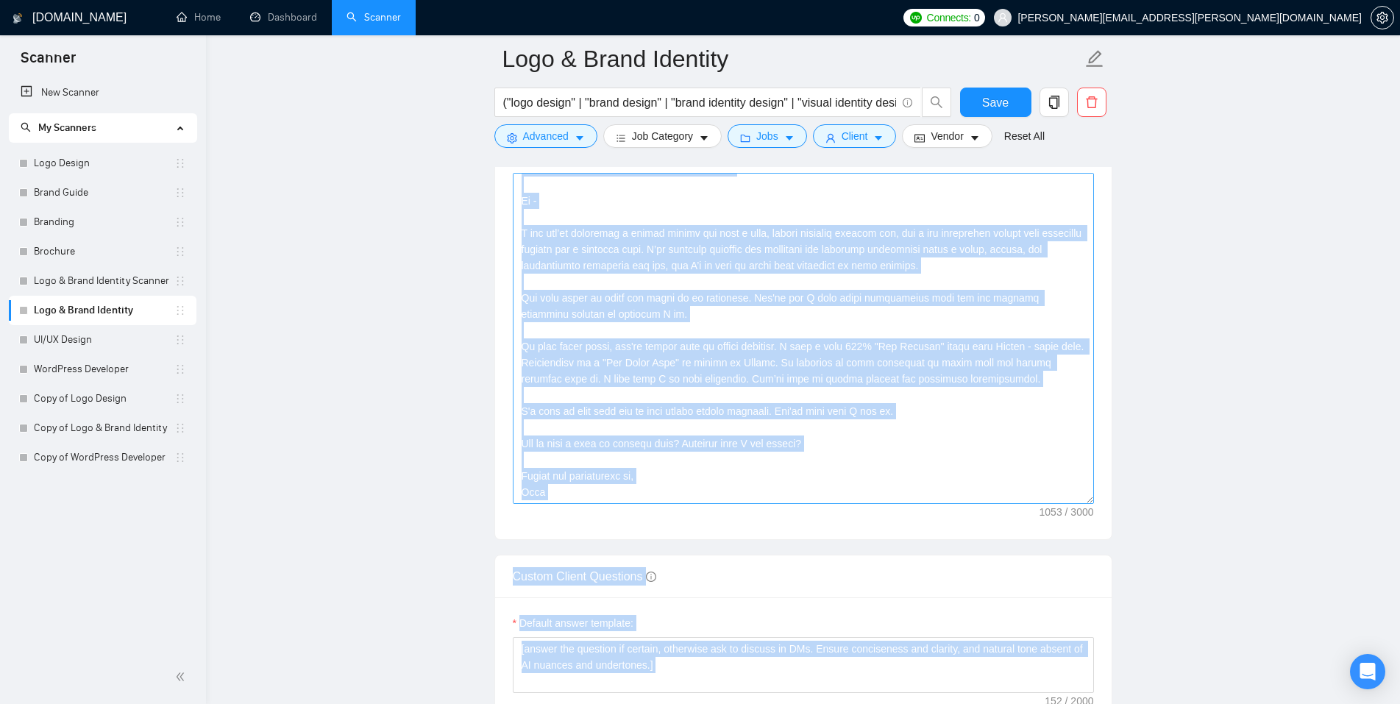
drag, startPoint x: 402, startPoint y: 353, endPoint x: 554, endPoint y: 352, distance: 151.5
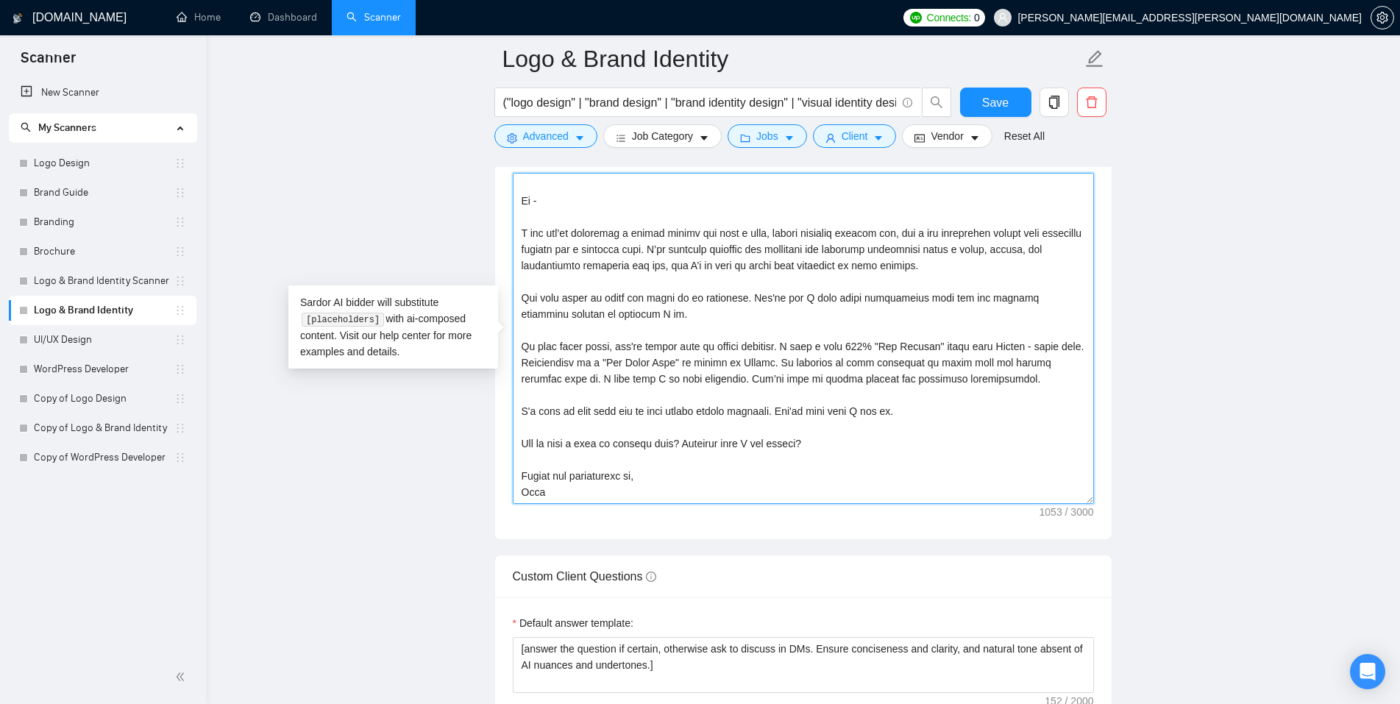
click at [554, 352] on textarea "Cover letter template:" at bounding box center [803, 338] width 581 height 331
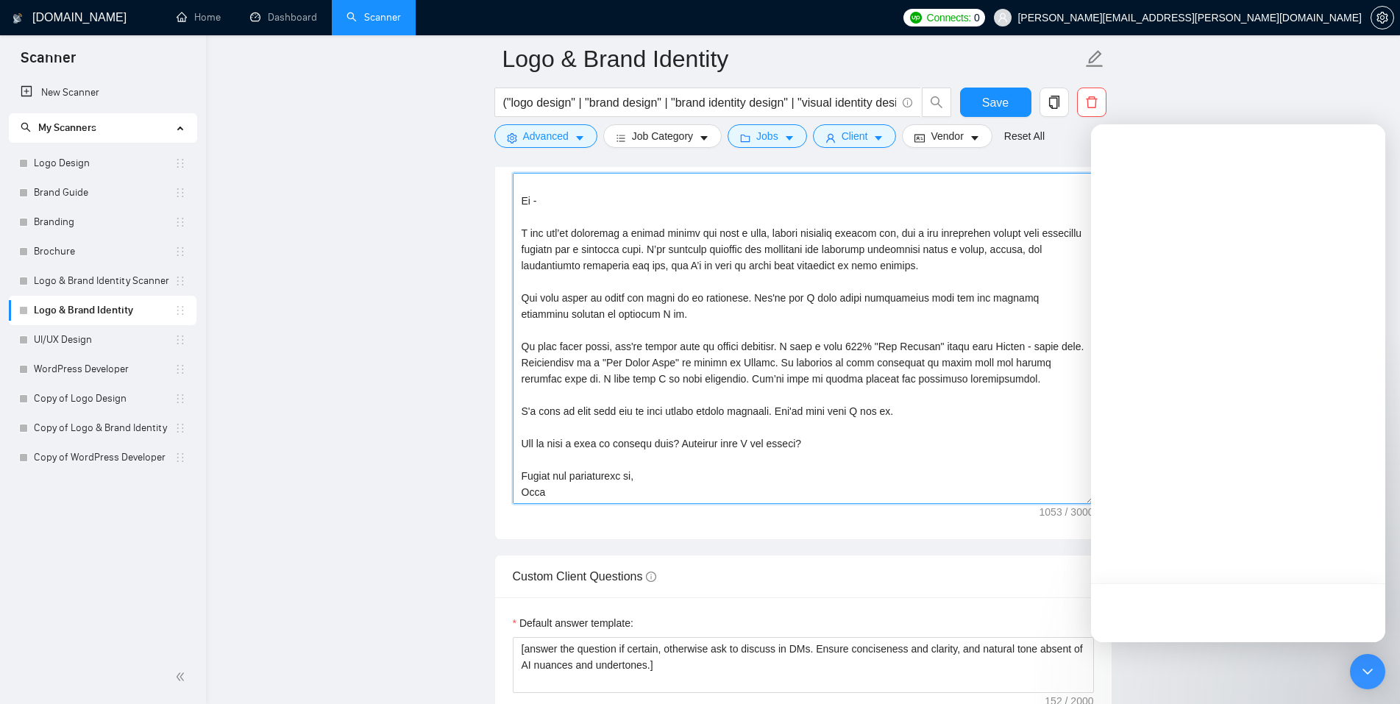
drag, startPoint x: 418, startPoint y: 336, endPoint x: 552, endPoint y: 368, distance: 137.5
click at [552, 368] on textarea "Cover letter template:" at bounding box center [803, 338] width 581 height 331
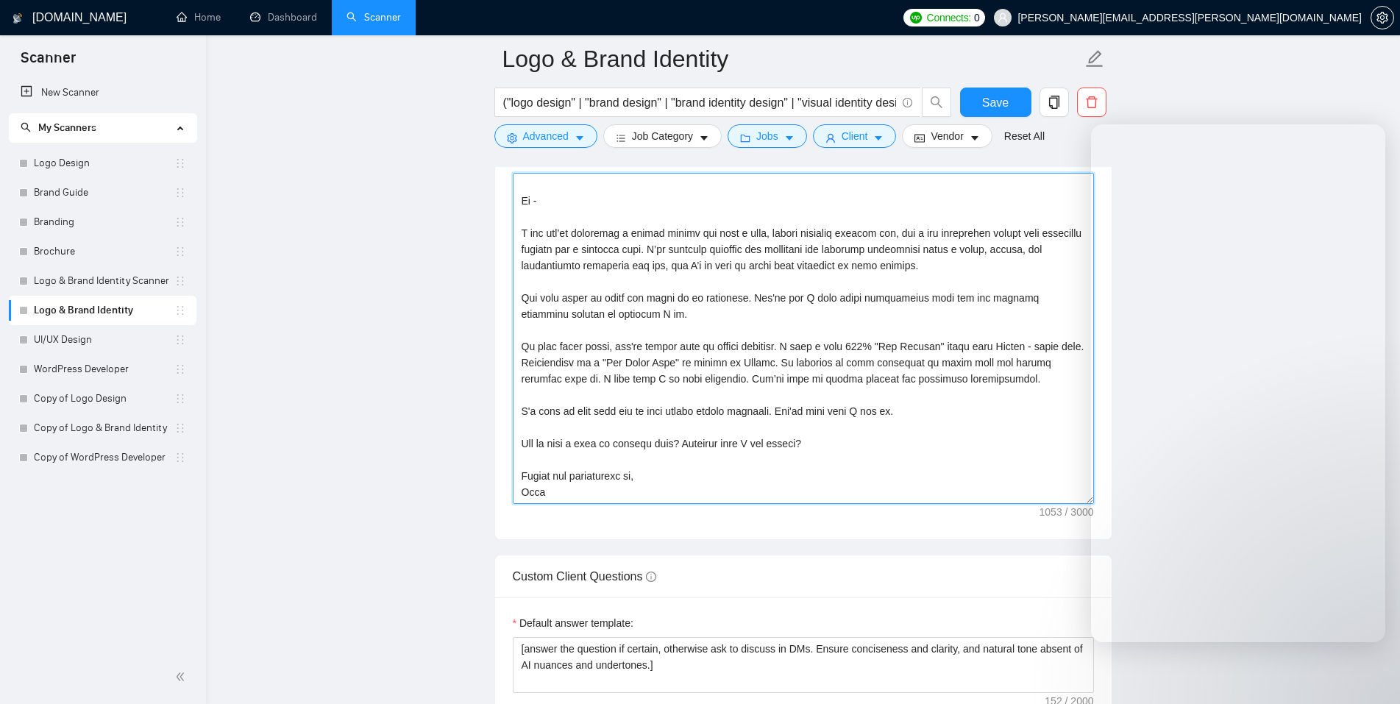
drag, startPoint x: 463, startPoint y: 335, endPoint x: 546, endPoint y: 365, distance: 87.7
click at [546, 365] on textarea "Cover letter template:" at bounding box center [803, 338] width 581 height 331
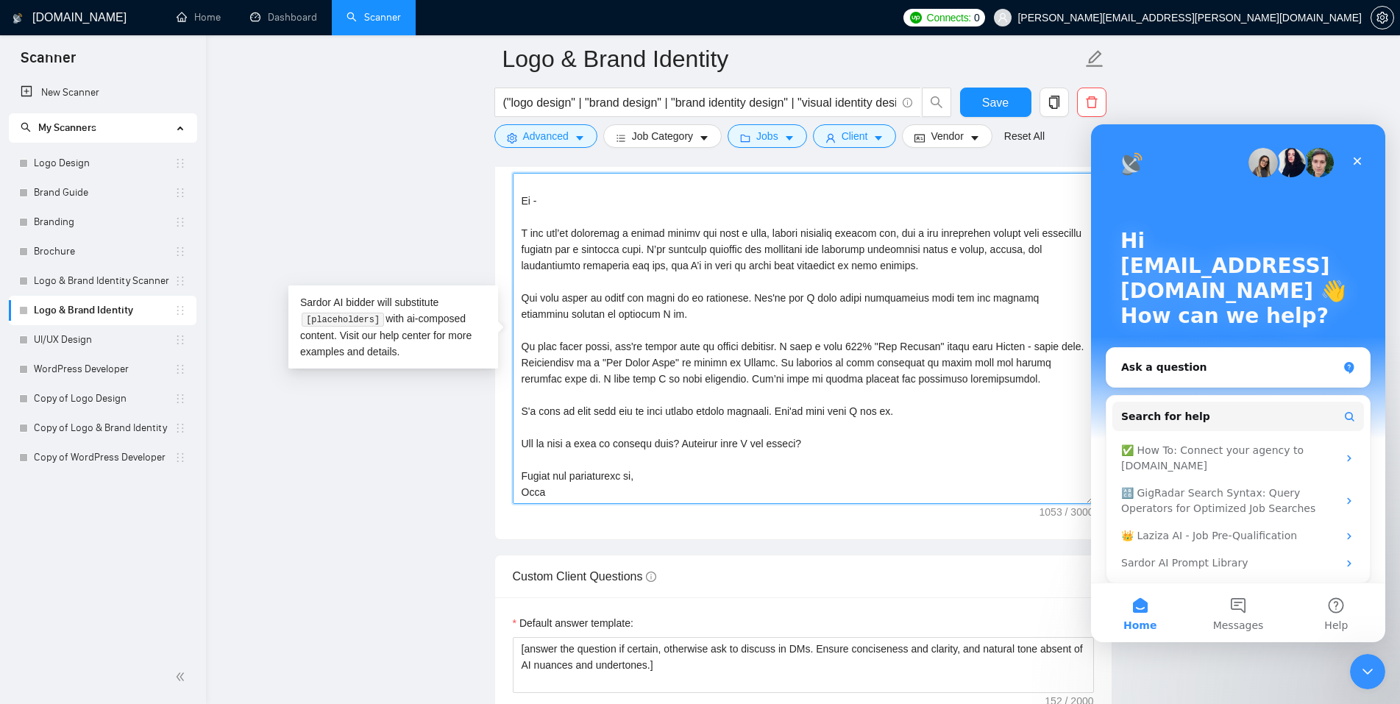
scroll to position [0, 0]
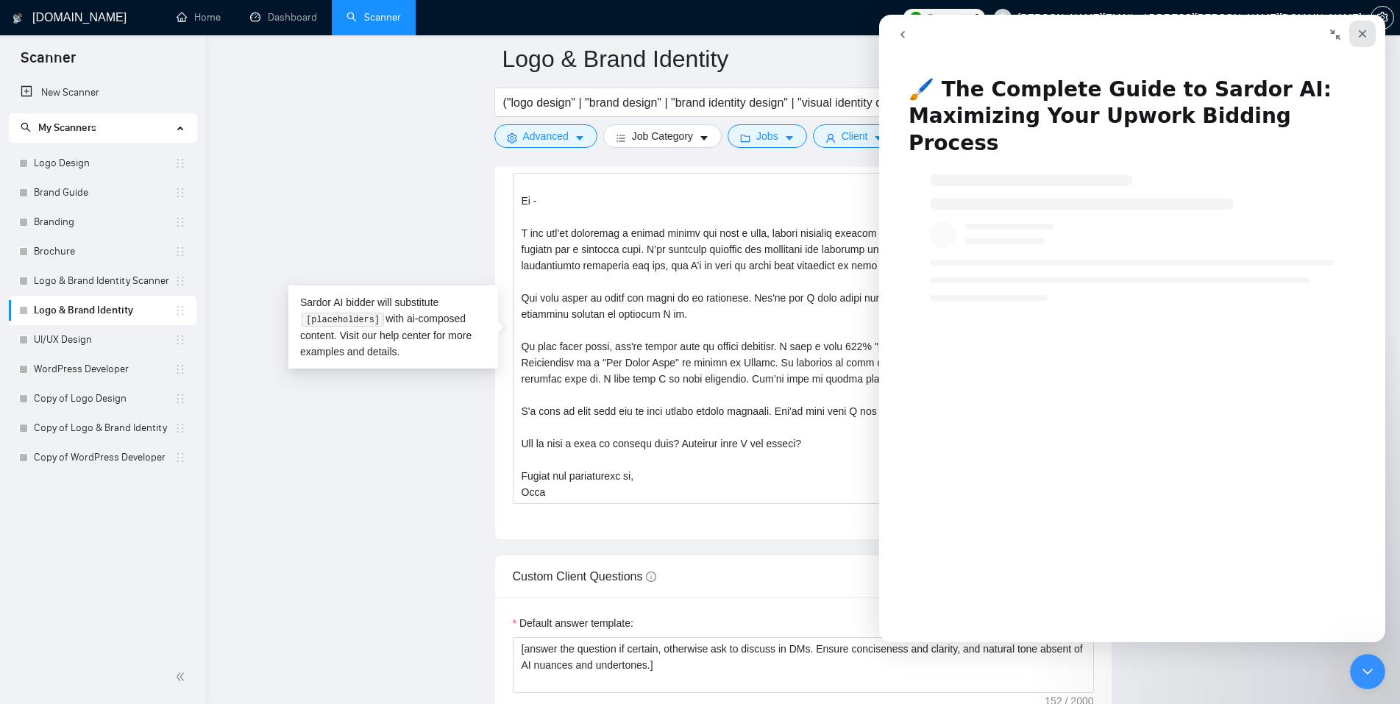
click at [1361, 35] on icon "Close" at bounding box center [1362, 34] width 8 height 8
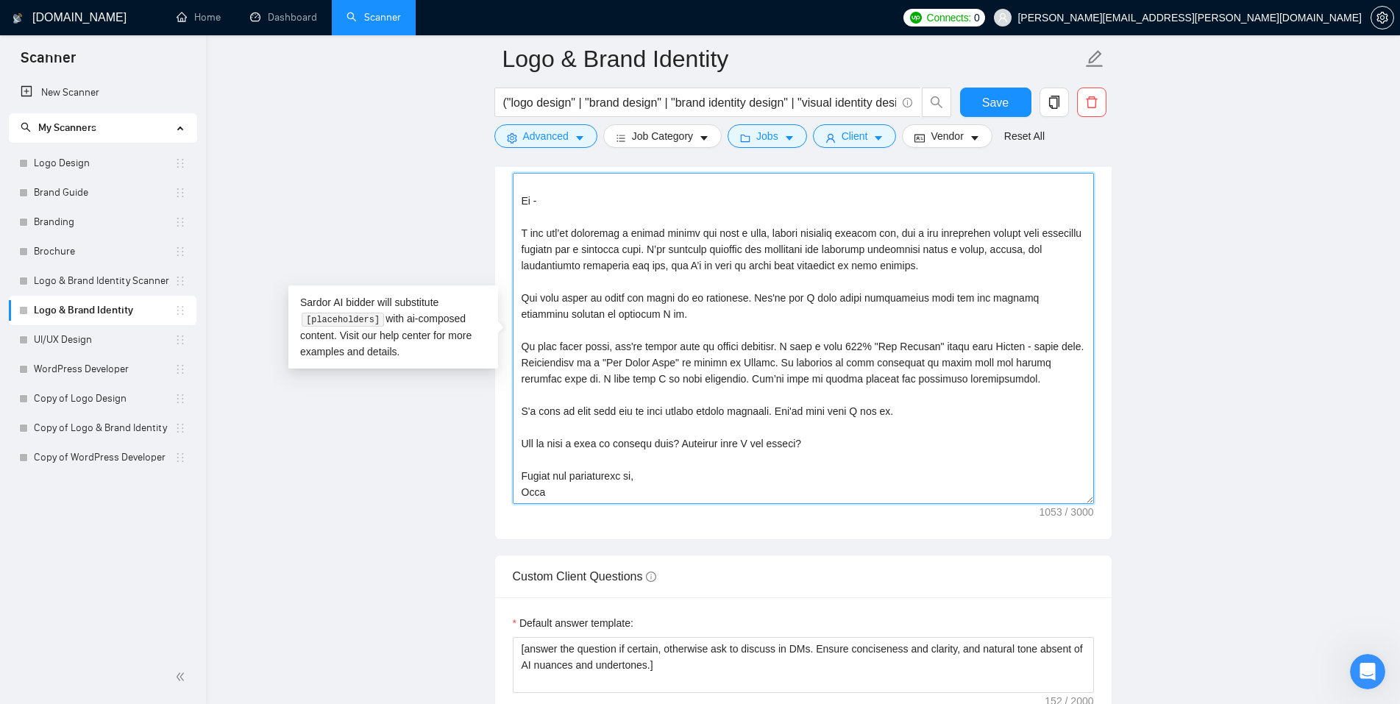
click at [602, 346] on textarea "Cover letter template:" at bounding box center [803, 338] width 581 height 331
drag, startPoint x: 521, startPoint y: 231, endPoint x: 1001, endPoint y: 260, distance: 480.4
click at [1001, 260] on textarea "Cover letter template:" at bounding box center [803, 338] width 581 height 331
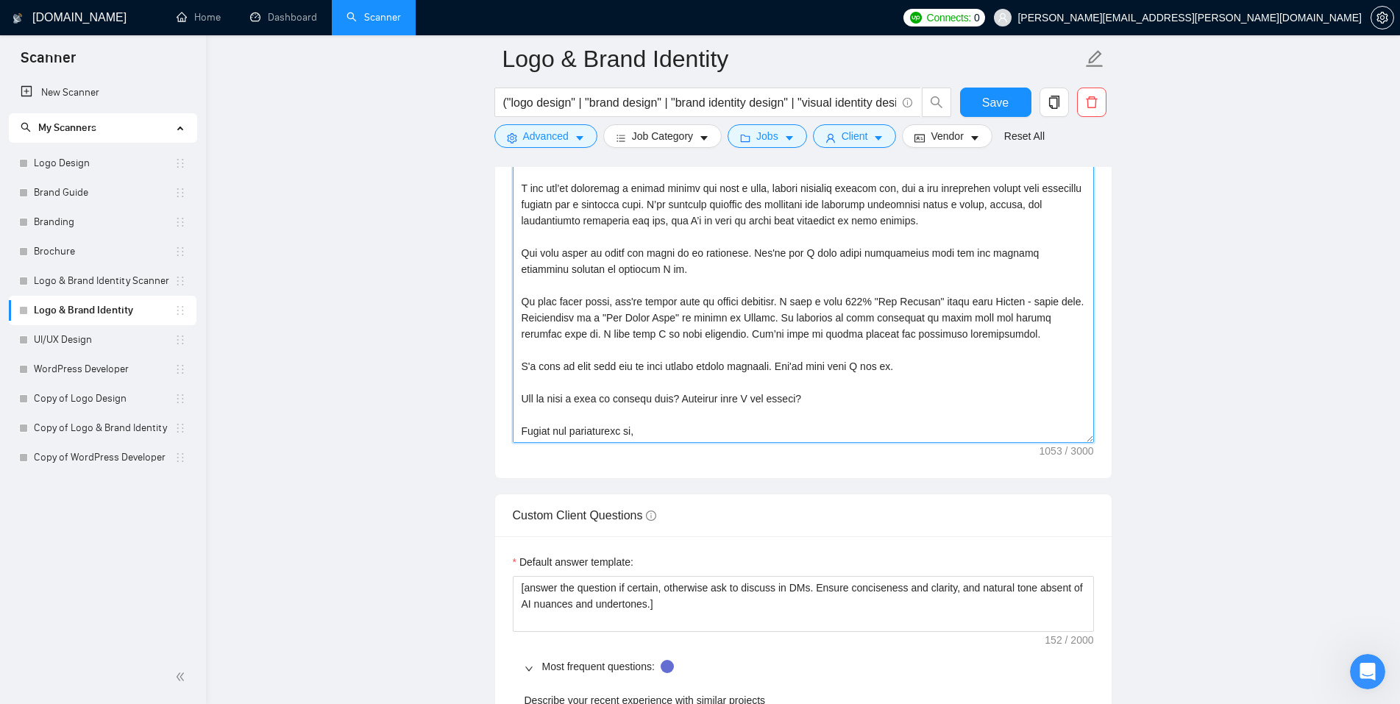
click at [852, 380] on textarea "Cover letter template:" at bounding box center [803, 277] width 581 height 331
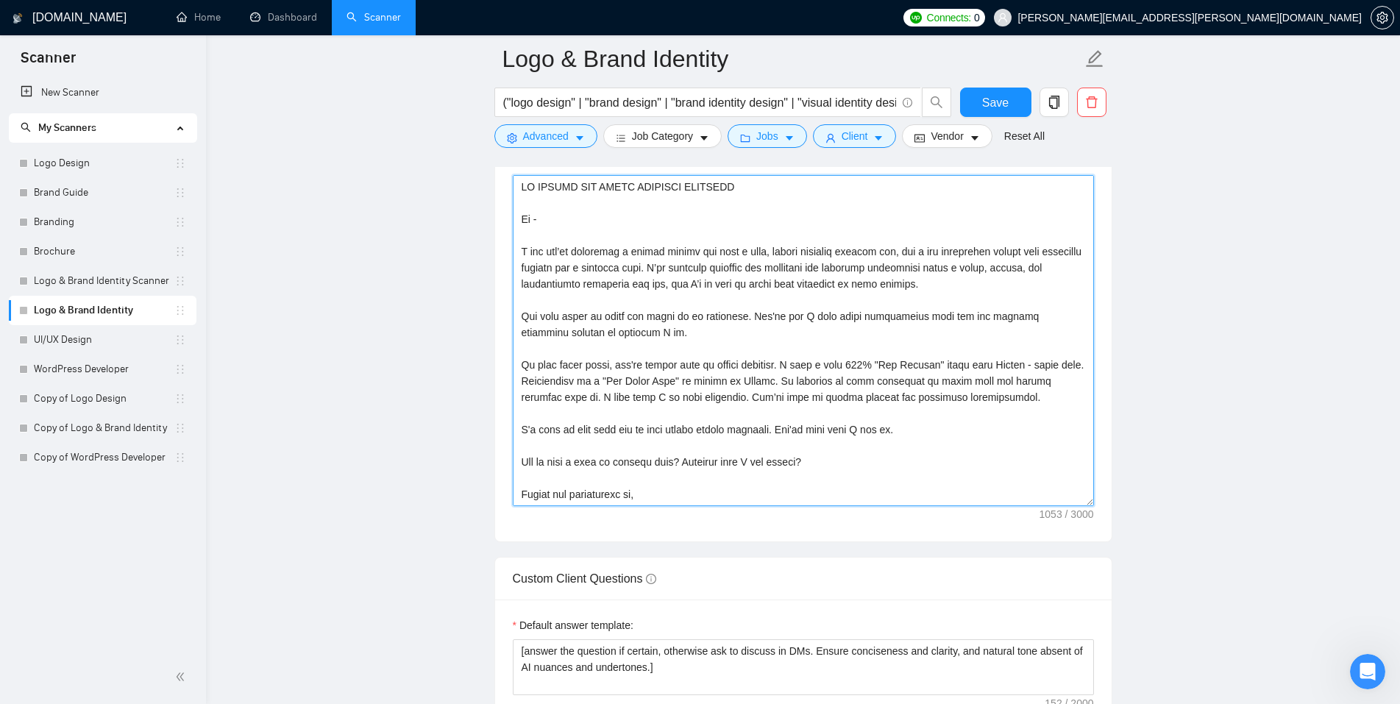
scroll to position [1983, 0]
drag, startPoint x: 988, startPoint y: 285, endPoint x: 511, endPoint y: 252, distance: 478.4
click at [511, 252] on div "Cover letter template:" at bounding box center [803, 340] width 616 height 406
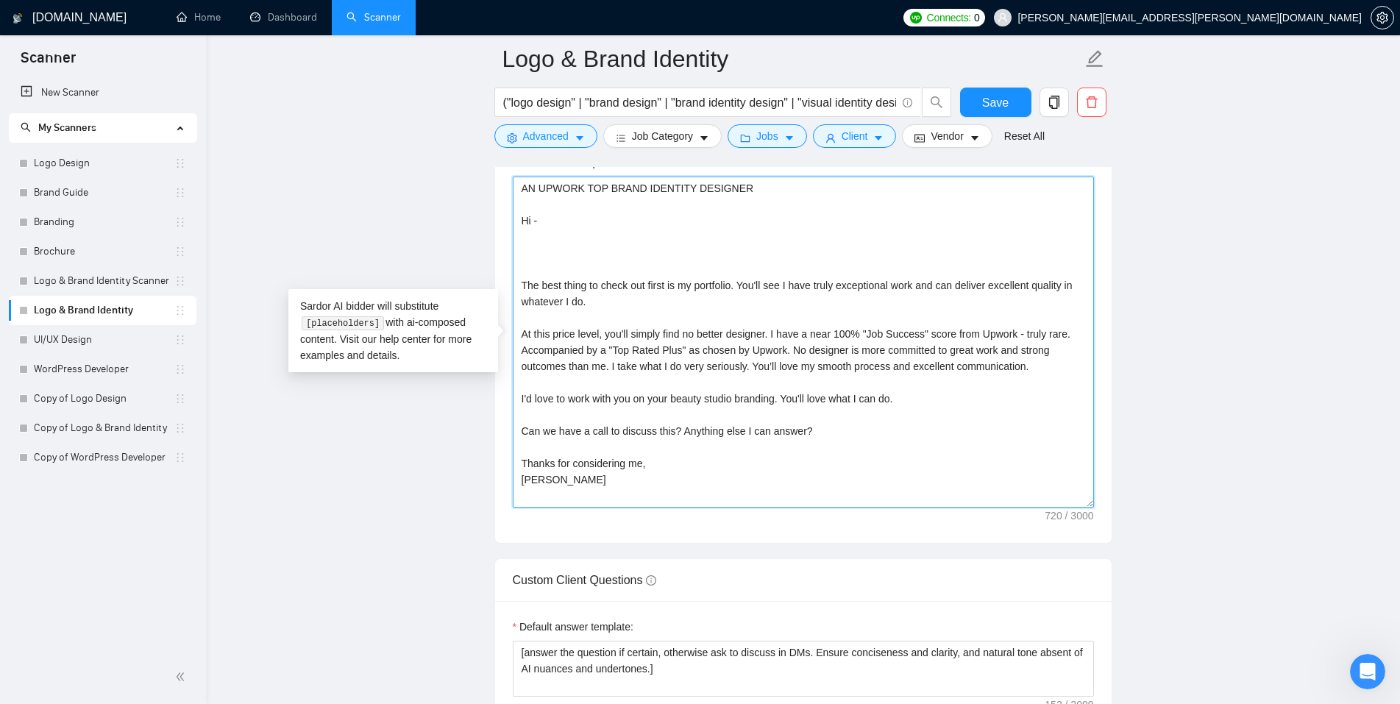
paste textarea "From what you’ve shared, this project calls for [deliverables] that feel [style…"
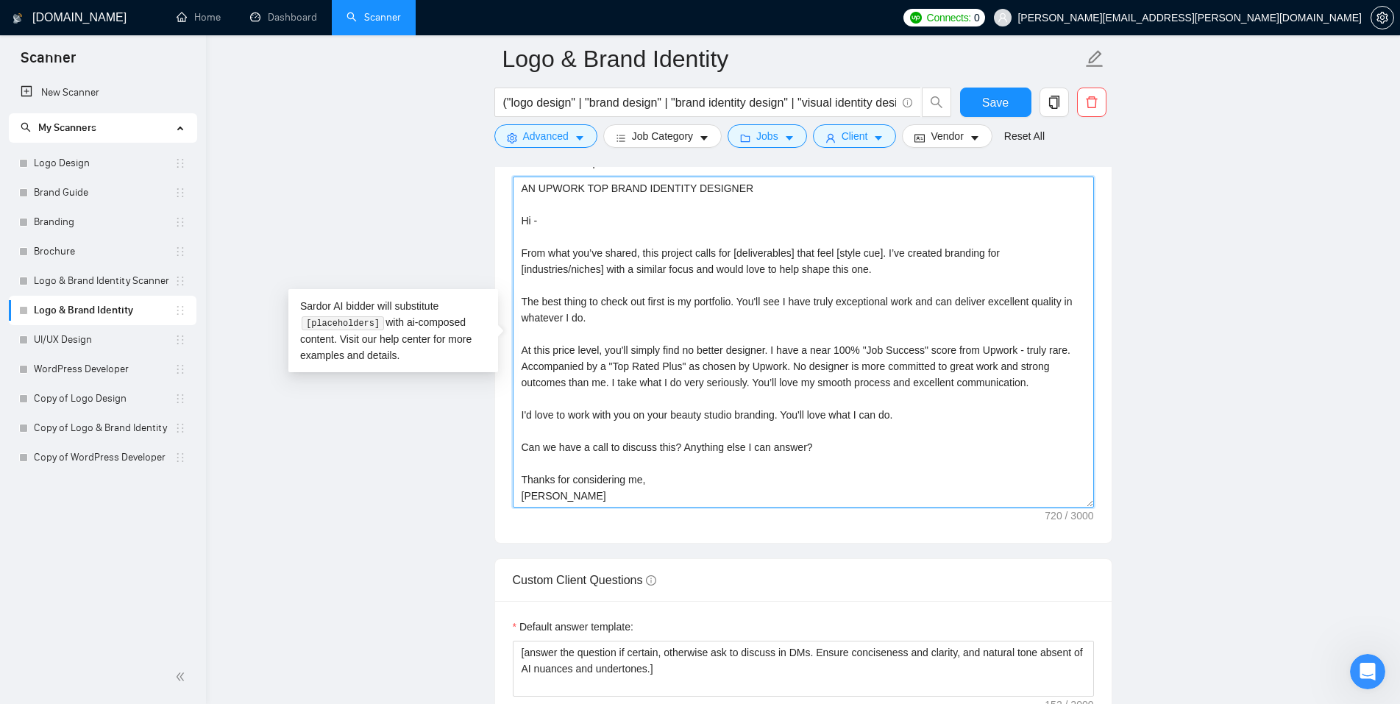
paste textarea "From what you’ve shared, this project calls for [deliverables] that feel [style…"
click at [630, 320] on textarea "AN UPWORK TOP BRAND IDENTITY DESIGNER Hi - From what you’ve shared, this projec…" at bounding box center [803, 342] width 581 height 331
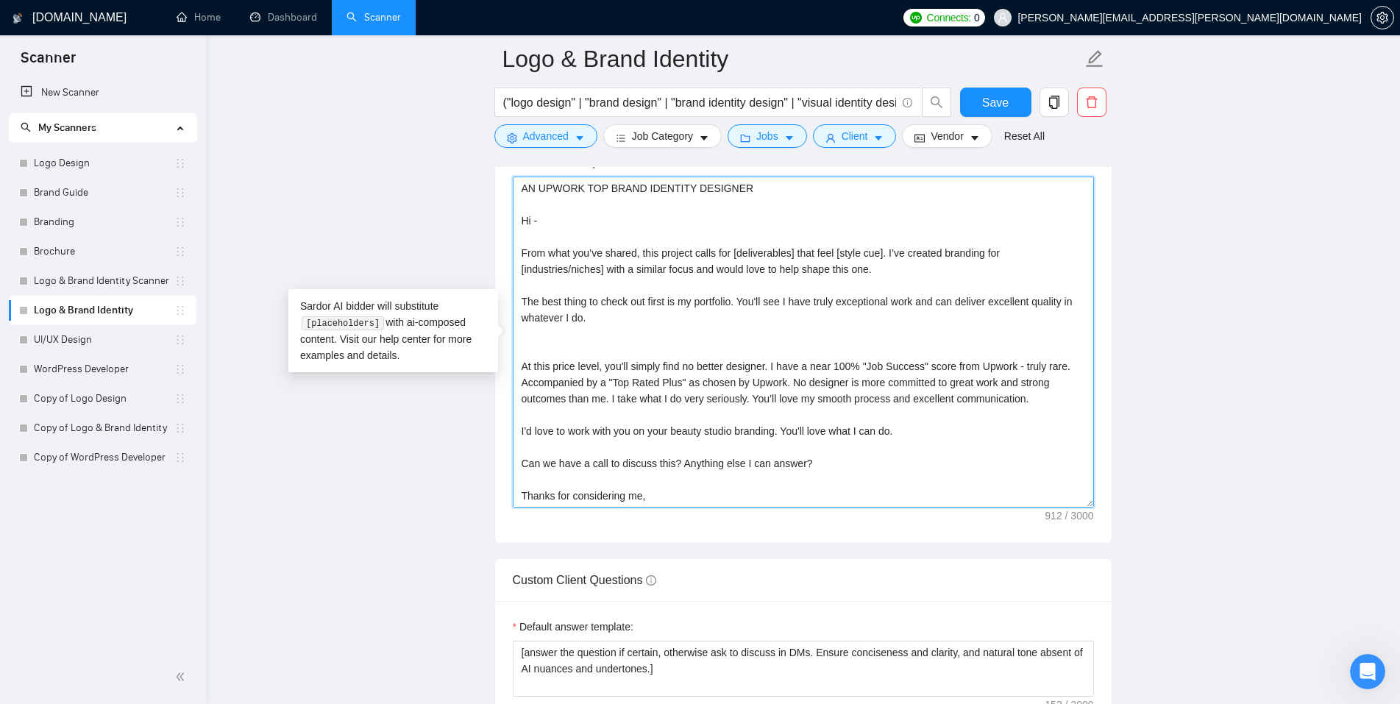
paste textarea "Master Portfolio: https://bit.ly/TH-MasterPortfolio Brand, logo, and identity d…"
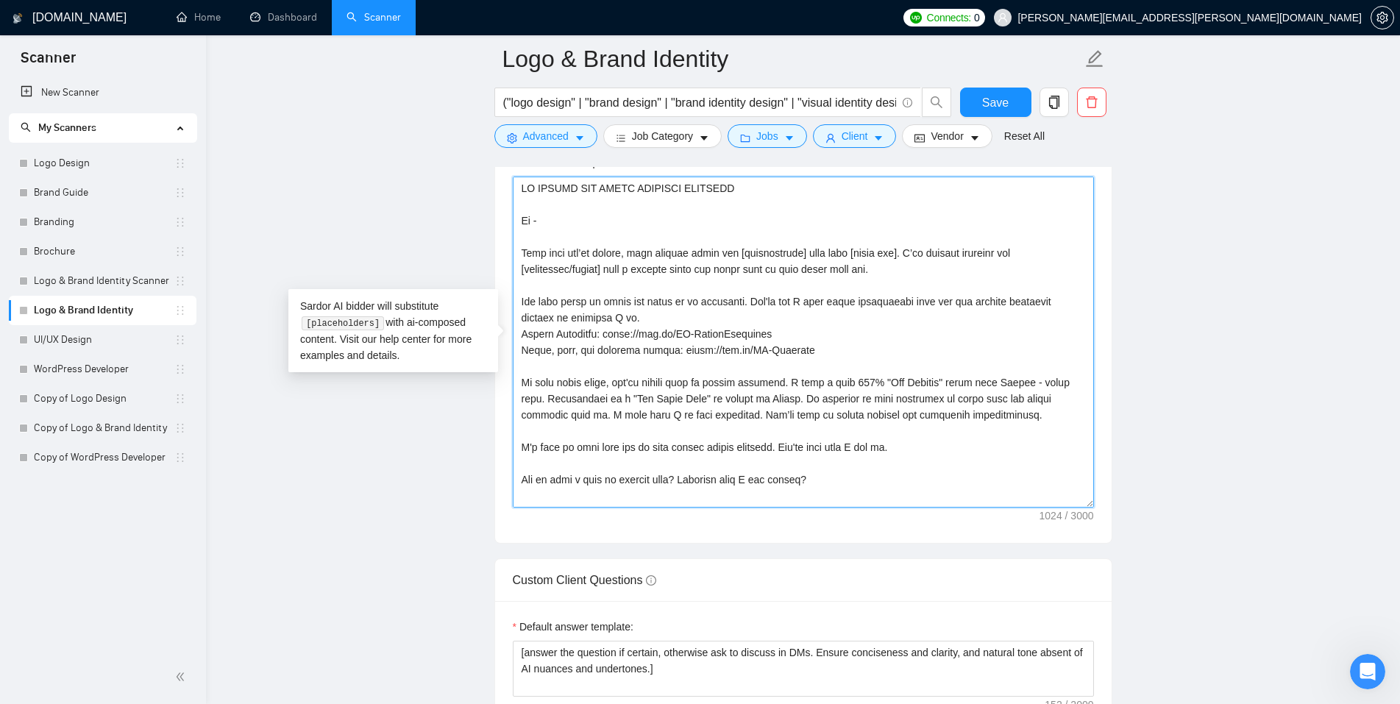
click at [610, 317] on textarea "Cover letter template:" at bounding box center [803, 342] width 581 height 331
drag, startPoint x: 606, startPoint y: 316, endPoint x: 519, endPoint y: 302, distance: 87.9
click at [519, 302] on textarea "Cover letter template:" at bounding box center [803, 342] width 581 height 331
drag, startPoint x: 810, startPoint y: 352, endPoint x: 495, endPoint y: 302, distance: 319.4
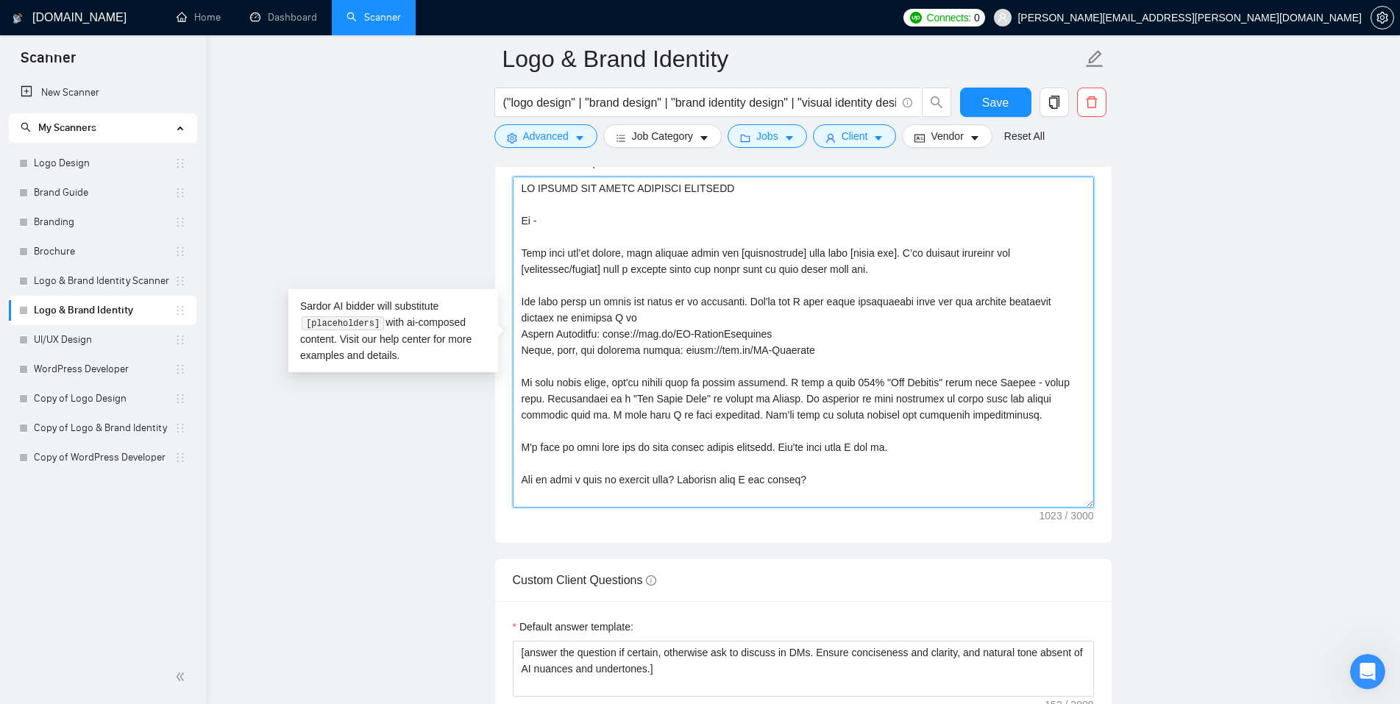
click at [712, 325] on textarea "Cover letter template:" at bounding box center [803, 342] width 581 height 331
drag, startPoint x: 593, startPoint y: 317, endPoint x: 497, endPoint y: 304, distance: 97.2
paste textarea "My portfolio is the quickest way to get a sense of the quality and consistency …"
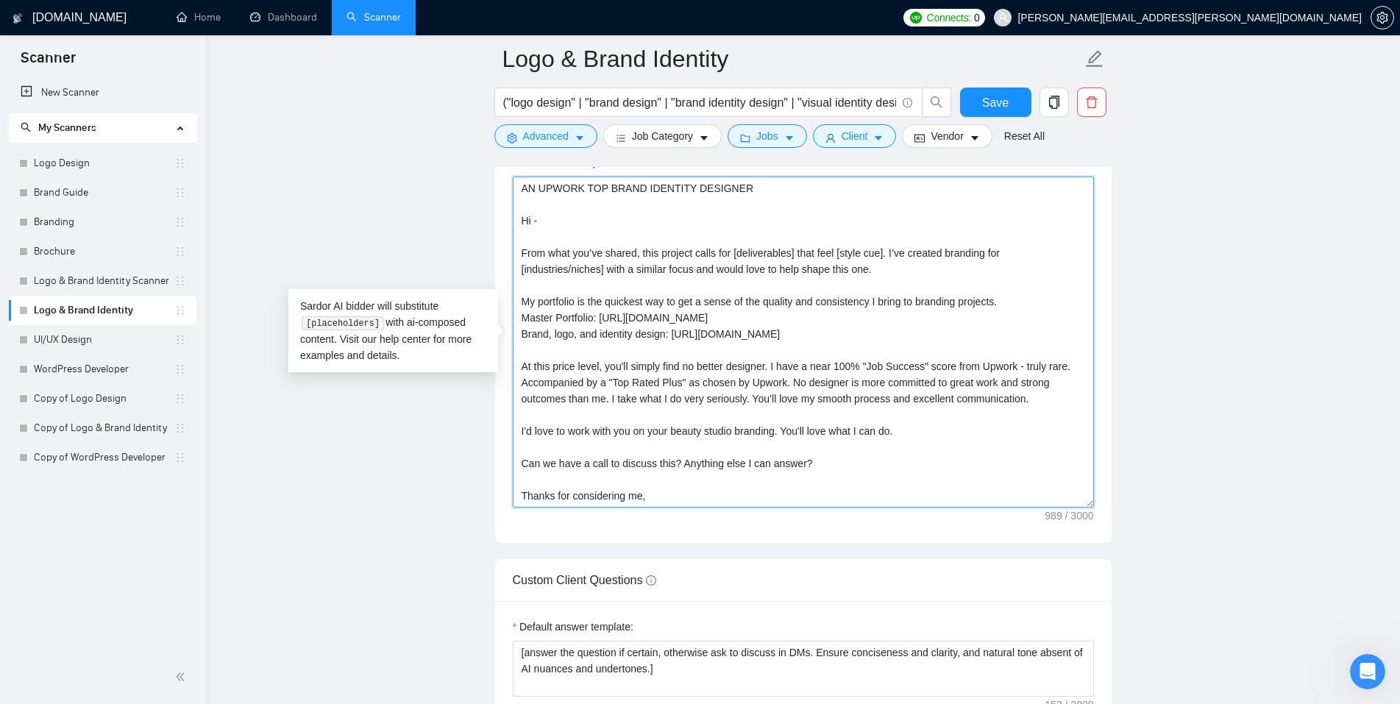
click at [686, 304] on textarea "AN UPWORK TOP BRAND IDENTITY DESIGNER Hi - From what you’ve shared, this projec…" at bounding box center [803, 342] width 581 height 331
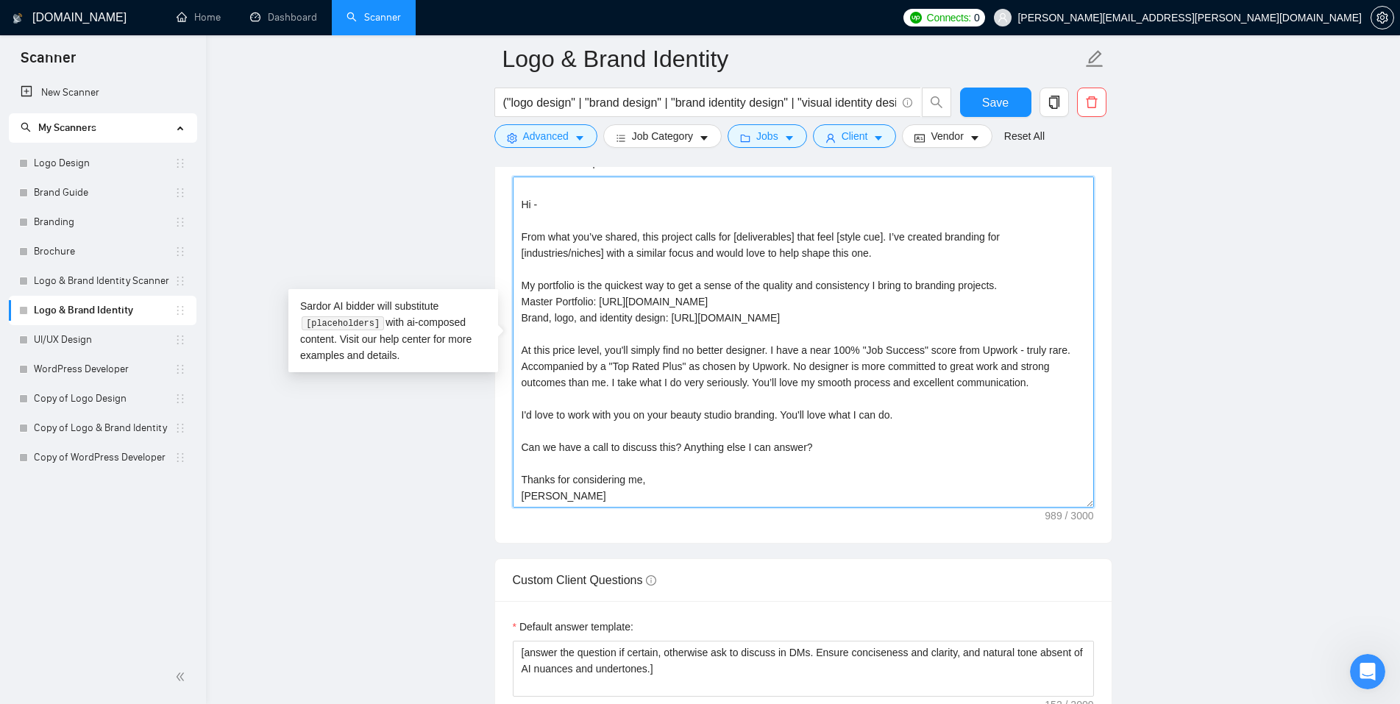
drag, startPoint x: 618, startPoint y: 496, endPoint x: 518, endPoint y: 342, distance: 183.6
click at [518, 342] on textarea "AN UPWORK TOP BRAND IDENTITY DESIGNER Hi - From what you’ve shared, this projec…" at bounding box center [803, 342] width 581 height 331
click at [557, 440] on textarea "AN UPWORK TOP BRAND IDENTITY DESIGNER Hi - From what you’ve shared, this projec…" at bounding box center [803, 342] width 581 height 331
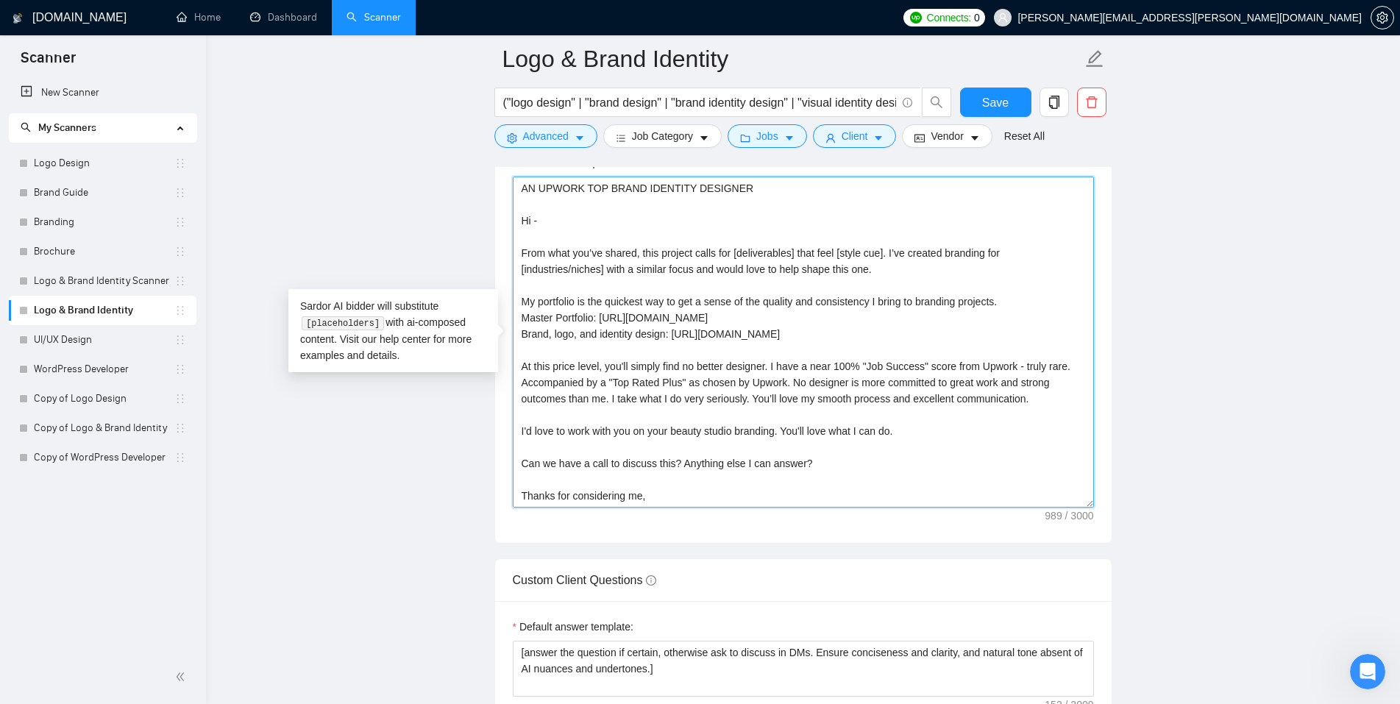
drag, startPoint x: 554, startPoint y: 494, endPoint x: 511, endPoint y: 227, distance: 270.3
click at [511, 227] on div "Cover letter template: AN UPWORK TOP BRAND IDENTITY DESIGNER Hi - From what you…" at bounding box center [803, 340] width 616 height 406
paste textarea "[Client Name] - From what you’ve shared, this project calls for [deliverables] …"
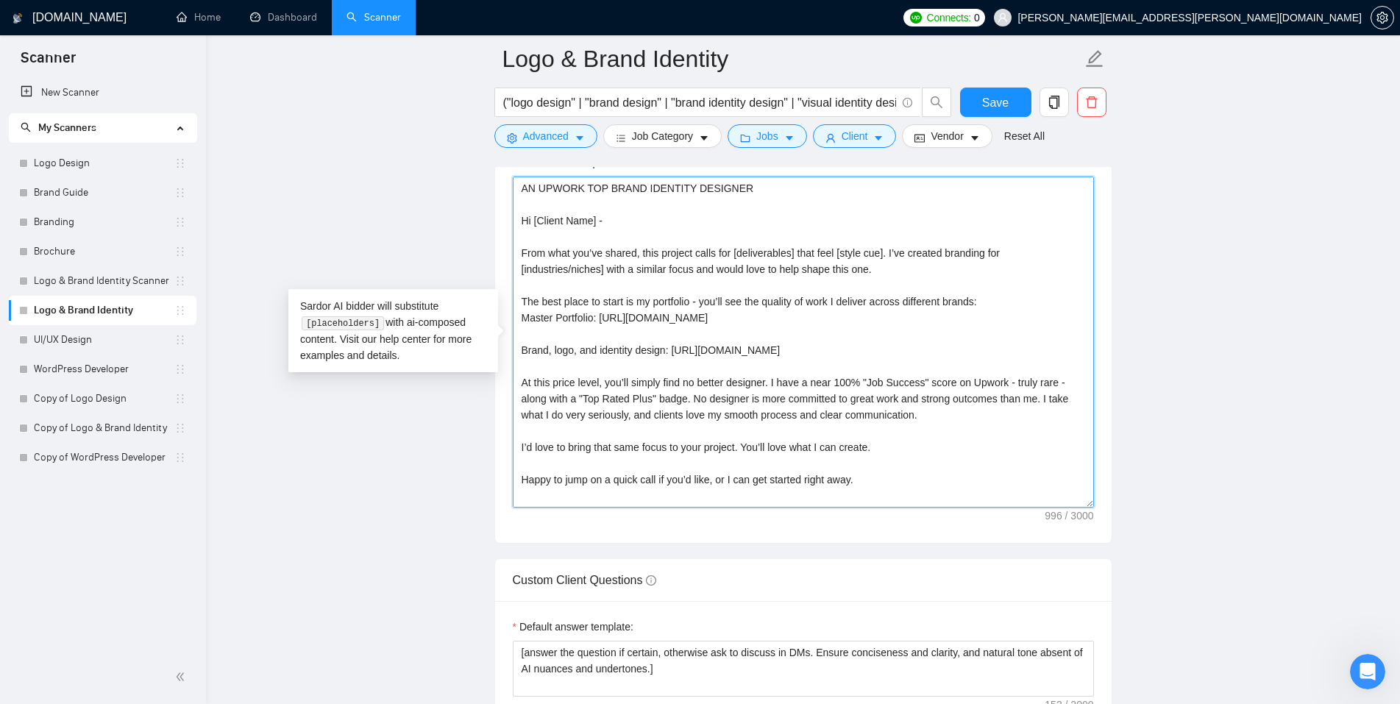
drag, startPoint x: 596, startPoint y: 218, endPoint x: 535, endPoint y: 223, distance: 61.3
click at [535, 223] on textarea "AN UPWORK TOP BRAND IDENTITY DESIGNER Hi [Client Name] - From what you’ve share…" at bounding box center [803, 342] width 581 height 331
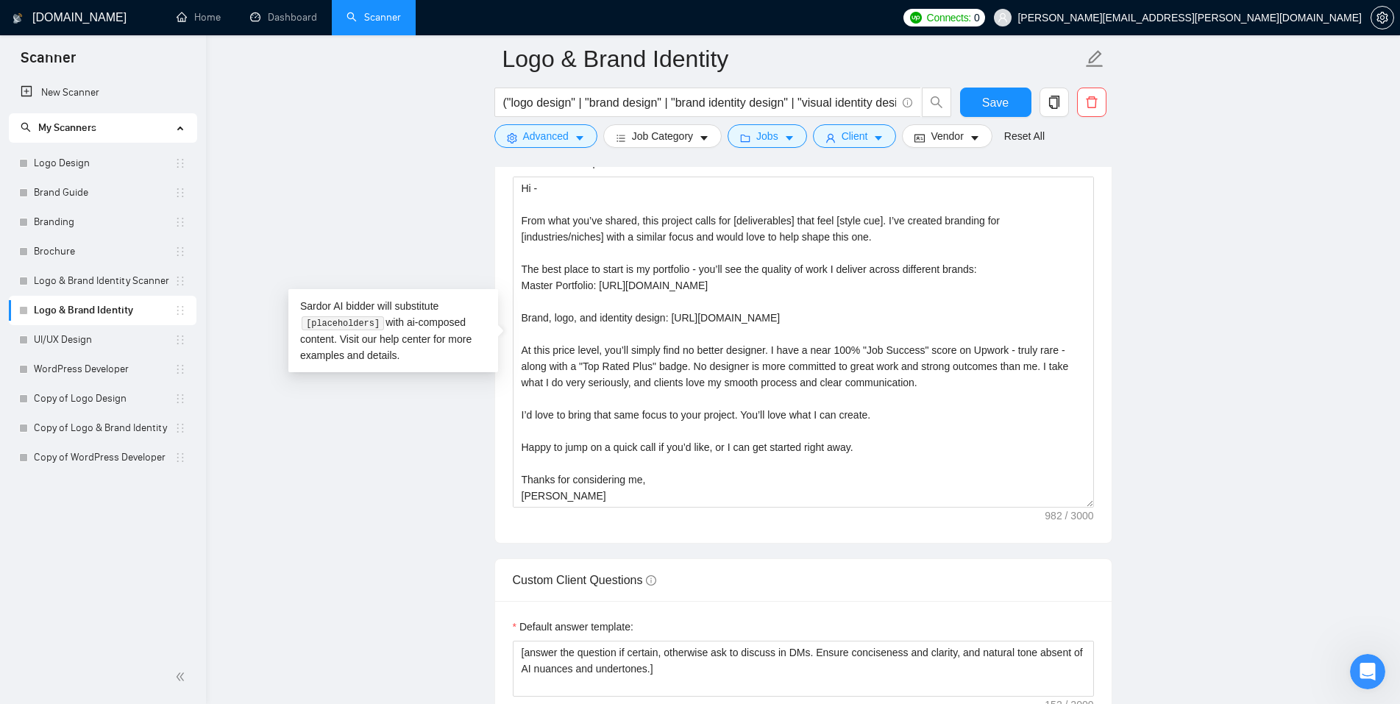
click at [506, 405] on div "Cover letter template: AN UPWORK TOP BRAND IDENTITY DESIGNER Hi - From what you…" at bounding box center [803, 340] width 616 height 406
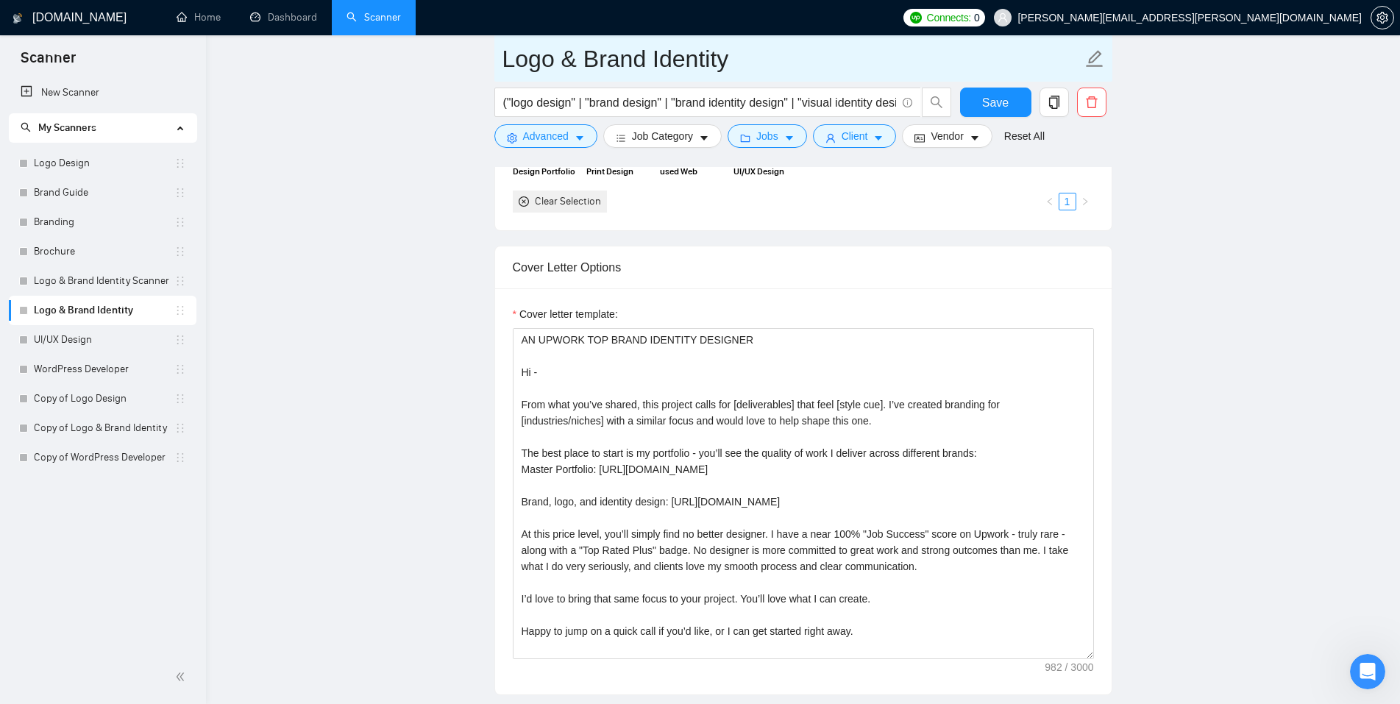
scroll to position [1826, 0]
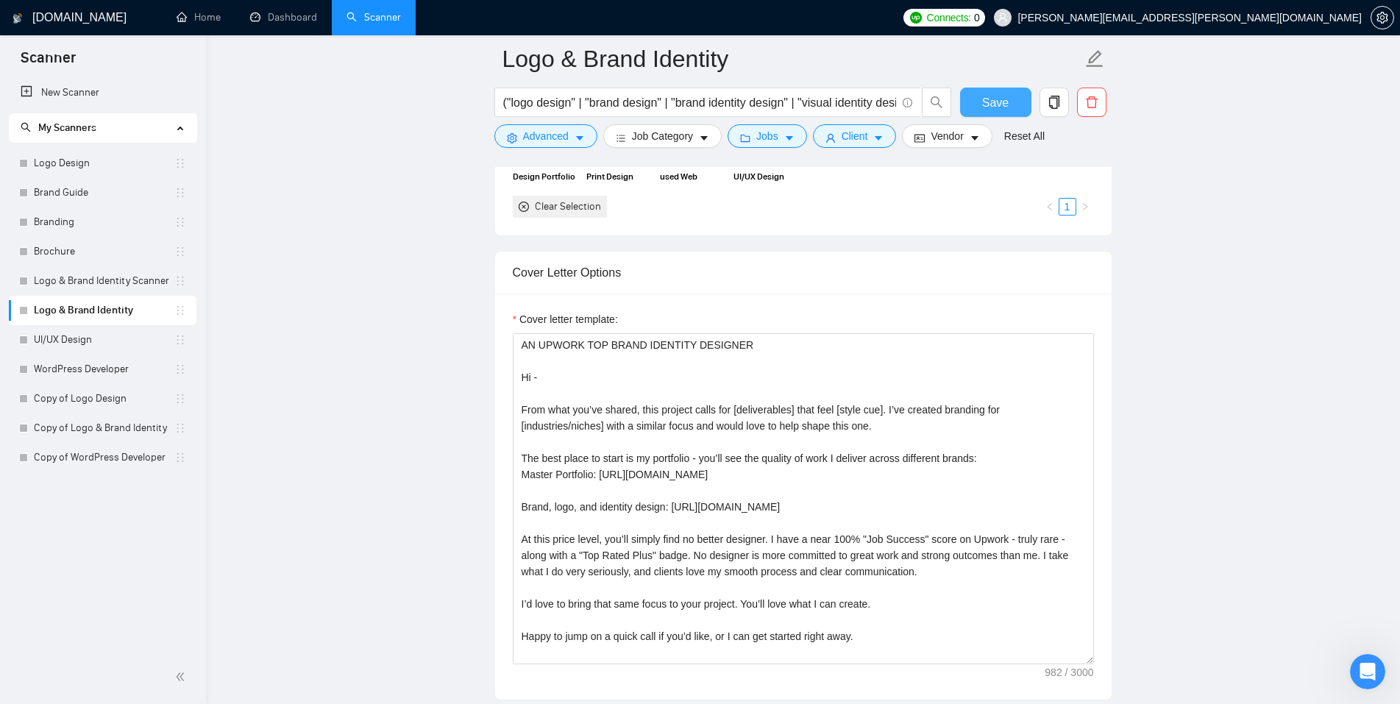
click at [1009, 107] on button "Save" at bounding box center [995, 102] width 71 height 29
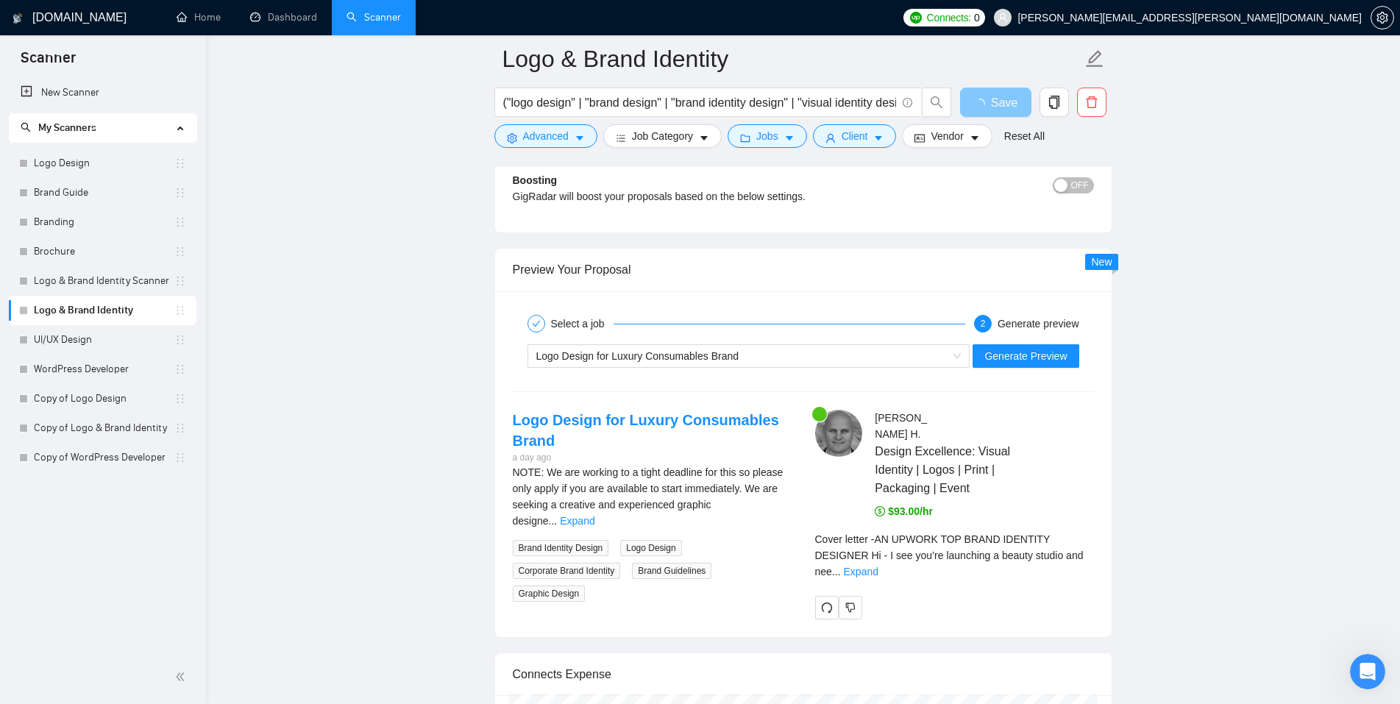
scroll to position [3037, 0]
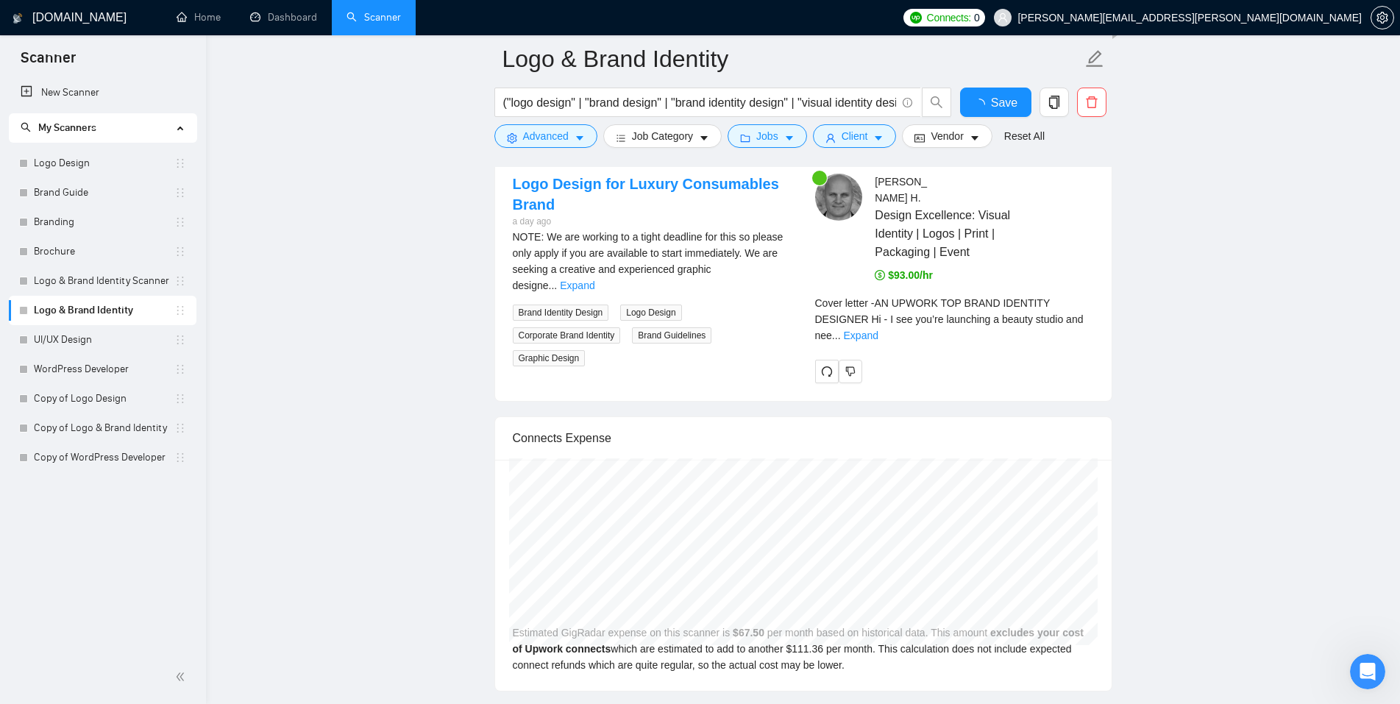
click at [1035, 351] on div "Select a job 2 Generate preview Logo Design for Luxury Consumables Brand Genera…" at bounding box center [803, 228] width 616 height 346
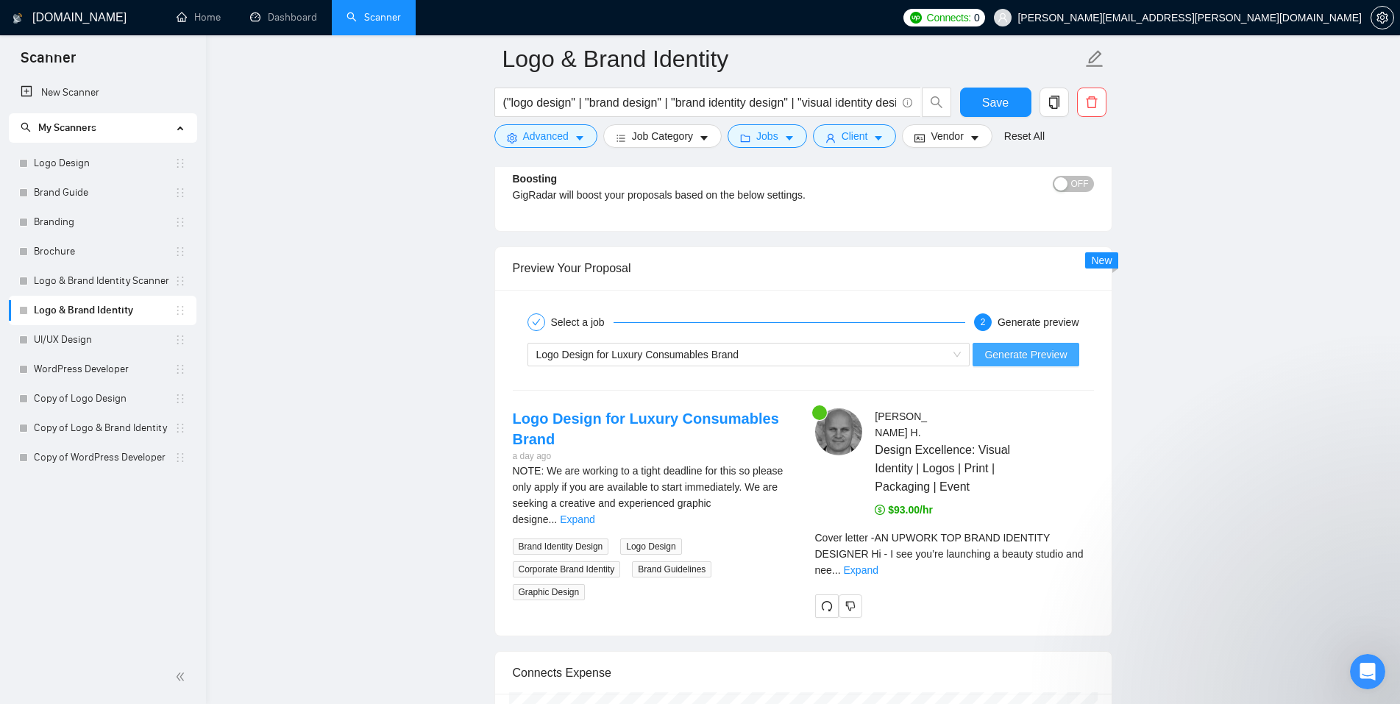
click at [1047, 358] on span "Generate Preview" at bounding box center [1025, 354] width 82 height 16
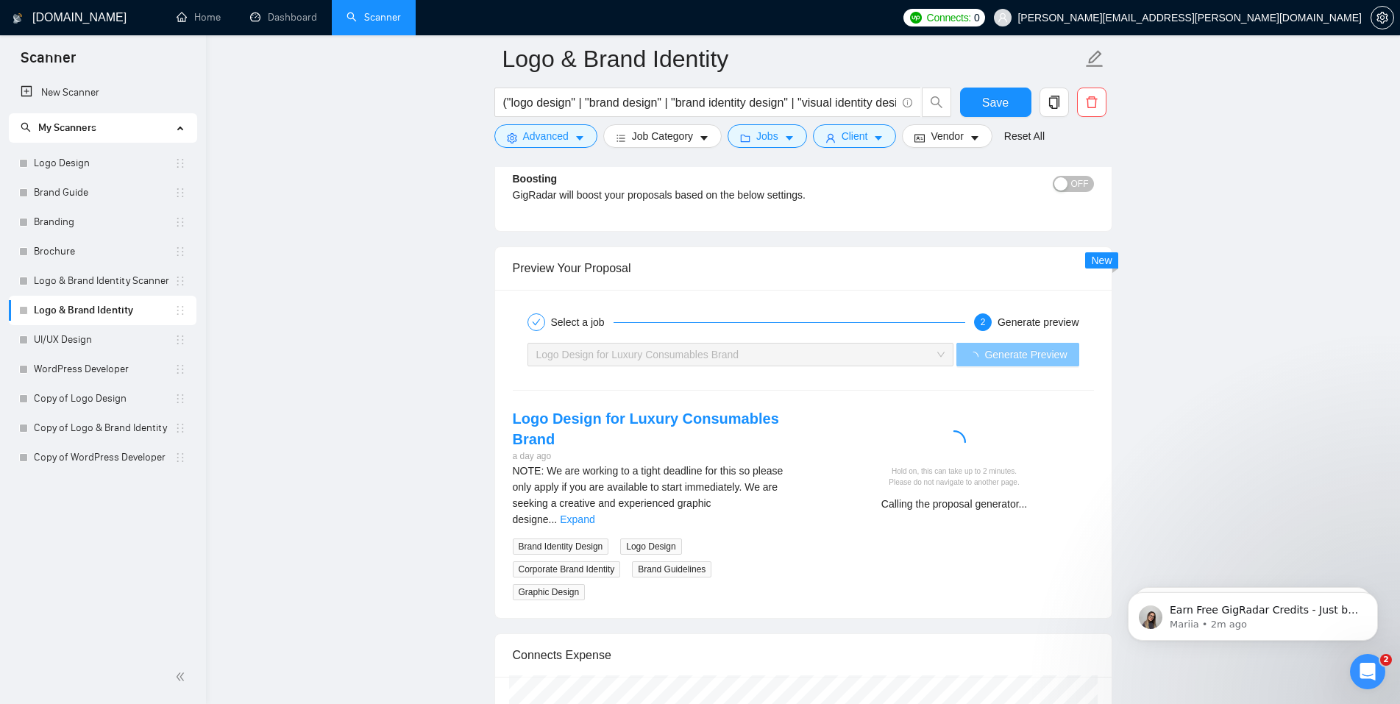
scroll to position [0, 0]
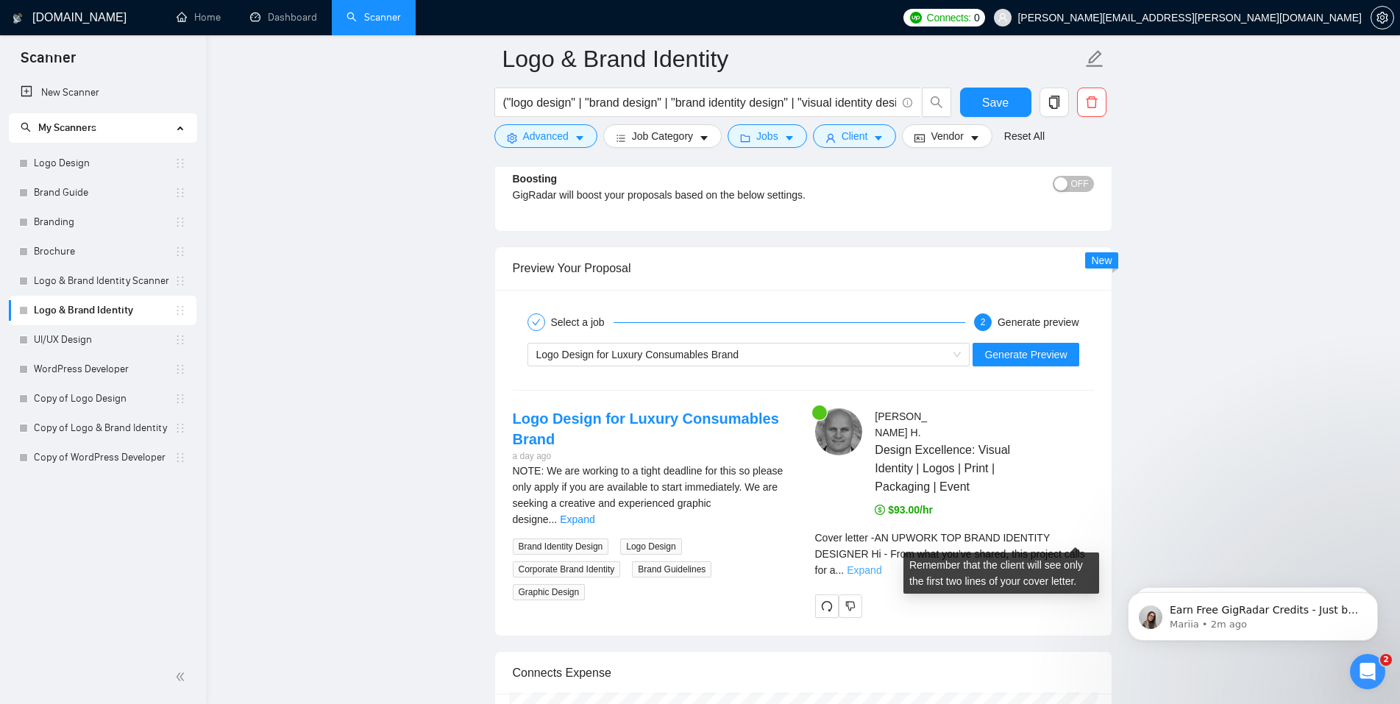
click at [881, 564] on link "Expand" at bounding box center [863, 570] width 35 height 12
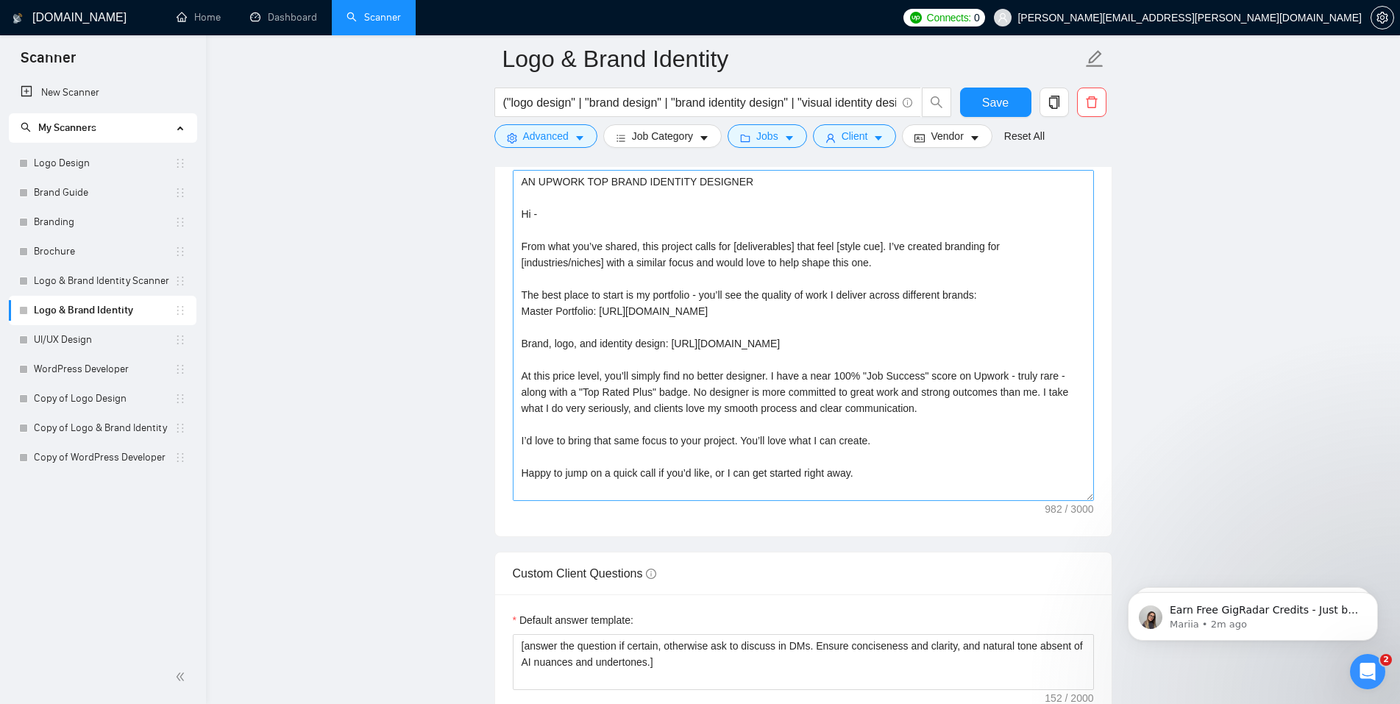
scroll to position [1989, 0]
click at [760, 311] on textarea "AN UPWORK TOP BRAND IDENTITY DESIGNER Hi - From what you’ve shared, this projec…" at bounding box center [803, 336] width 581 height 331
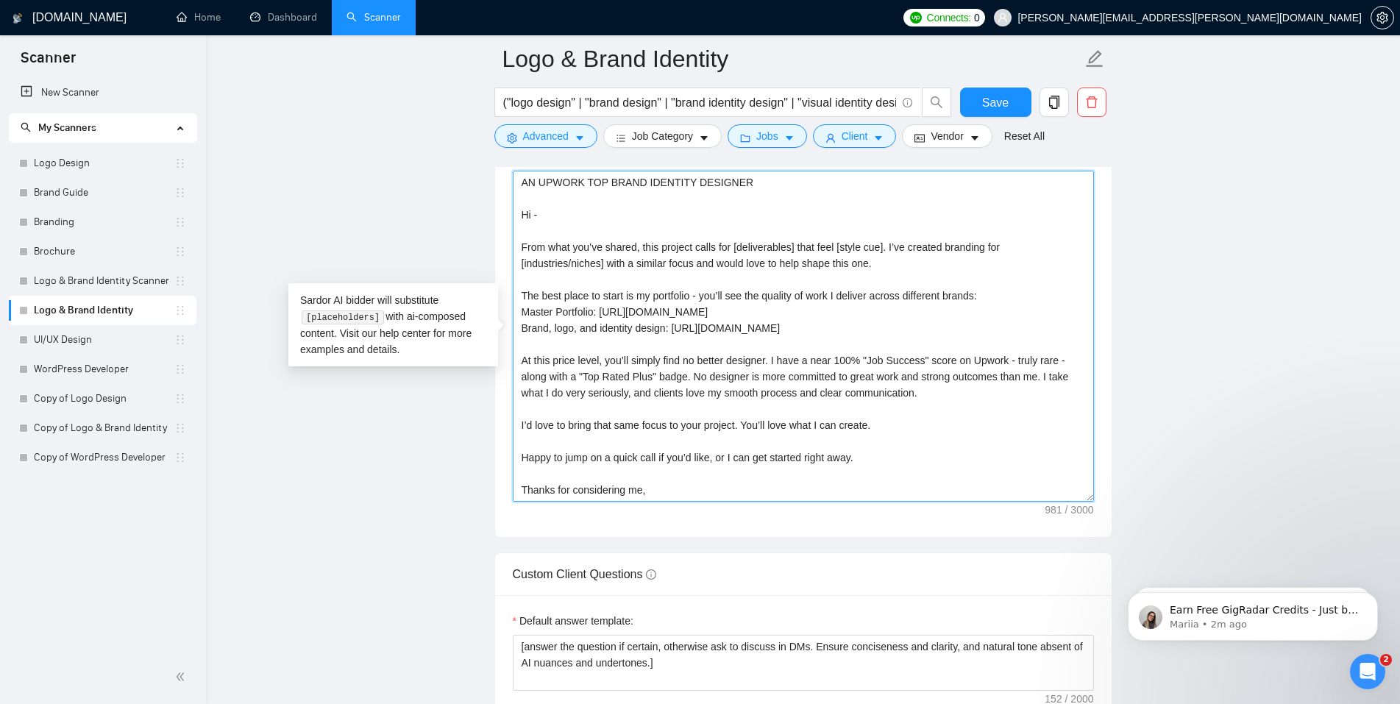
click at [1002, 291] on textarea "AN UPWORK TOP BRAND IDENTITY DESIGNER Hi - From what you’ve shared, this projec…" at bounding box center [803, 336] width 581 height 331
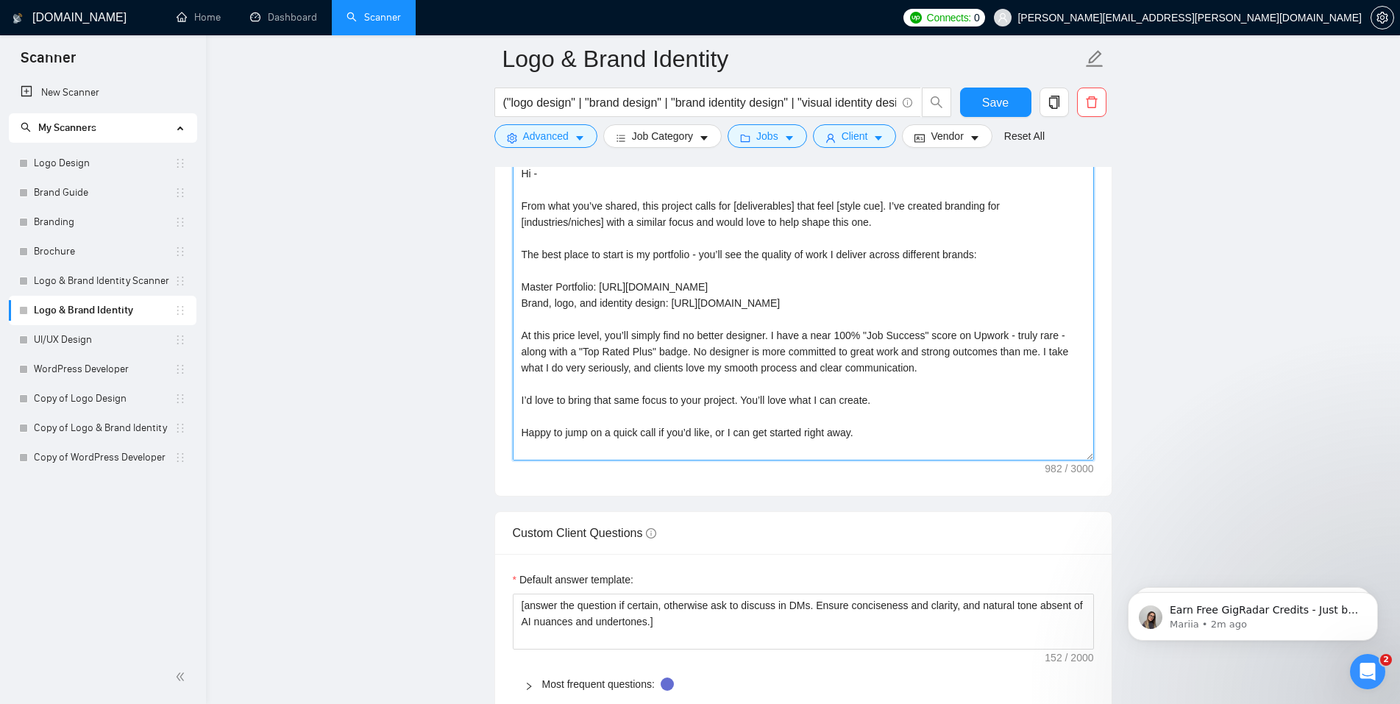
scroll to position [2029, 0]
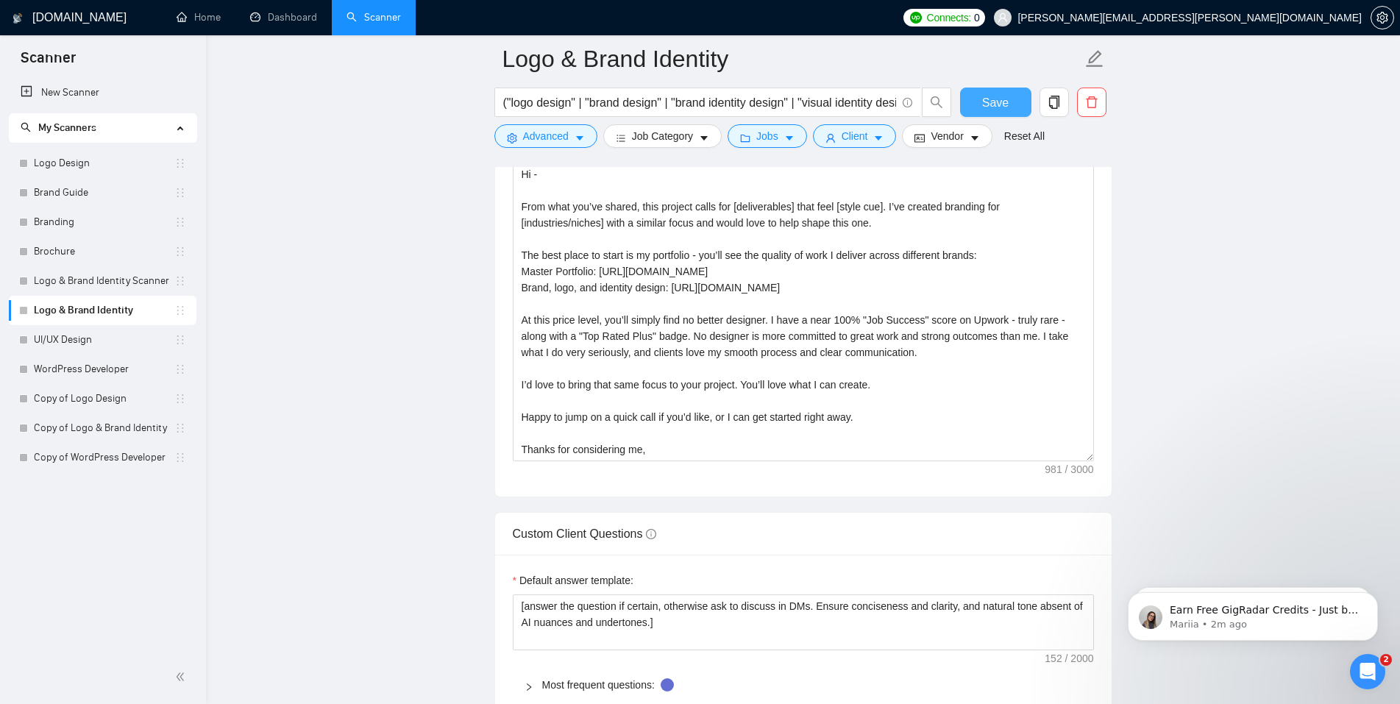
click at [1008, 109] on button "Save" at bounding box center [995, 102] width 71 height 29
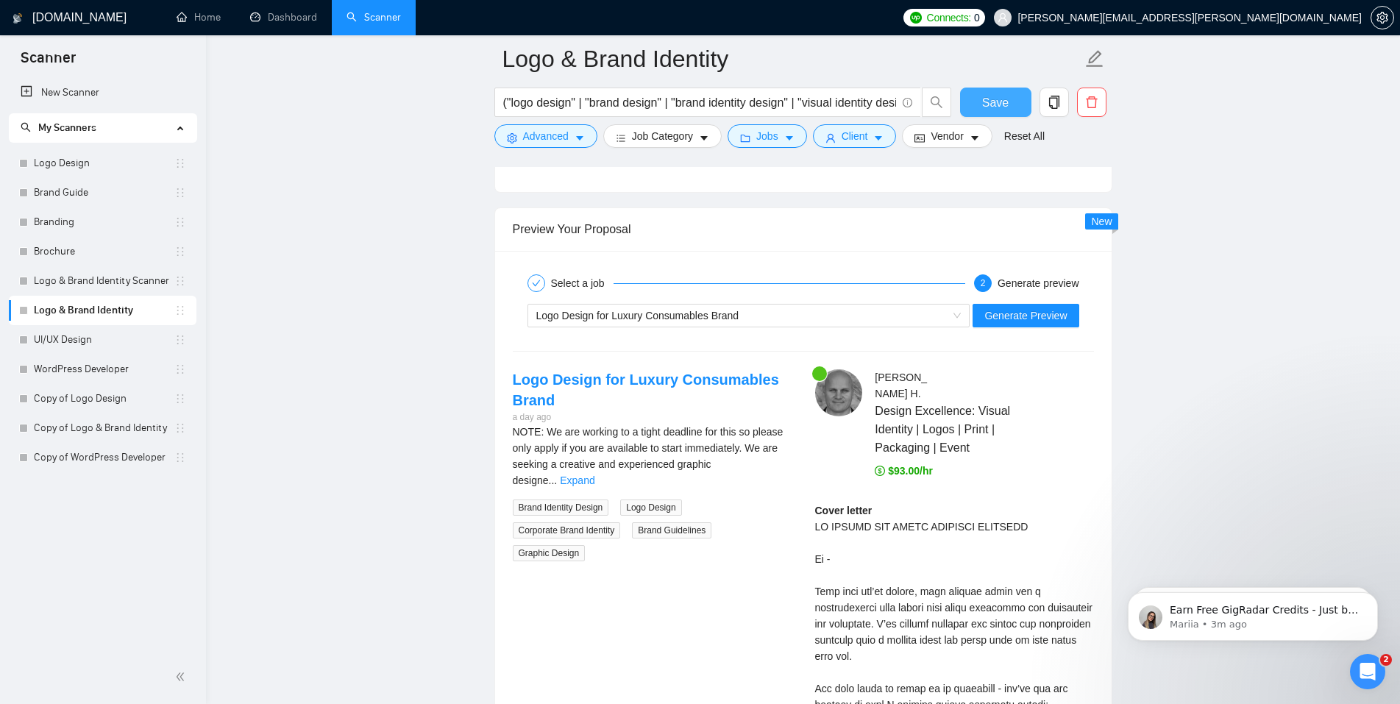
scroll to position [3073, 0]
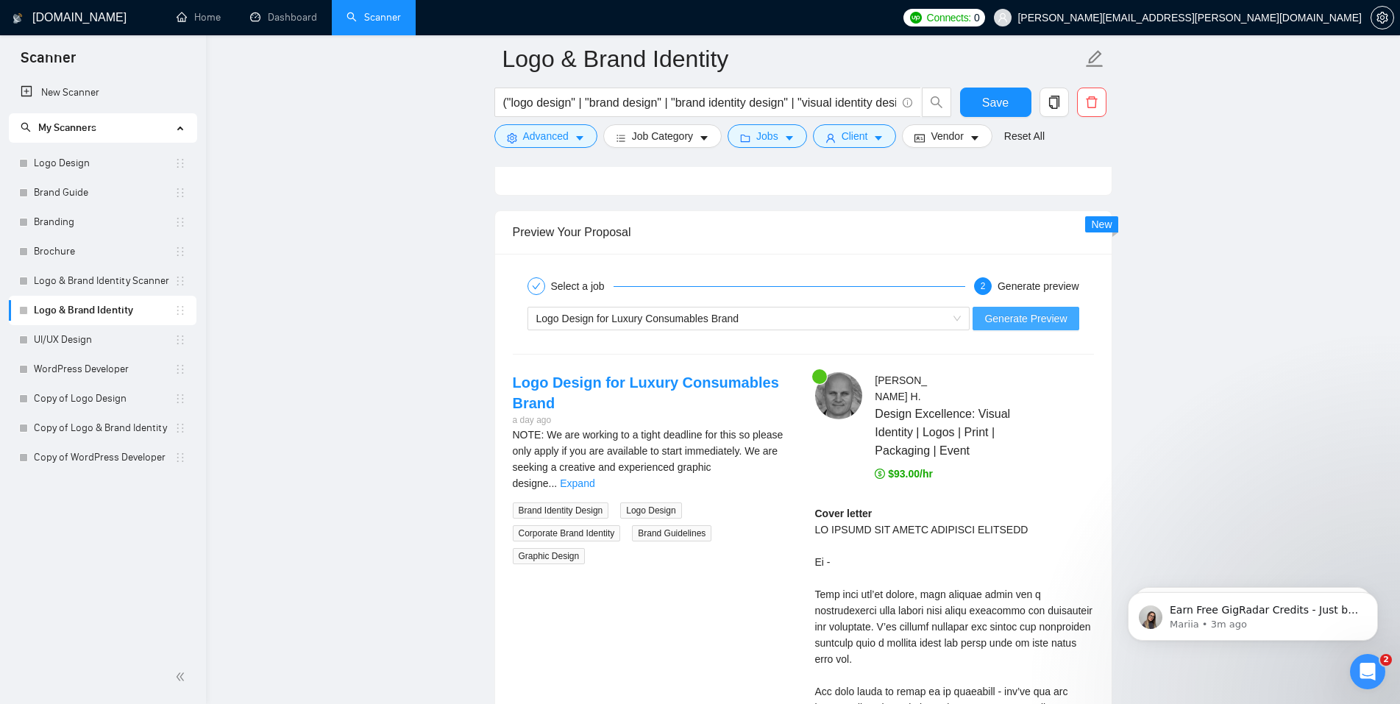
click at [1029, 319] on span "Generate Preview" at bounding box center [1025, 318] width 82 height 16
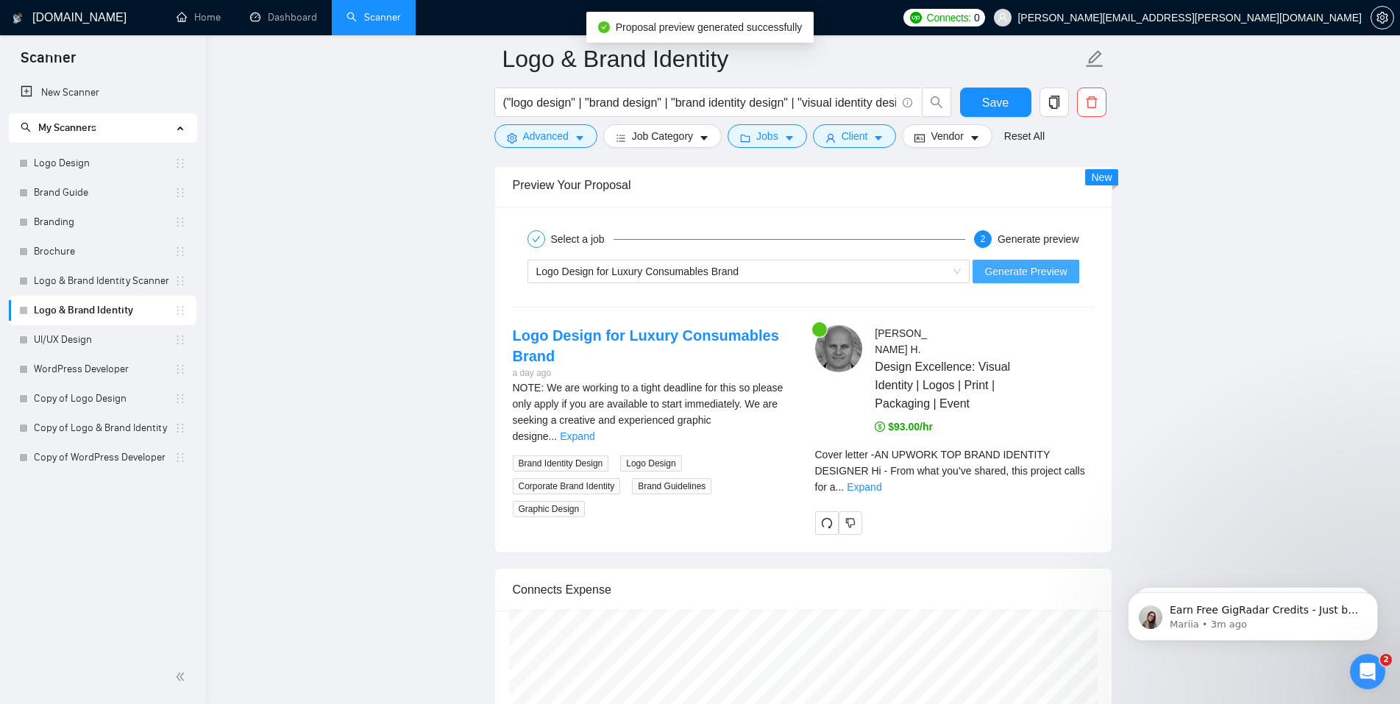
scroll to position [3120, 0]
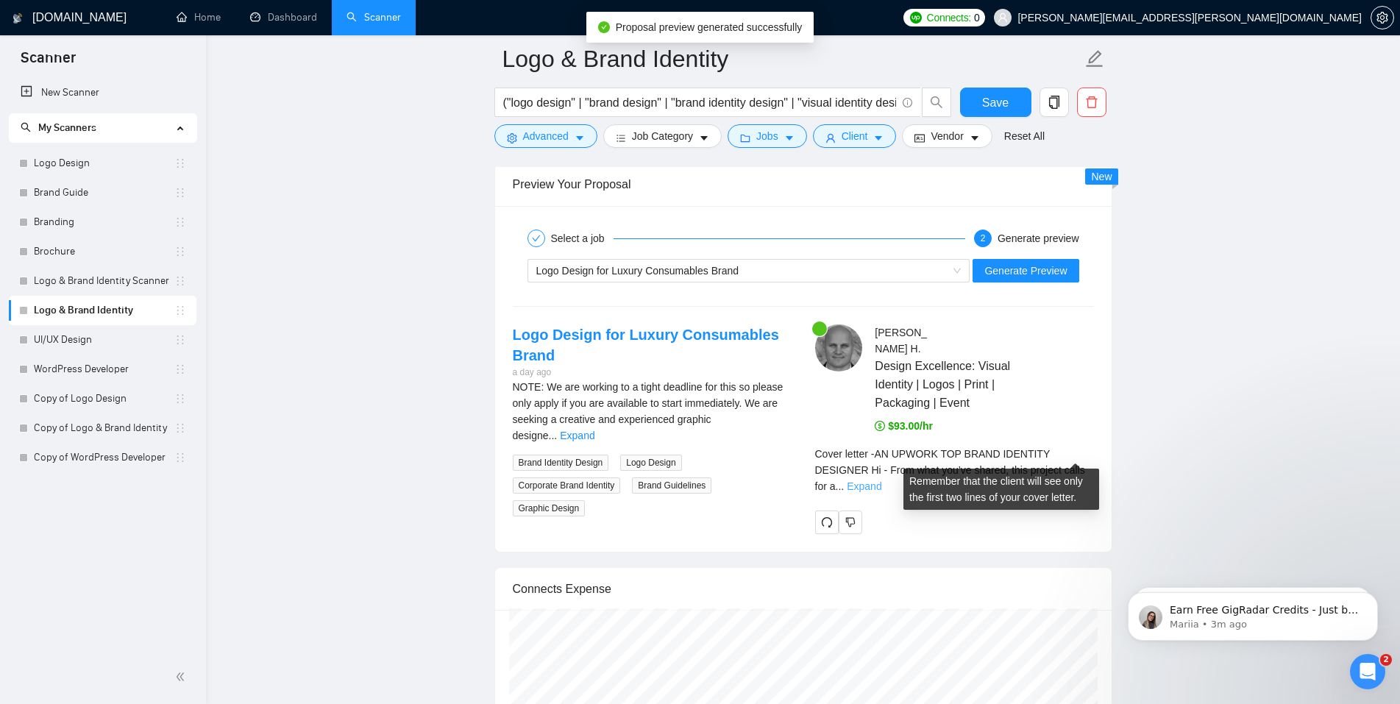
click at [881, 480] on link "Expand" at bounding box center [863, 486] width 35 height 12
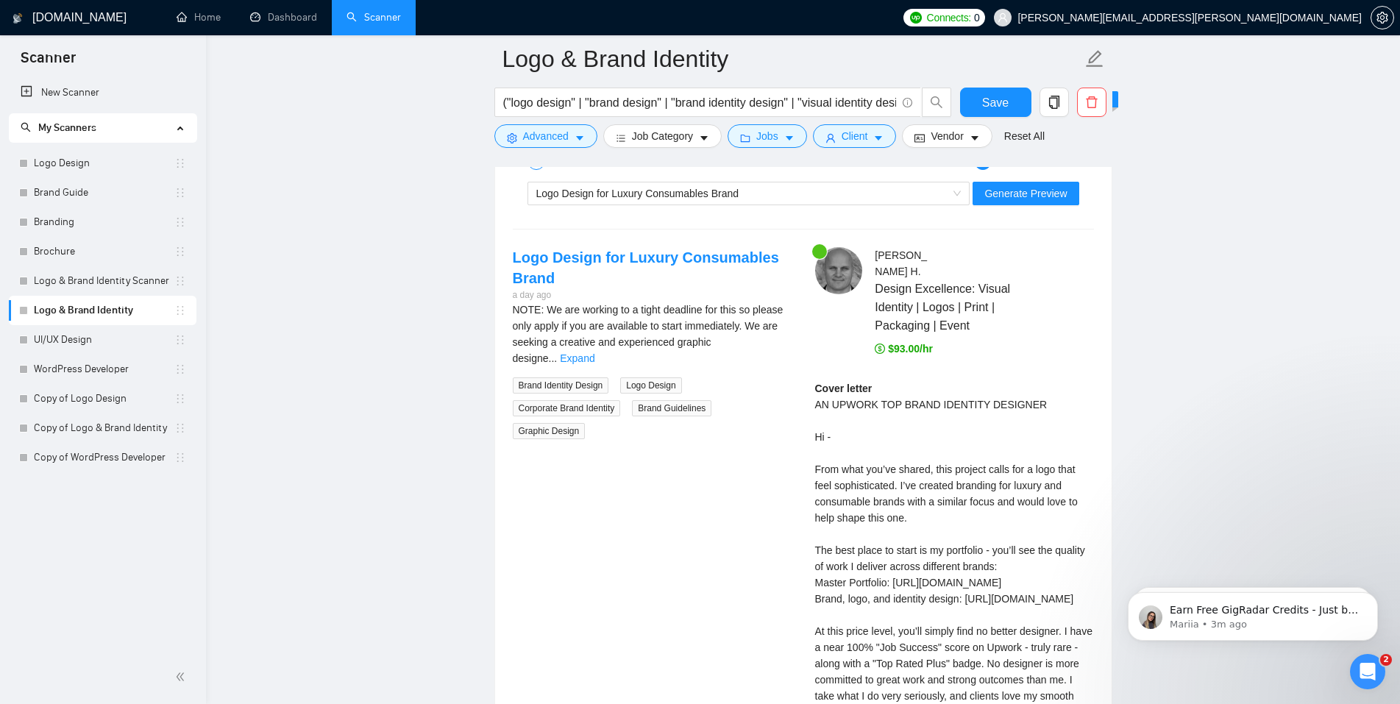
scroll to position [3193, 0]
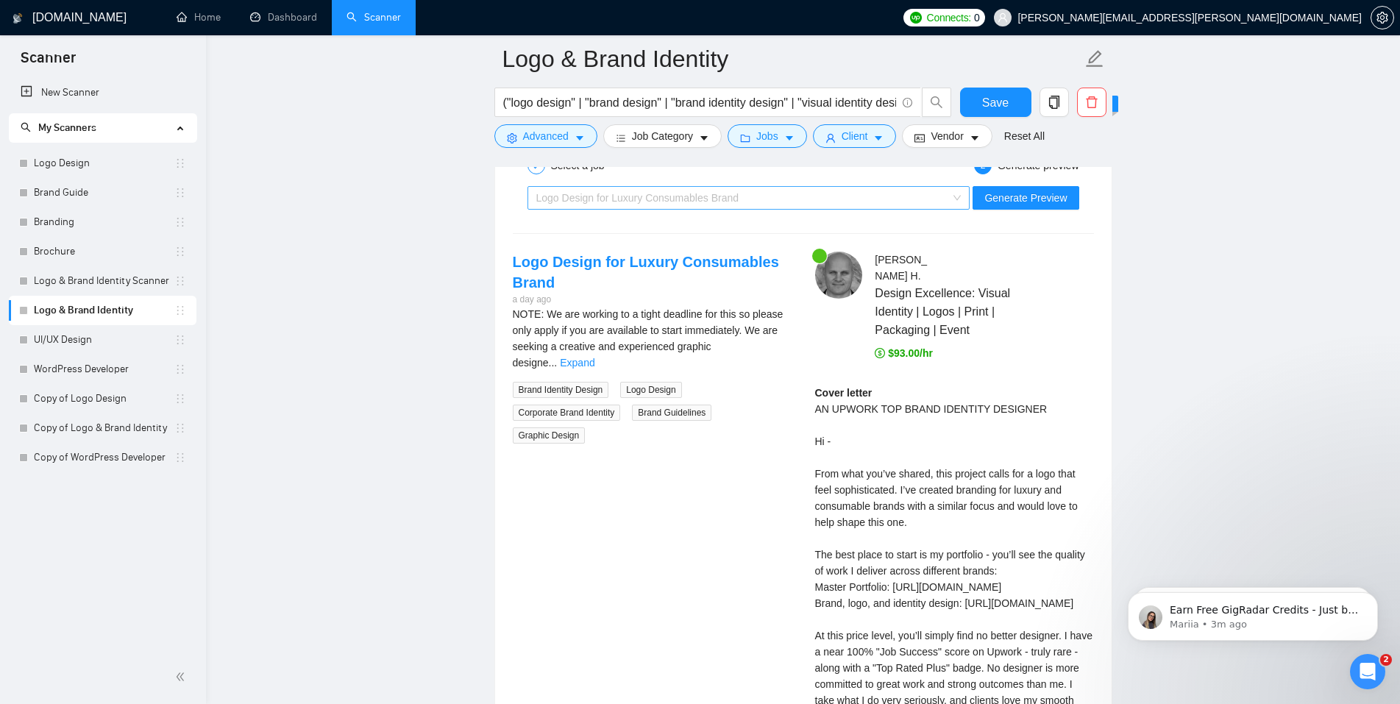
click at [960, 198] on span "Logo Design for Luxury Consumables Brand" at bounding box center [748, 198] width 425 height 22
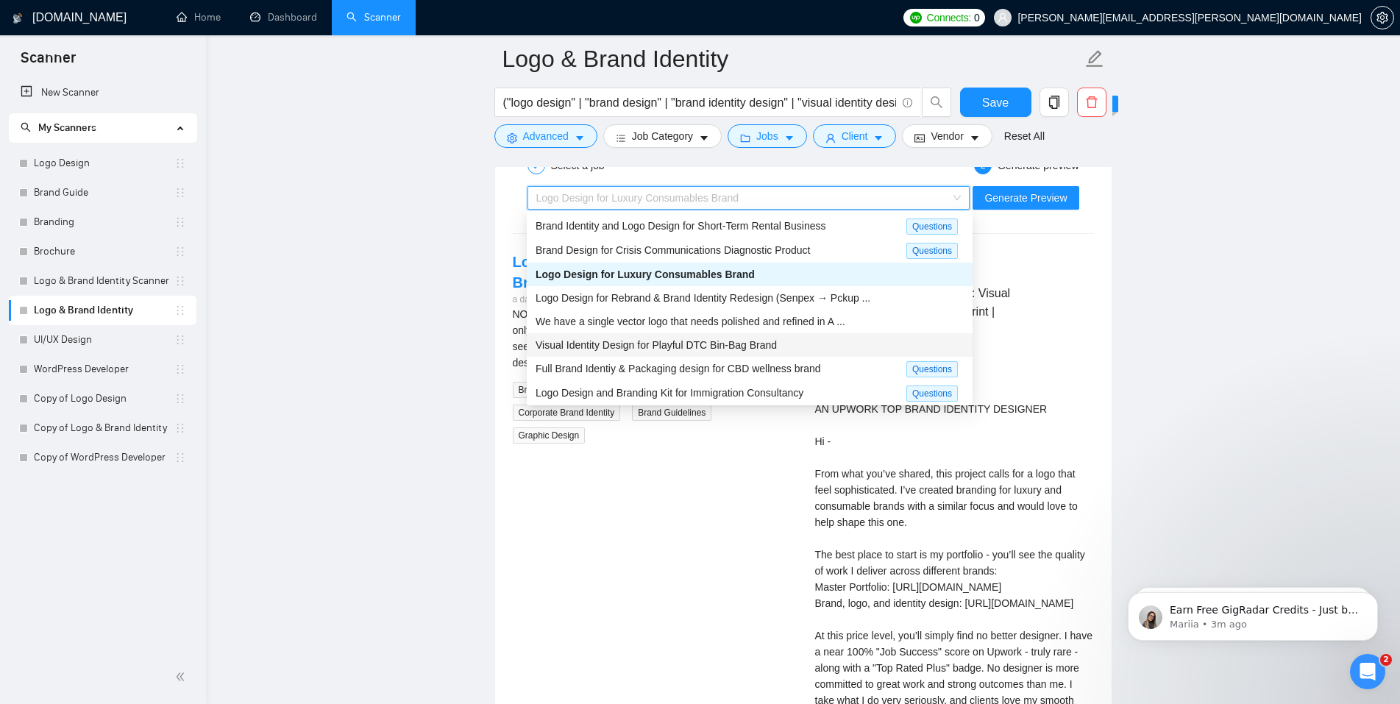
click at [685, 341] on span "Visual Identity Design for Playful DTC Bin-Bag Brand" at bounding box center [655, 345] width 241 height 12
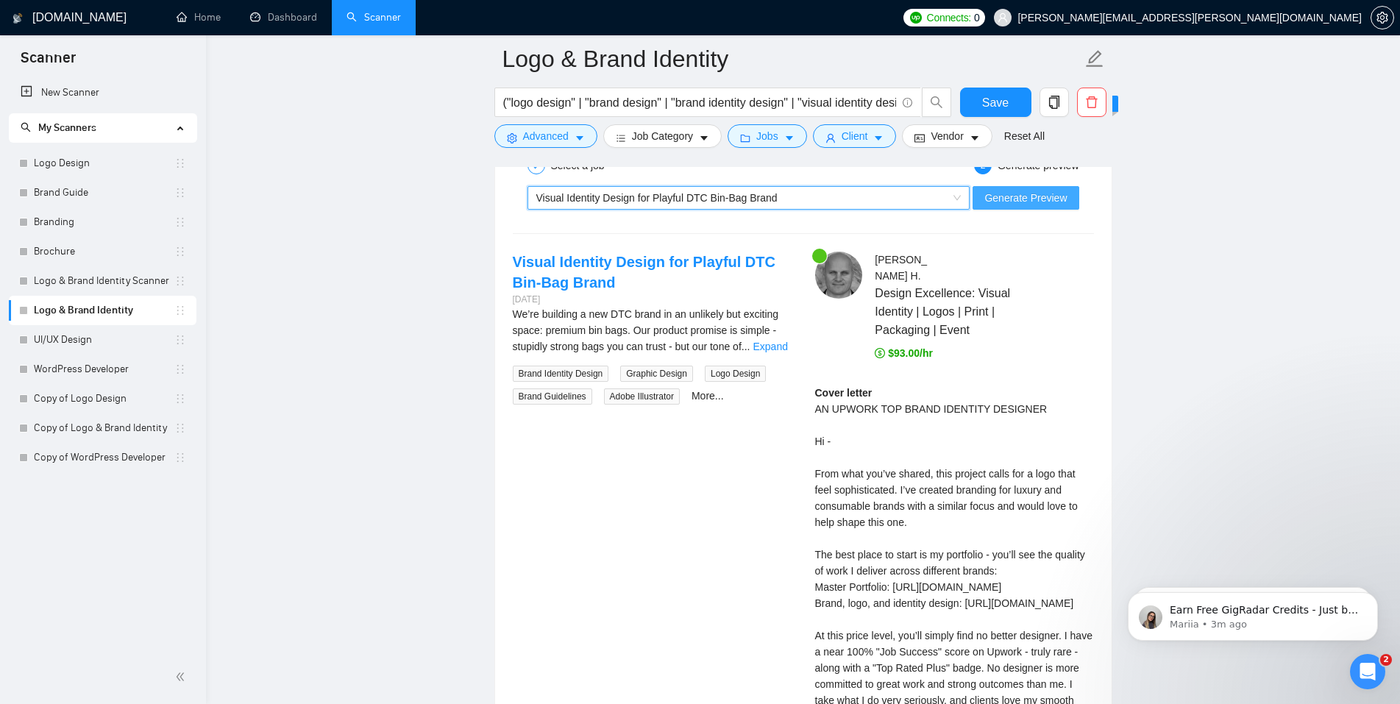
click at [1028, 201] on span "Generate Preview" at bounding box center [1025, 198] width 82 height 16
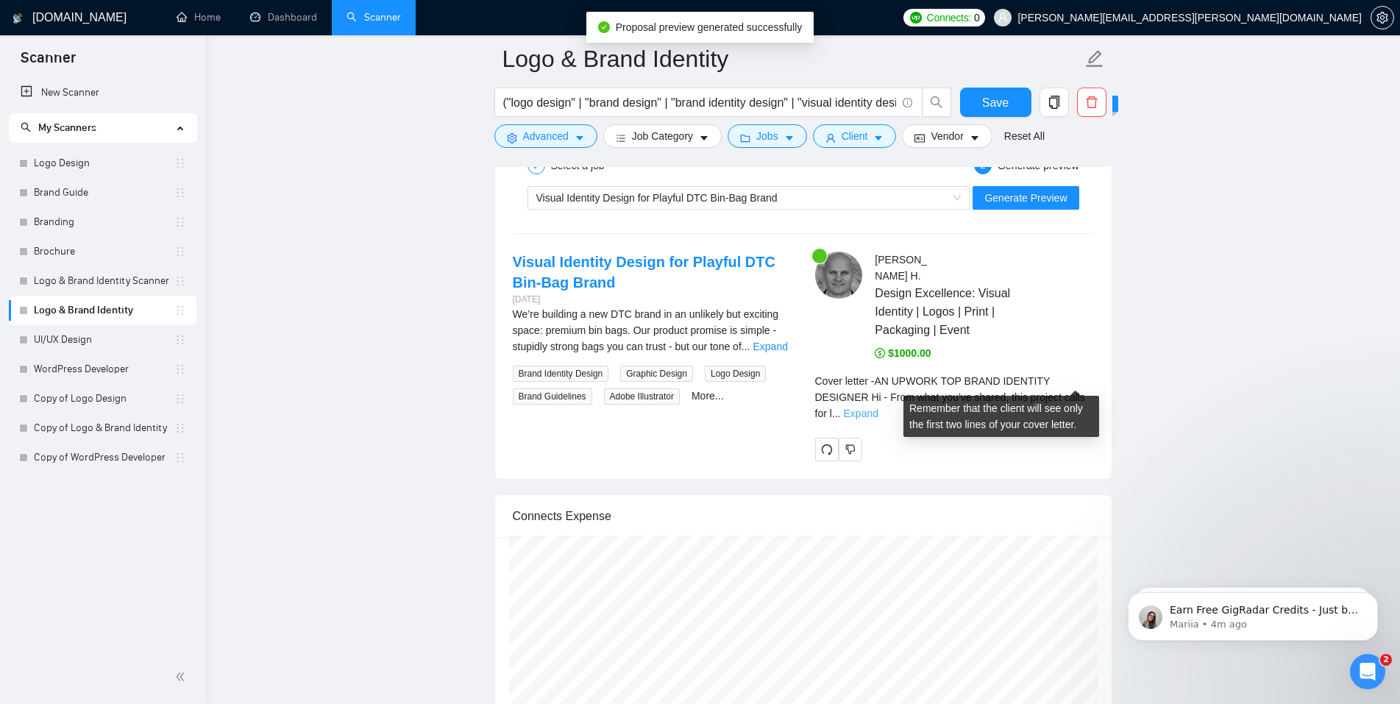
click at [878, 407] on link "Expand" at bounding box center [861, 413] width 35 height 12
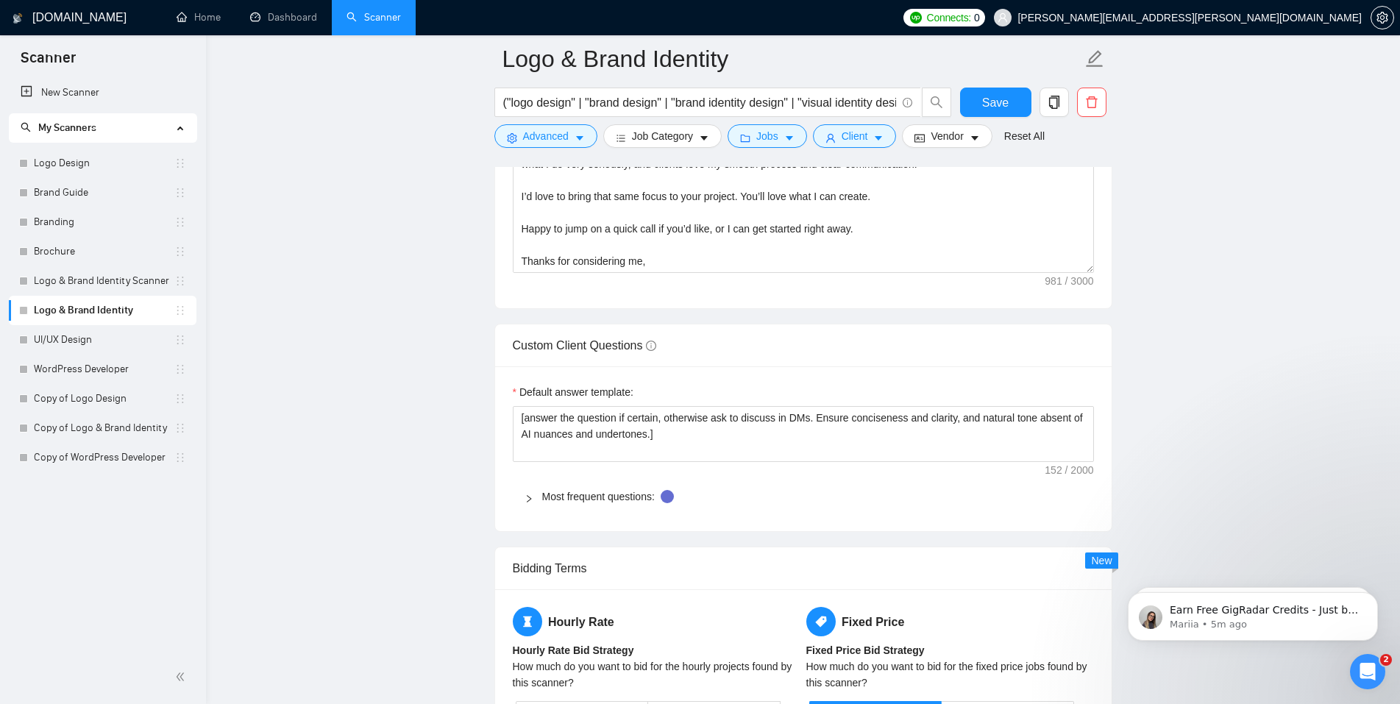
scroll to position [2220, 0]
click at [1167, 436] on main "Logo & Brand Identity ("logo design" | "brand design" | "brand identity design"…" at bounding box center [802, 289] width 1147 height 4900
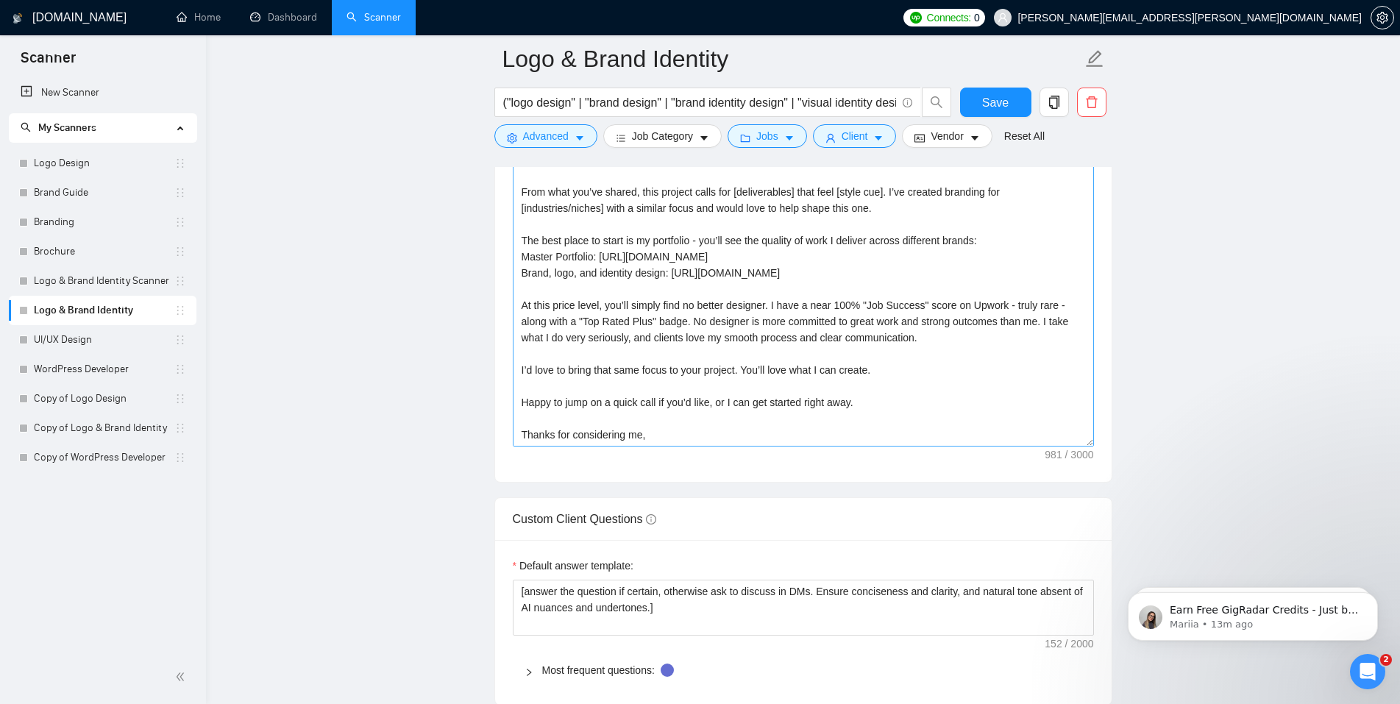
scroll to position [2042, 0]
click at [814, 107] on input "("logo design" | "brand design" | "brand identity design" | "visual identity de…" at bounding box center [699, 102] width 393 height 18
click at [1000, 104] on span "Save" at bounding box center [995, 102] width 26 height 18
click at [849, 101] on input "("logo design" | "brand design" | "brand identity design" | "visual identity de…" at bounding box center [699, 102] width 393 height 18
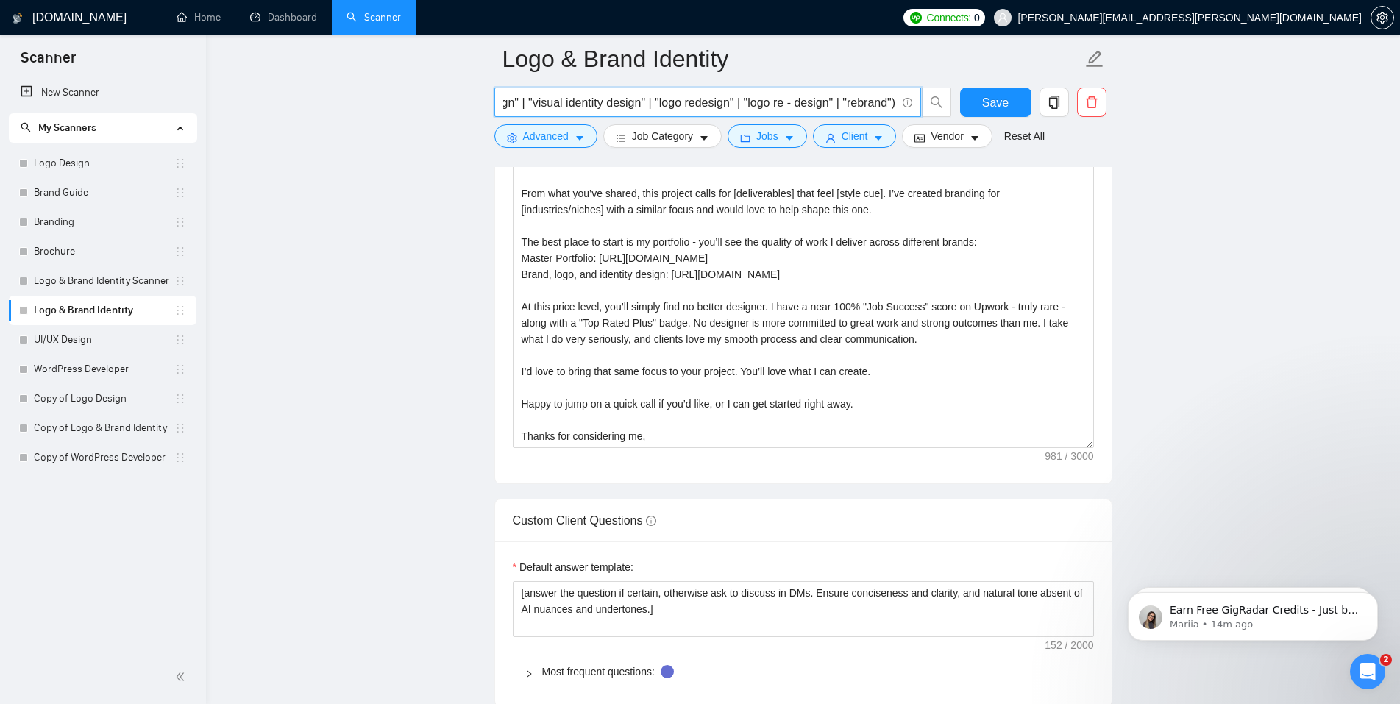
drag, startPoint x: 649, startPoint y: 102, endPoint x: 894, endPoint y: 109, distance: 244.3
click at [894, 109] on input "("logo design" | "brand design" | "brand identity design" | "visual identity de…" at bounding box center [699, 102] width 393 height 18
click at [664, 104] on input "("logo design" | "brand design" | "brand identity design" | "visual identity de…" at bounding box center [699, 102] width 393 height 18
click at [449, 160] on main "Logo & Brand Identity ("logo design" | "brand design" | "brand identity design"…" at bounding box center [802, 467] width 1147 height 4900
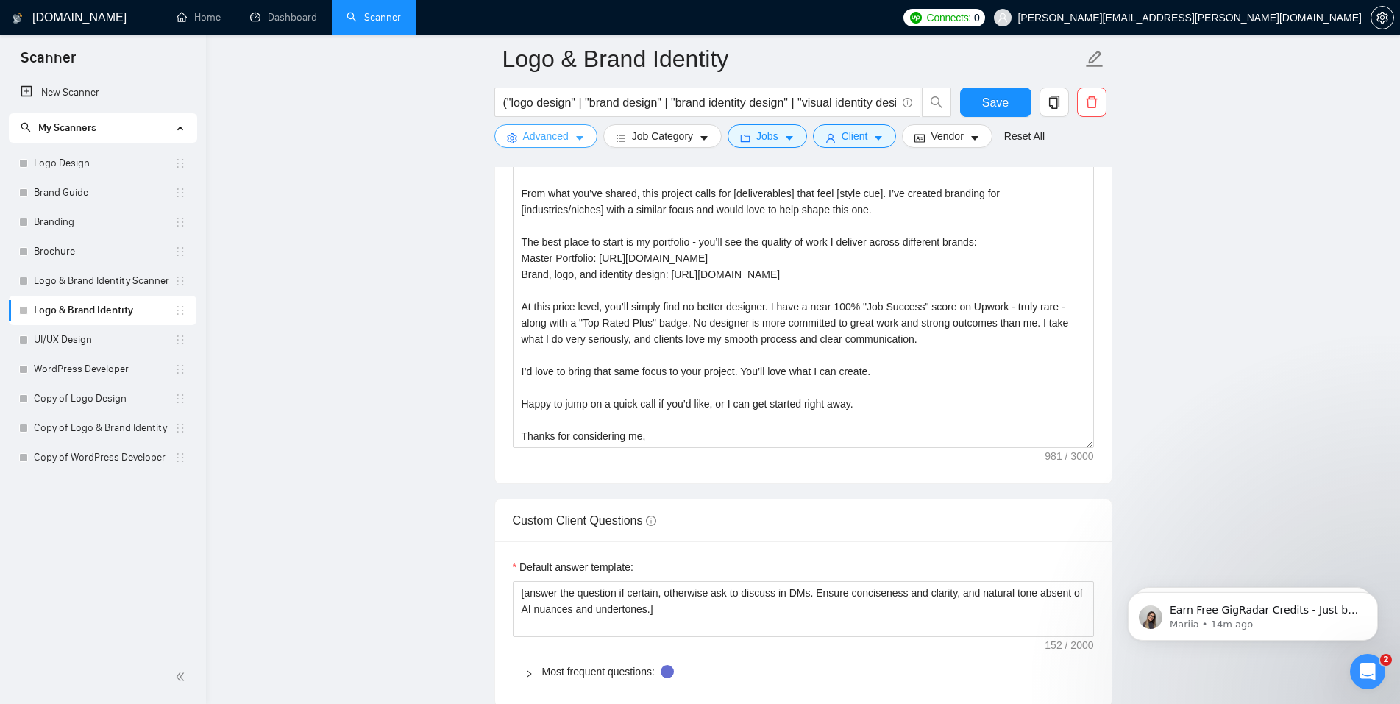
click at [580, 137] on icon "caret-down" at bounding box center [579, 139] width 7 height 4
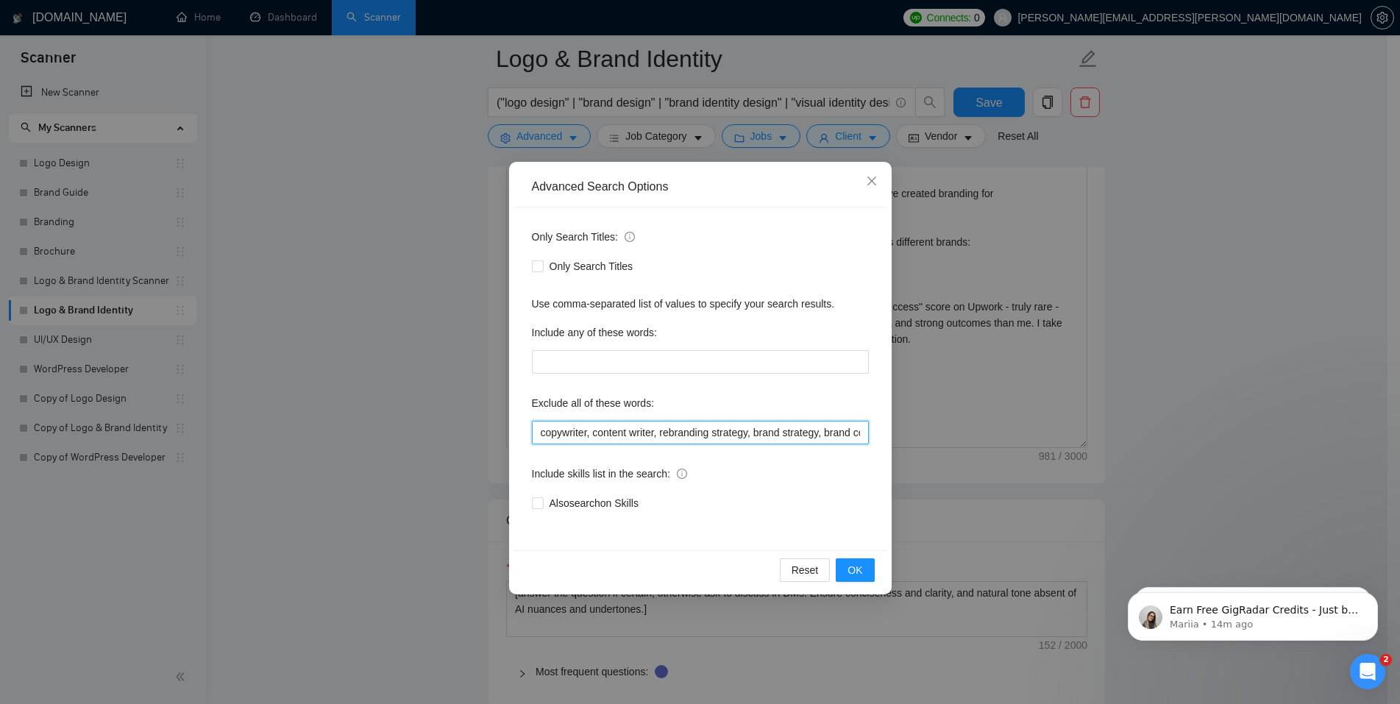
click at [632, 432] on input "copywriter, content writer, rebranding strategy, brand strategy, brand consulta…" at bounding box center [700, 433] width 337 height 24
click at [794, 438] on input "copywriter, content writer, rebranding strategy, brand strategy, brand consulta…" at bounding box center [700, 433] width 337 height 24
drag, startPoint x: 606, startPoint y: 434, endPoint x: 872, endPoint y: 432, distance: 266.2
click at [872, 432] on div "Only Search Titles: Only Search Titles Use comma-separated list of values to sp…" at bounding box center [700, 378] width 372 height 343
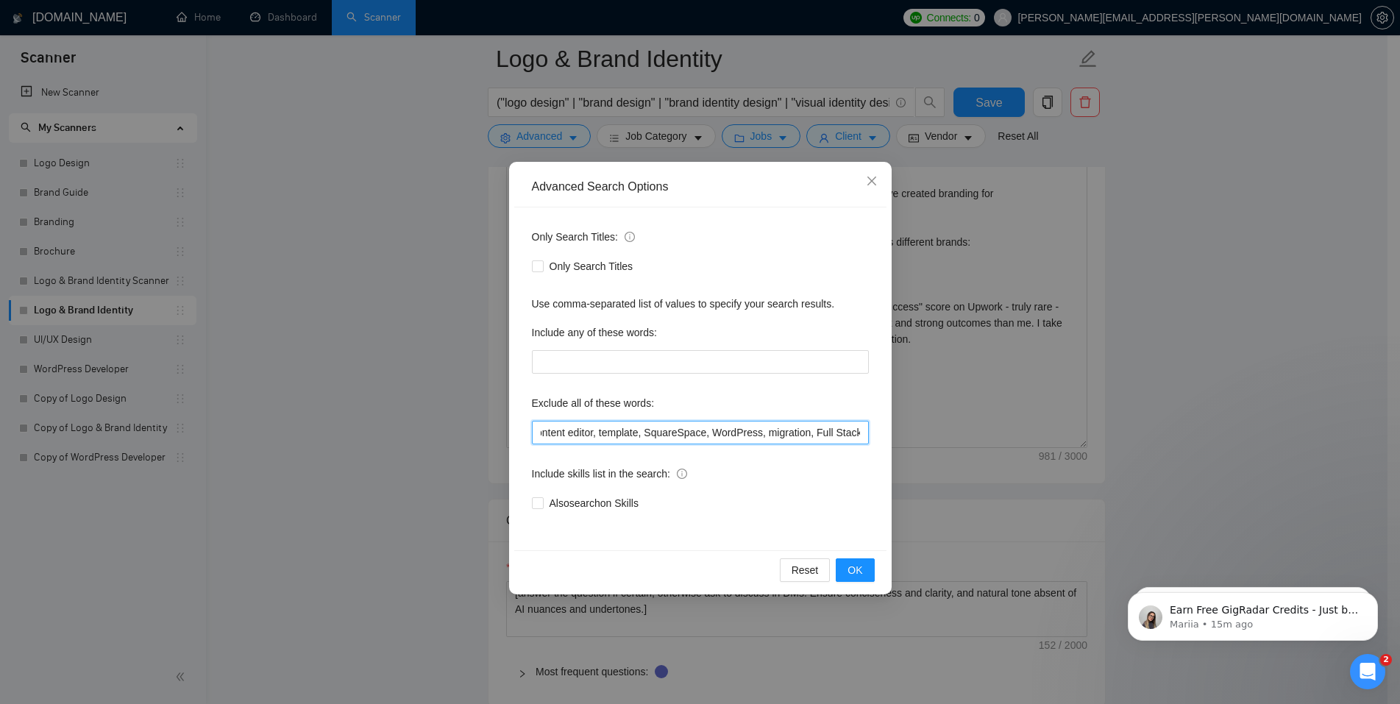
click at [714, 435] on input "copywriter, content writer, rebranding strategy, brand strategy, brand consulta…" at bounding box center [700, 433] width 337 height 24
click at [605, 432] on input "copywriter, content writer, rebranding strategy, brand strategy, brand consulta…" at bounding box center [700, 433] width 337 height 24
click at [597, 435] on input "copywriter, content writer, rebranding strategy, brand strategy, brand consulta…" at bounding box center [700, 433] width 337 height 24
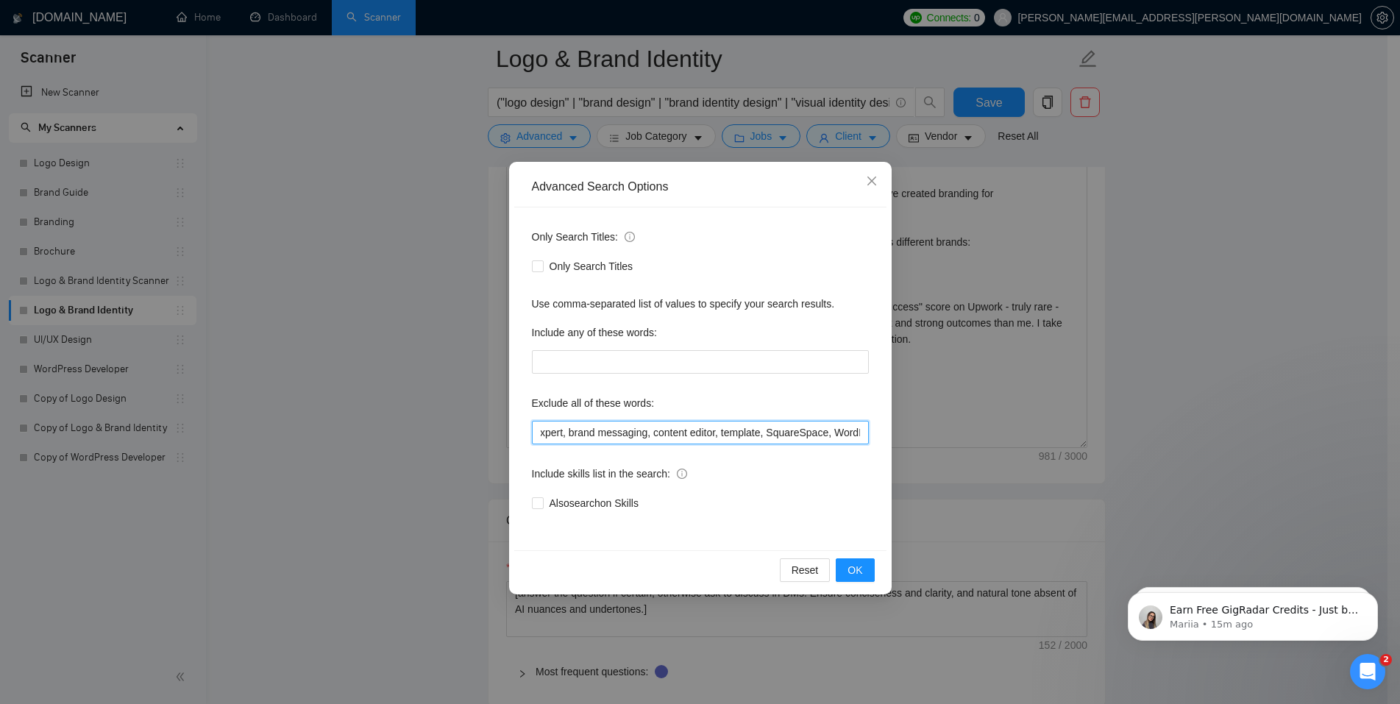
drag, startPoint x: 574, startPoint y: 432, endPoint x: 723, endPoint y: 437, distance: 149.4
click at [723, 437] on input "copywriter, content writer, rebranding strategy, brand strategy, brand consulta…" at bounding box center [700, 433] width 337 height 24
click at [721, 437] on input "copywriter, content writer, rebranding strategy, brand strategy, brand consulta…" at bounding box center [700, 433] width 337 height 24
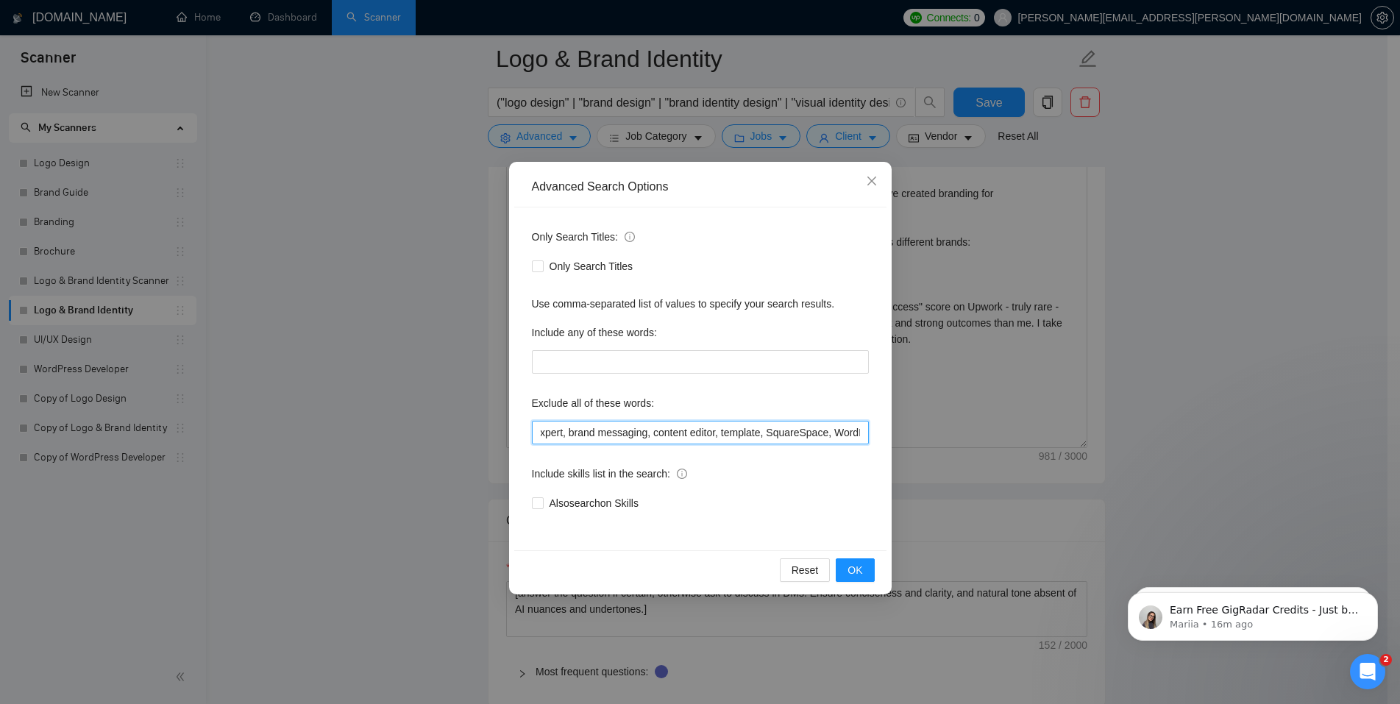
click at [571, 435] on input "copywriter, content writer, rebranding strategy, brand strategy, brand consulta…" at bounding box center [700, 433] width 337 height 24
click at [749, 431] on input "copywriter, content writer, rebranding strategy, brand strategy, brand consulta…" at bounding box center [700, 433] width 337 height 24
click at [801, 431] on input "copywriter, content writer, rebranding strategy, brand strategy, brand consulta…" at bounding box center [700, 433] width 337 height 24
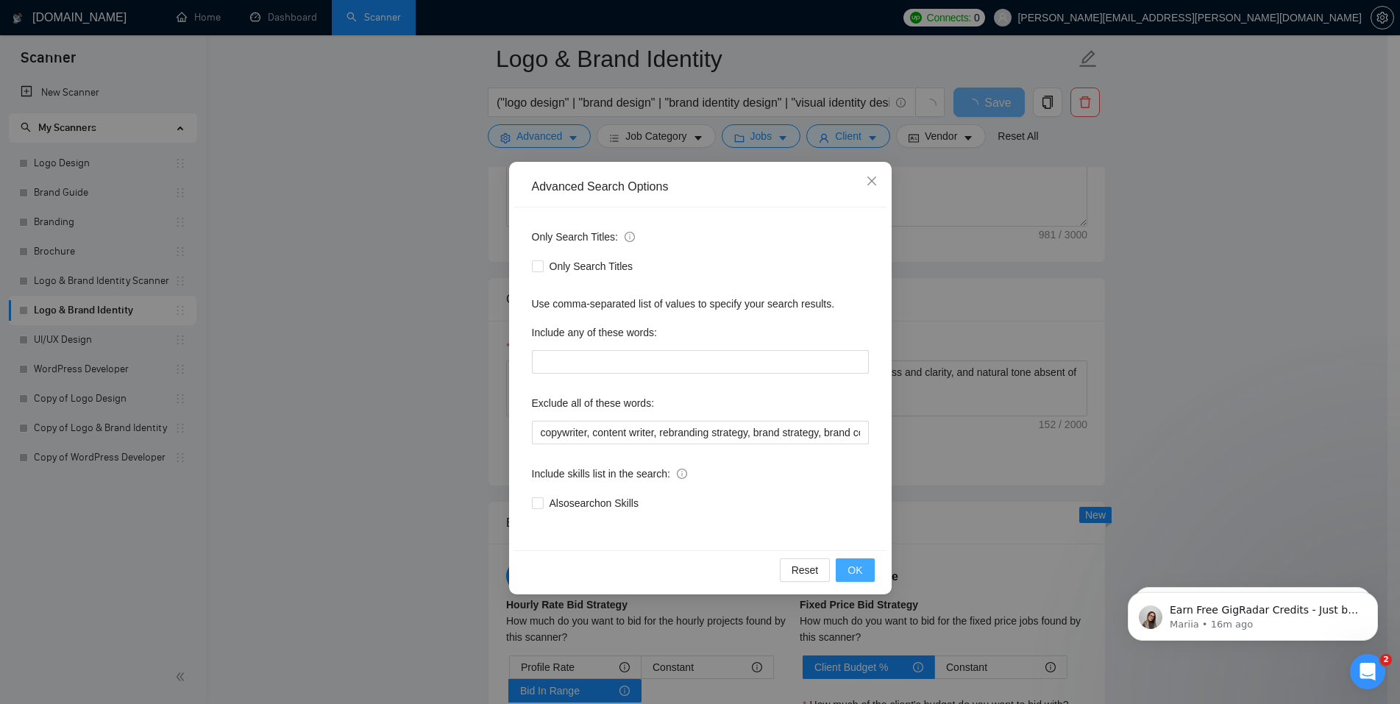
click at [855, 575] on span "OK" at bounding box center [854, 570] width 15 height 16
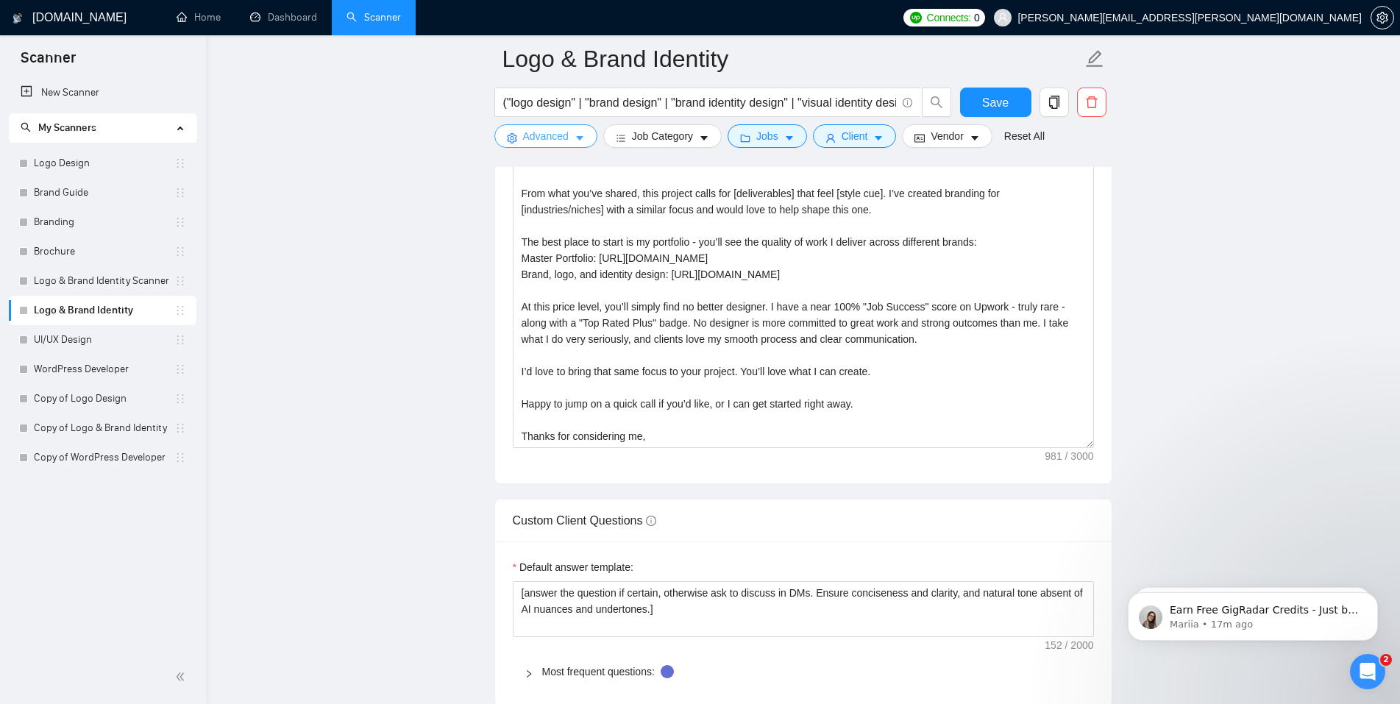
click at [588, 131] on button "Advanced" at bounding box center [545, 136] width 103 height 24
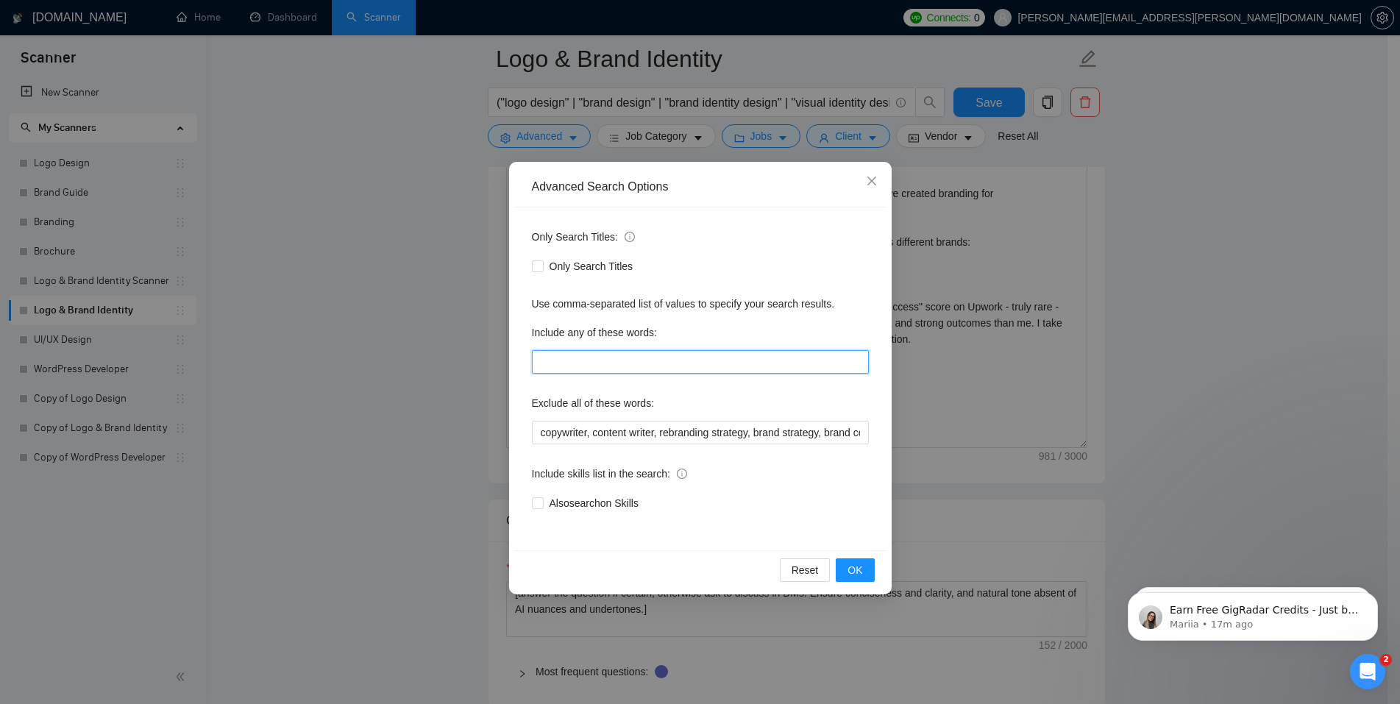
click at [570, 364] on input "text" at bounding box center [700, 362] width 337 height 24
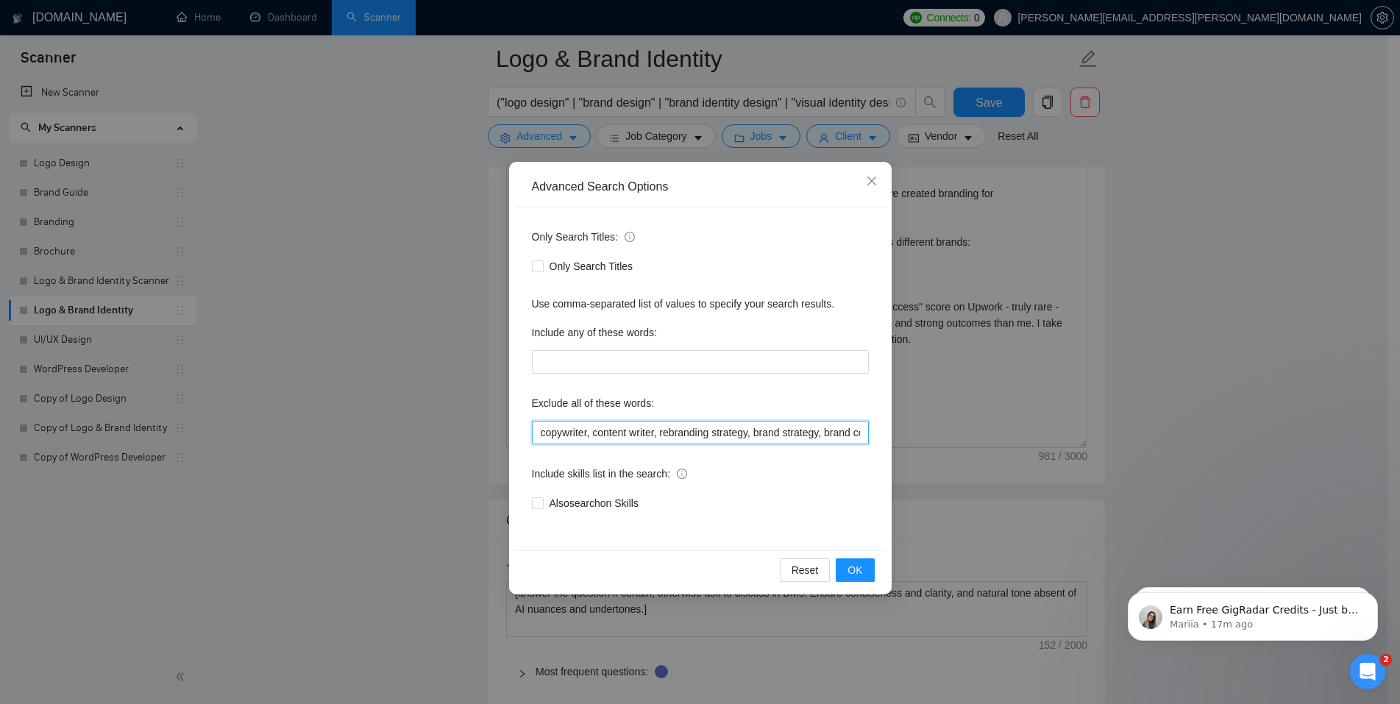
click at [756, 426] on input "copywriter, content writer, rebranding strategy, brand strategy, brand consulta…" at bounding box center [700, 433] width 337 height 24
click at [871, 187] on icon "close" at bounding box center [872, 181] width 12 height 12
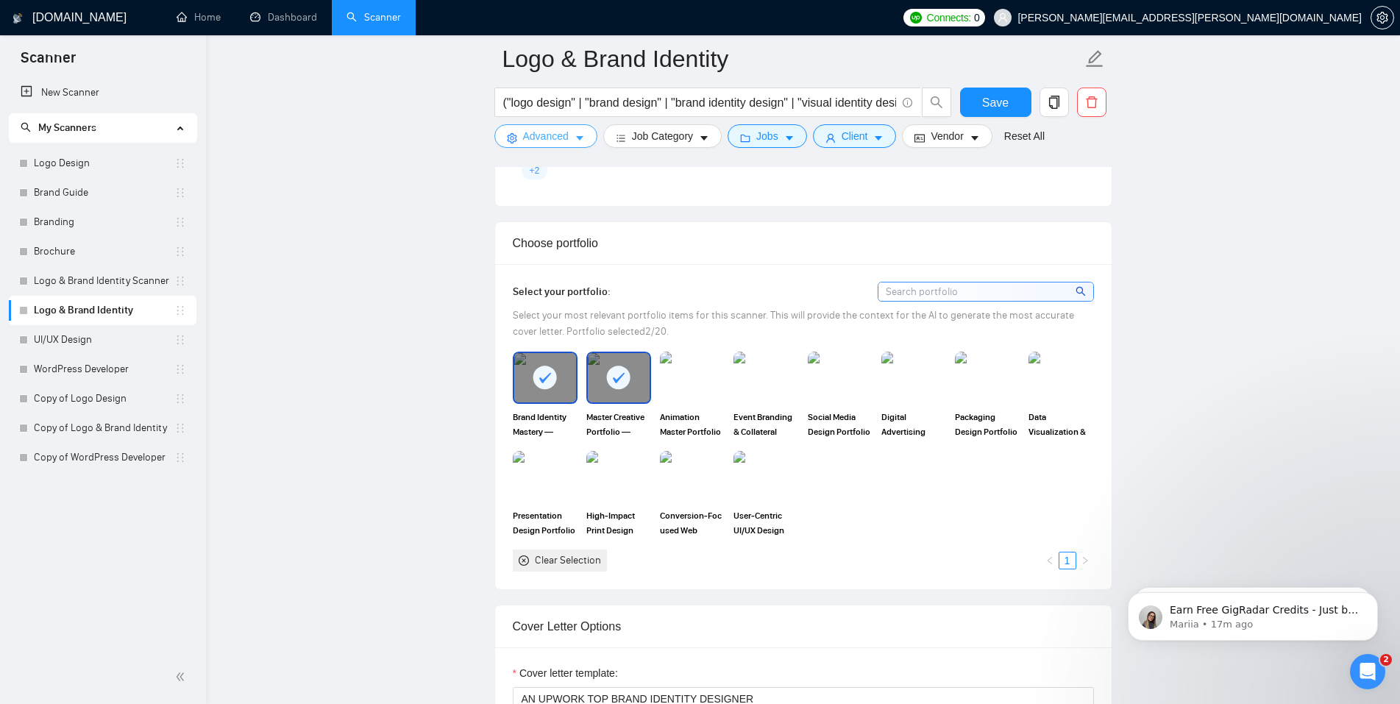
scroll to position [1470, 0]
click at [571, 133] on button "Advanced" at bounding box center [545, 136] width 103 height 24
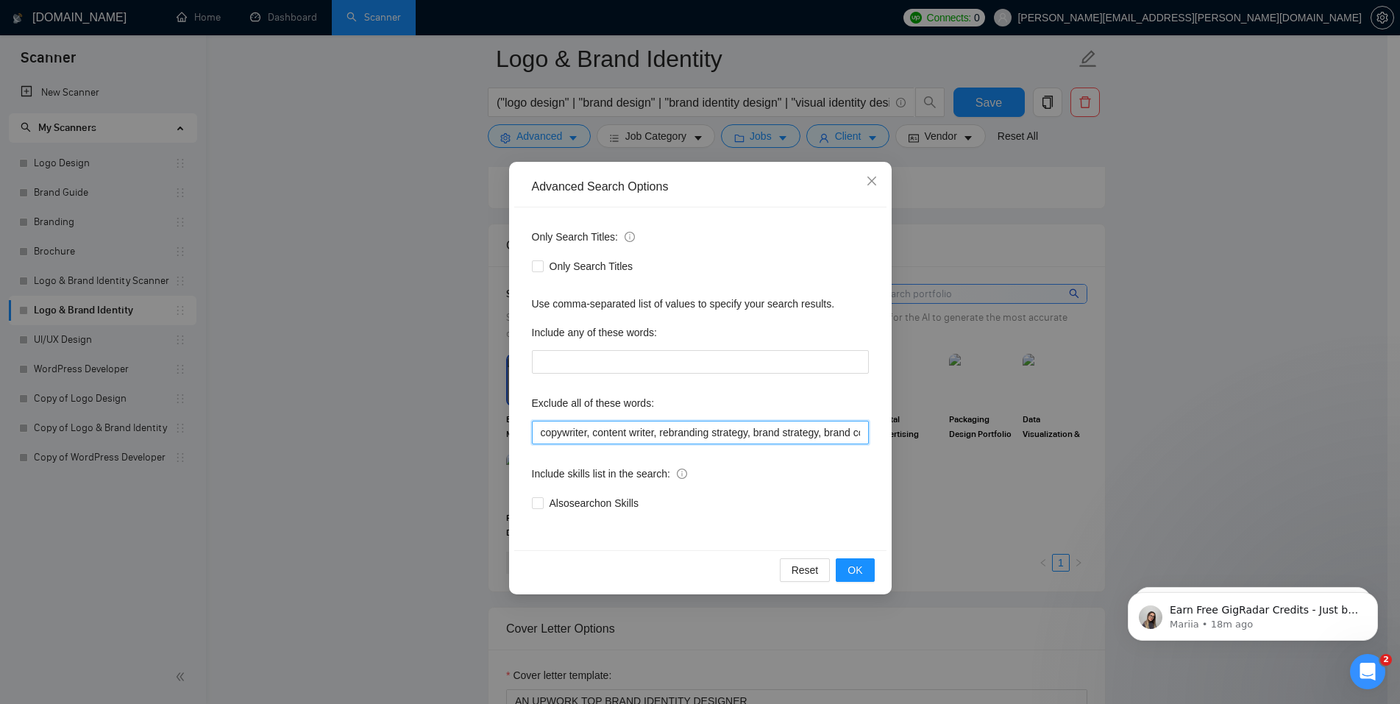
click at [759, 436] on input "copywriter, content writer, rebranding strategy, brand strategy, brand consulta…" at bounding box center [700, 433] width 337 height 24
click at [627, 435] on input "copywriter, content writer, rebranding strategy, brand strategy, brand consulta…" at bounding box center [700, 433] width 337 height 24
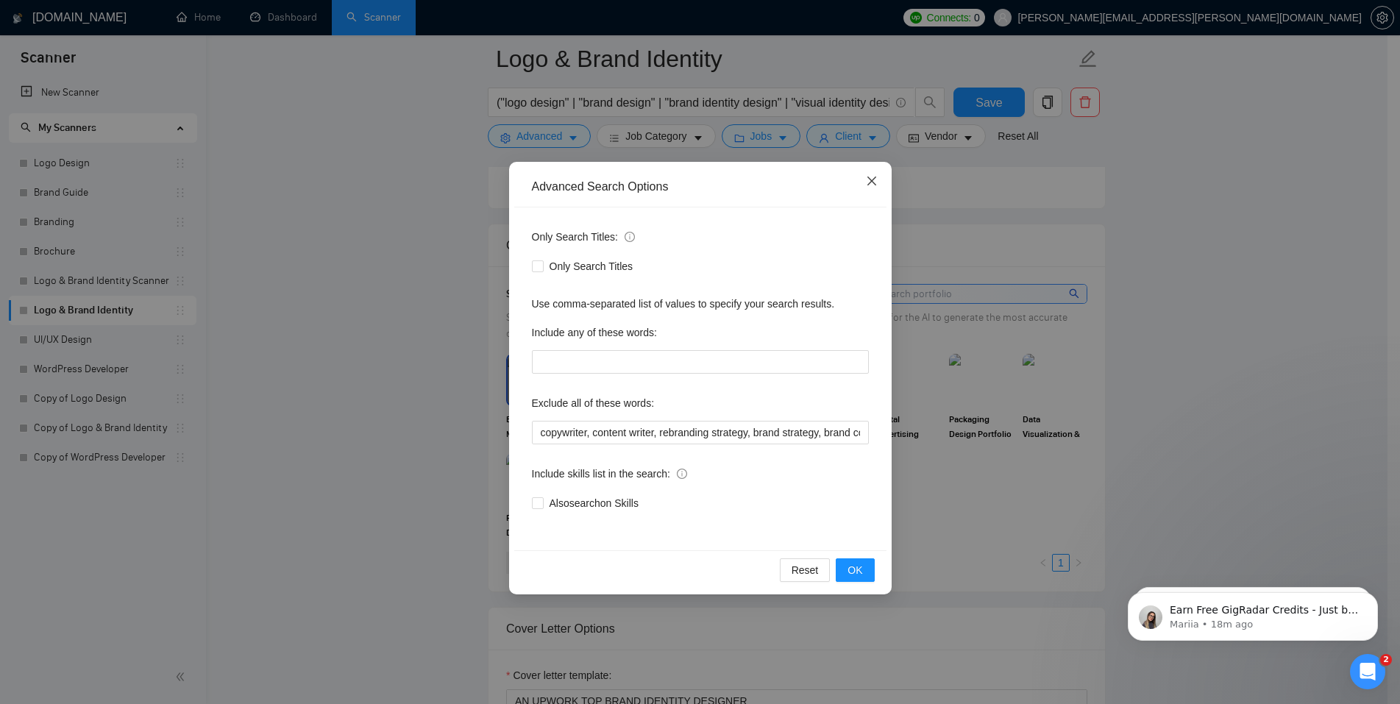
click at [871, 188] on span "Close" at bounding box center [872, 182] width 40 height 40
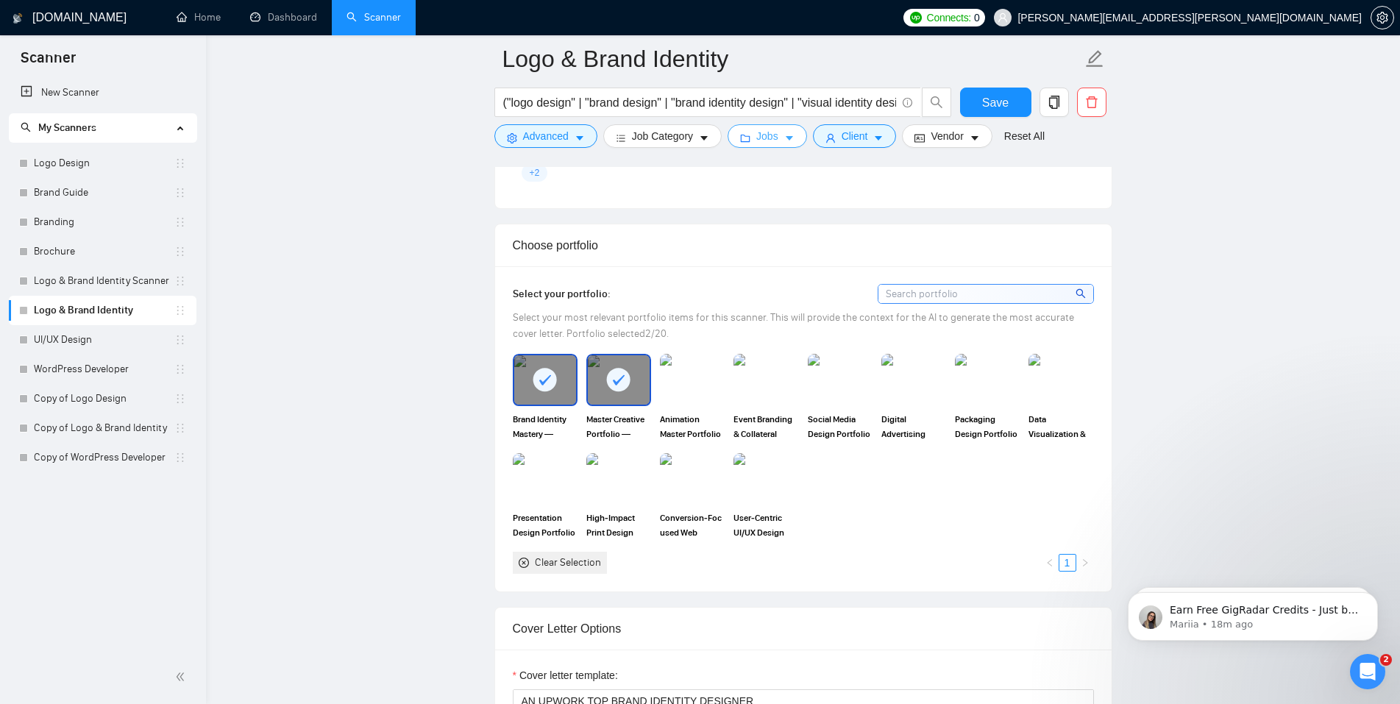
click at [785, 138] on icon "caret-down" at bounding box center [788, 139] width 7 height 4
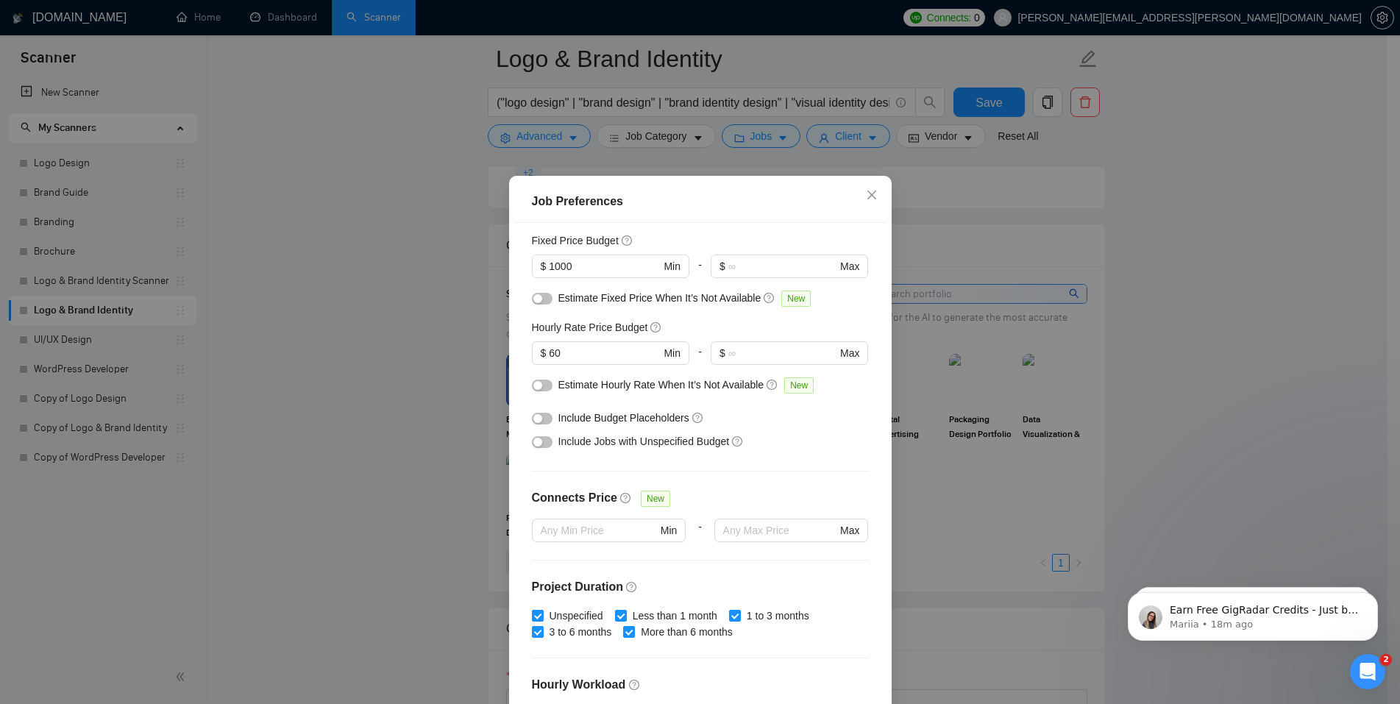
scroll to position [96, 0]
click at [921, 202] on div "Job Preferences Budget Project Type All Fixed Price Hourly Rate Fixed Price Bud…" at bounding box center [700, 352] width 1400 height 704
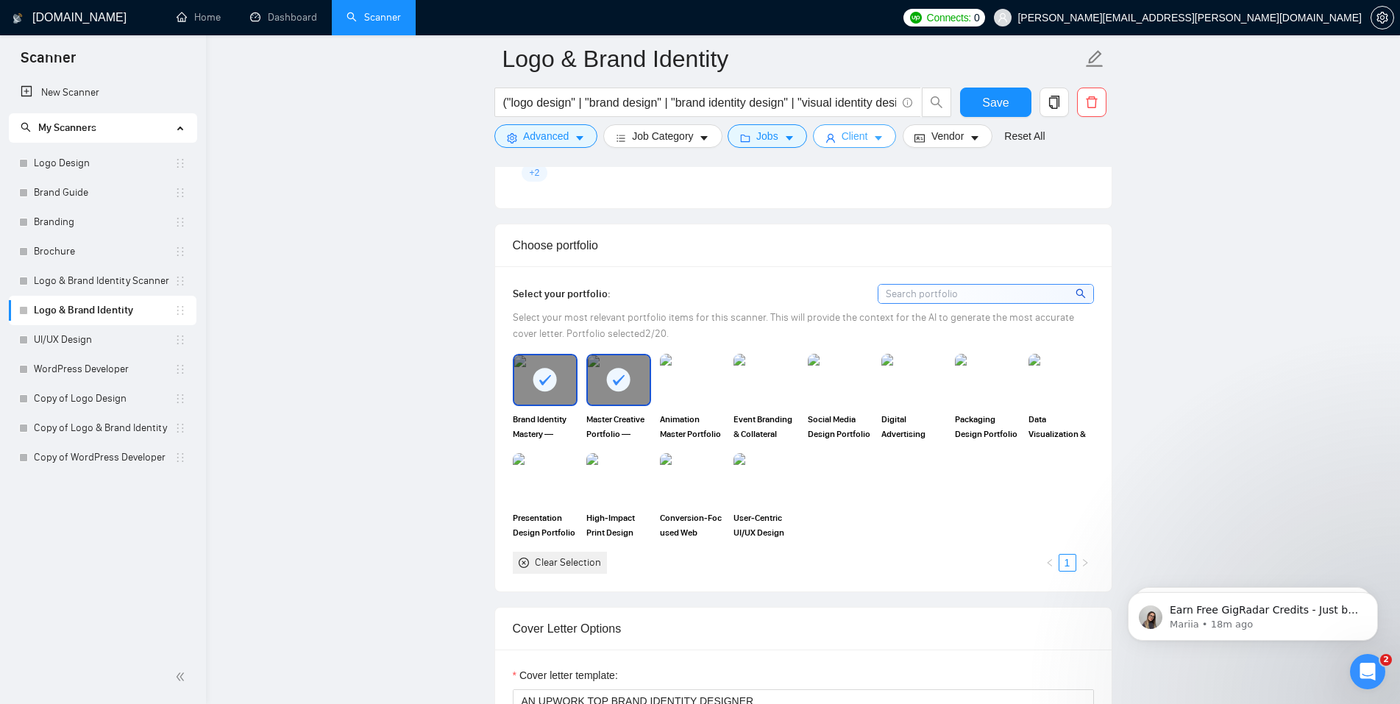
click at [875, 138] on icon "caret-down" at bounding box center [878, 139] width 7 height 4
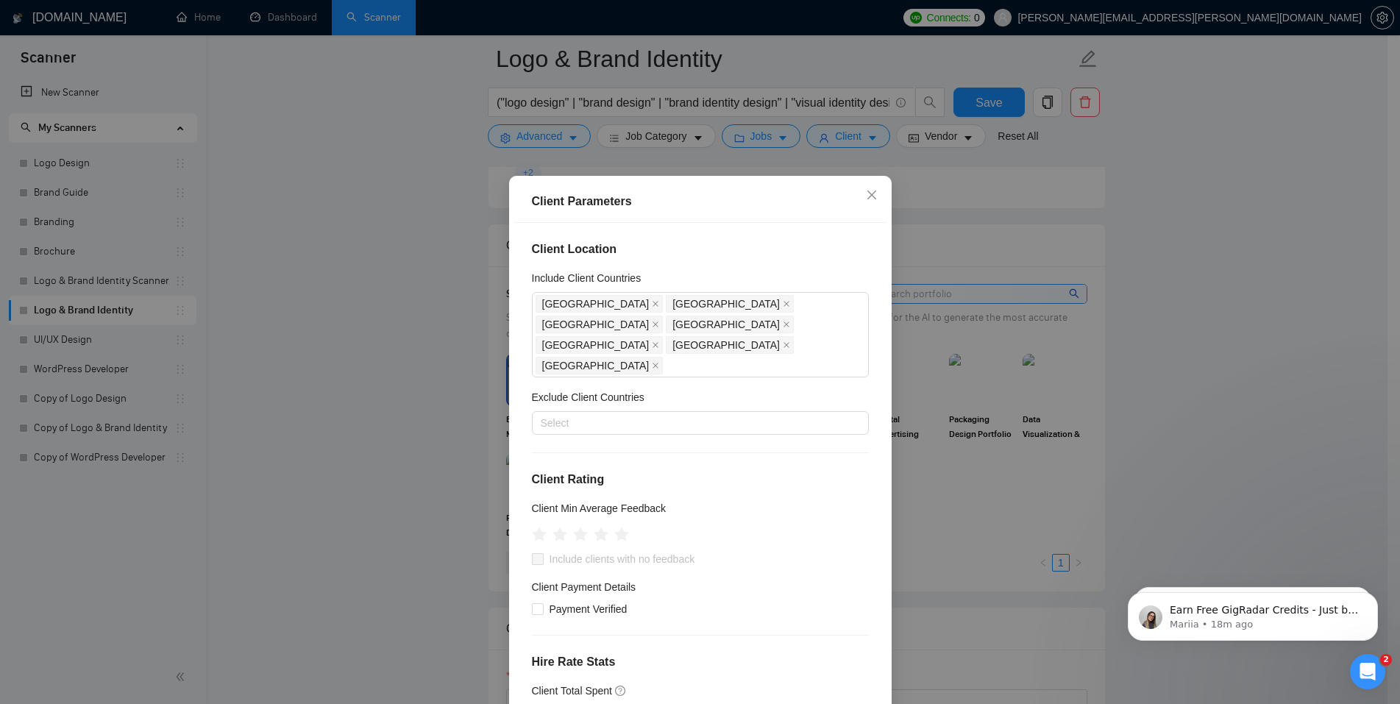
click at [919, 174] on div "Client Parameters Client Location Include Client Countries United States United…" at bounding box center [700, 352] width 1400 height 704
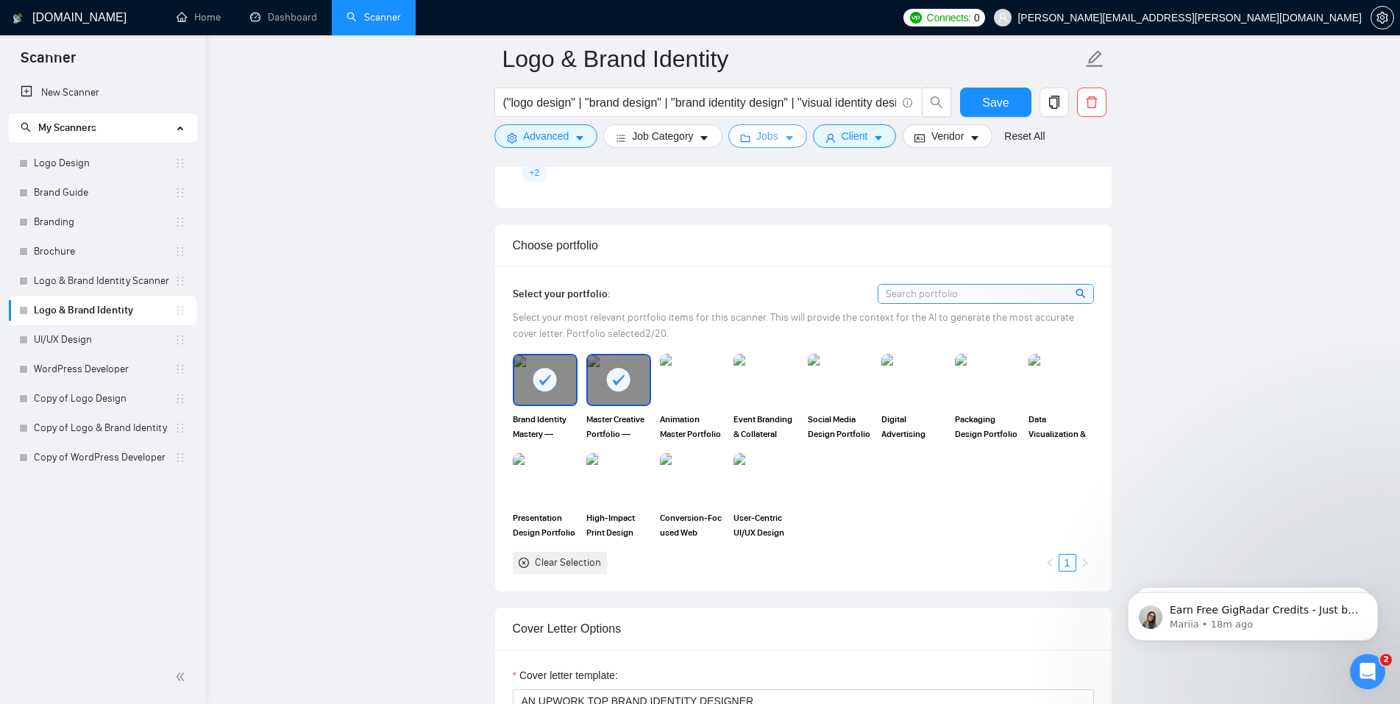
click at [784, 140] on icon "caret-down" at bounding box center [789, 138] width 10 height 10
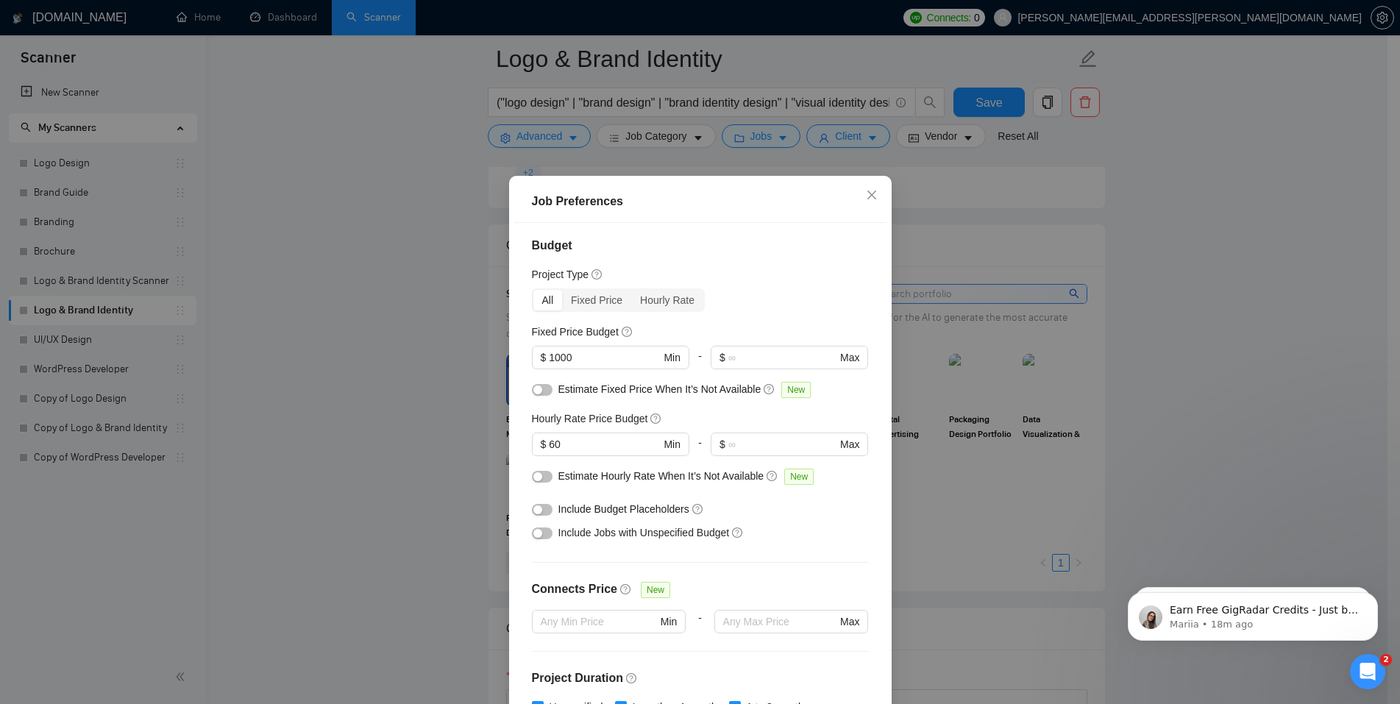
scroll to position [0, 0]
click at [868, 196] on icon "close" at bounding box center [872, 195] width 12 height 12
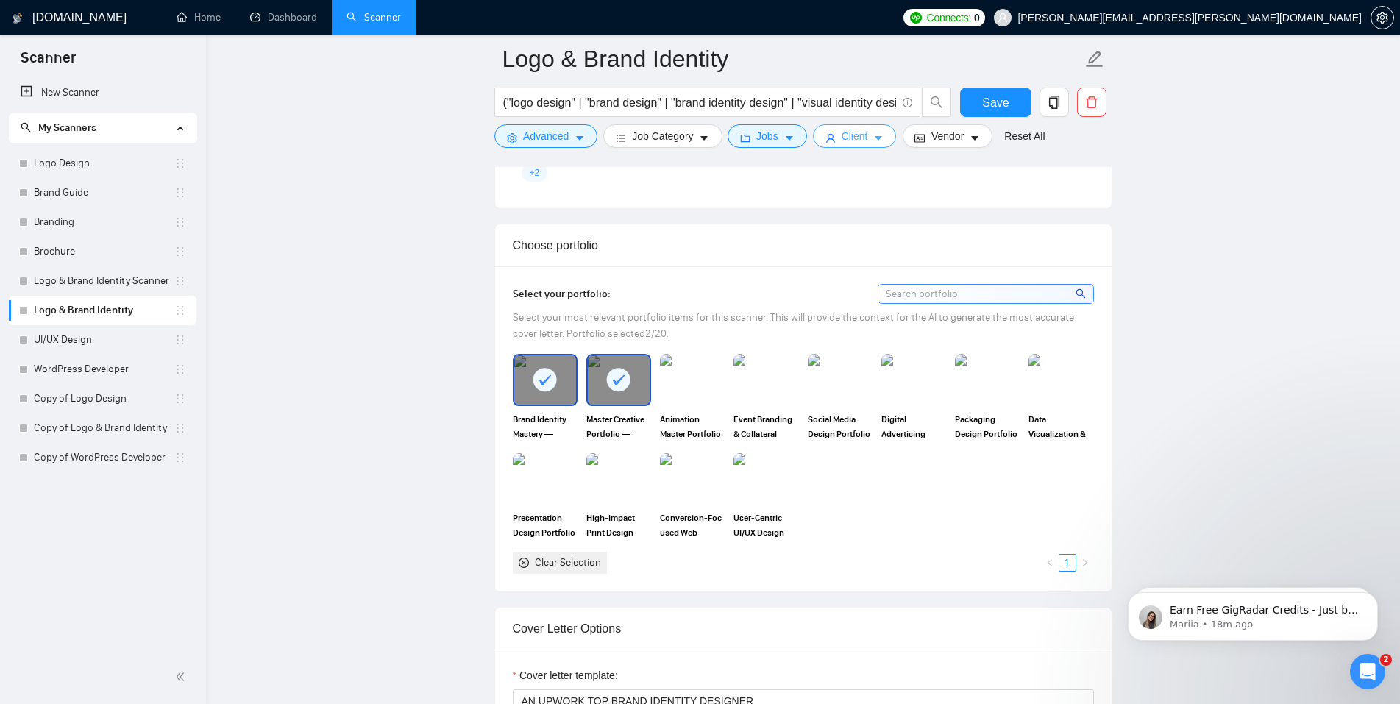
click at [879, 138] on icon "caret-down" at bounding box center [878, 138] width 10 height 10
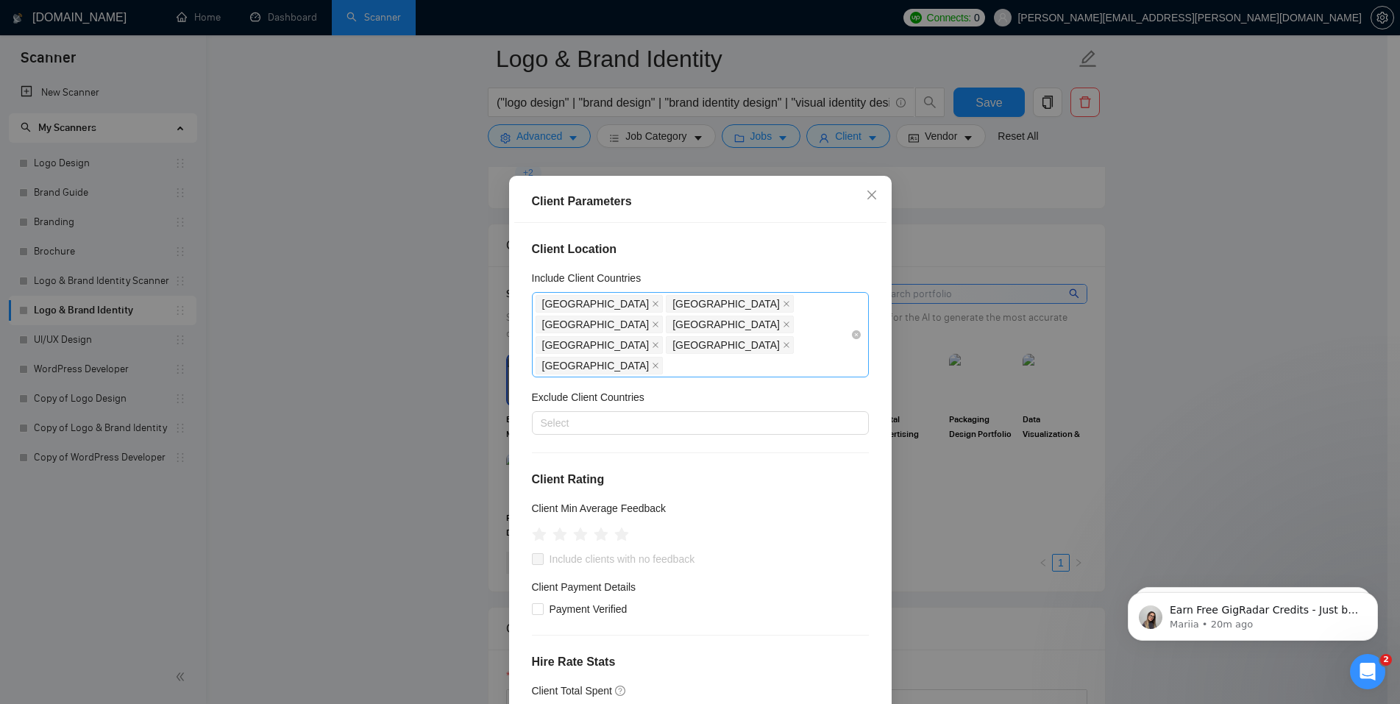
click at [816, 301] on div "United States United Kingdom Australia New Zealand Canada Singapore Ireland" at bounding box center [692, 334] width 315 height 82
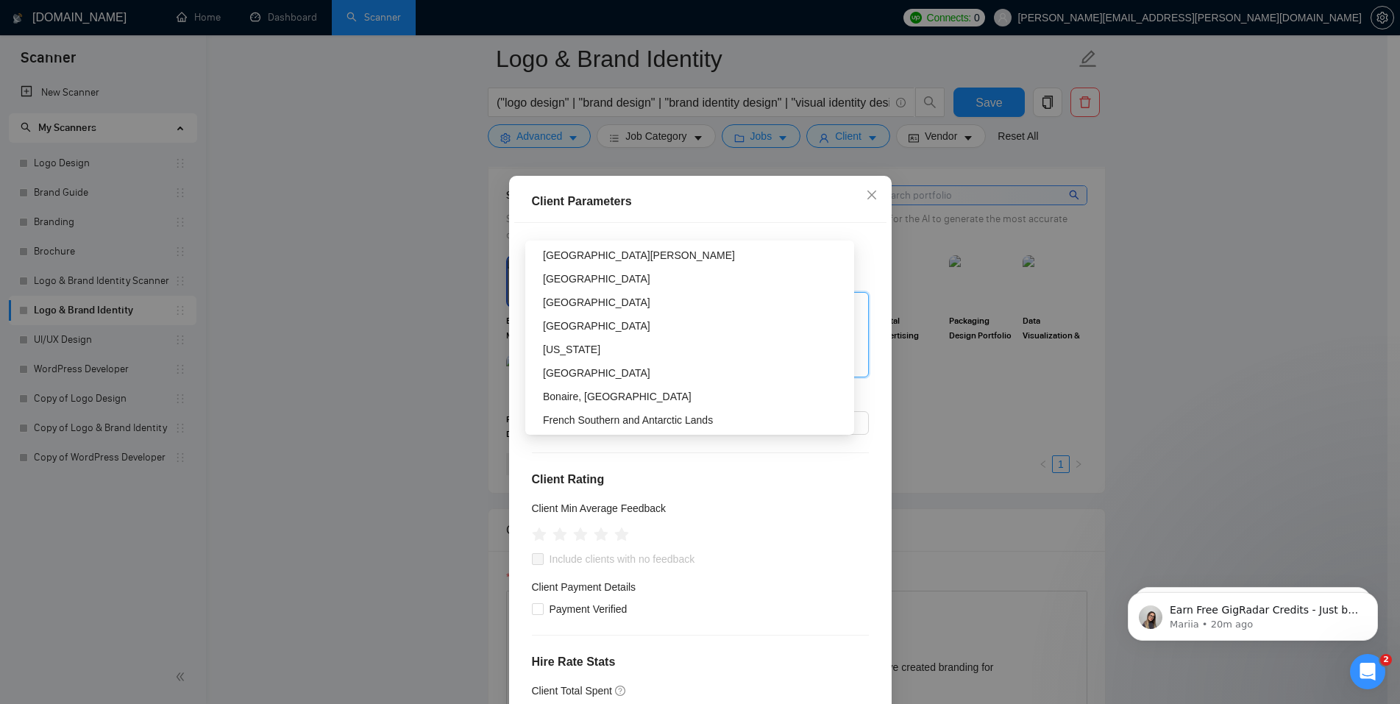
scroll to position [1569, 0]
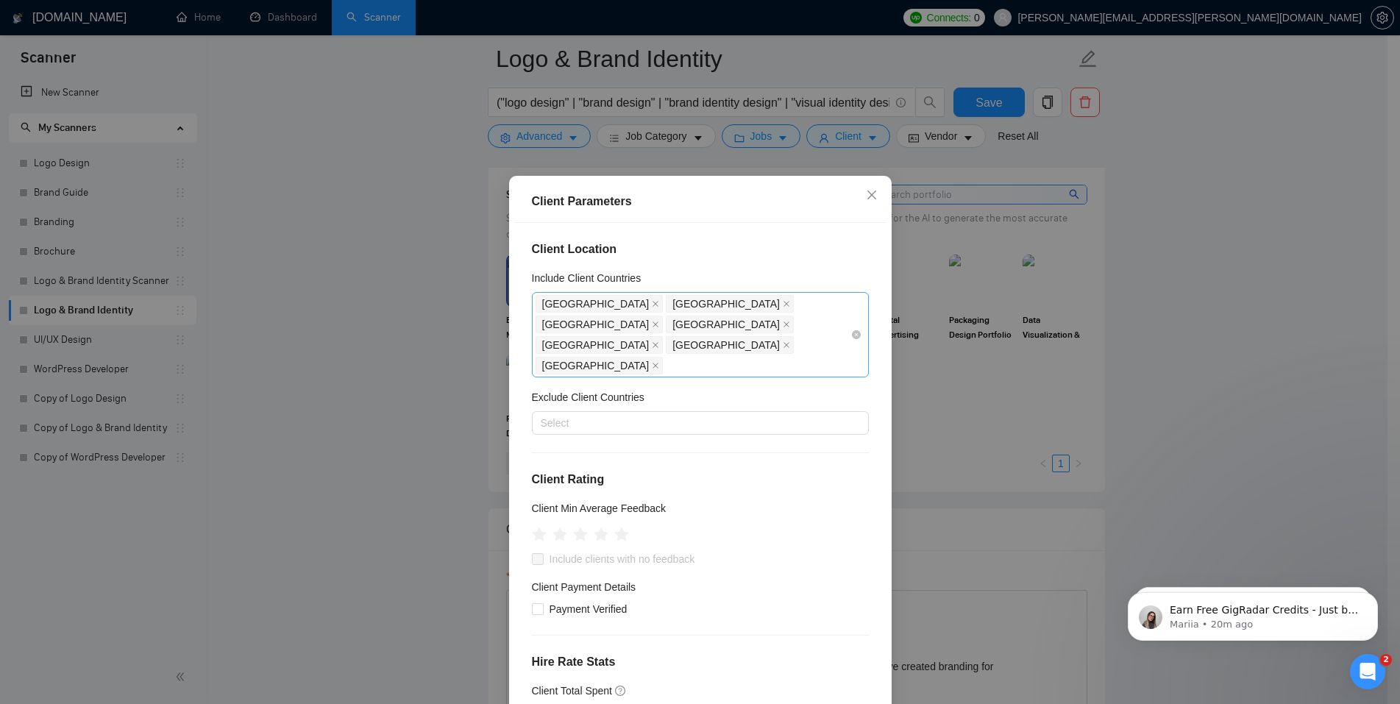
click at [813, 319] on div "United States United Kingdom Australia New Zealand Canada Singapore Ireland" at bounding box center [692, 334] width 315 height 82
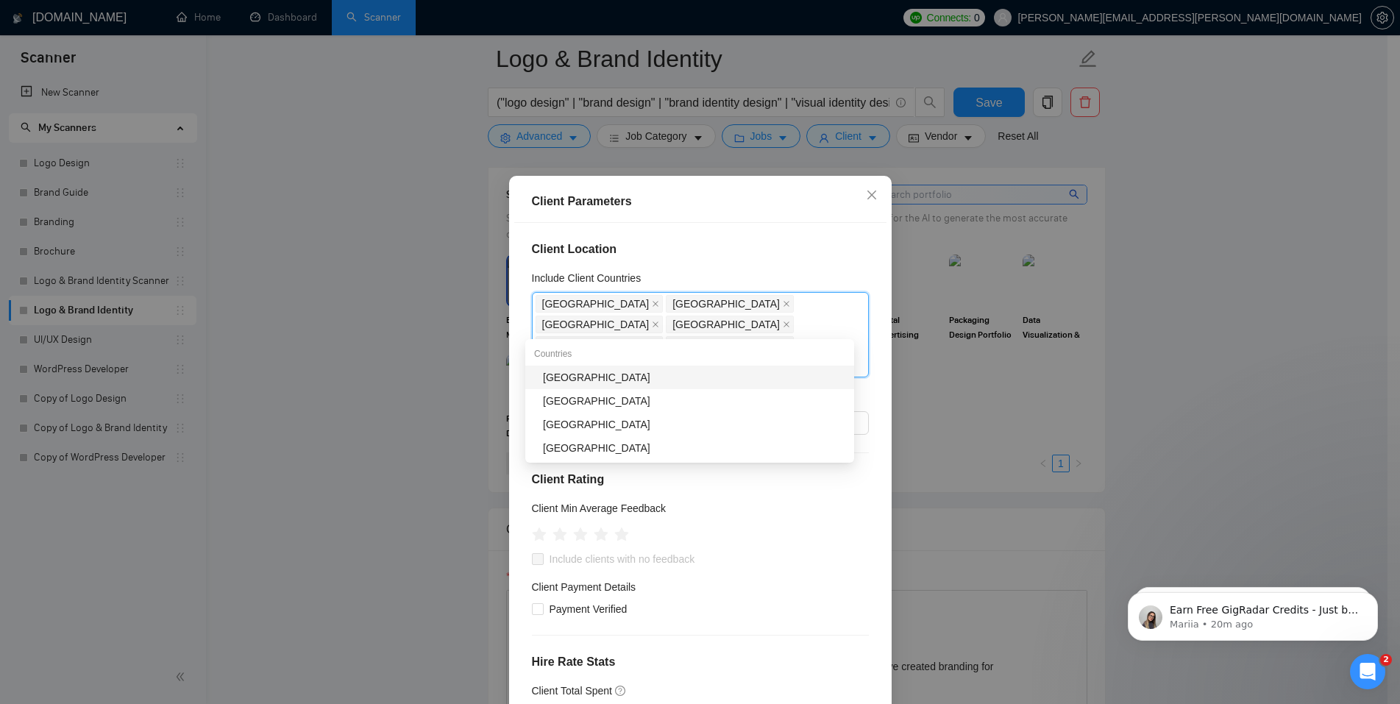
scroll to position [0, 0]
click at [683, 376] on div "Switzerland" at bounding box center [694, 377] width 302 height 16
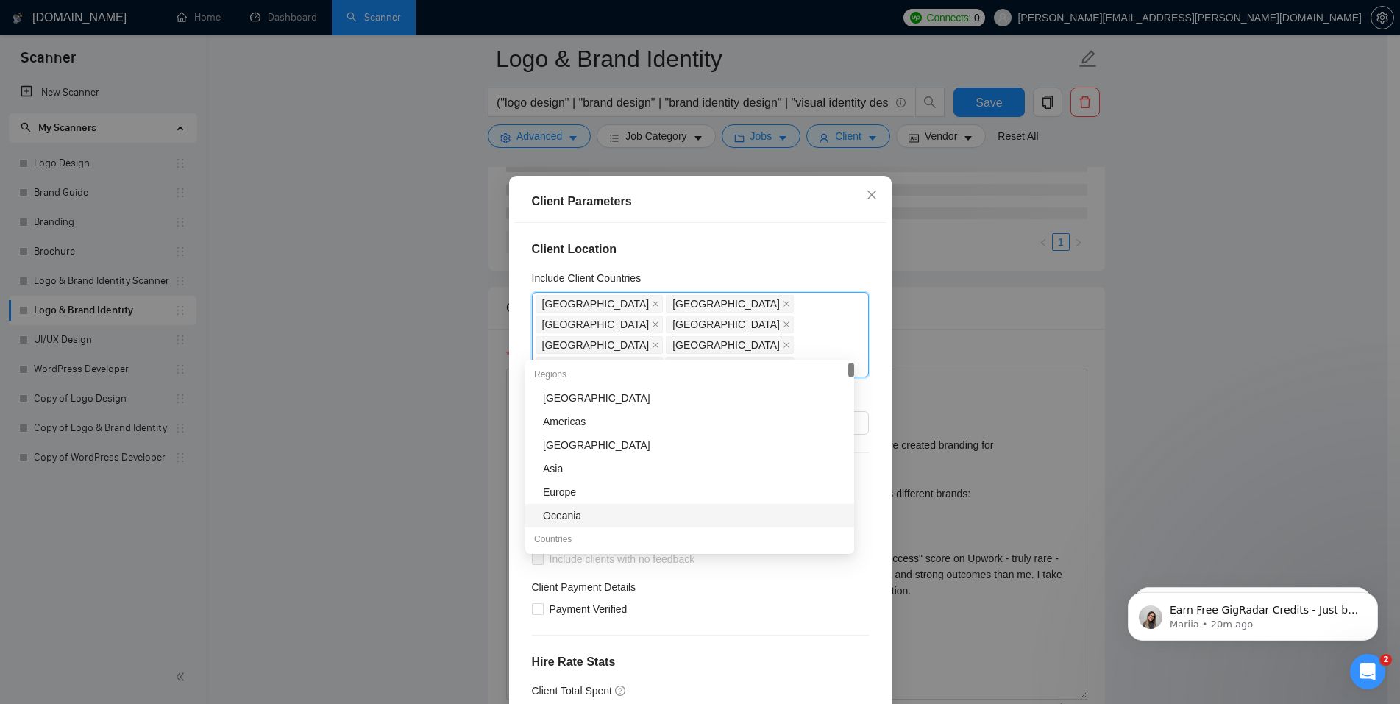
click at [869, 481] on div "Client Location Include Client Countries United States United Kingdom Australia…" at bounding box center [700, 469] width 372 height 493
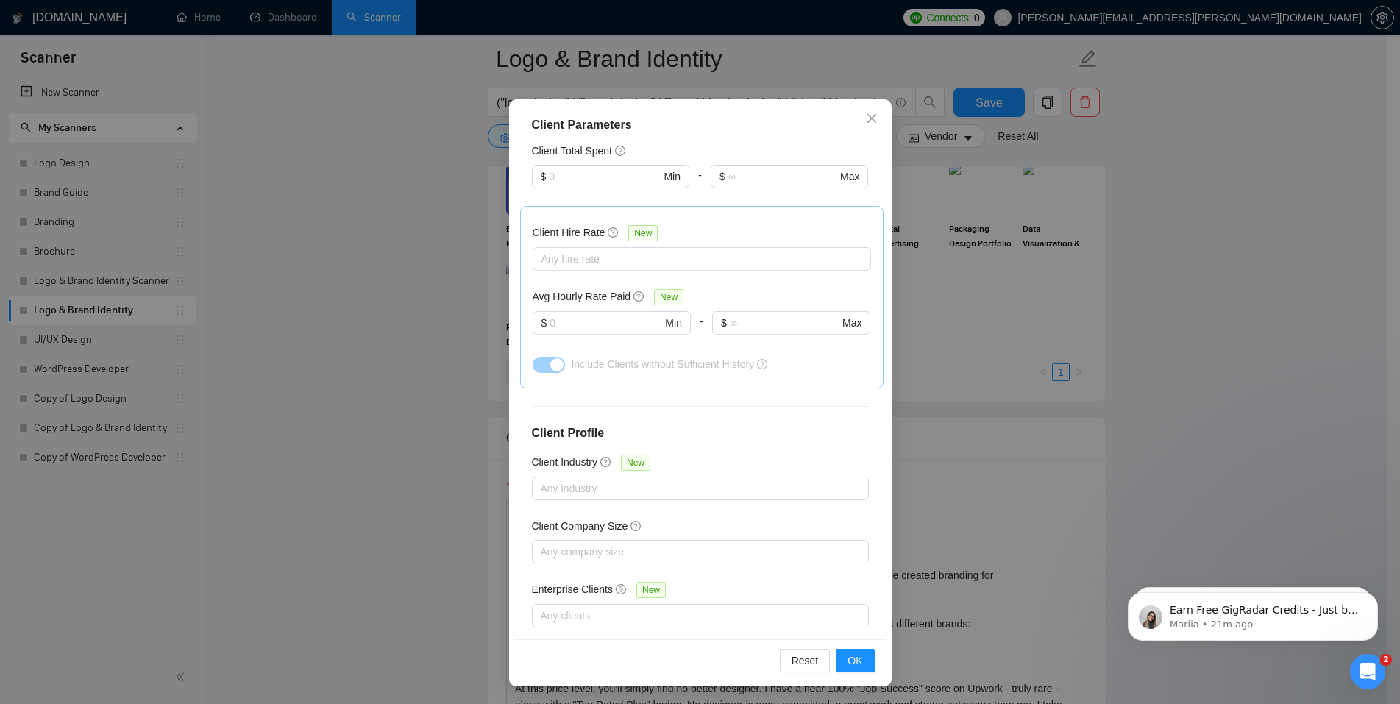
scroll to position [1662, 0]
click at [860, 658] on button "OK" at bounding box center [854, 661] width 38 height 24
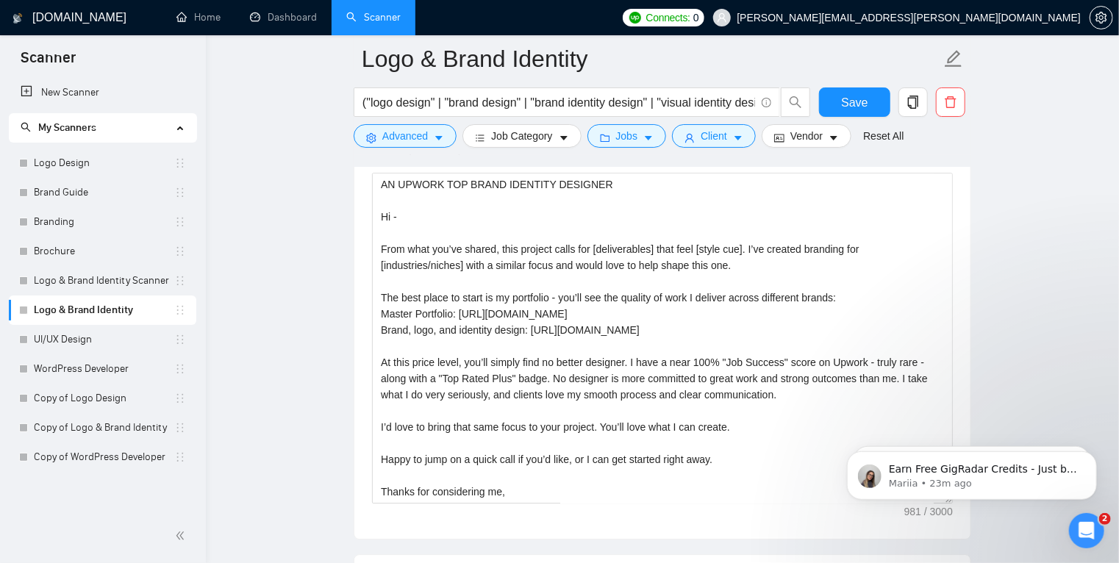
scroll to position [1987, 0]
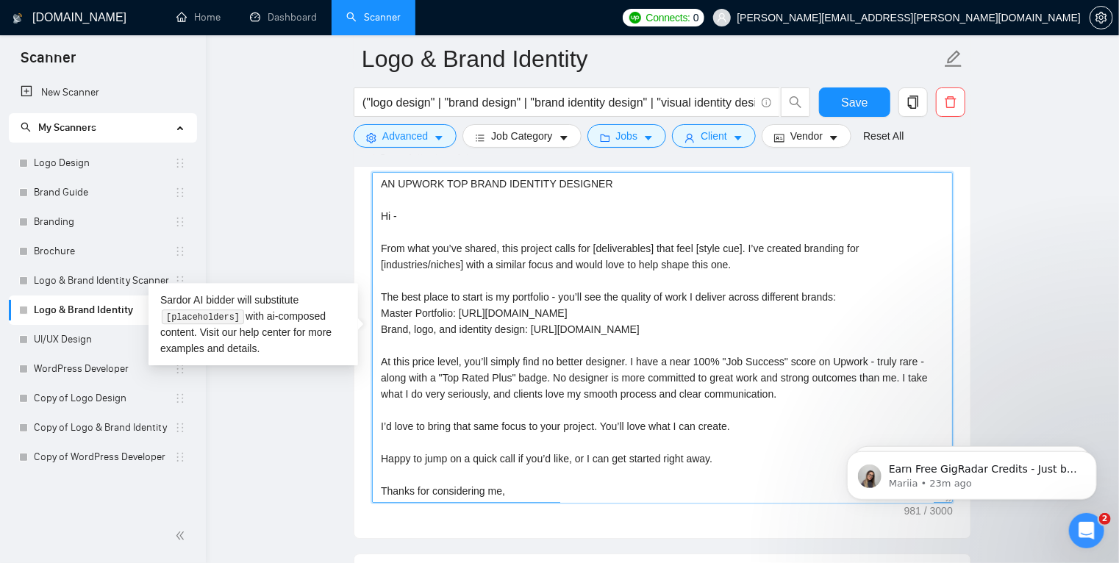
drag, startPoint x: 591, startPoint y: 247, endPoint x: 652, endPoint y: 246, distance: 61.0
click at [652, 246] on textarea "AN UPWORK TOP BRAND IDENTITY DESIGNER Hi - From what you’ve shared, this projec…" at bounding box center [662, 337] width 581 height 331
drag, startPoint x: 694, startPoint y: 247, endPoint x: 741, endPoint y: 246, distance: 46.3
click at [741, 246] on textarea "AN UPWORK TOP BRAND IDENTITY DESIGNER Hi - From what you’ve shared, this projec…" at bounding box center [662, 337] width 581 height 331
drag, startPoint x: 465, startPoint y: 262, endPoint x: 375, endPoint y: 260, distance: 89.7
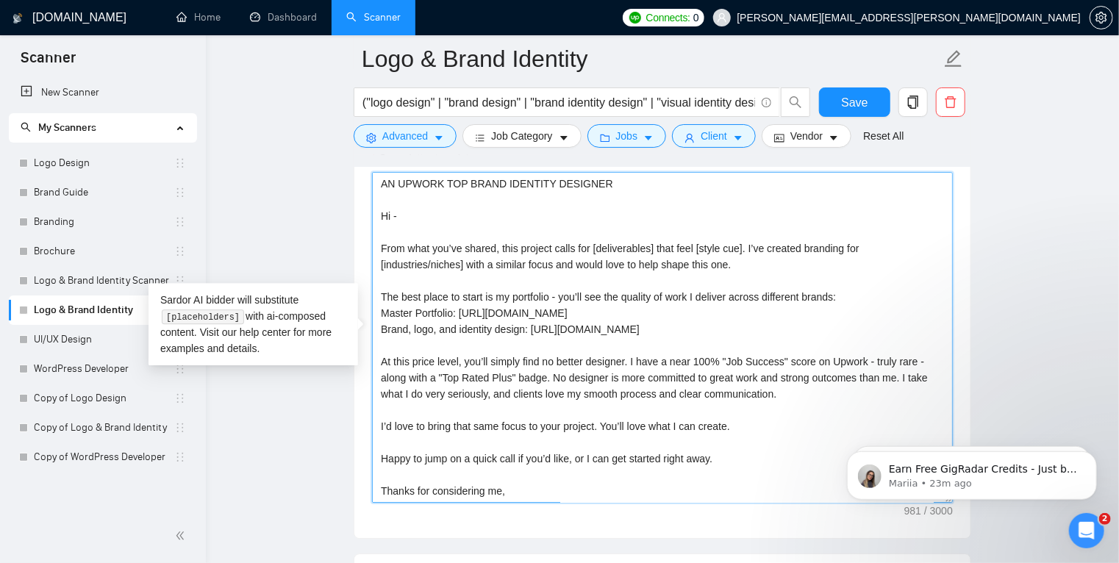
click at [375, 260] on textarea "AN UPWORK TOP BRAND IDENTITY DESIGNER Hi - From what you’ve shared, this projec…" at bounding box center [662, 337] width 581 height 331
click at [596, 282] on textarea "AN UPWORK TOP BRAND IDENTITY DESIGNER Hi - From what you’ve shared, this projec…" at bounding box center [662, 337] width 581 height 331
drag, startPoint x: 847, startPoint y: 295, endPoint x: 359, endPoint y: 290, distance: 488.4
click at [634, 411] on textarea "AN UPWORK TOP BRAND IDENTITY DESIGNER Hi - From what you’ve shared, this projec…" at bounding box center [662, 337] width 581 height 331
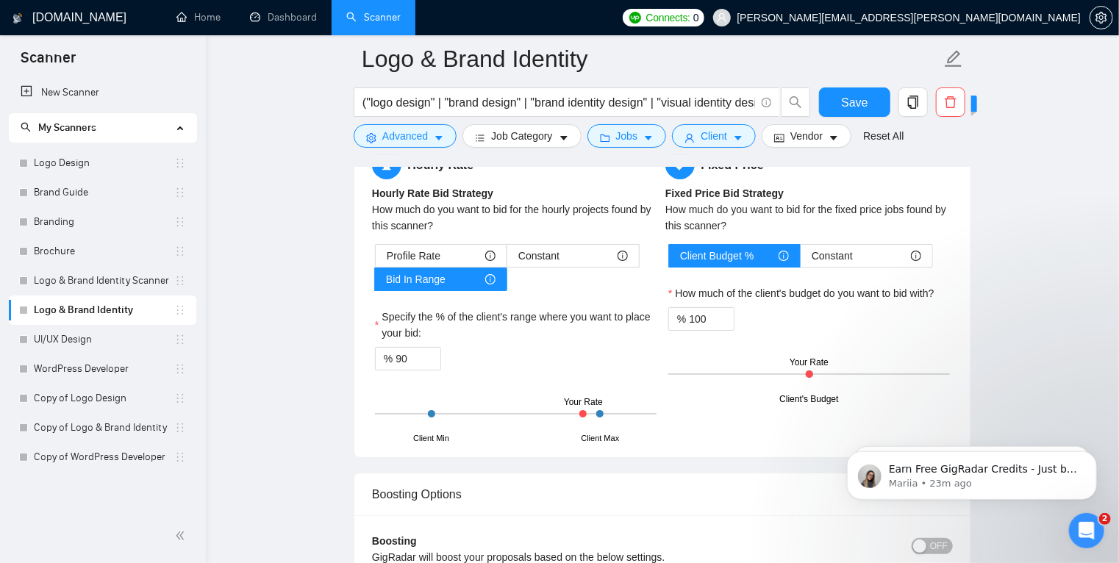
scroll to position [2674, 0]
drag, startPoint x: 581, startPoint y: 410, endPoint x: 518, endPoint y: 409, distance: 62.5
click at [518, 409] on div "Client Min Client Max Your Rate" at bounding box center [516, 413] width 282 height 51
drag, startPoint x: 413, startPoint y: 354, endPoint x: 428, endPoint y: 352, distance: 15.0
click at [428, 352] on div "90" at bounding box center [418, 359] width 45 height 22
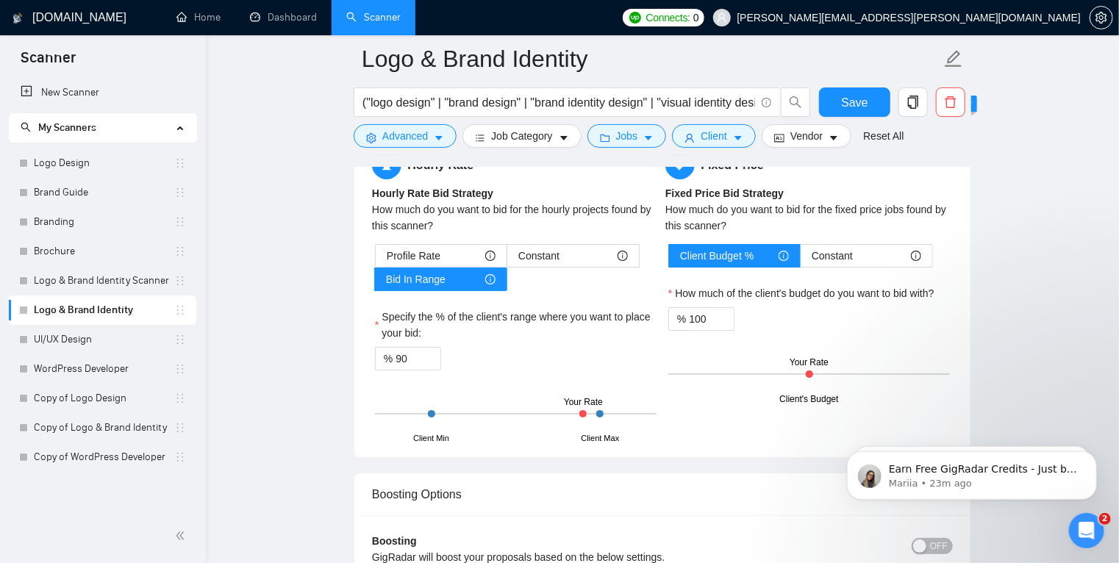
click at [518, 362] on div "% 90" at bounding box center [516, 359] width 282 height 24
drag, startPoint x: 402, startPoint y: 357, endPoint x: 389, endPoint y: 356, distance: 12.6
click at [389, 356] on div "% 90" at bounding box center [408, 359] width 66 height 24
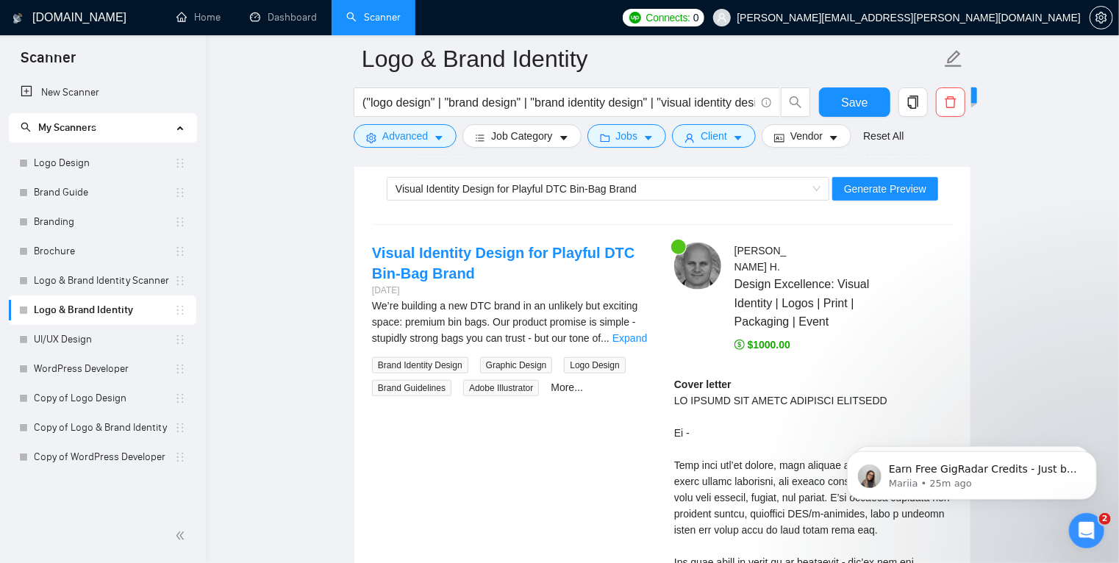
scroll to position [3260, 0]
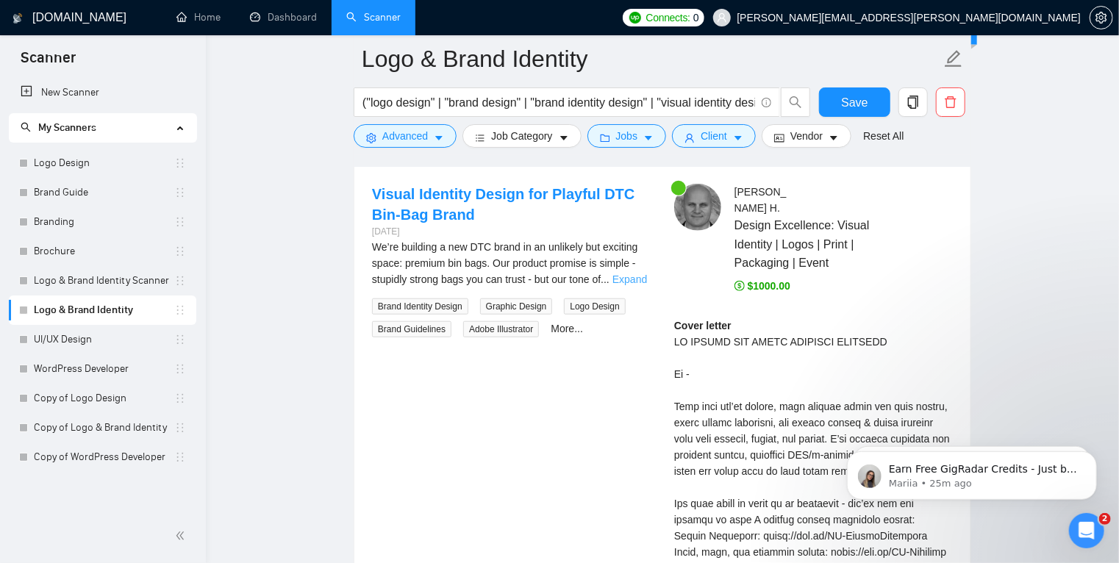
click at [624, 274] on link "Expand" at bounding box center [630, 280] width 35 height 12
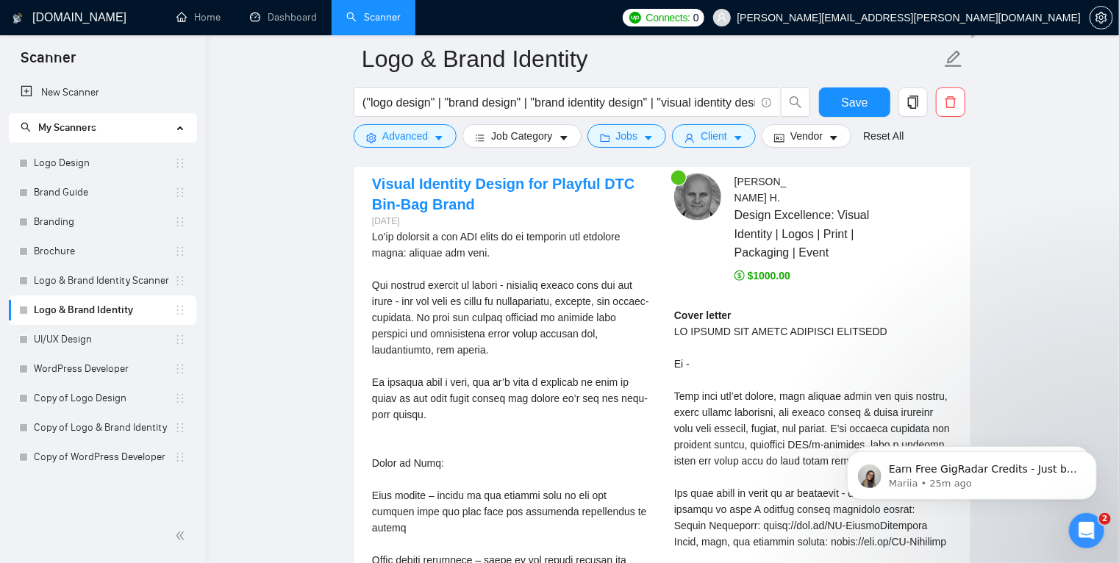
scroll to position [3269, 0]
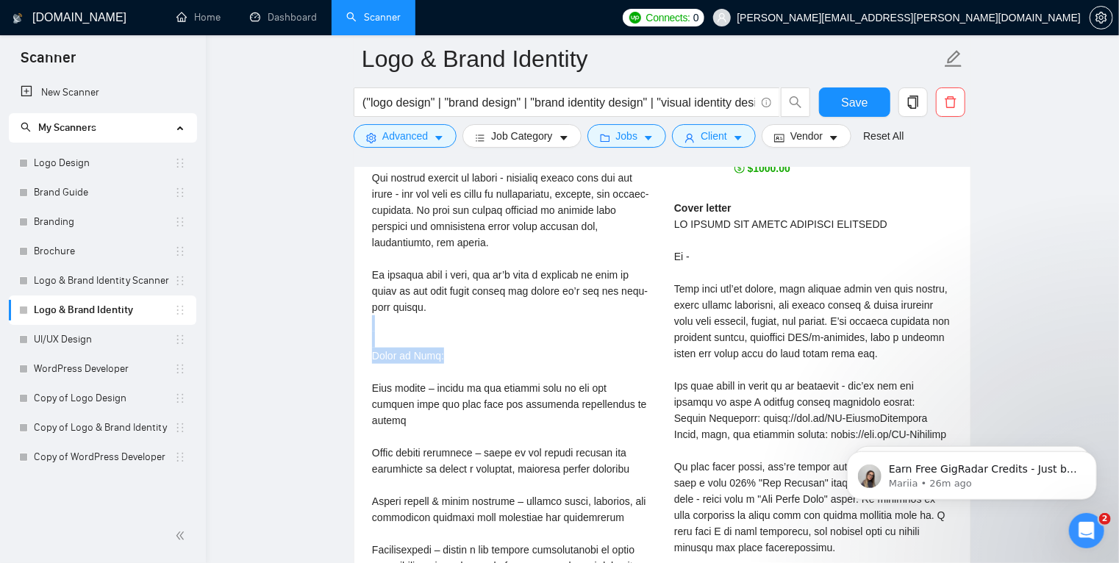
drag, startPoint x: 474, startPoint y: 348, endPoint x: 473, endPoint y: 307, distance: 41.2
click at [473, 307] on div "We’re building a new DTC brand in an unlikely but exciting space: premium bin b…" at bounding box center [511, 485] width 279 height 728
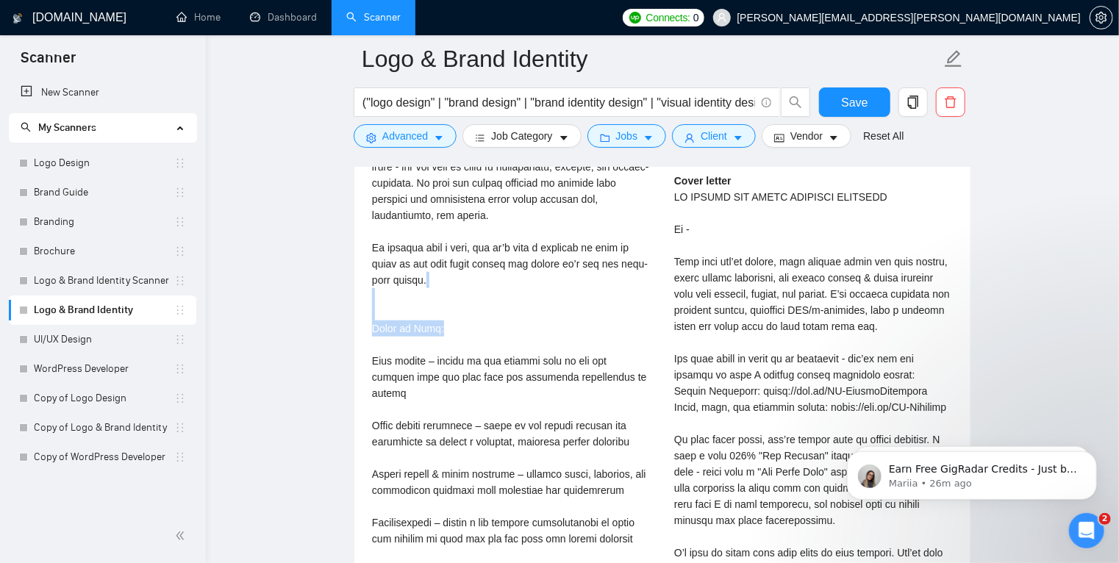
scroll to position [3406, 0]
click at [473, 307] on div "We’re building a new DTC brand in an unlikely but exciting space: premium bin b…" at bounding box center [511, 457] width 279 height 728
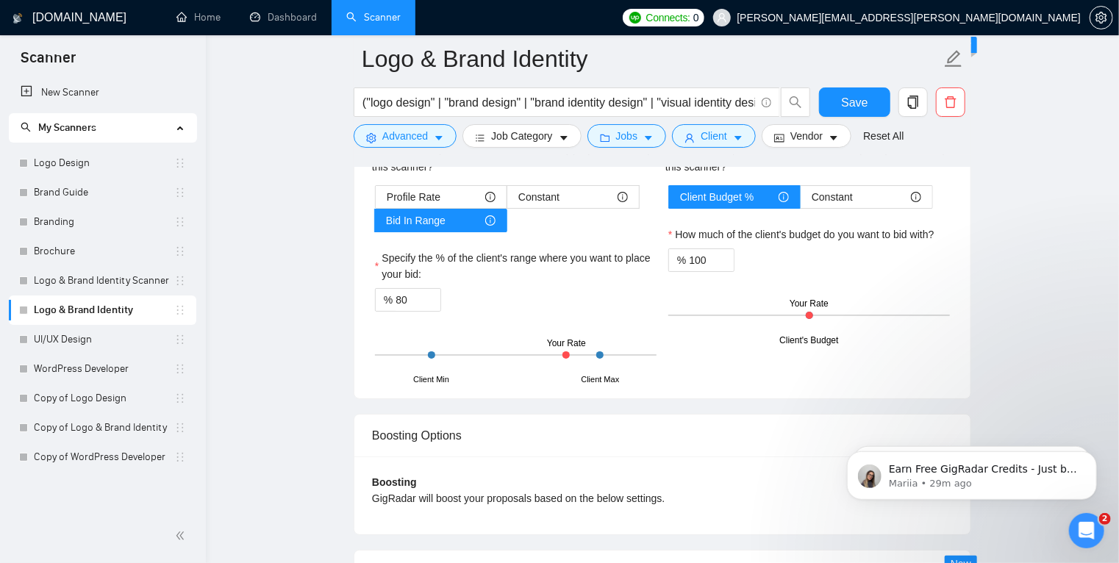
scroll to position [2732, 0]
drag, startPoint x: 403, startPoint y: 298, endPoint x: 394, endPoint y: 299, distance: 8.9
click at [396, 299] on input "80" at bounding box center [418, 301] width 45 height 22
click at [527, 299] on div "% 60" at bounding box center [516, 301] width 282 height 24
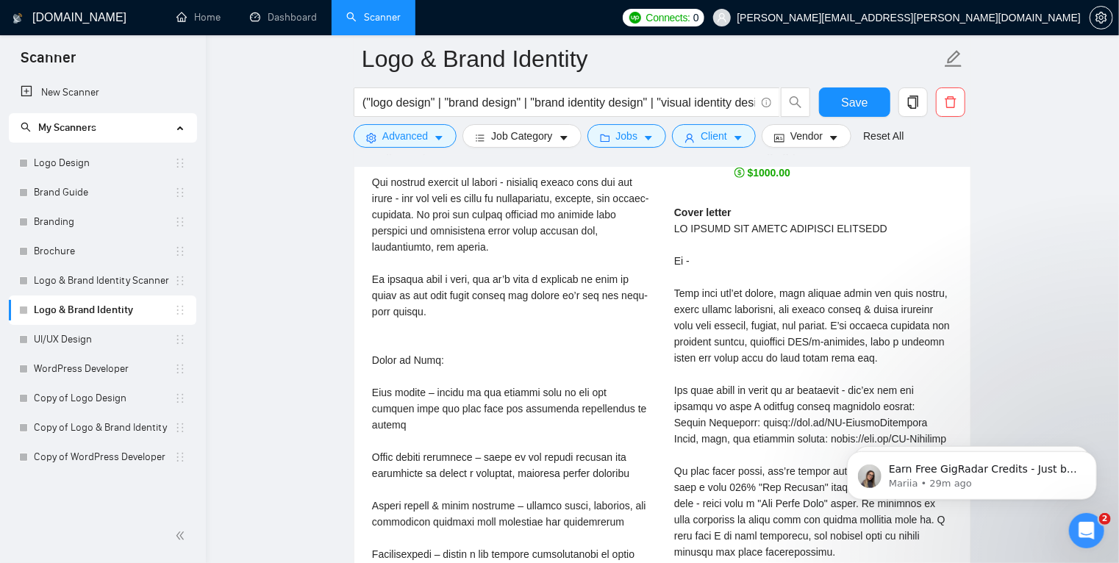
scroll to position [3374, 0]
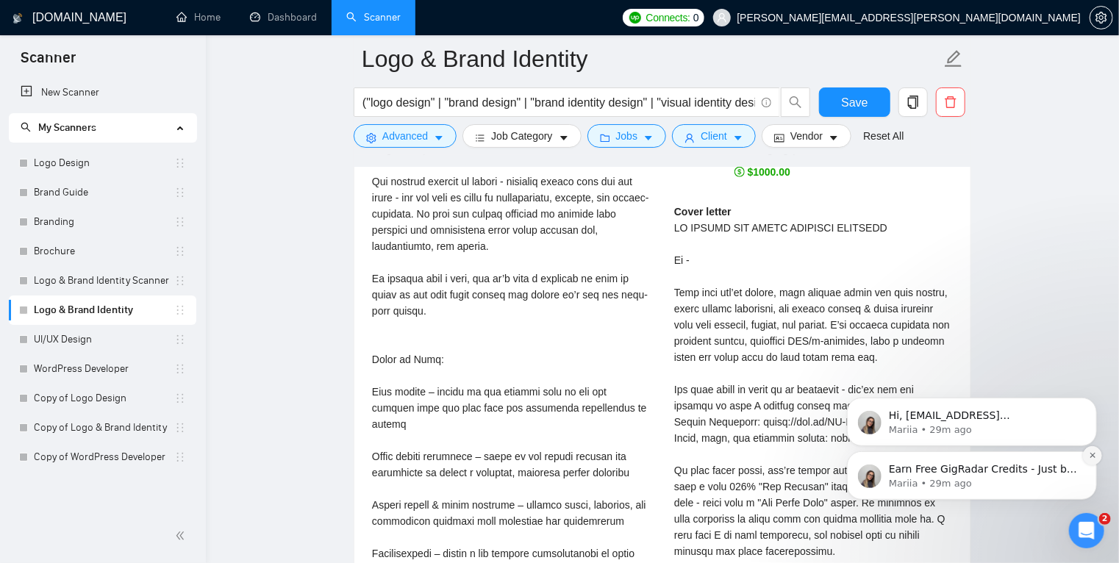
click at [1097, 454] on button "Dismiss notification" at bounding box center [1092, 455] width 19 height 19
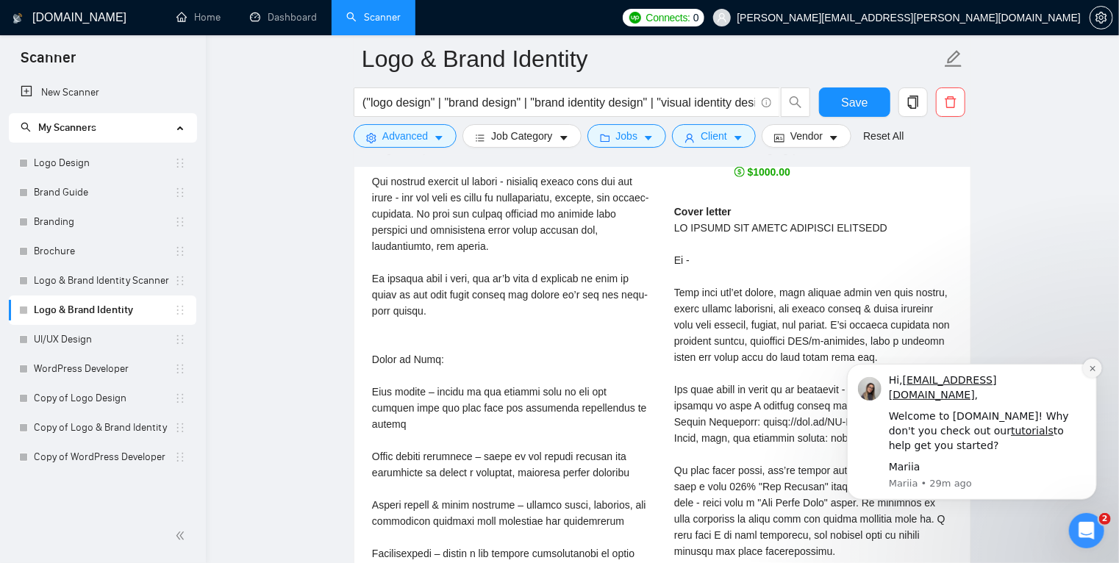
click at [1090, 372] on icon "Dismiss notification" at bounding box center [1092, 368] width 8 height 8
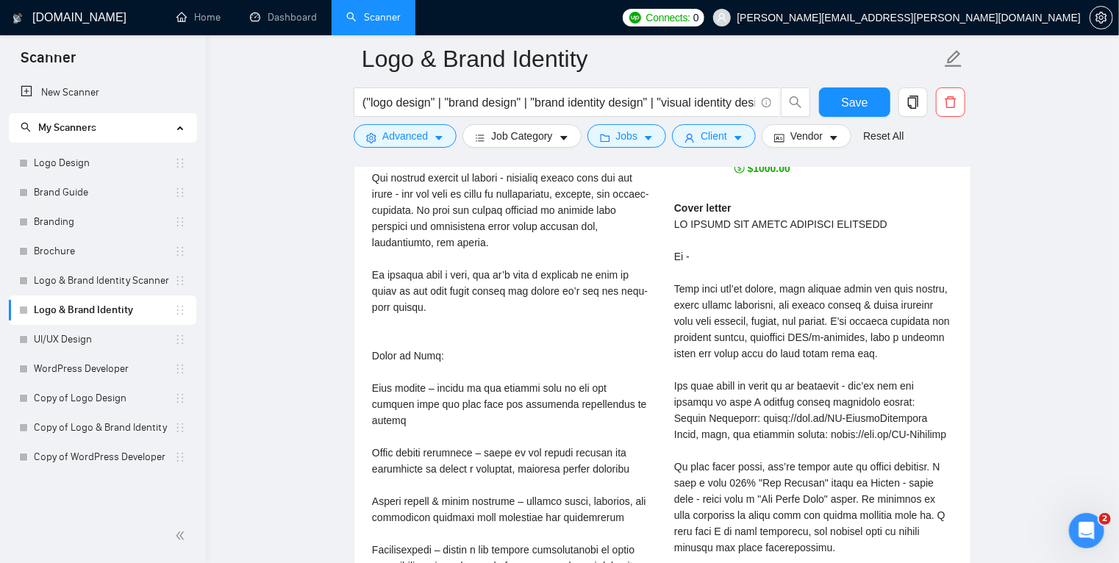
scroll to position [3376, 0]
drag, startPoint x: 677, startPoint y: 269, endPoint x: 788, endPoint y: 274, distance: 111.9
click at [788, 274] on div "Cover letter" at bounding box center [813, 453] width 279 height 502
click at [791, 323] on div "Cover letter" at bounding box center [813, 453] width 279 height 502
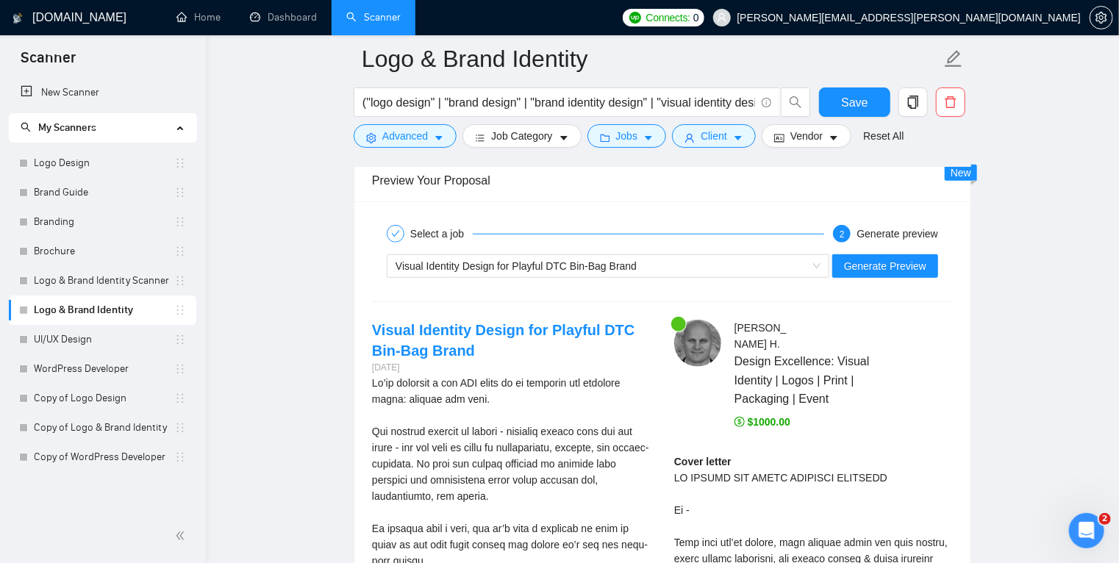
scroll to position [3121, 0]
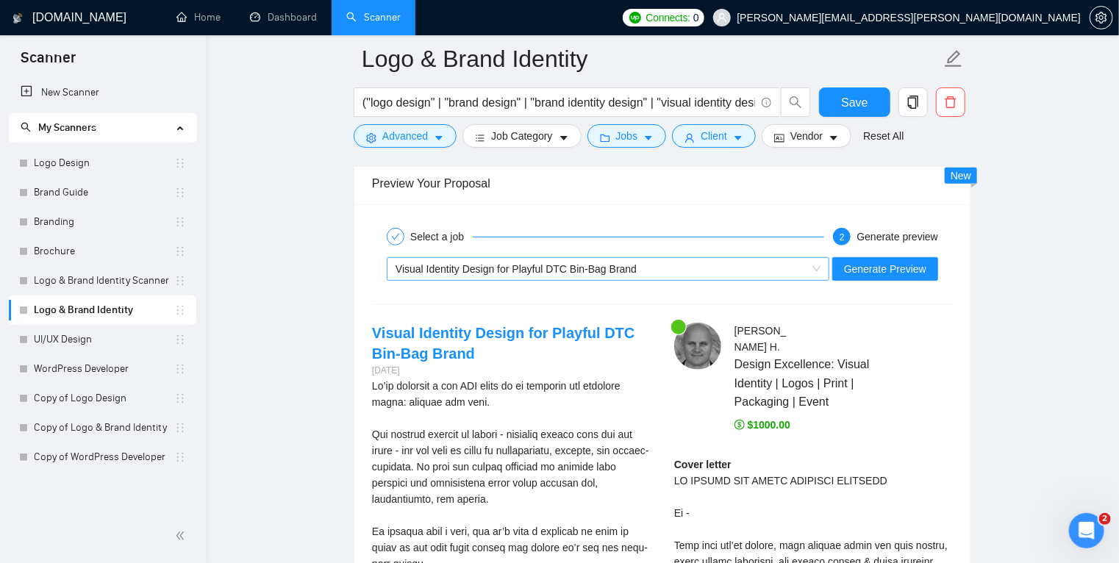
click at [651, 264] on div "Visual Identity Design for Playful DTC Bin-Bag Brand" at bounding box center [602, 269] width 412 height 22
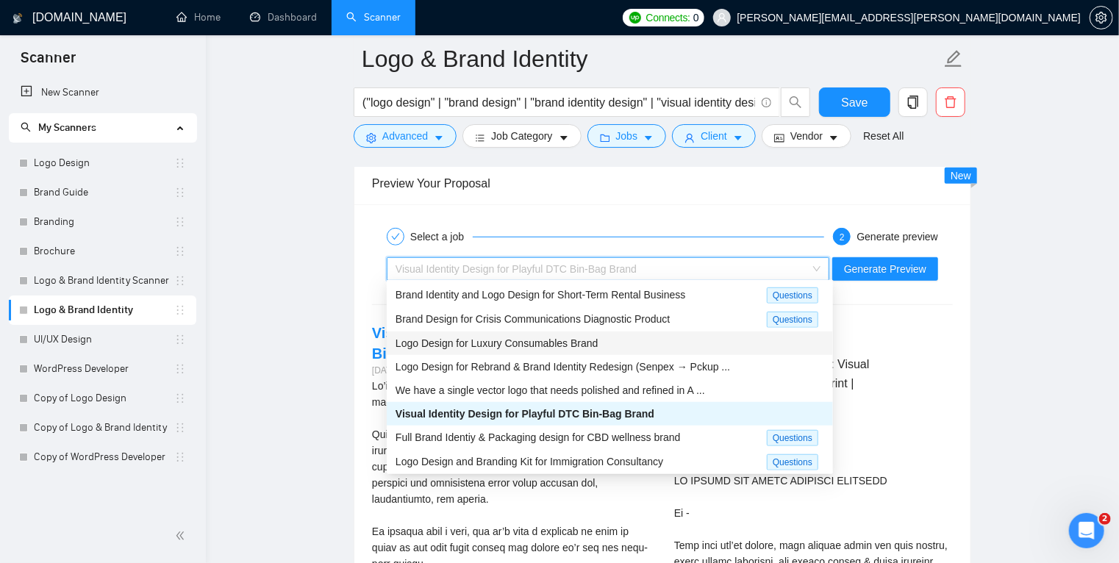
click at [560, 345] on span "Logo Design for Luxury Consumables Brand" at bounding box center [497, 344] width 203 height 12
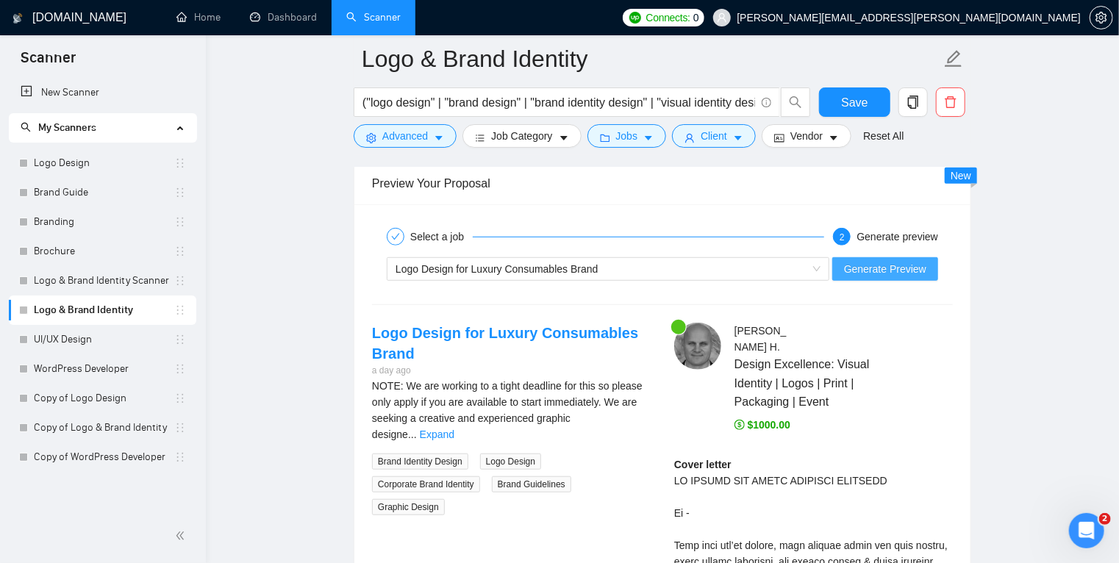
click at [875, 263] on span "Generate Preview" at bounding box center [885, 269] width 82 height 16
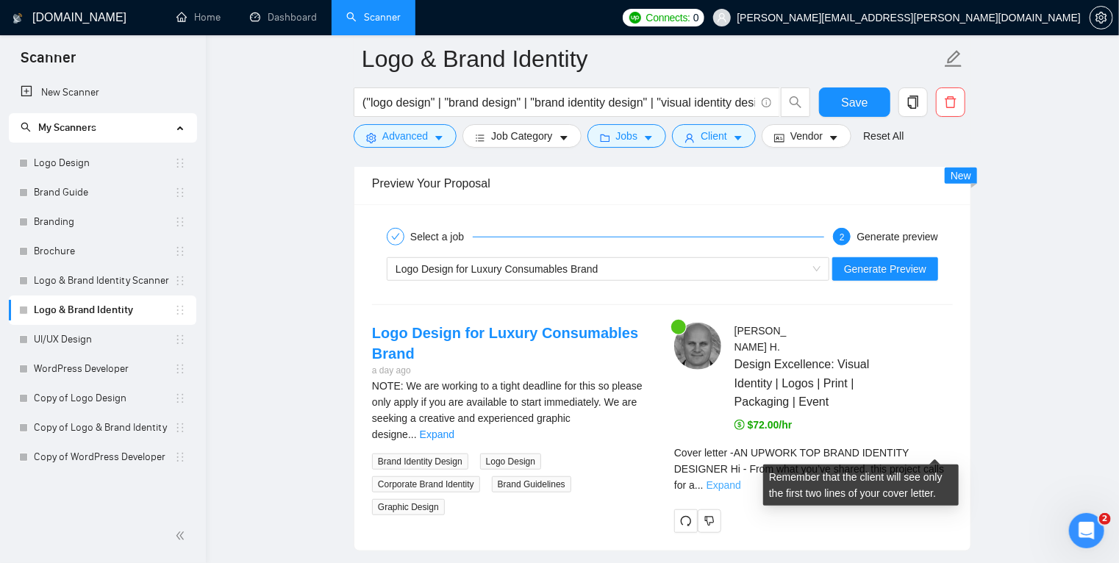
click at [741, 479] on link "Expand" at bounding box center [724, 485] width 35 height 12
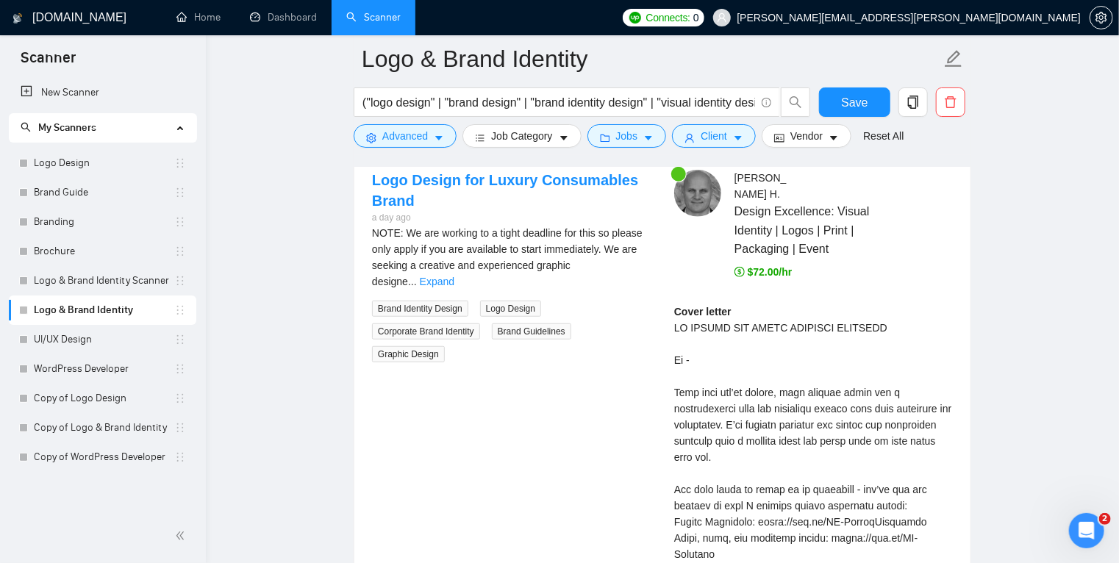
scroll to position [3279, 0]
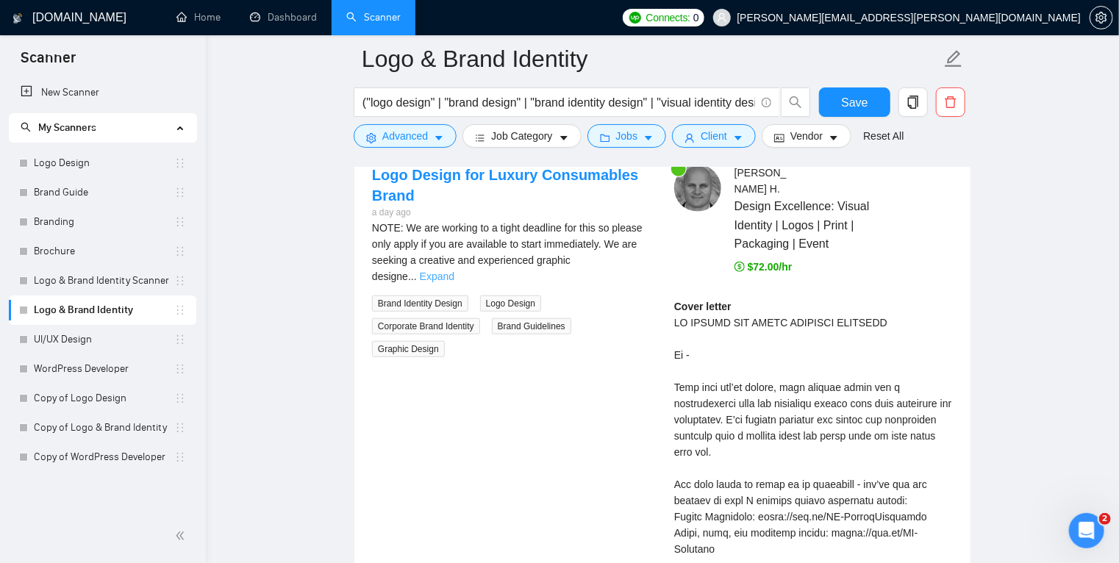
click at [454, 271] on link "Expand" at bounding box center [437, 277] width 35 height 12
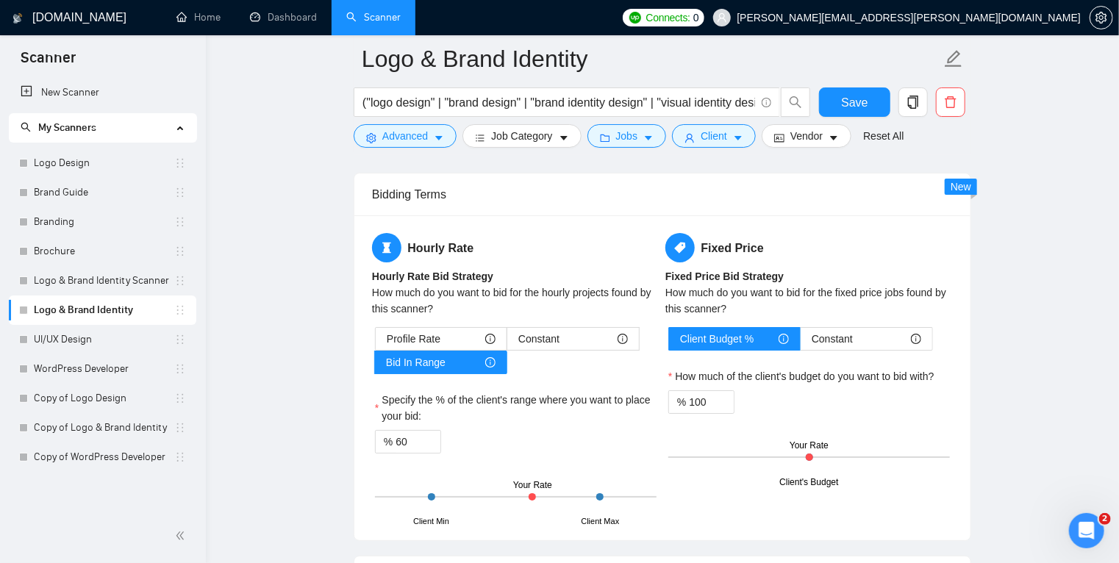
scroll to position [2590, 0]
click at [853, 108] on span "Save" at bounding box center [854, 102] width 26 height 18
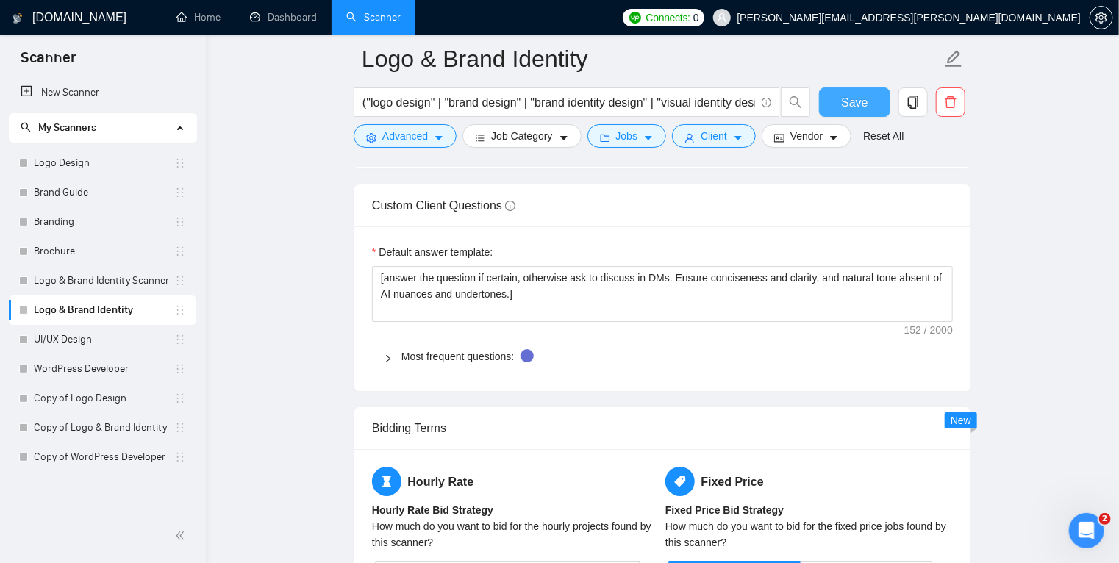
scroll to position [2356, 0]
click at [388, 356] on icon "right" at bounding box center [388, 359] width 4 height 7
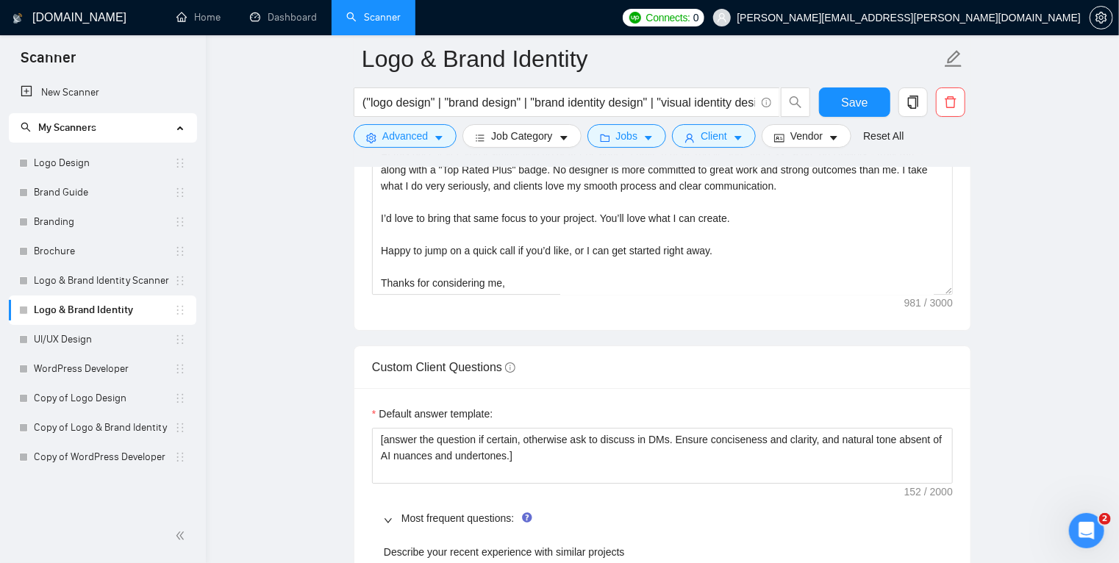
scroll to position [2195, 0]
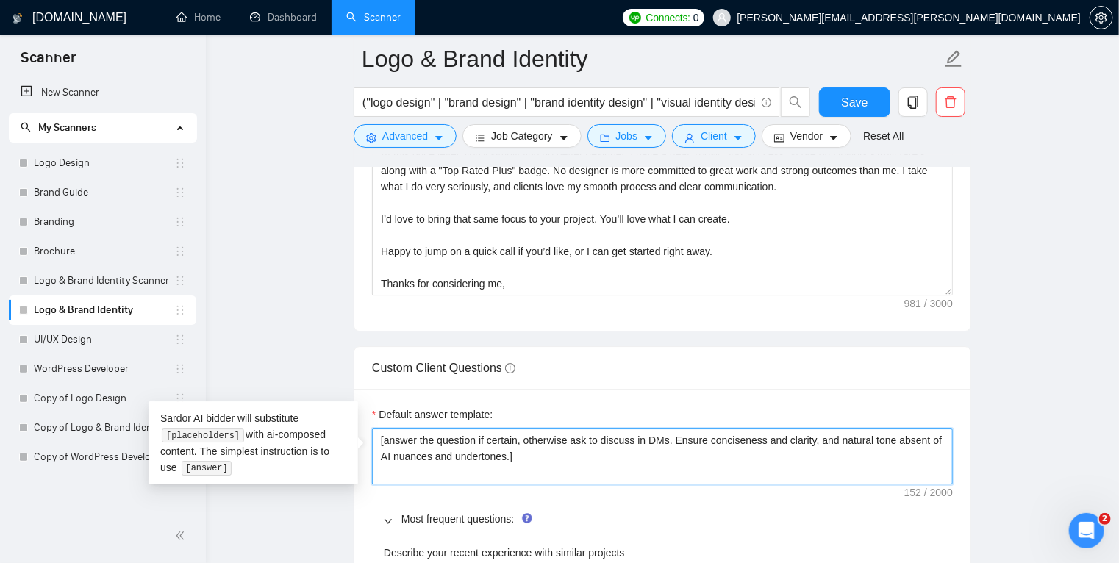
drag, startPoint x: 379, startPoint y: 439, endPoint x: 670, endPoint y: 440, distance: 290.5
click at [670, 440] on textarea "[answer the question if certain, otherwise ask to discuss in DMs. Ensure concis…" at bounding box center [662, 457] width 581 height 56
drag, startPoint x: 672, startPoint y: 440, endPoint x: 514, endPoint y: 459, distance: 159.3
click at [514, 459] on textarea "[answer the question if certain, otherwise ask to discuss in DMs. Ensure concis…" at bounding box center [662, 457] width 581 height 56
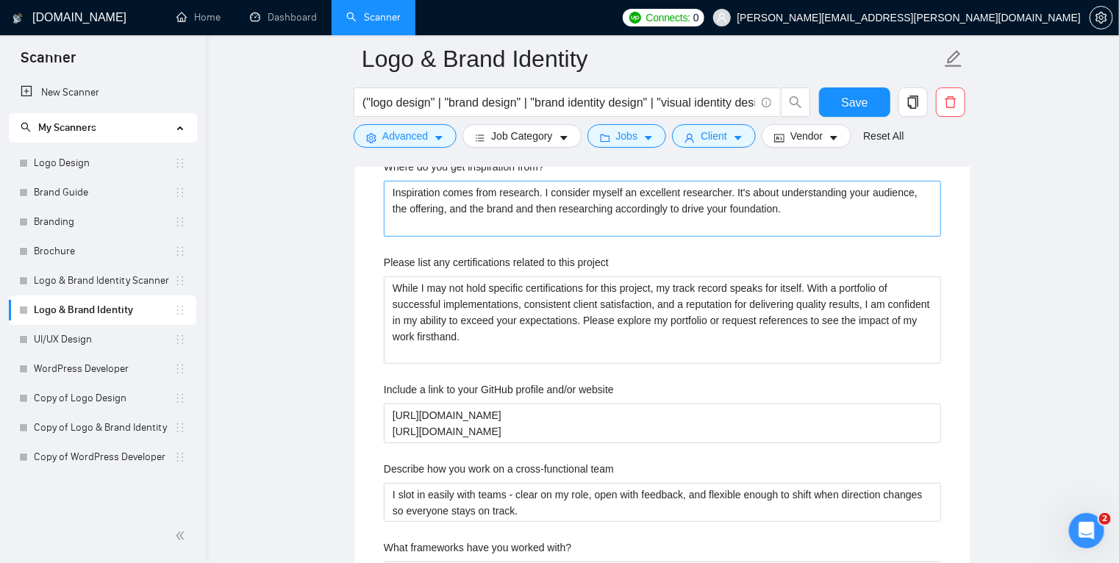
scroll to position [3006, 0]
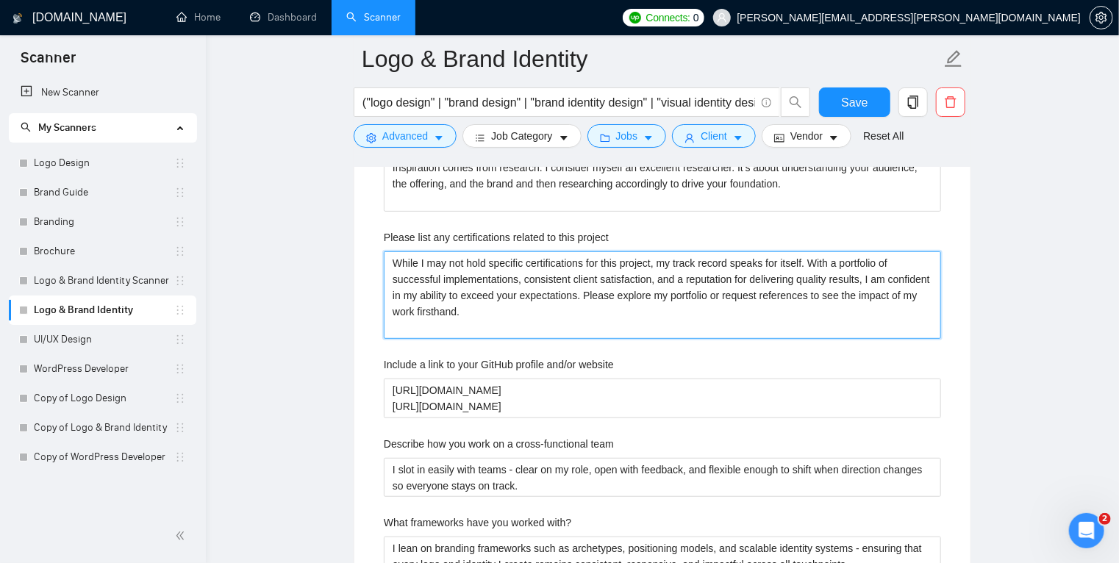
drag, startPoint x: 391, startPoint y: 262, endPoint x: 537, endPoint y: 262, distance: 145.6
click at [537, 262] on project "While I may not hold specific certifications for this project, my track record …" at bounding box center [662, 296] width 557 height 88
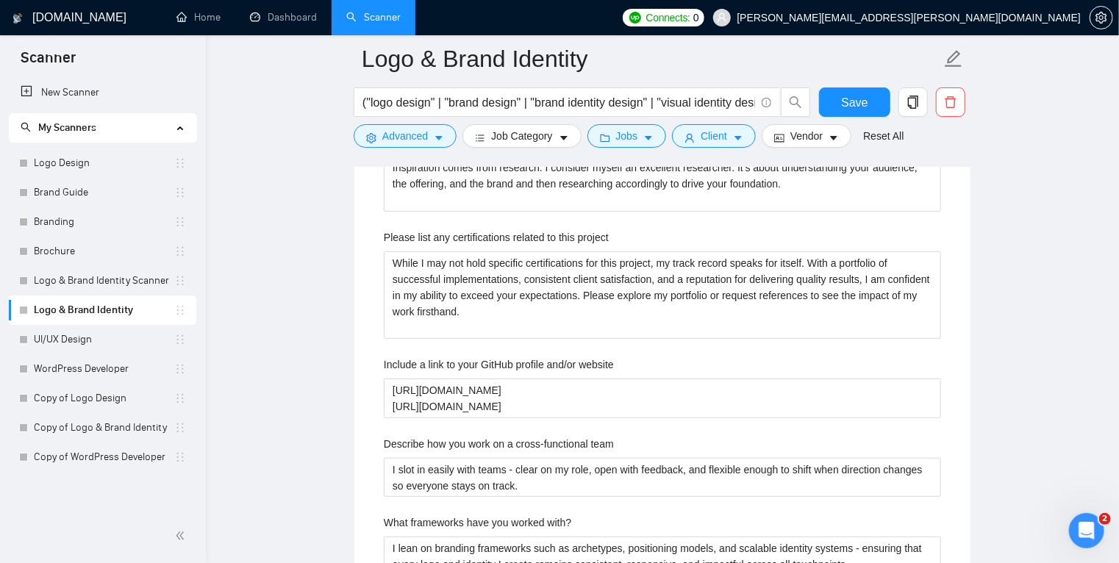
click at [765, 229] on div "Please list any certifications related to this project" at bounding box center [662, 240] width 557 height 22
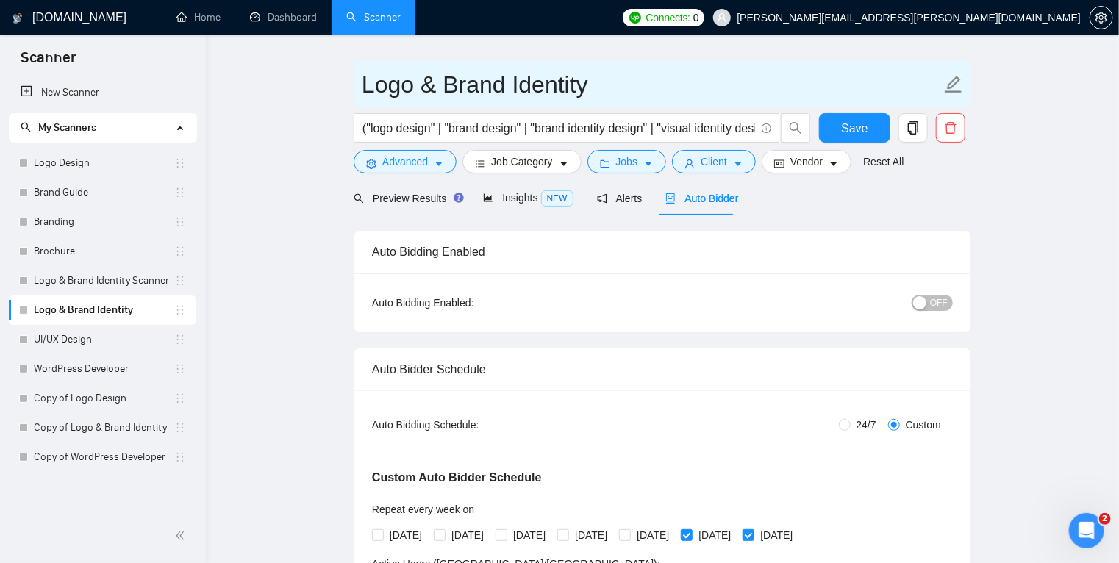
scroll to position [0, 0]
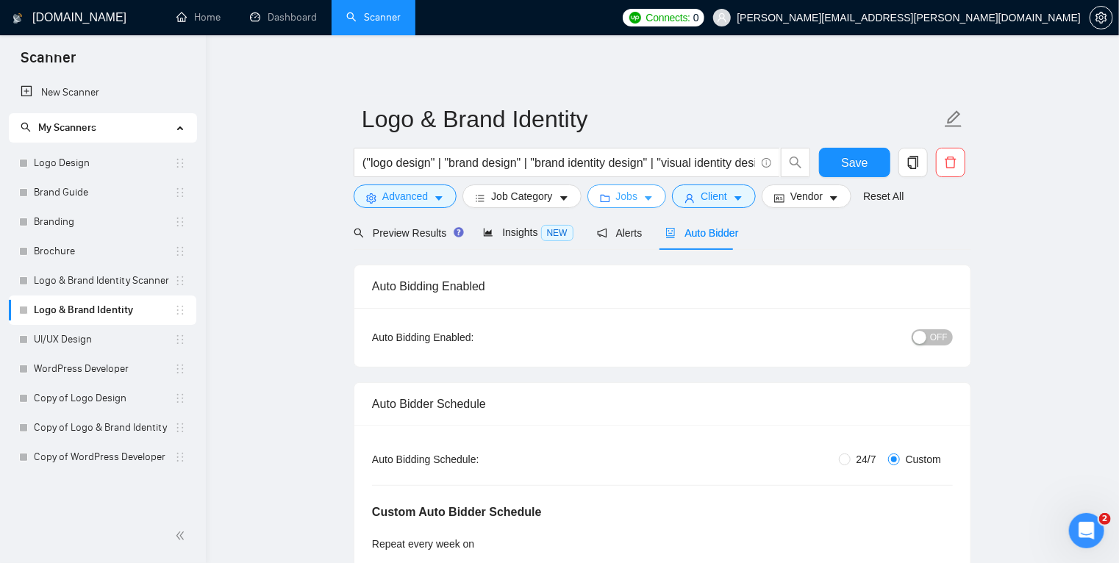
click at [643, 196] on icon "caret-down" at bounding box center [648, 198] width 10 height 10
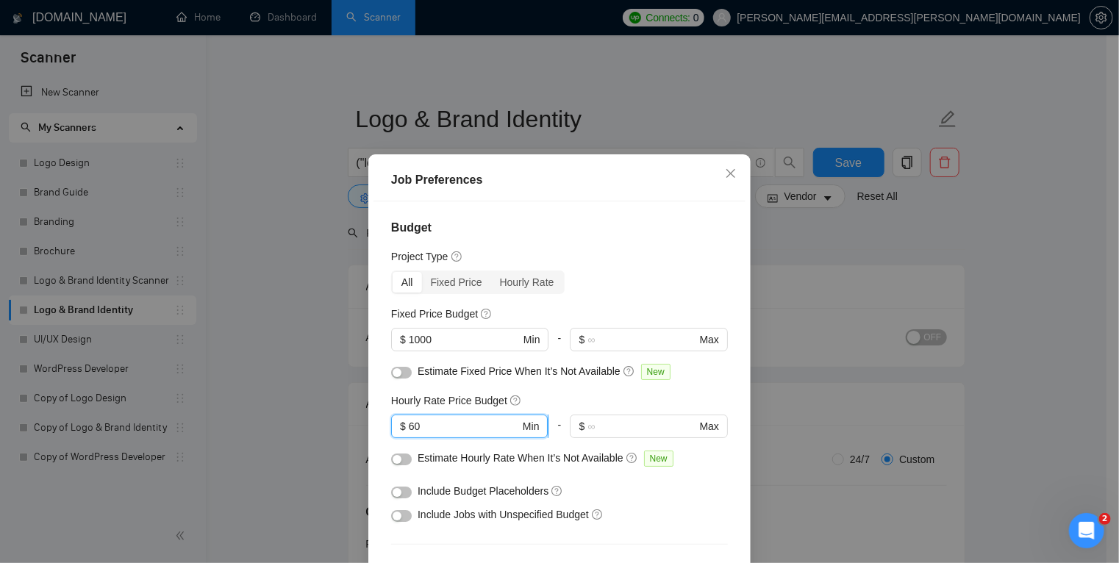
drag, startPoint x: 404, startPoint y: 427, endPoint x: 421, endPoint y: 427, distance: 16.9
click at [421, 427] on input "60" at bounding box center [464, 426] width 111 height 16
click at [730, 390] on div "Budget Project Type All Fixed Price Hourly Rate Fixed Price Budget $ 1000 Min -…" at bounding box center [560, 399] width 372 height 394
click at [725, 177] on icon "close" at bounding box center [731, 174] width 12 height 12
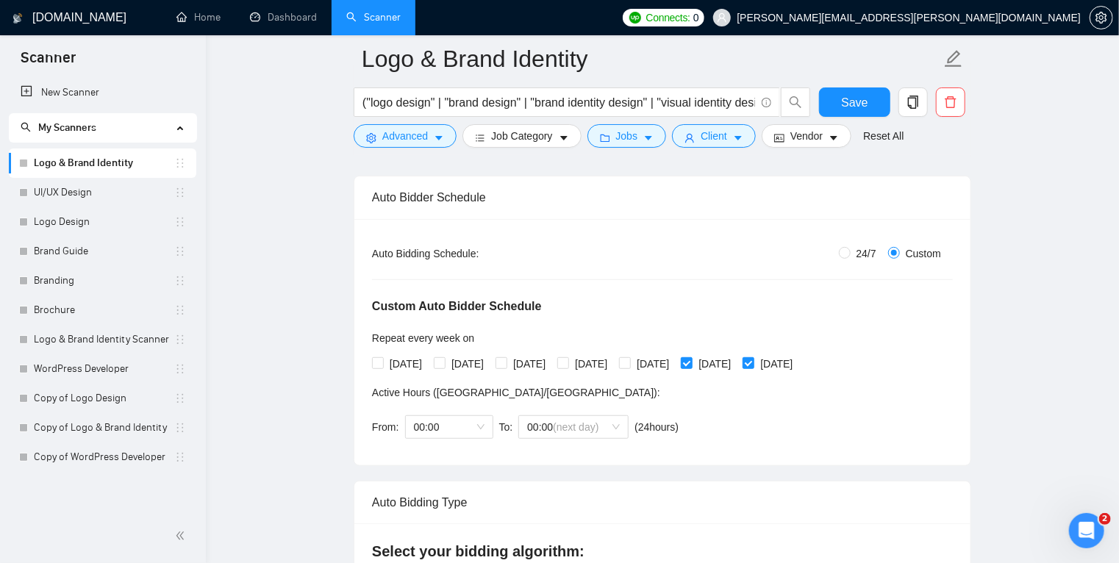
scroll to position [220, 0]
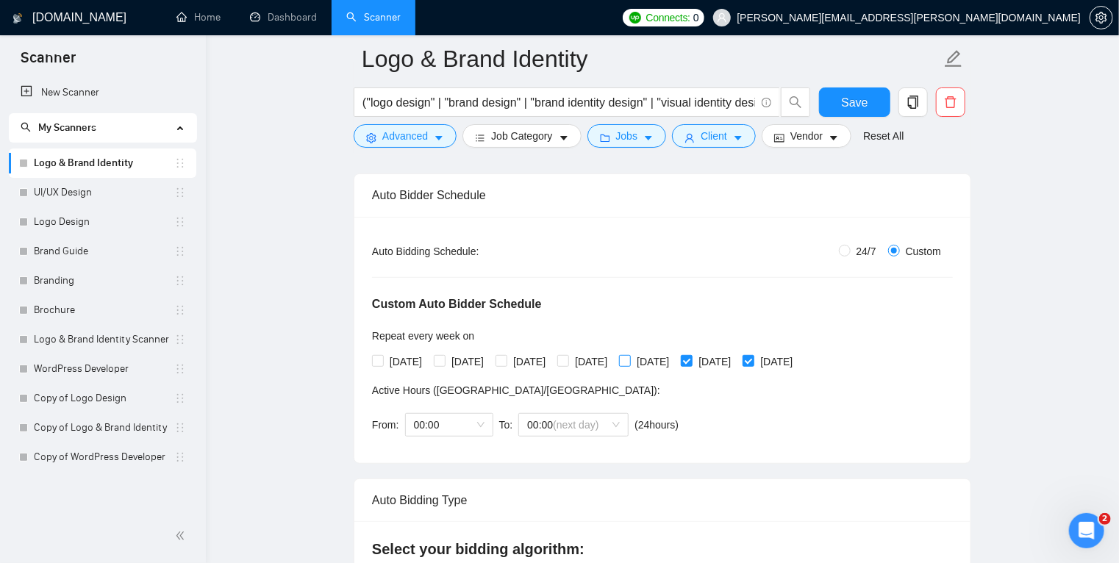
click at [630, 360] on input "Friday" at bounding box center [624, 360] width 10 height 10
click at [872, 96] on button "Save" at bounding box center [854, 102] width 71 height 29
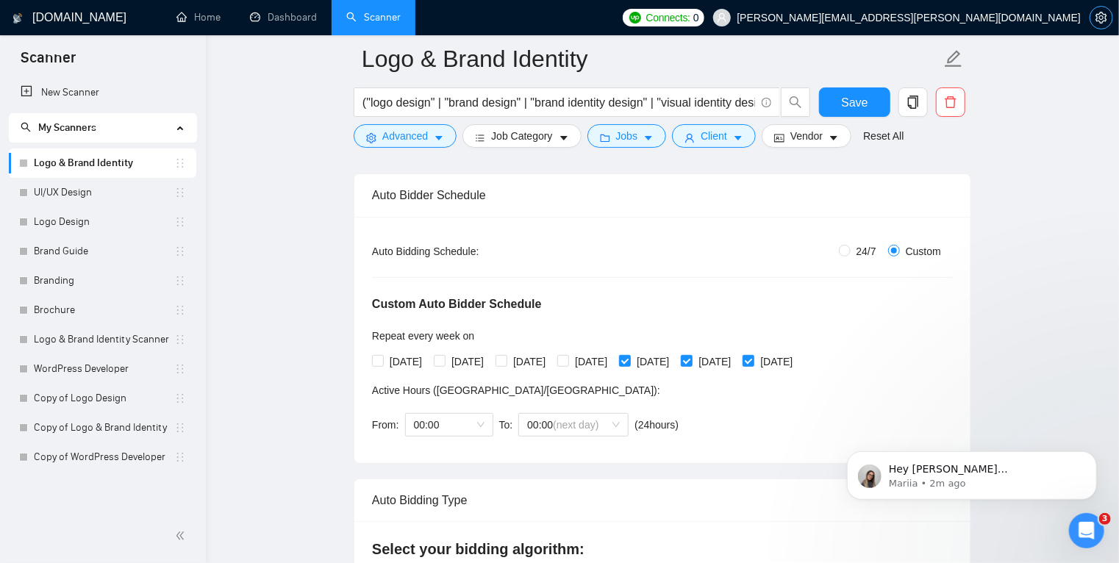
scroll to position [0, 0]
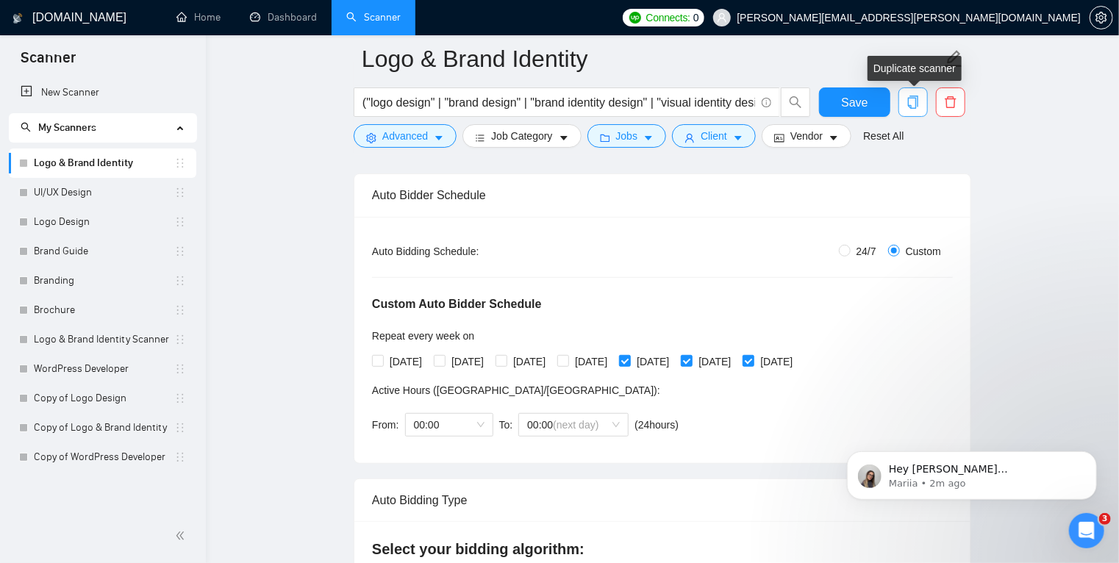
click at [919, 107] on icon "copy" at bounding box center [913, 102] width 13 height 13
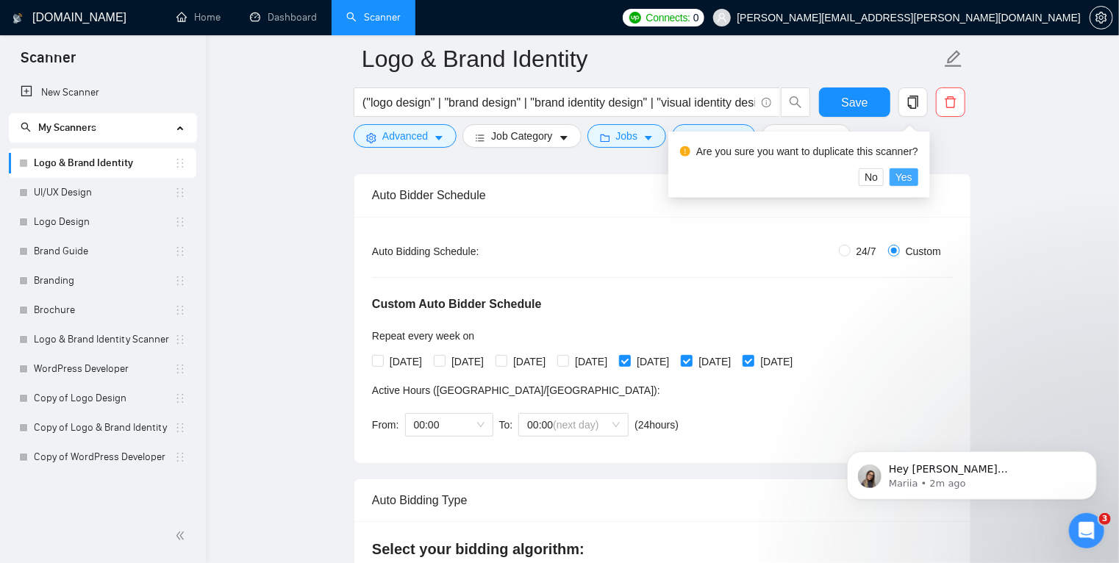
click at [901, 177] on span "Yes" at bounding box center [904, 177] width 17 height 16
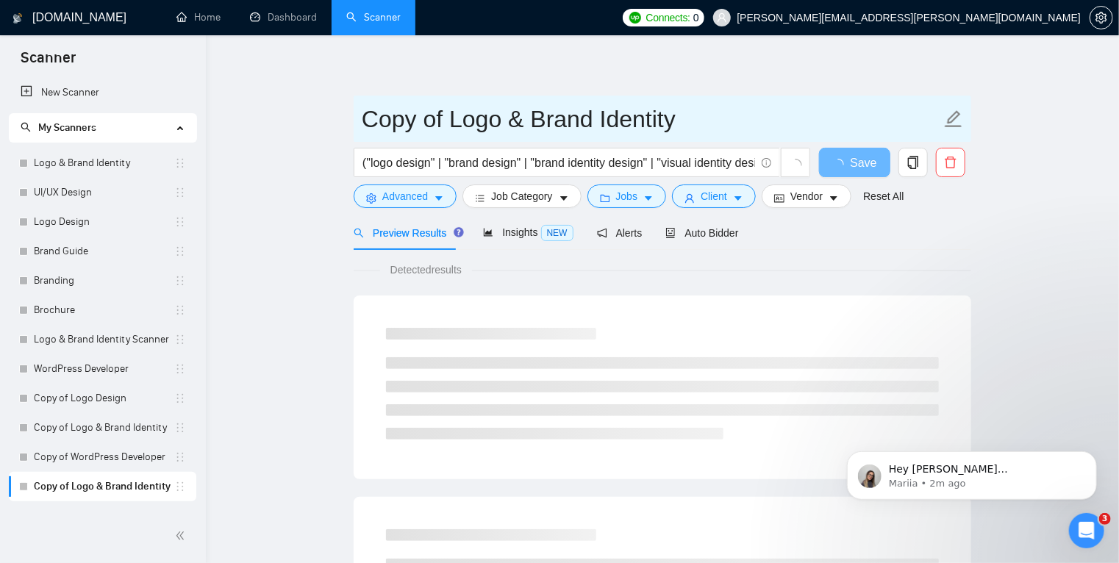
click at [953, 121] on icon "edit" at bounding box center [954, 118] width 17 height 17
drag, startPoint x: 450, startPoint y: 118, endPoint x: 318, endPoint y: 126, distance: 132.6
click at [700, 126] on input "Logo & Brand Identity" at bounding box center [652, 119] width 580 height 37
click at [707, 124] on input "Logo & Brand Identity" at bounding box center [652, 119] width 580 height 37
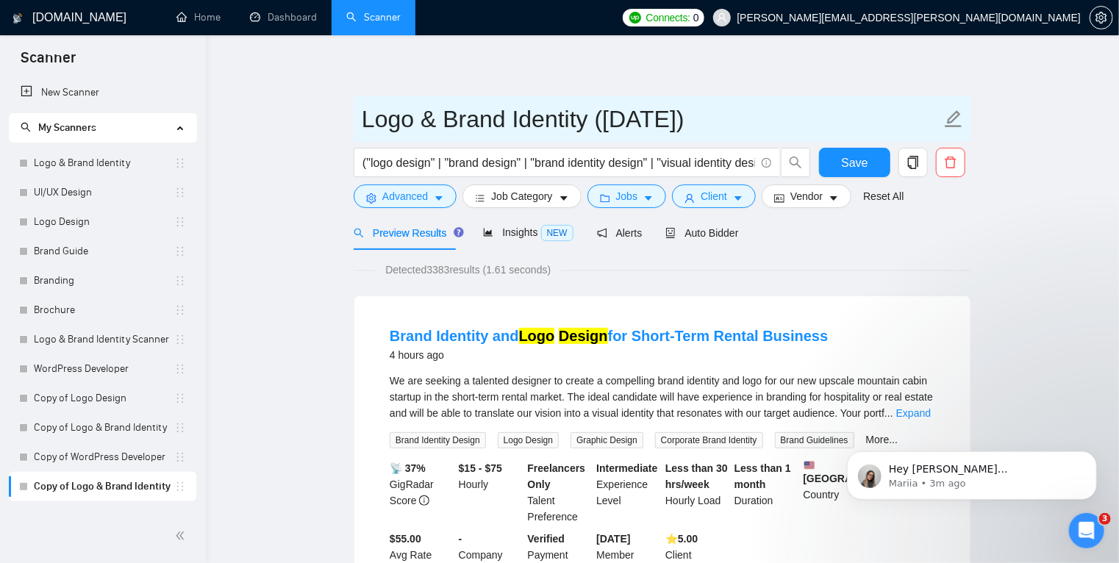
drag, startPoint x: 613, startPoint y: 118, endPoint x: 675, endPoint y: 118, distance: 62.5
click at [675, 118] on input "Logo & Brand Identity (Friday)" at bounding box center [652, 119] width 580 height 37
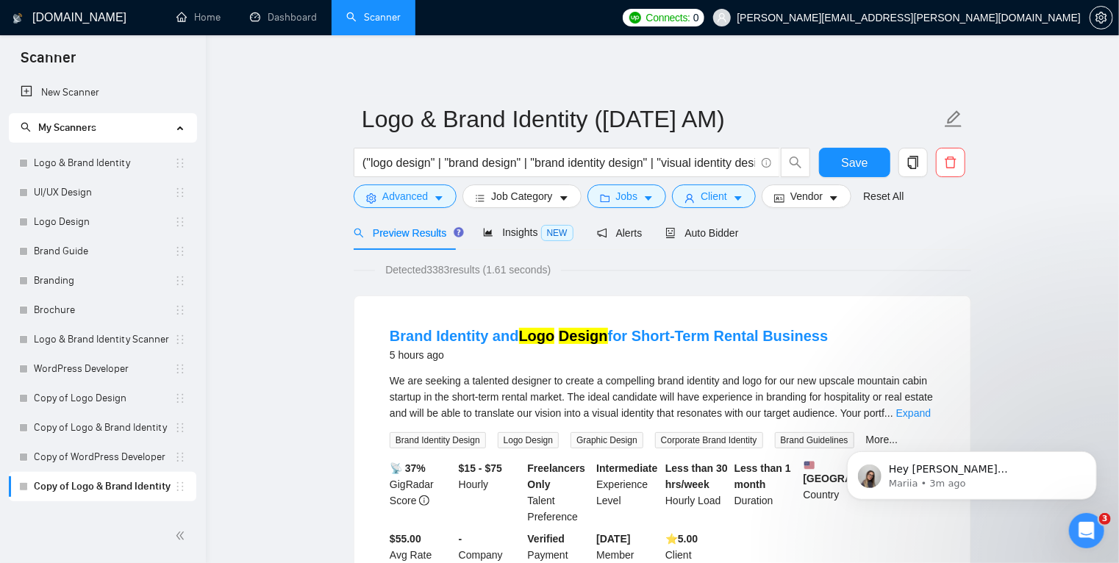
click at [841, 169] on button "Save" at bounding box center [854, 162] width 71 height 29
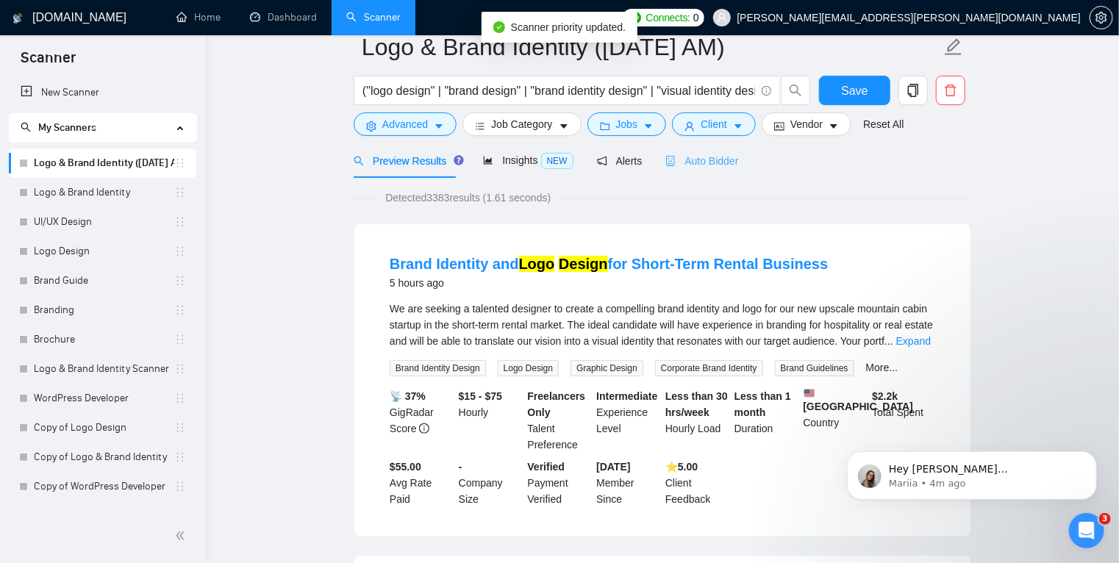
scroll to position [24, 0]
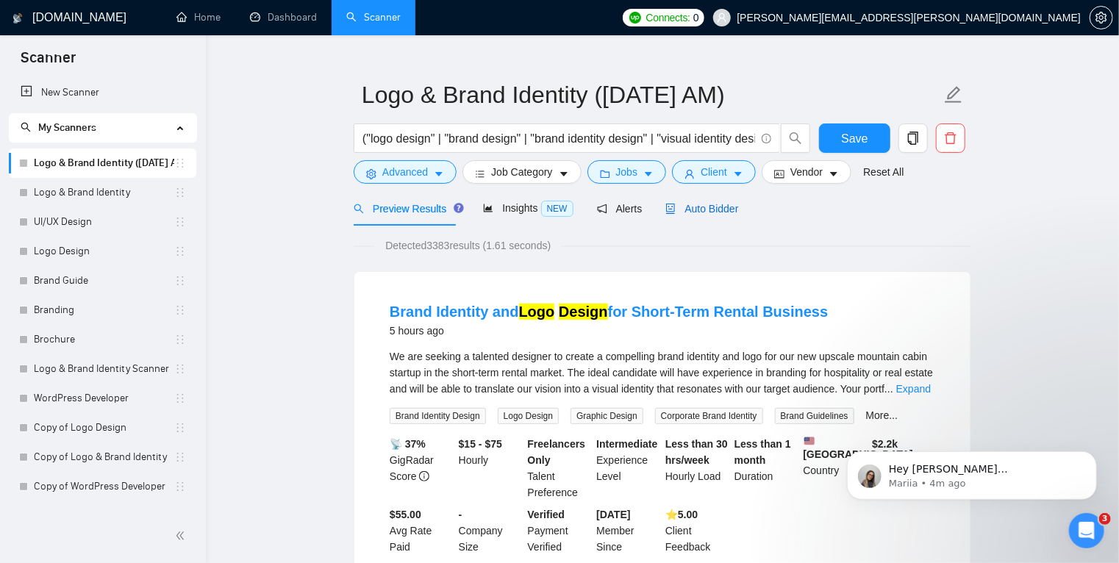
click at [683, 209] on span "Auto Bidder" at bounding box center [702, 209] width 73 height 12
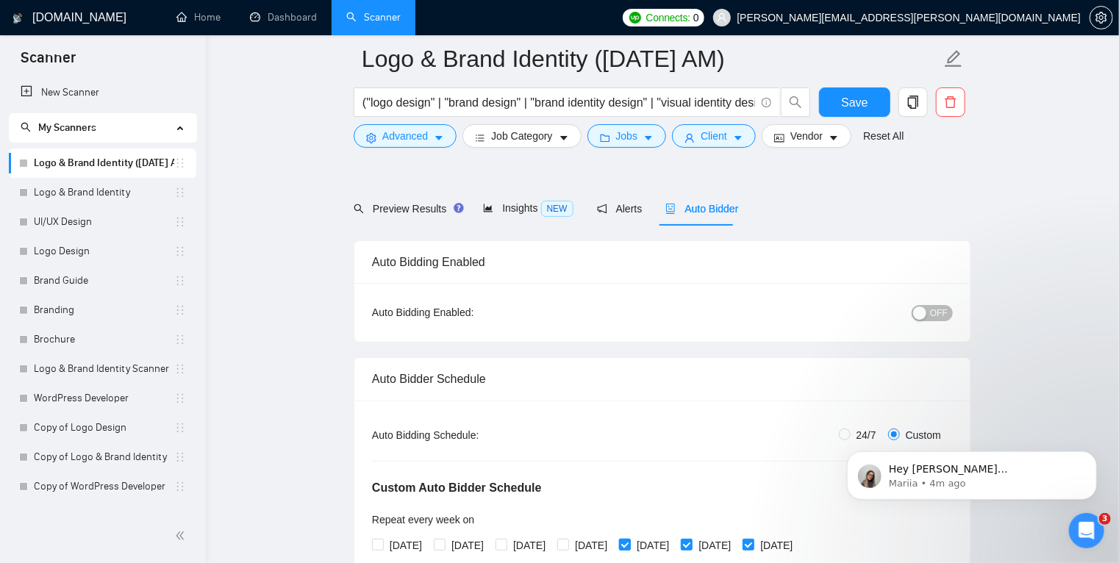
scroll to position [335, 0]
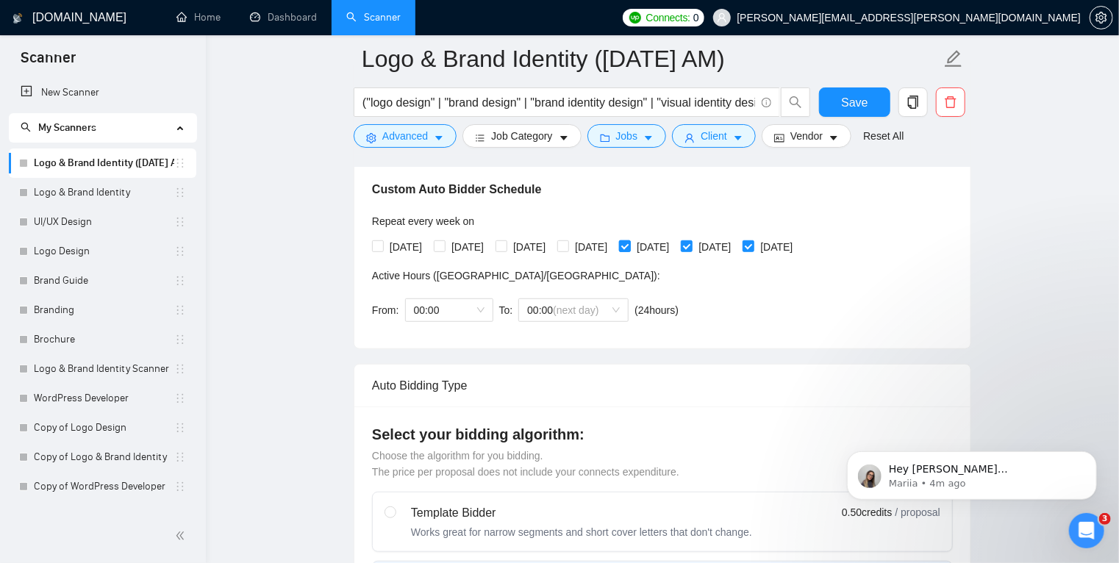
click at [630, 248] on input "Friday" at bounding box center [624, 245] width 10 height 10
click at [691, 247] on input "Saturday" at bounding box center [686, 245] width 10 height 10
click at [753, 245] on input "Sunday" at bounding box center [748, 245] width 10 height 10
click at [377, 243] on input "Monday" at bounding box center [377, 245] width 10 height 10
click at [598, 304] on span "00:00 (next day)" at bounding box center [573, 310] width 93 height 22
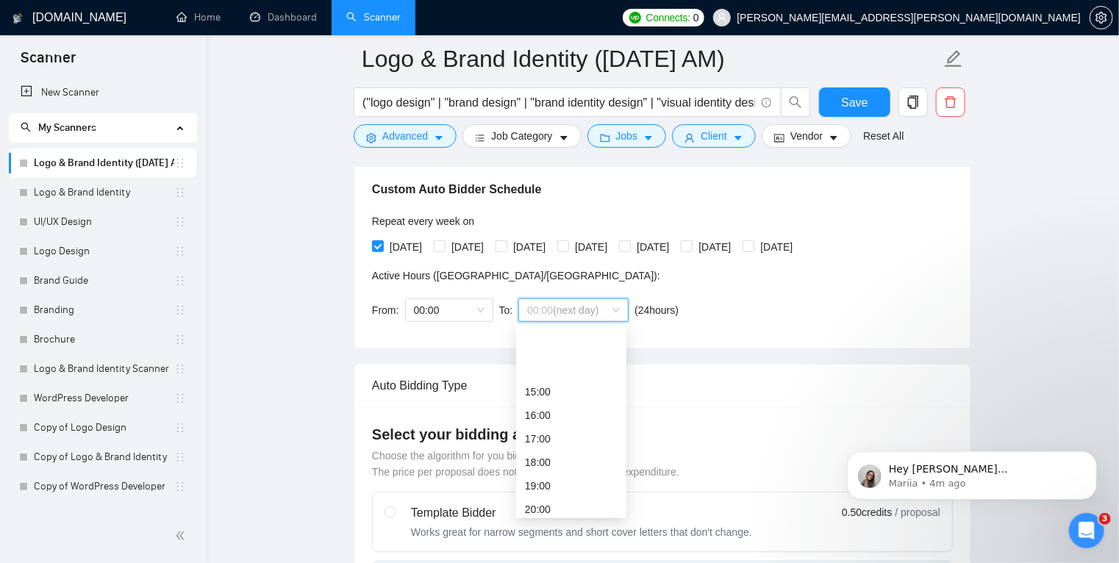
scroll to position [377, 0]
click at [580, 410] on div "19:00" at bounding box center [571, 410] width 93 height 16
click at [427, 312] on span "00:00" at bounding box center [449, 310] width 71 height 22
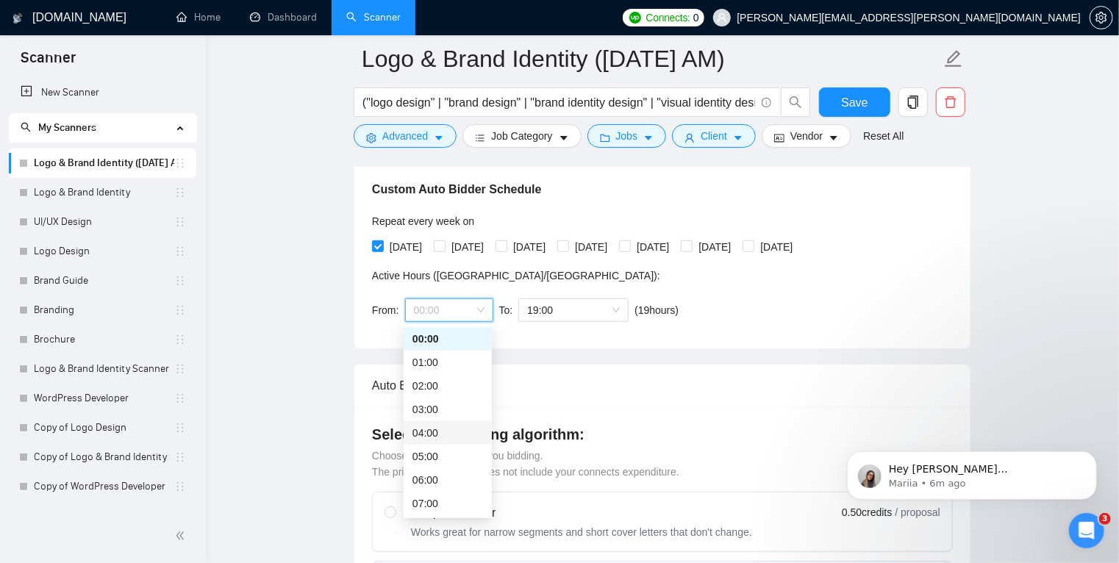
click at [441, 432] on div "04:00" at bounding box center [448, 433] width 71 height 16
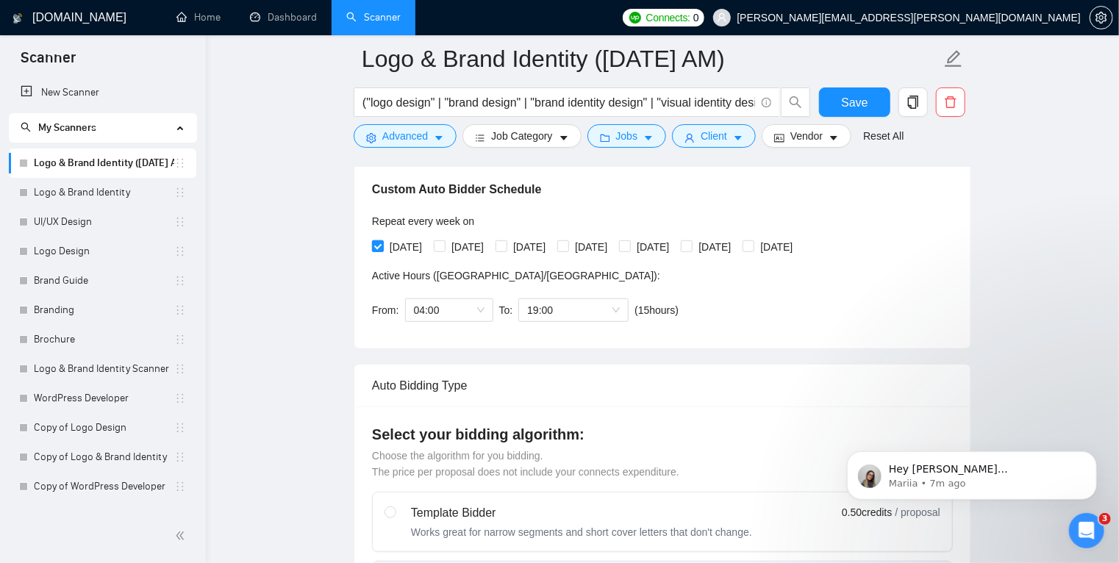
click at [379, 247] on input "Monday" at bounding box center [377, 245] width 10 height 10
click at [630, 249] on input "Friday" at bounding box center [624, 245] width 10 height 10
click at [630, 247] on input "Friday" at bounding box center [624, 245] width 10 height 10
click at [691, 248] on input "Saturday" at bounding box center [686, 245] width 10 height 10
click at [691, 244] on input "Saturday" at bounding box center [686, 245] width 10 height 10
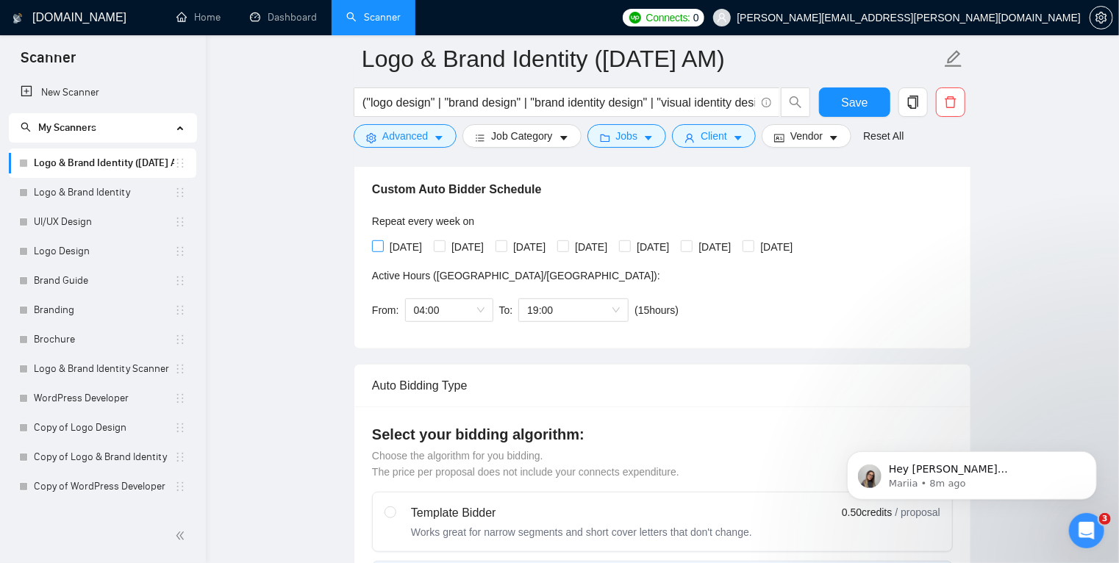
click at [379, 247] on input "Monday" at bounding box center [377, 245] width 10 height 10
click at [446, 312] on span "04:00" at bounding box center [449, 310] width 71 height 22
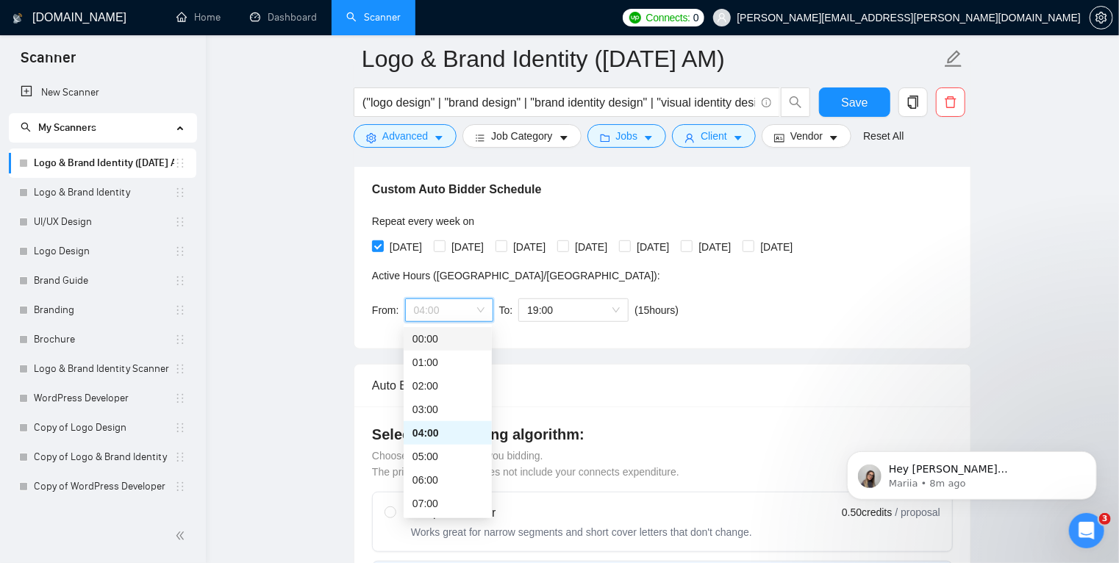
click at [460, 341] on div "00:00" at bounding box center [448, 339] width 71 height 16
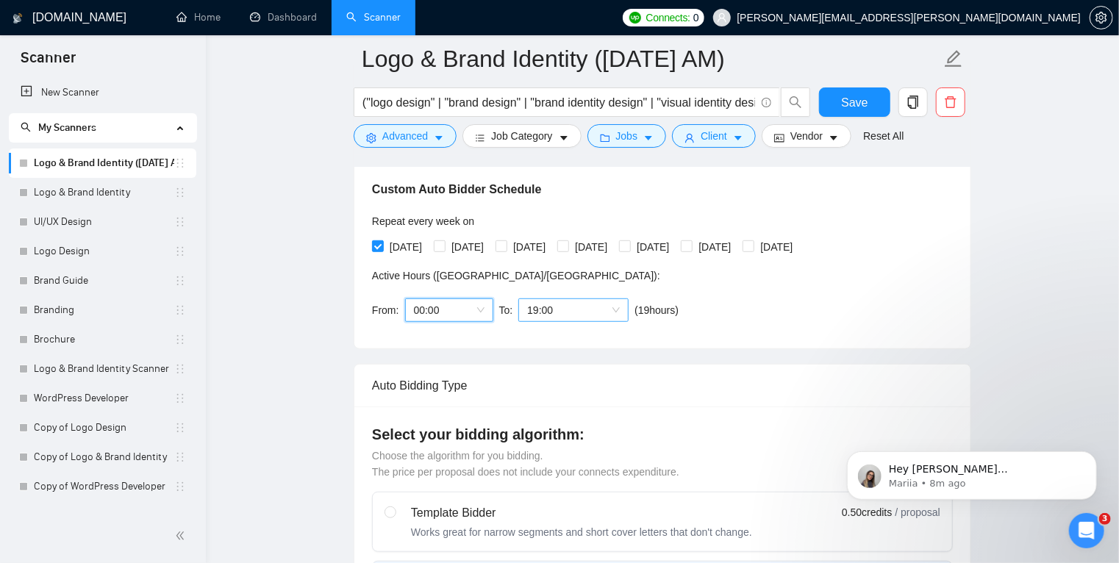
click at [615, 307] on span "19:00" at bounding box center [573, 310] width 93 height 22
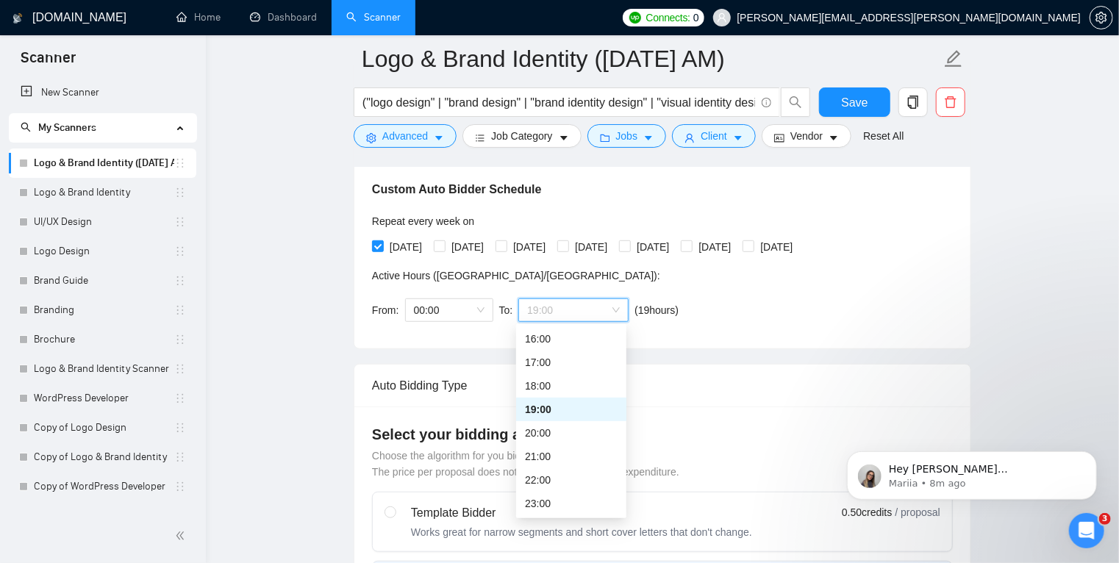
click at [588, 416] on div "19:00" at bounding box center [571, 410] width 93 height 16
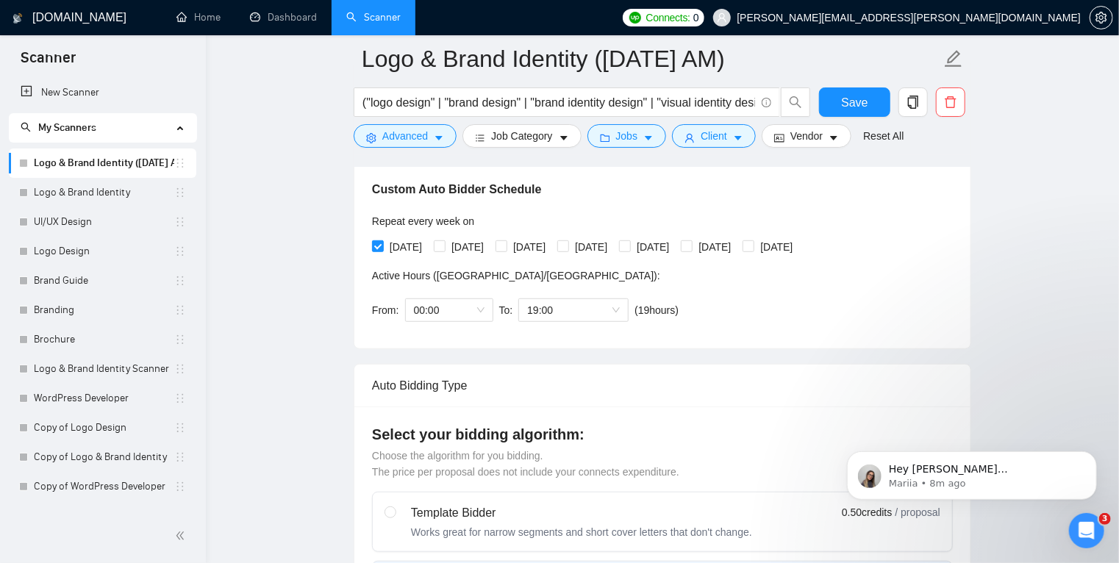
click at [740, 304] on div "Custom Auto Bidder Schedule Repeat every week on Monday Tuesday Wednesday Thurs…" at bounding box center [662, 238] width 581 height 186
click at [853, 104] on span "Save" at bounding box center [854, 102] width 26 height 18
click at [123, 193] on link "Logo & Brand Identity" at bounding box center [104, 192] width 140 height 29
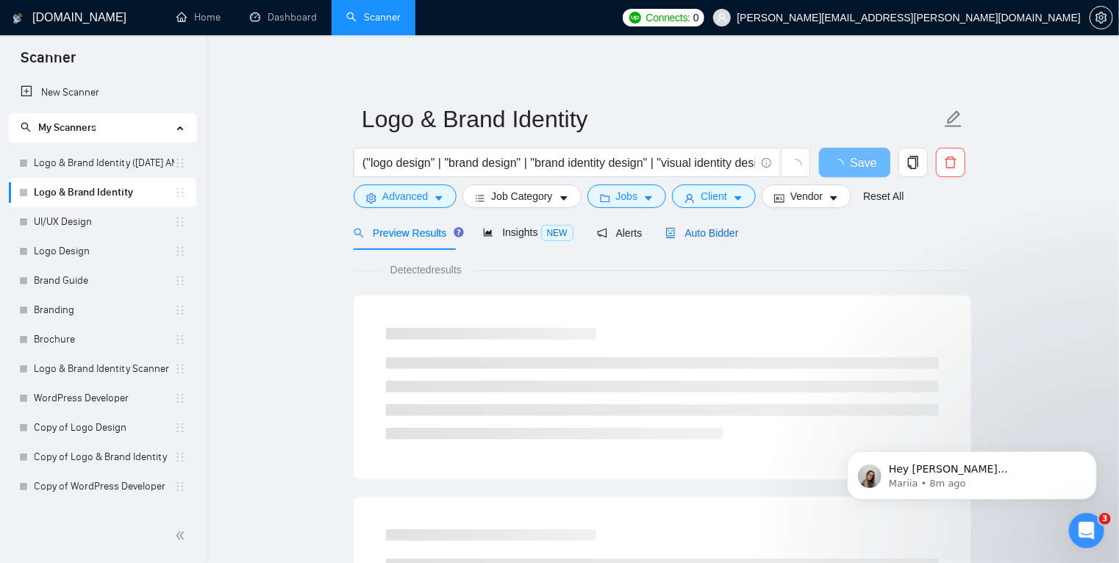
click at [707, 232] on span "Auto Bidder" at bounding box center [702, 233] width 73 height 12
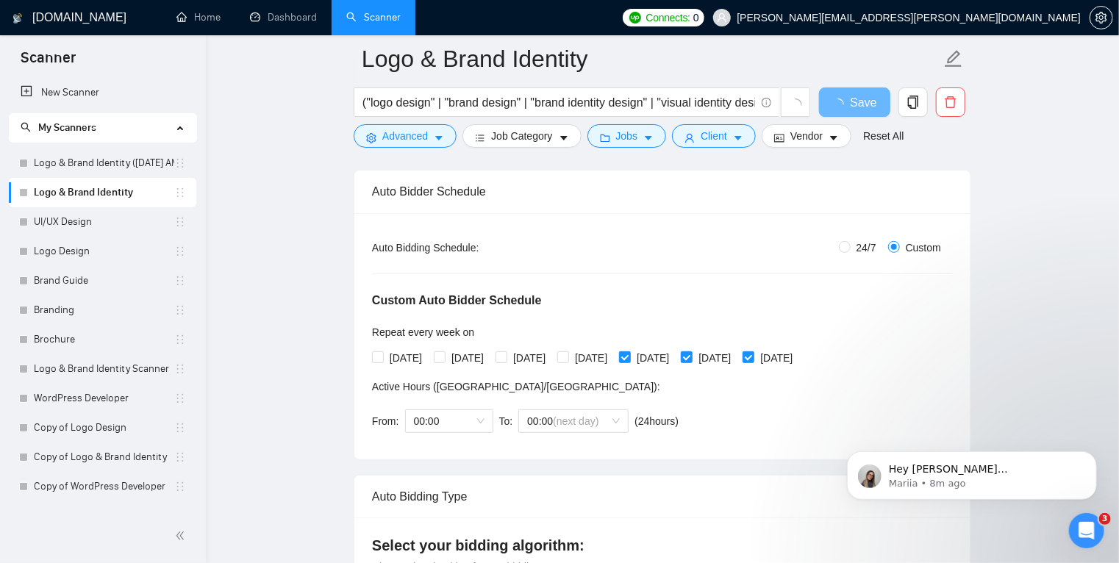
scroll to position [228, 0]
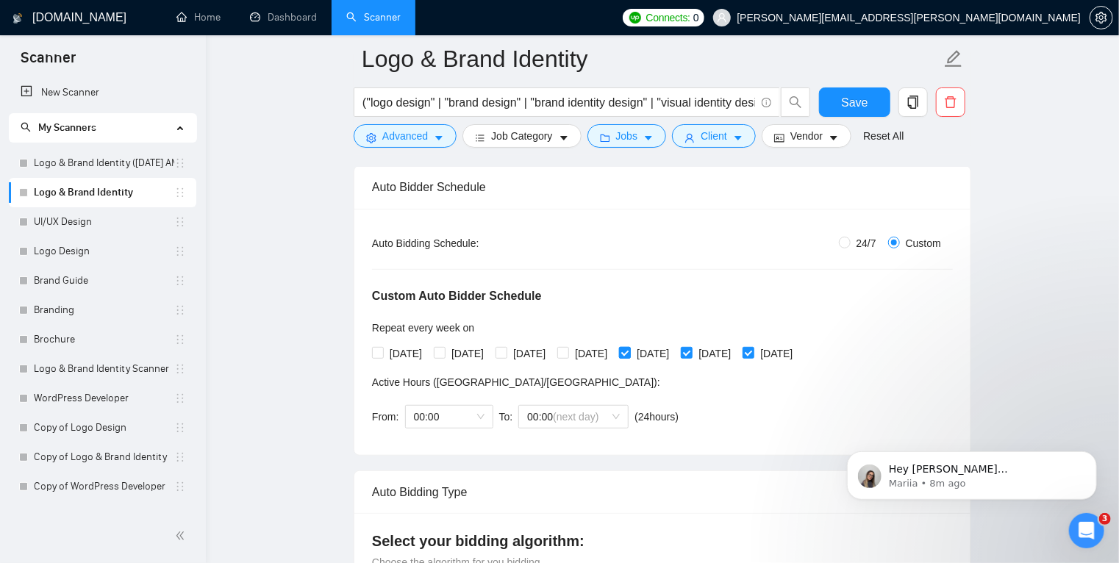
click at [630, 354] on input "Friday" at bounding box center [624, 352] width 10 height 10
click at [458, 415] on span "00:00" at bounding box center [449, 417] width 71 height 22
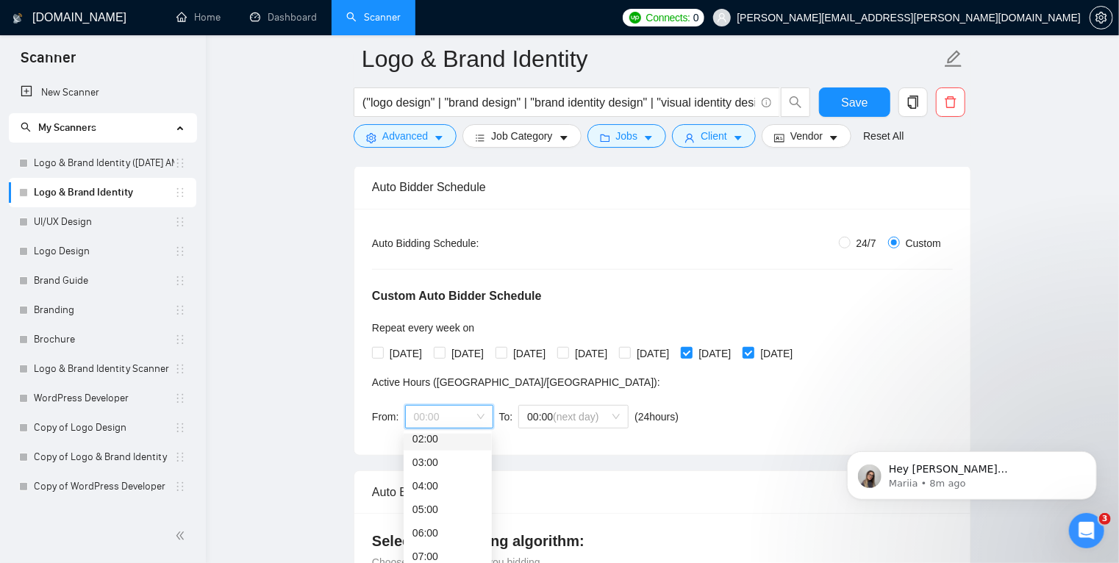
scroll to position [54, 0]
click at [433, 485] on div "04:00" at bounding box center [448, 486] width 71 height 16
click at [379, 442] on div "Auto Bidding Type: Automated (recommended) Semi-automated Auto Bidding Schedule…" at bounding box center [662, 332] width 616 height 246
click at [477, 418] on span "04:00" at bounding box center [449, 417] width 71 height 22
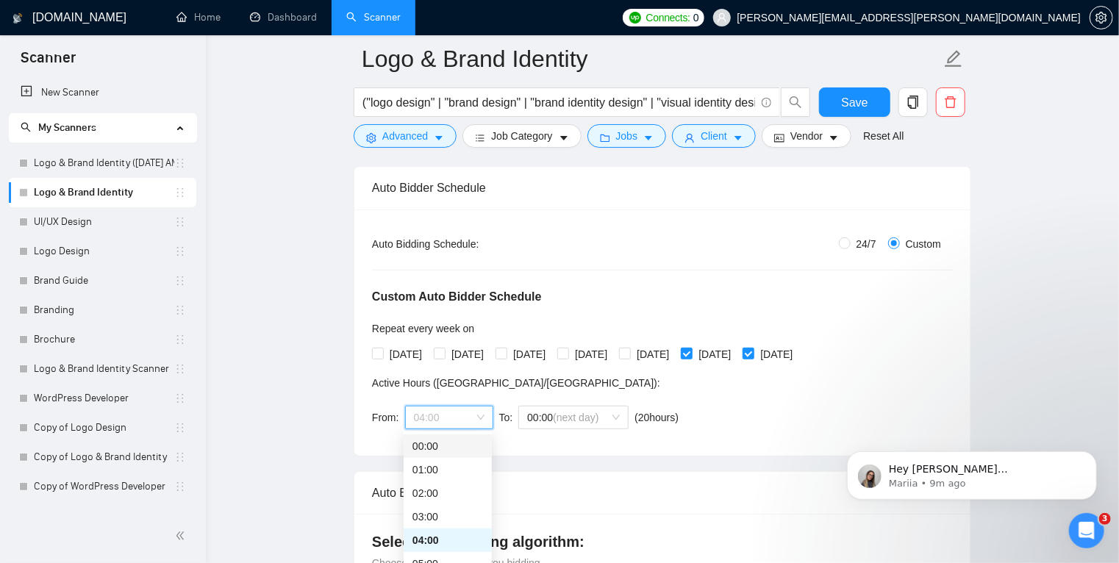
click at [462, 445] on div "00:00" at bounding box center [448, 446] width 71 height 16
click at [615, 418] on span "00:00 (next day)" at bounding box center [573, 418] width 93 height 22
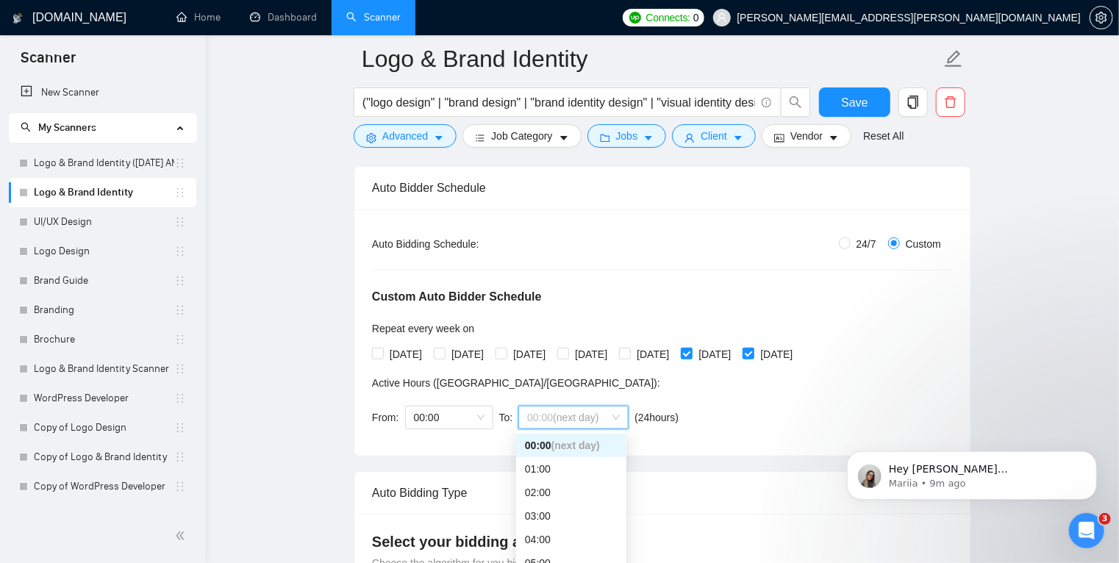
click at [744, 406] on div "Custom Auto Bidder Schedule Repeat every week on Monday Tuesday Wednesday Thurs…" at bounding box center [662, 345] width 581 height 186
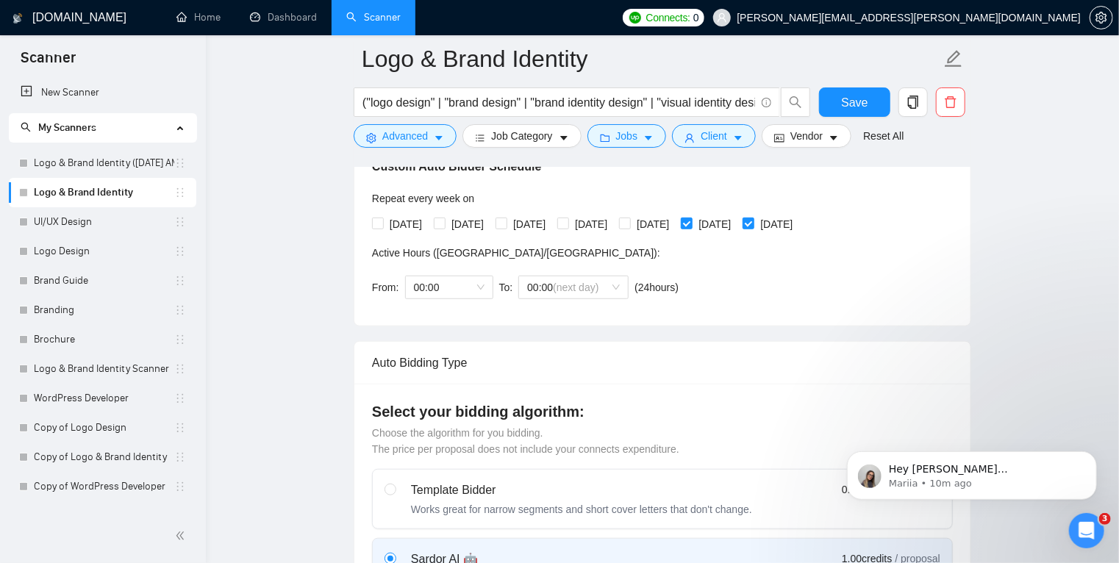
scroll to position [357, 0]
click at [480, 288] on span "00:00" at bounding box center [449, 288] width 71 height 22
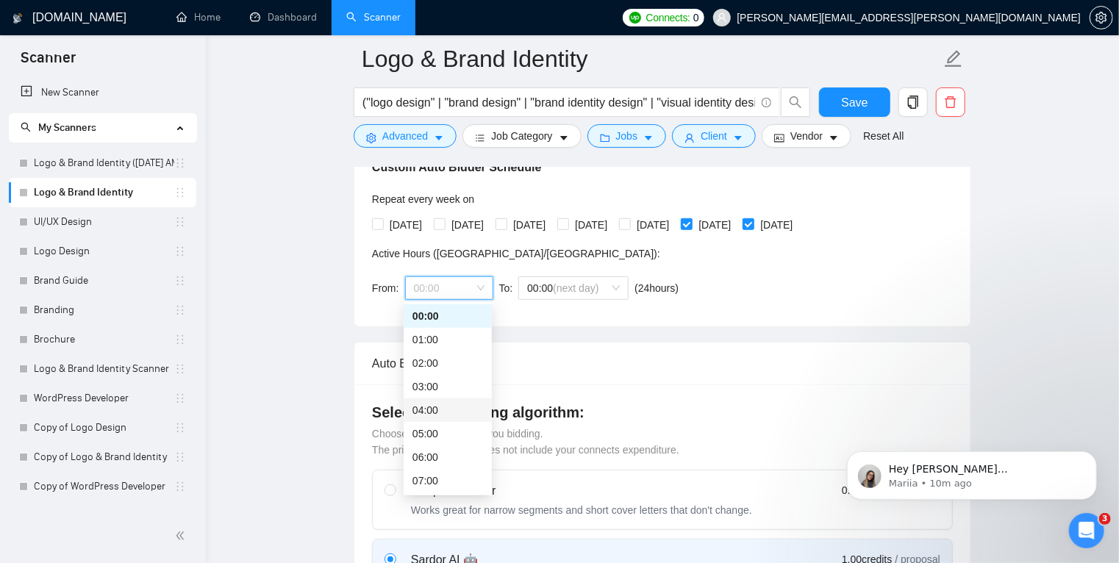
click at [446, 409] on div "04:00" at bounding box center [448, 410] width 71 height 16
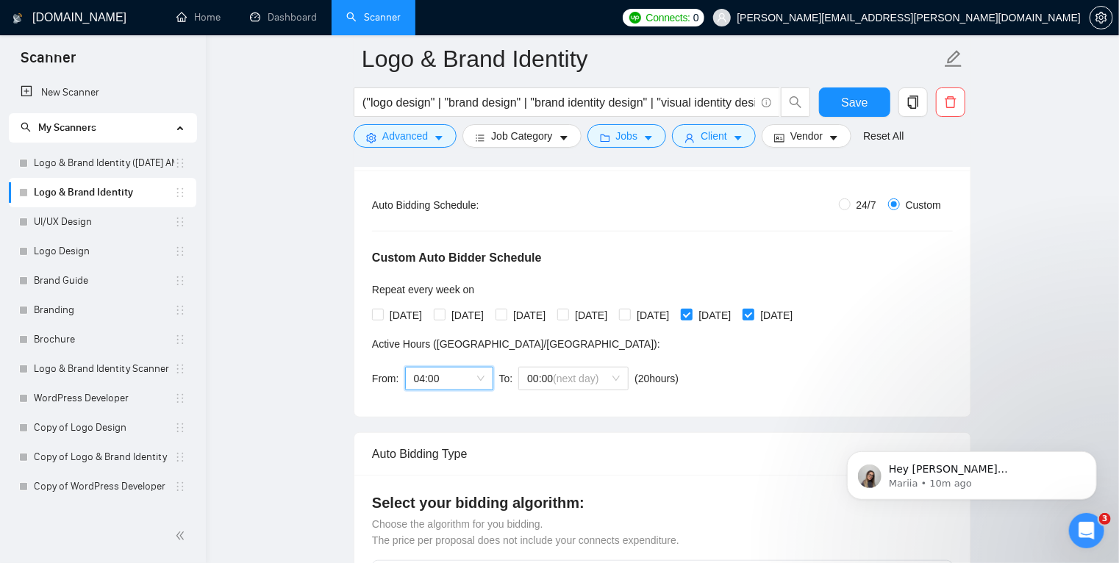
scroll to position [267, 0]
click at [765, 376] on div "Custom Auto Bidder Schedule Repeat every week on Monday Tuesday Wednesday Thurs…" at bounding box center [662, 306] width 581 height 186
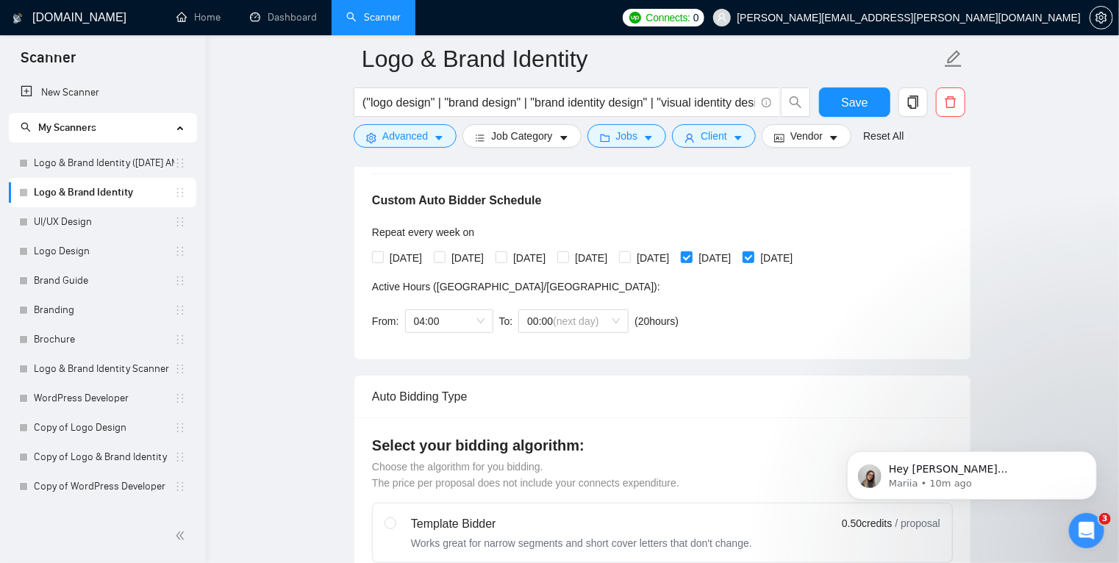
scroll to position [307, 0]
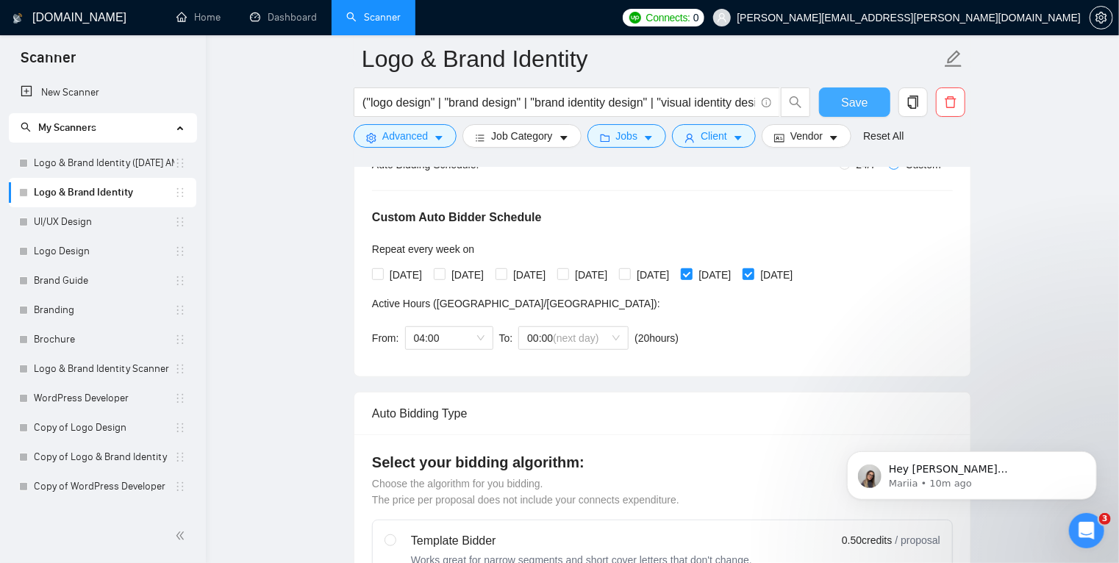
click at [866, 103] on span "Save" at bounding box center [854, 102] width 26 height 18
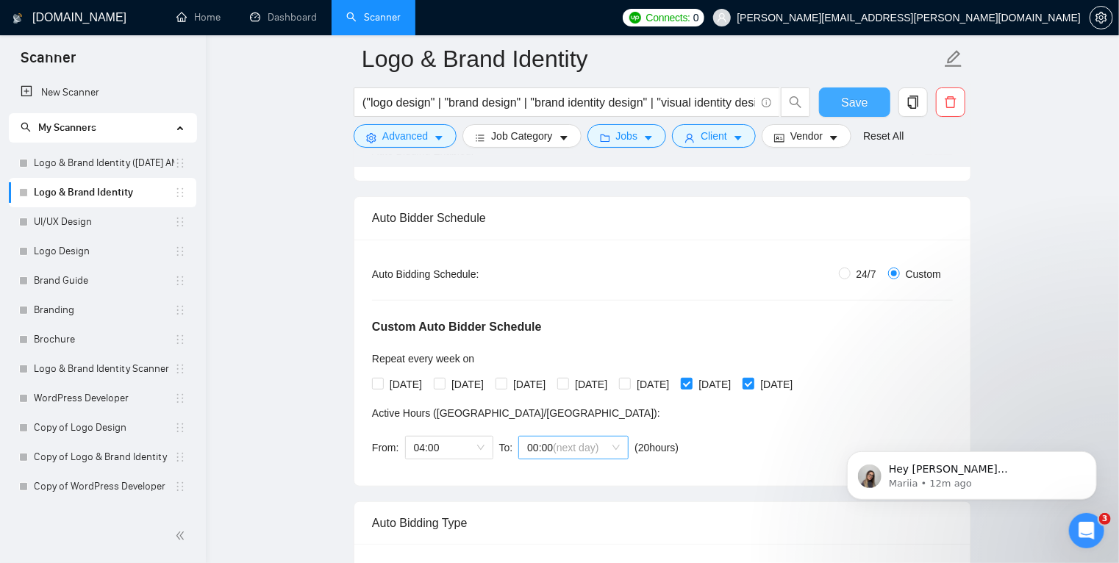
scroll to position [196, 0]
click at [477, 445] on span "04:00" at bounding box center [449, 449] width 71 height 22
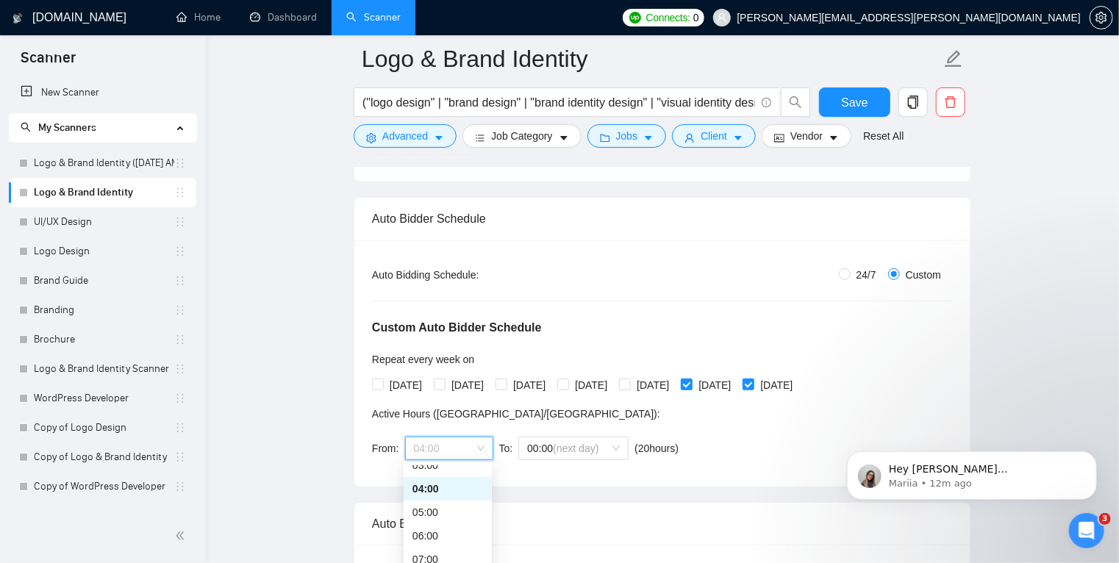
scroll to position [82, 0]
click at [476, 470] on div "03:00" at bounding box center [448, 465] width 71 height 16
click at [563, 478] on div "Auto Bidding Type: Automated (recommended) Semi-automated Auto Bidding Schedule…" at bounding box center [662, 363] width 616 height 246
click at [1014, 387] on div "Hey edesiri.ukiri@geeksforgrowth.com, Do you want to learn how to integrate Gig…" at bounding box center [971, 407] width 271 height 184
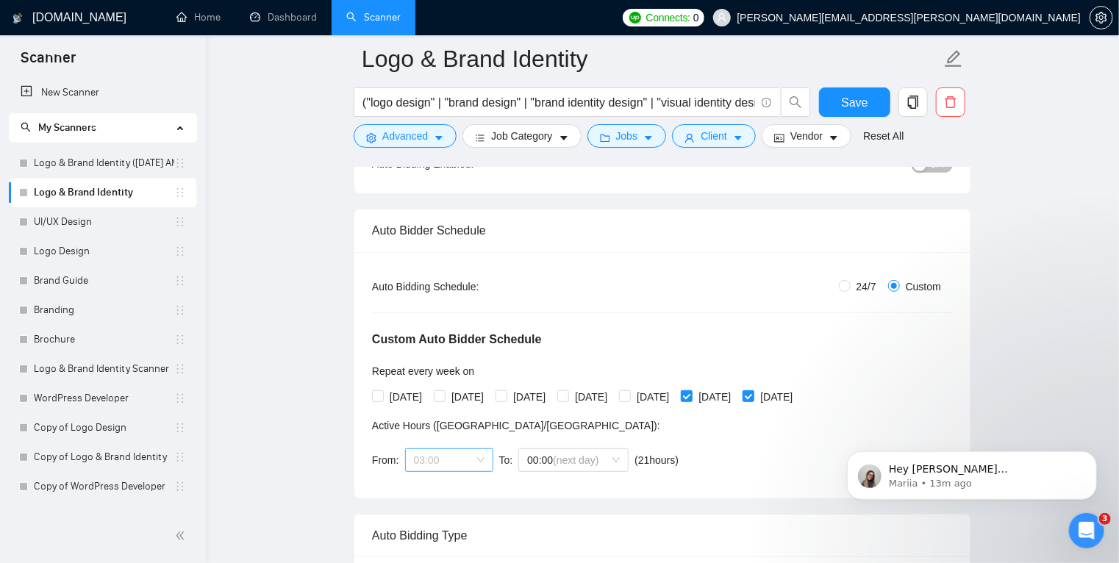
scroll to position [71, 0]
click at [474, 462] on span "03:00" at bounding box center [449, 460] width 71 height 22
click at [354, 439] on div "Auto Bidding Type: Automated (recommended) Semi-automated Auto Bidding Schedule…" at bounding box center [662, 375] width 616 height 246
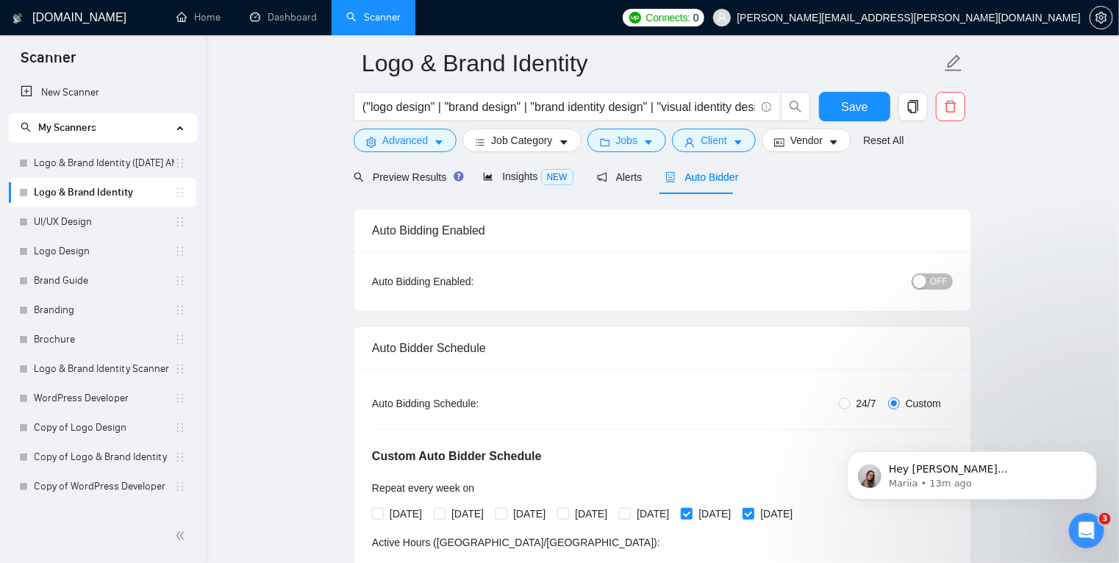
scroll to position [0, 0]
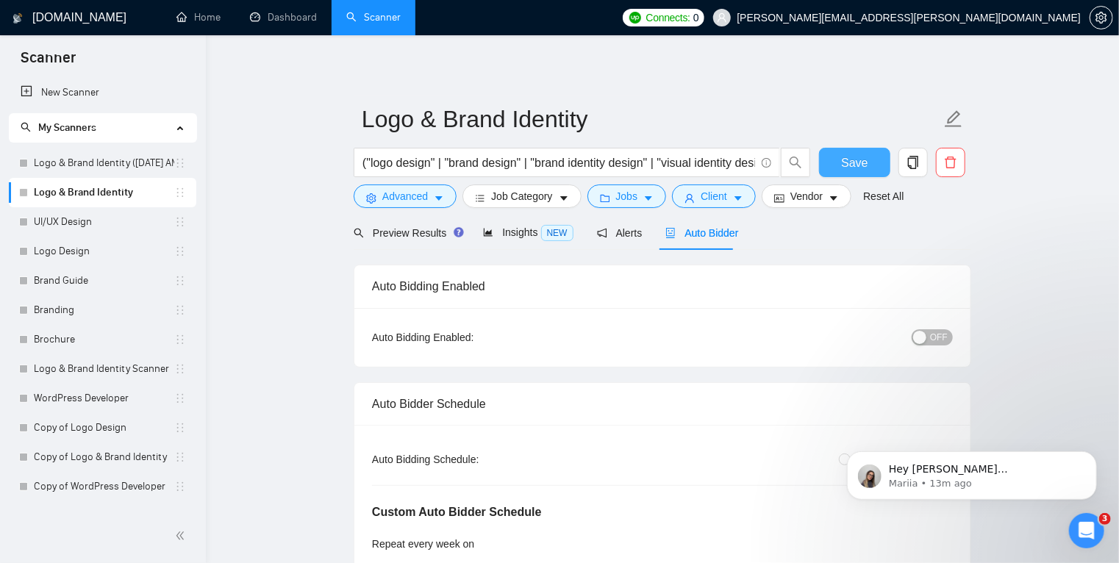
click at [860, 170] on span "Save" at bounding box center [854, 163] width 26 height 18
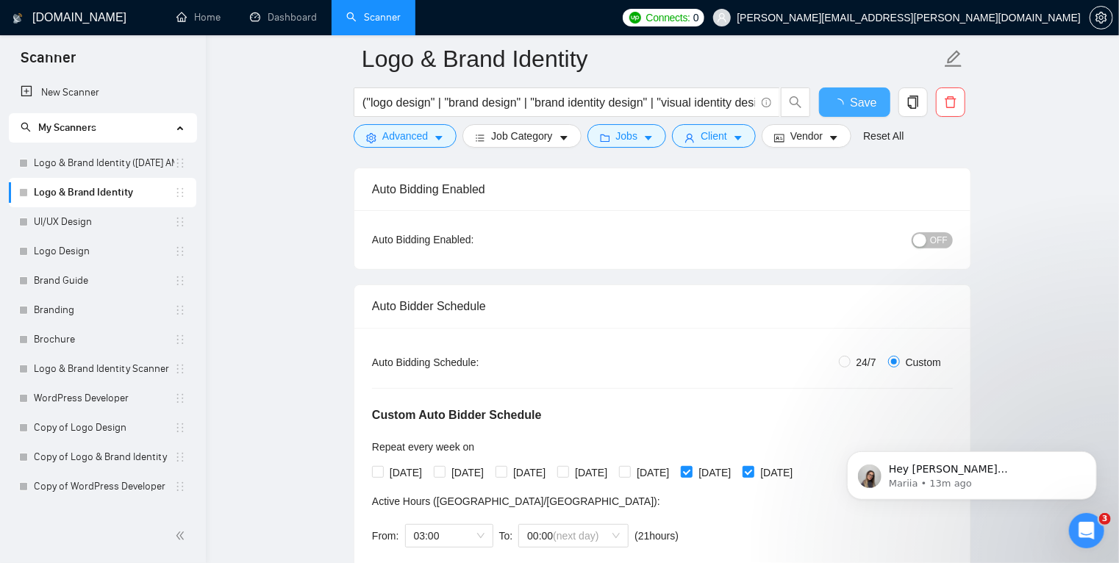
scroll to position [21, 0]
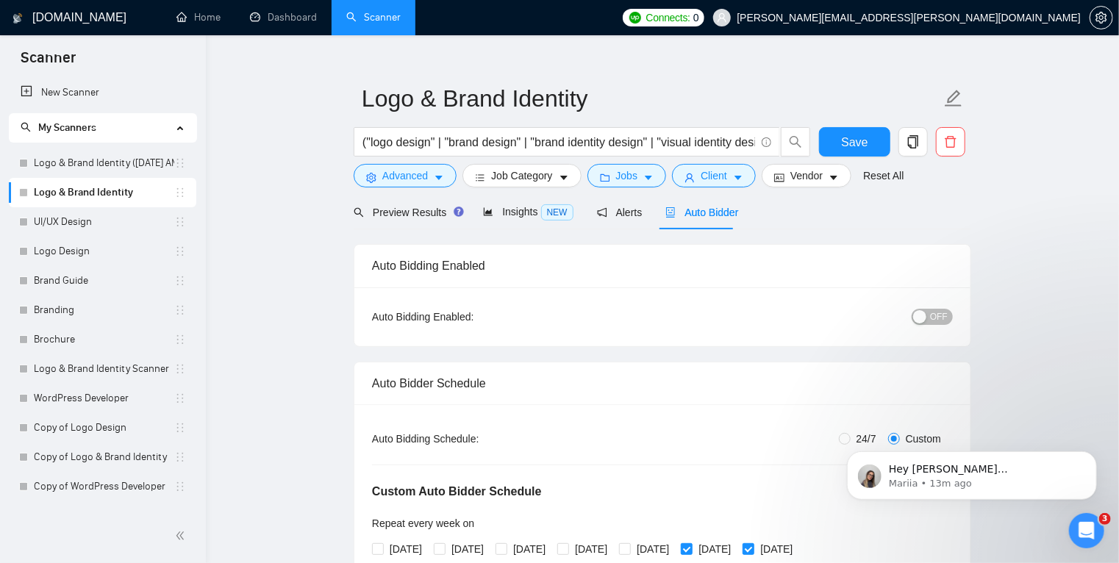
click at [932, 313] on button "OFF" at bounding box center [932, 317] width 41 height 16
click at [864, 141] on span "Save" at bounding box center [854, 142] width 26 height 18
click at [1094, 454] on icon "Dismiss notification" at bounding box center [1092, 455] width 8 height 8
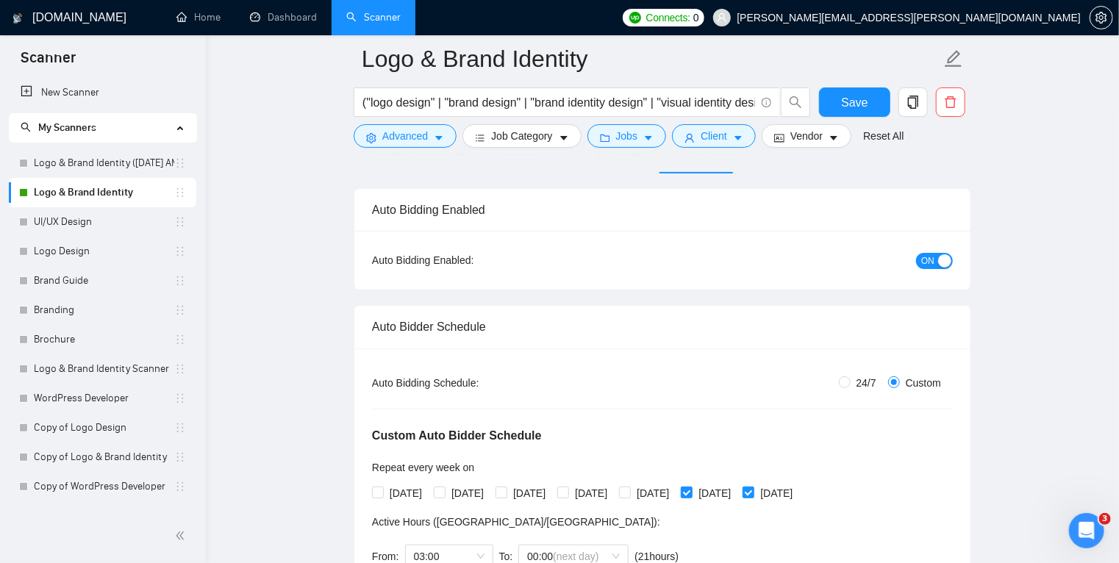
scroll to position [115, 0]
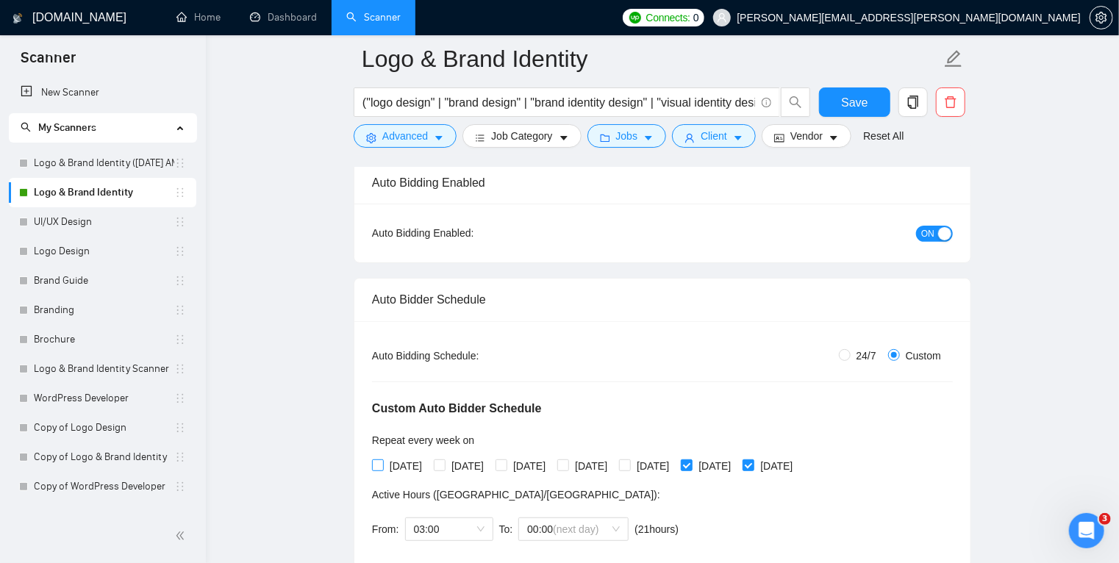
click at [381, 466] on input "Monday" at bounding box center [377, 465] width 10 height 10
click at [865, 107] on span "Save" at bounding box center [854, 102] width 26 height 18
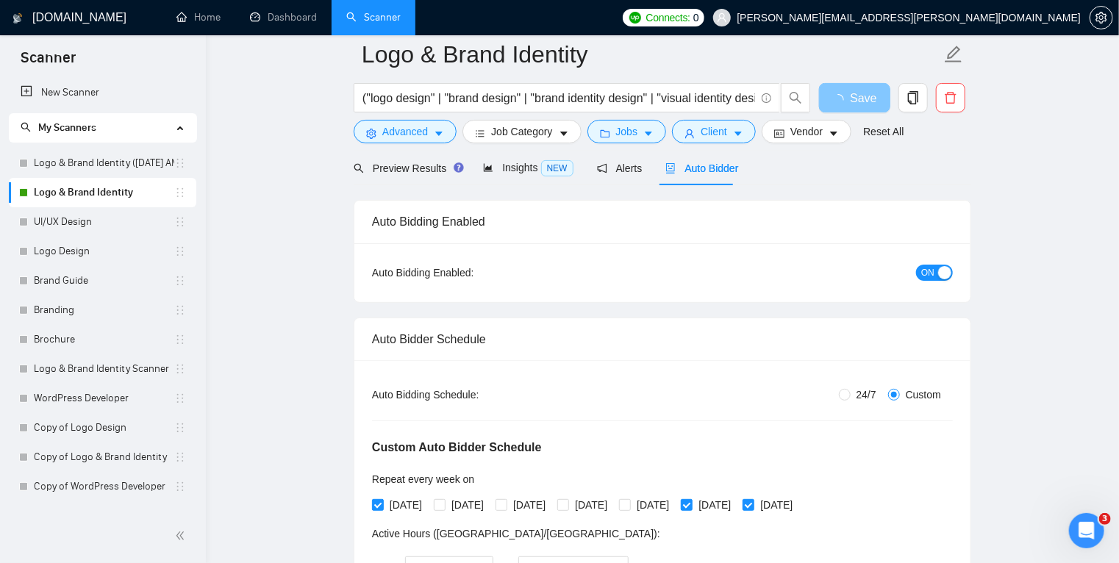
scroll to position [0, 0]
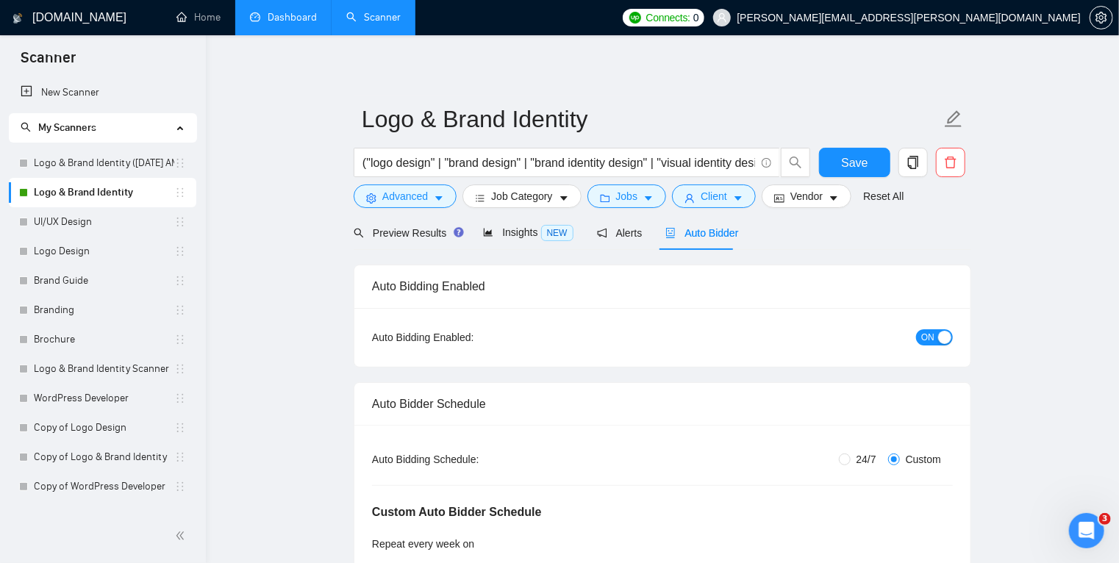
click at [290, 21] on link "Dashboard" at bounding box center [283, 17] width 67 height 13
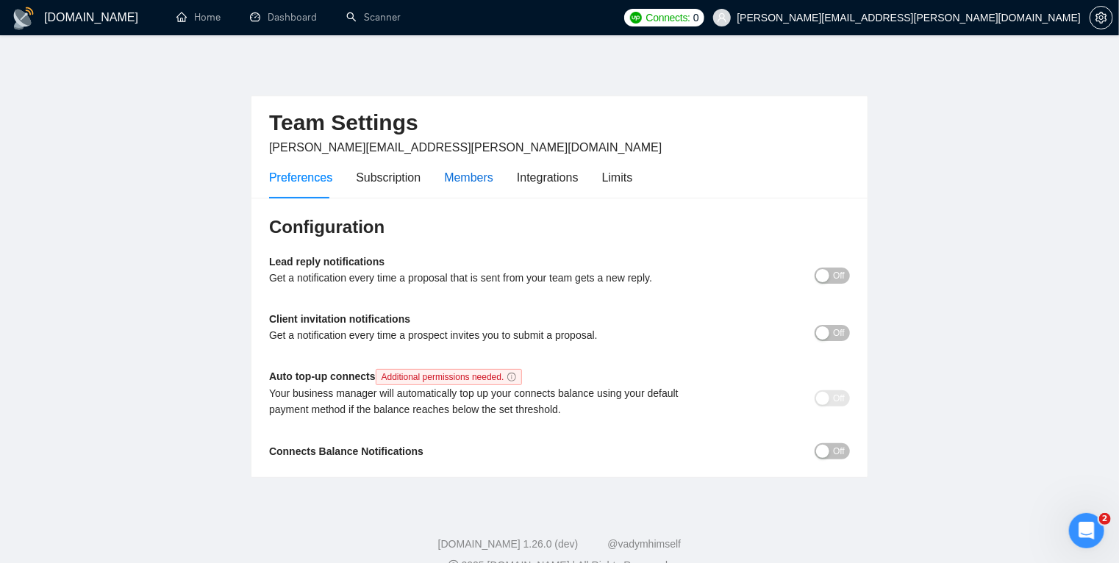
click at [479, 180] on div "Members" at bounding box center [468, 177] width 49 height 18
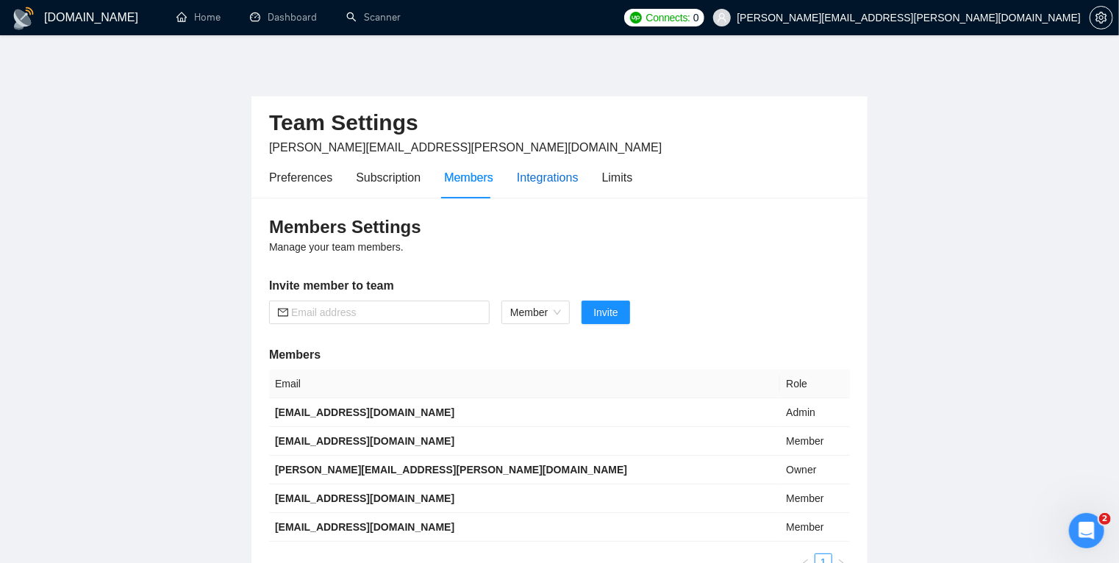
click at [553, 182] on div "Integrations" at bounding box center [548, 177] width 62 height 18
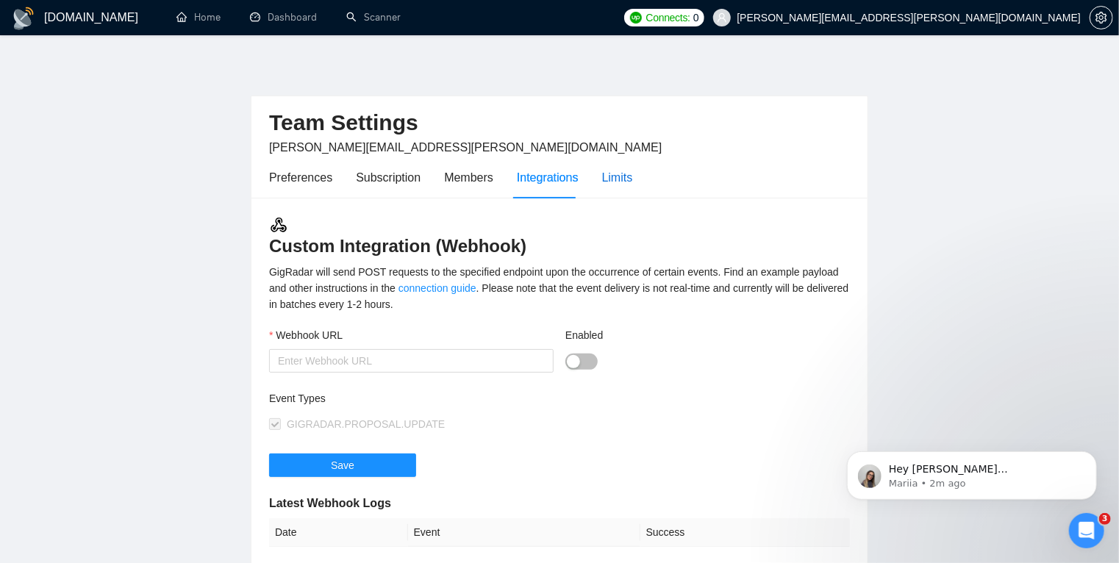
click at [609, 174] on div "Limits" at bounding box center [617, 177] width 31 height 18
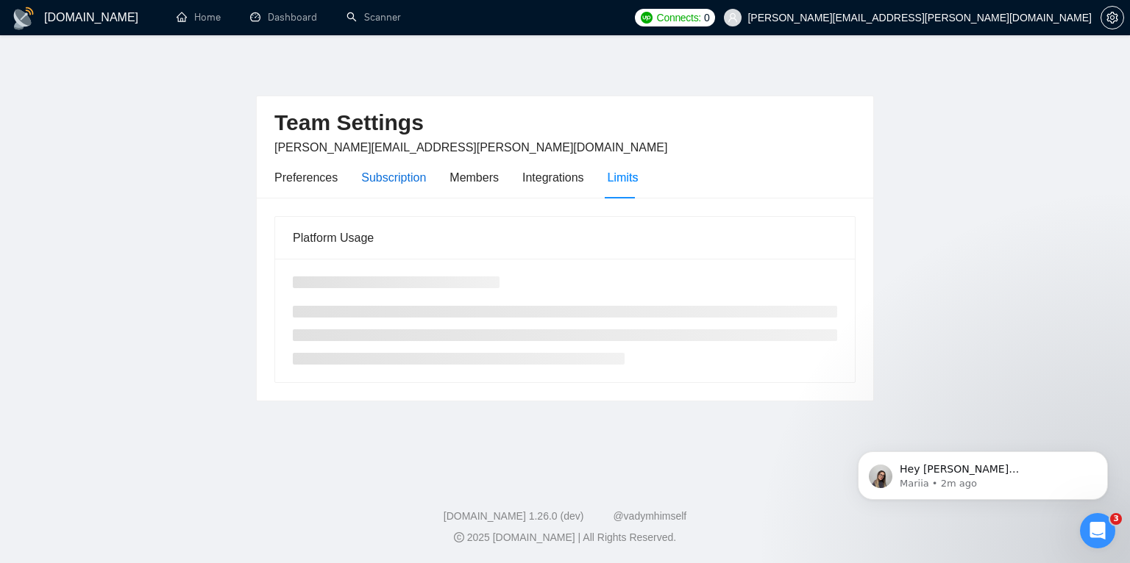
click at [397, 175] on div "Subscription" at bounding box center [393, 177] width 65 height 18
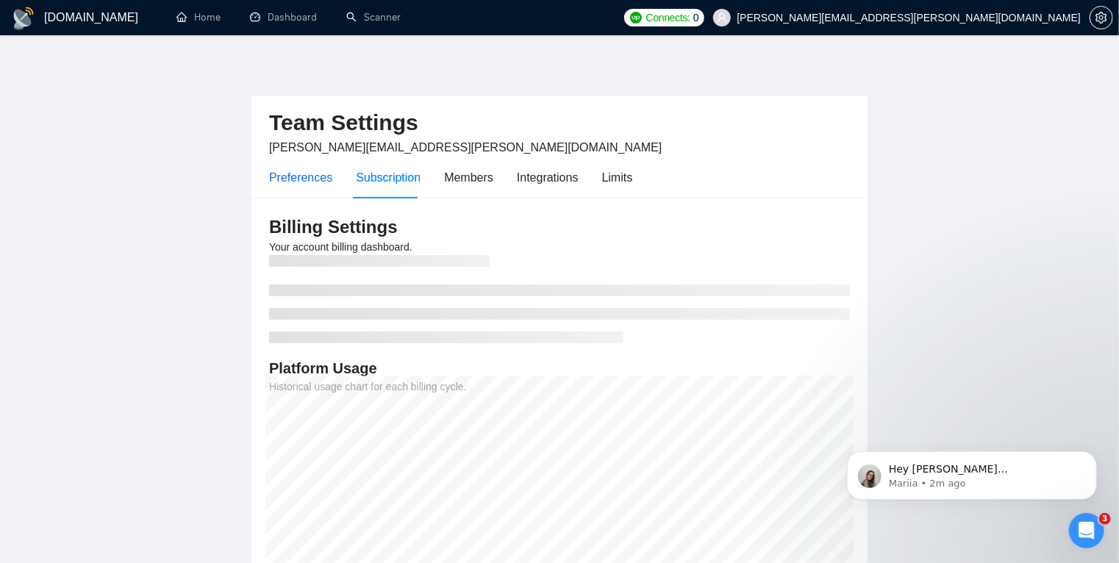
click at [318, 177] on div "Preferences" at bounding box center [300, 177] width 63 height 18
